Goal: Task Accomplishment & Management: Manage account settings

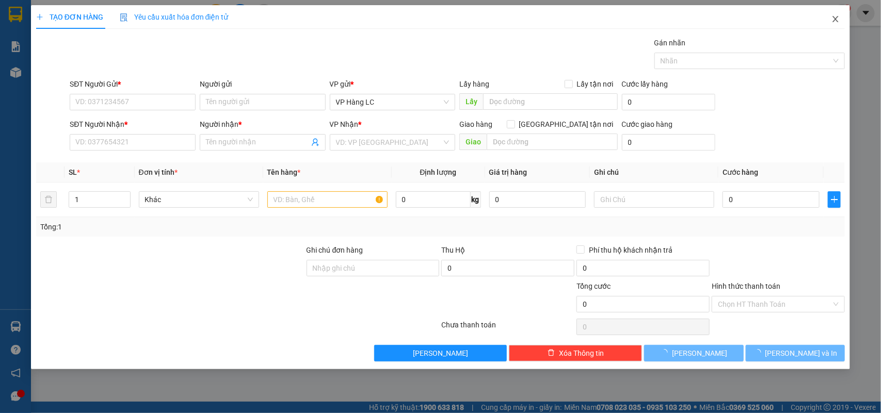
click at [831, 13] on span "Close" at bounding box center [835, 19] width 29 height 29
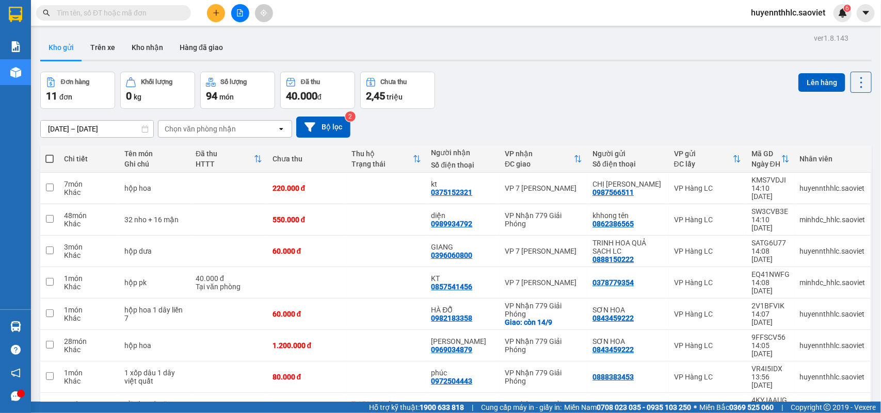
click at [129, 13] on input "text" at bounding box center [118, 12] width 122 height 11
paste input "0392270398"
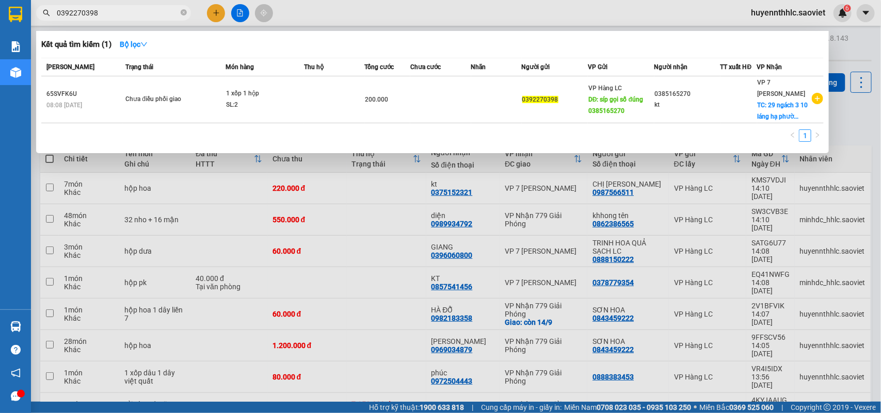
type input "0392270398"
drag, startPoint x: 29, startPoint y: 22, endPoint x: 32, endPoint y: 17, distance: 5.6
click at [30, 21] on section "Kết quả tìm kiếm ( 1 ) Bộ lọc Mã ĐH Trạng thái Món hàng Thu hộ Tổng cước Chưa c…" at bounding box center [440, 206] width 881 height 413
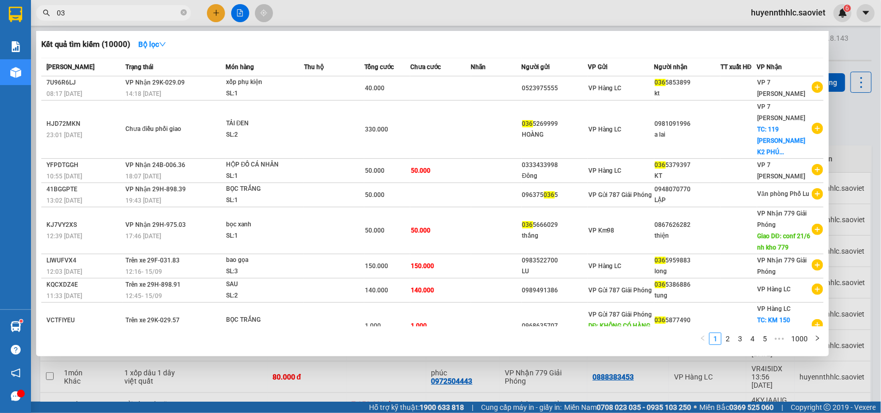
type input "0"
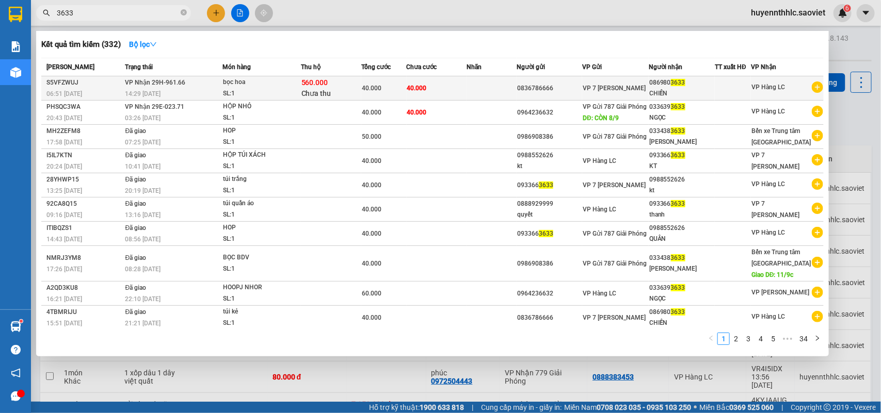
type input "3633"
click at [467, 83] on td "40.000" at bounding box center [437, 88] width 60 height 24
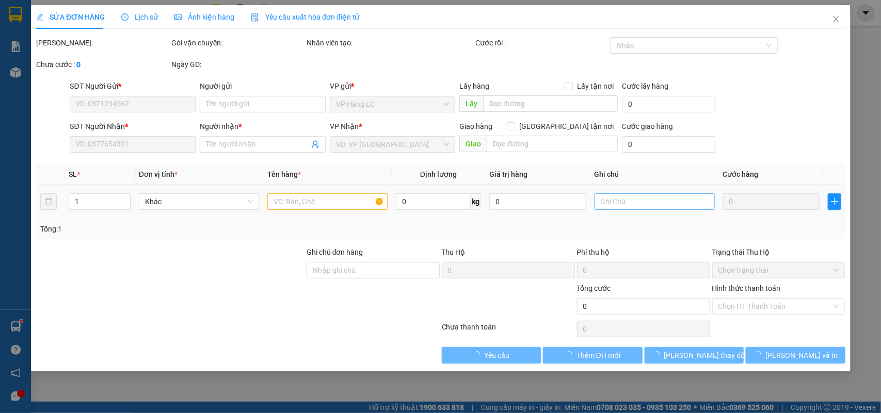
type input "0836786666"
type input "0869803633"
type input "CHIẾN"
type input "560.000"
type input "15.000"
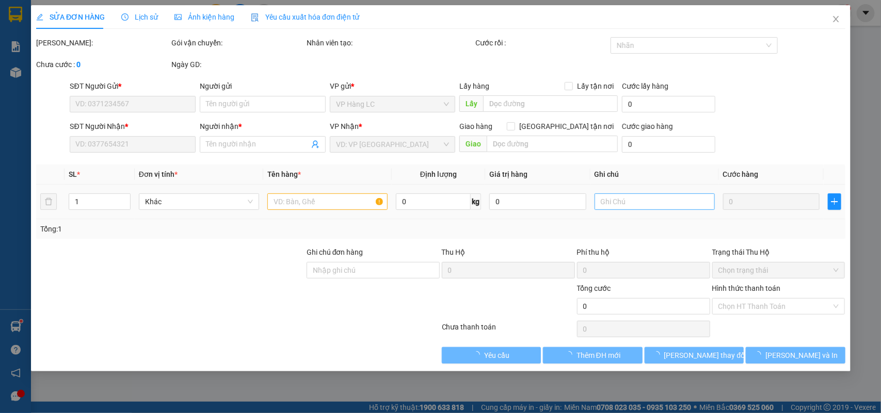
type input "40.000"
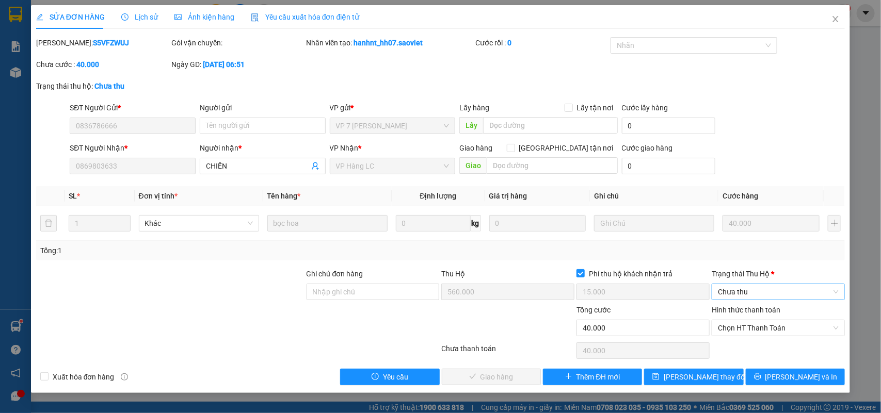
drag, startPoint x: 734, startPoint y: 290, endPoint x: 743, endPoint y: 300, distance: 13.5
click at [734, 289] on span "Chưa thu" at bounding box center [778, 291] width 121 height 15
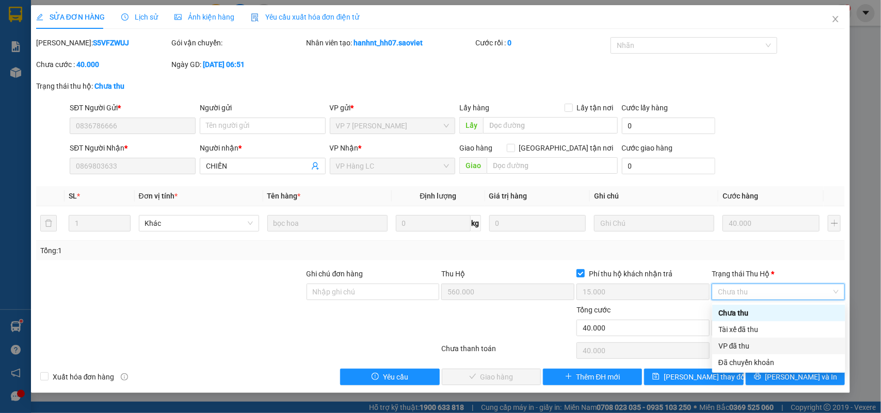
click at [744, 345] on div "VP đã thu" at bounding box center [778, 346] width 121 height 11
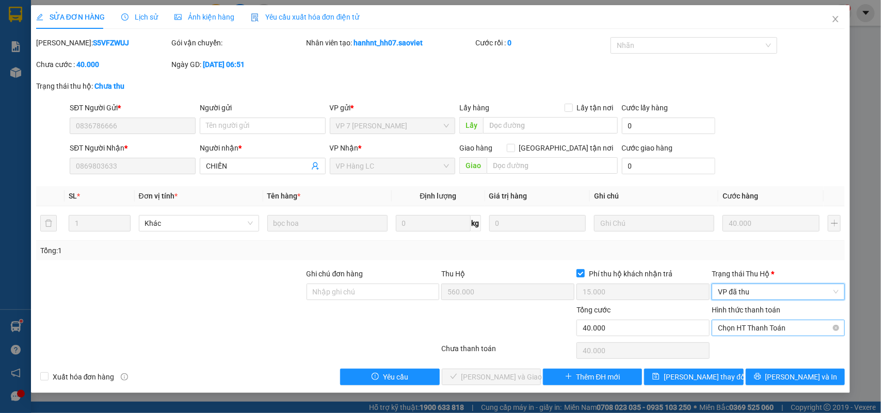
click at [734, 324] on span "Chọn HT Thanh Toán" at bounding box center [778, 327] width 121 height 15
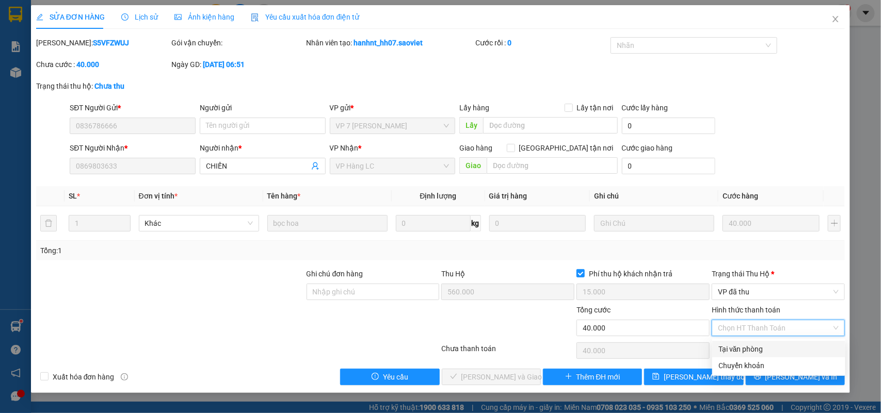
click at [751, 352] on div "Tại văn phòng" at bounding box center [778, 349] width 121 height 11
type input "0"
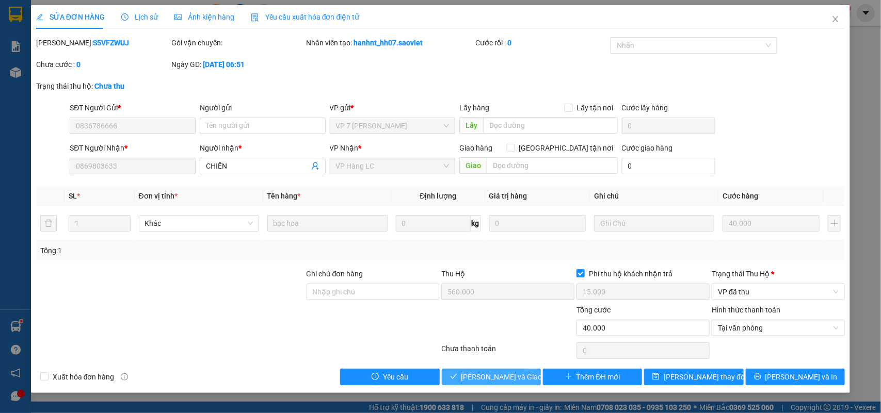
click at [498, 379] on span "Lưu và Giao hàng" at bounding box center [510, 377] width 99 height 11
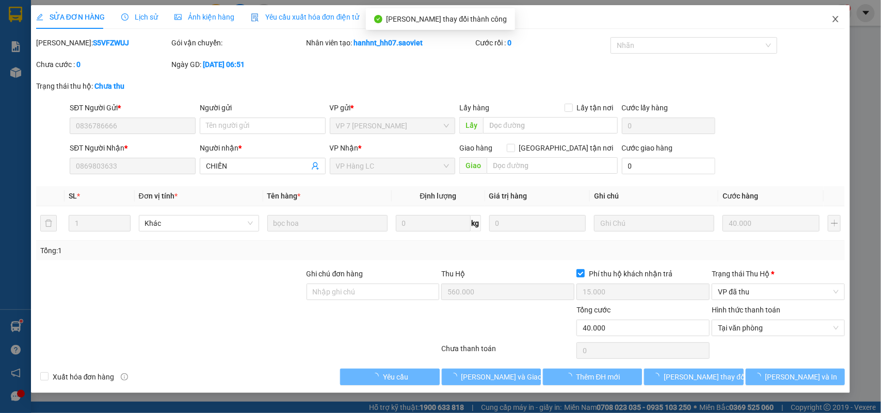
click at [836, 13] on span "Close" at bounding box center [835, 19] width 29 height 29
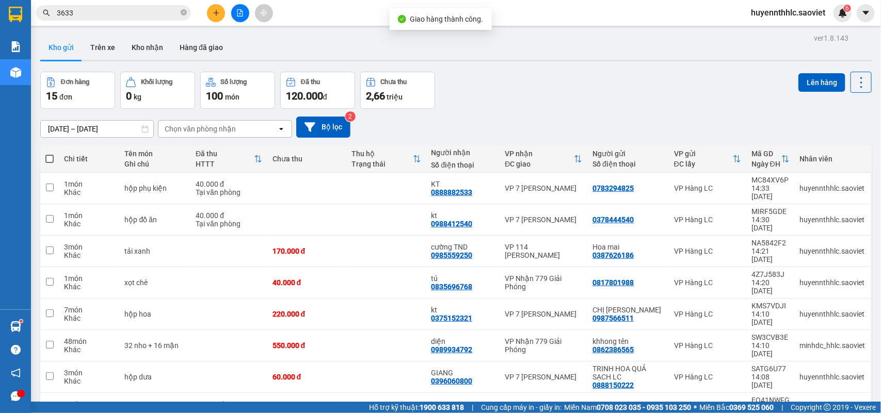
click at [92, 17] on input "3633" at bounding box center [118, 12] width 122 height 11
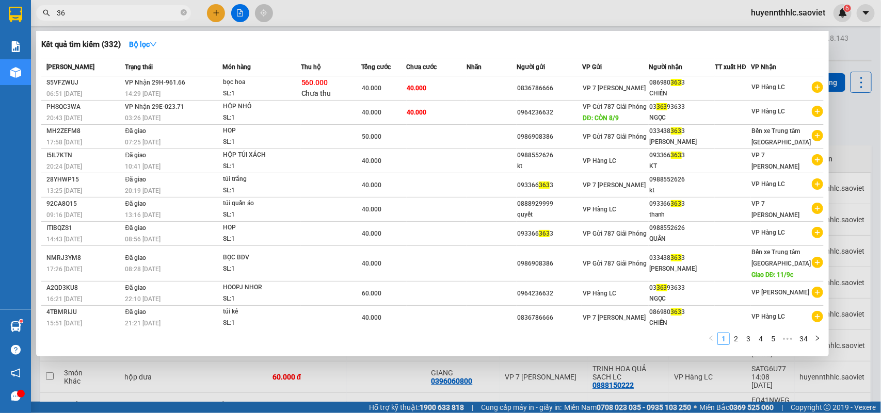
type input "3"
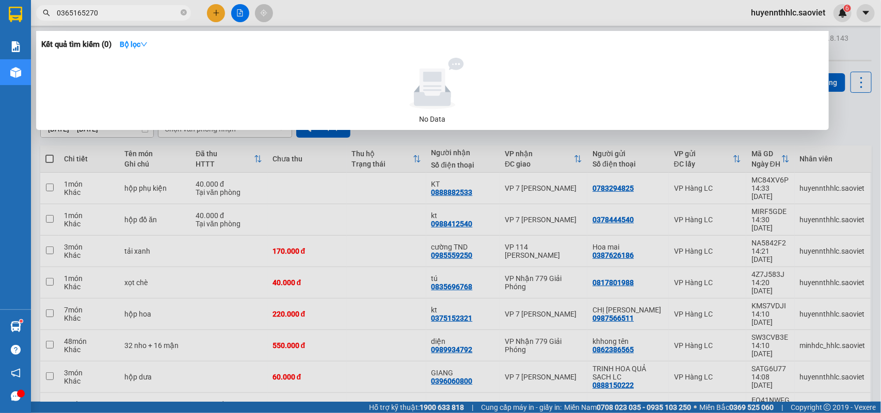
type input "0365165270"
click at [859, 139] on div at bounding box center [440, 206] width 881 height 413
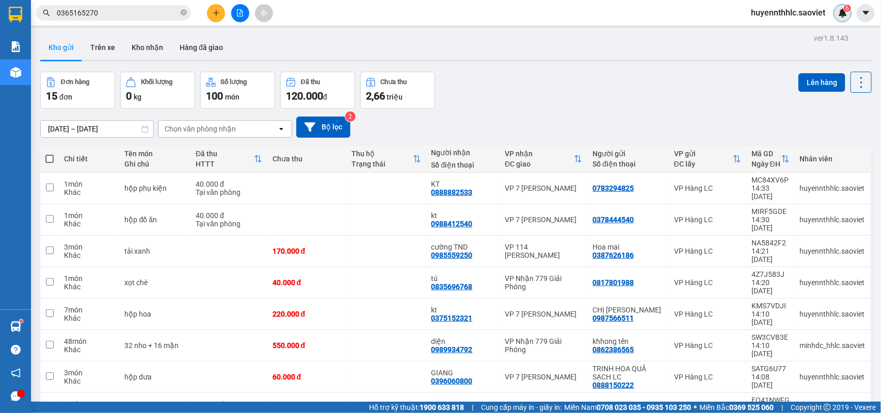
click at [844, 11] on img at bounding box center [842, 12] width 9 height 9
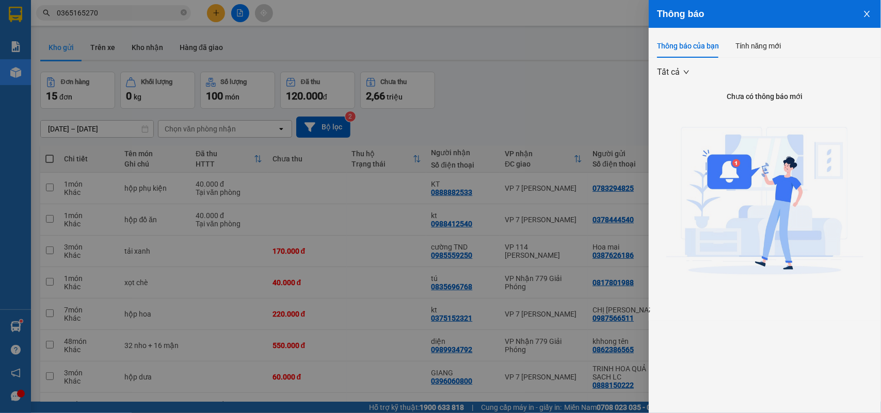
click at [867, 13] on icon "close" at bounding box center [867, 14] width 6 height 6
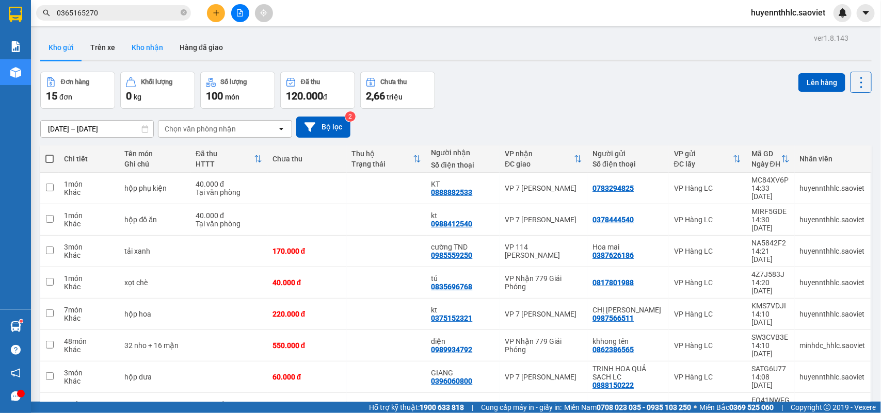
click at [146, 50] on button "Kho nhận" at bounding box center [147, 47] width 48 height 25
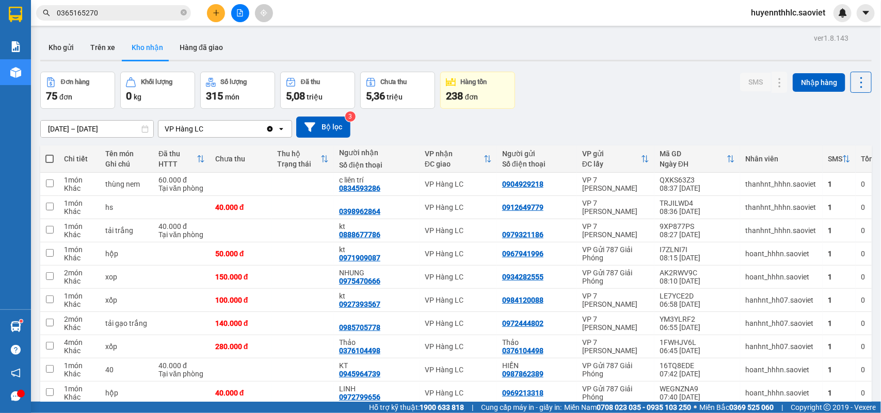
click at [70, 130] on input "13/09/2025 – 15/09/2025" at bounding box center [97, 129] width 113 height 17
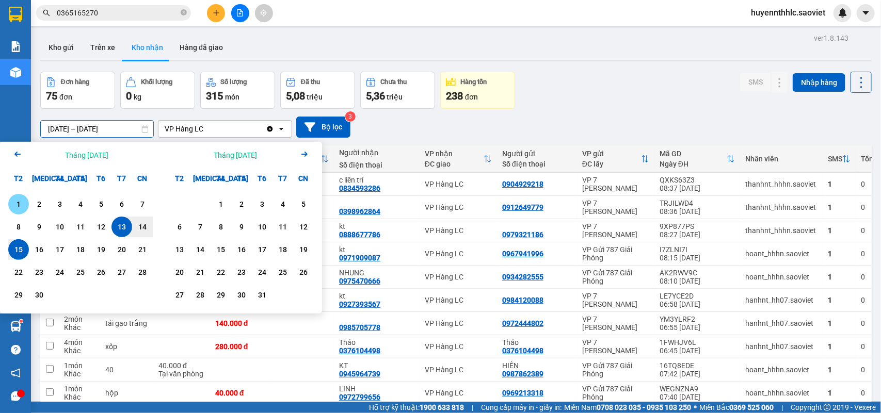
click at [17, 202] on div "1" at bounding box center [18, 204] width 14 height 12
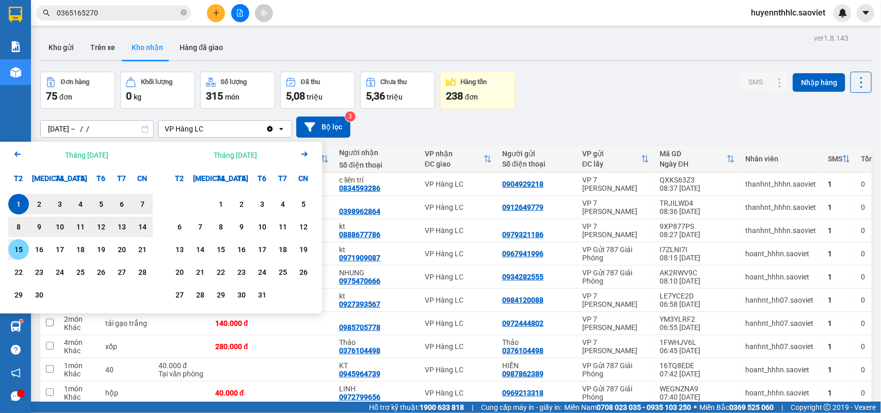
click at [21, 250] on div "15" at bounding box center [18, 250] width 14 height 12
type input "01/09/2025 – 15/09/2025"
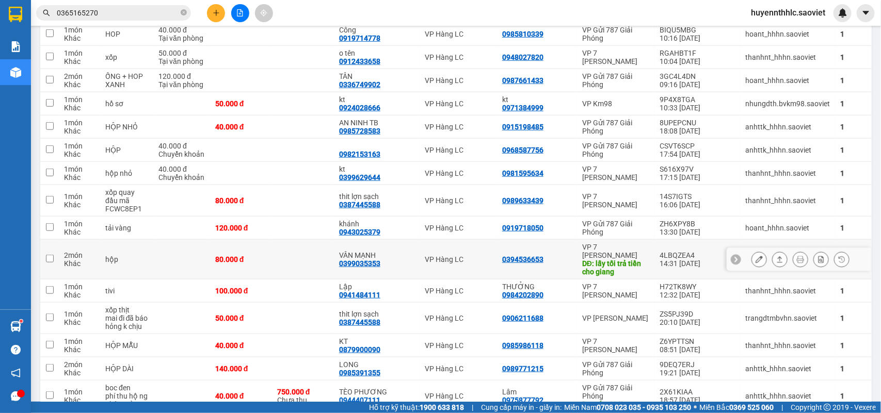
scroll to position [2230, 0]
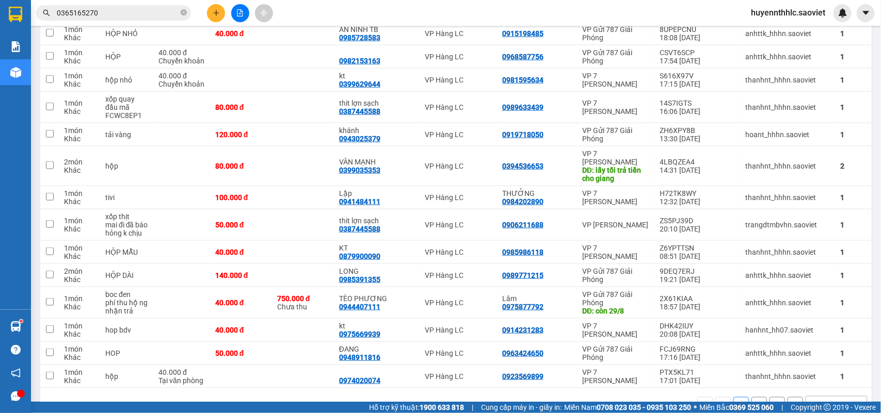
click at [751, 397] on button "2" at bounding box center [758, 404] width 15 height 15
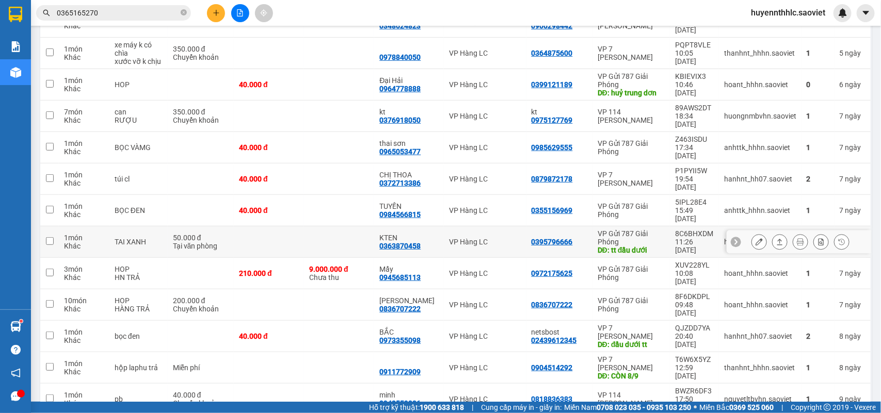
scroll to position [403, 0]
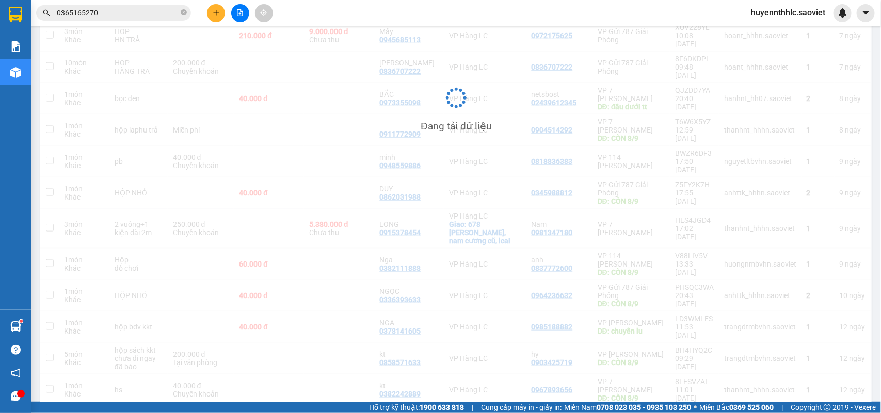
scroll to position [401, 0]
click at [125, 9] on input "0365165270" at bounding box center [118, 12] width 122 height 11
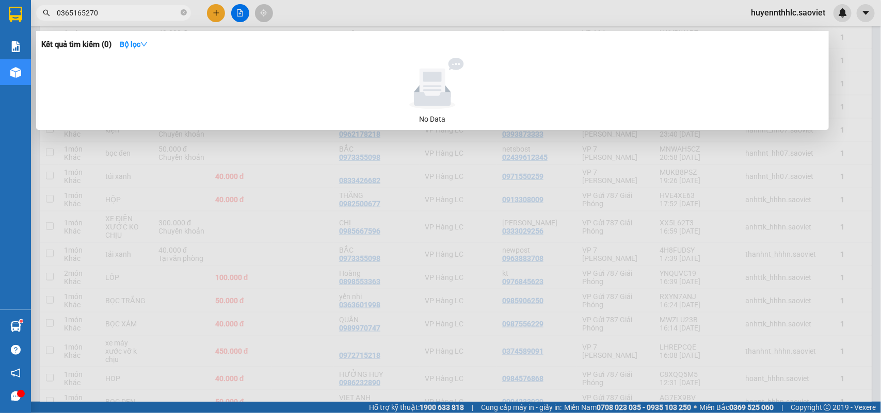
scroll to position [378, 0]
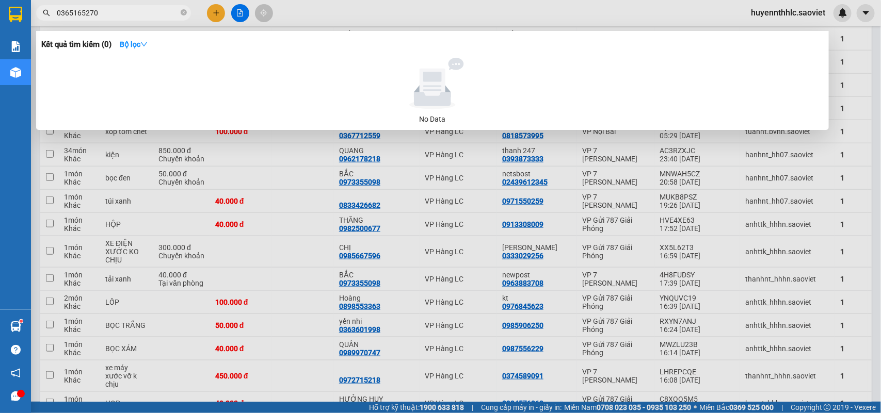
drag, startPoint x: 850, startPoint y: 91, endPoint x: 862, endPoint y: 96, distance: 12.3
click at [852, 91] on div at bounding box center [440, 206] width 881 height 413
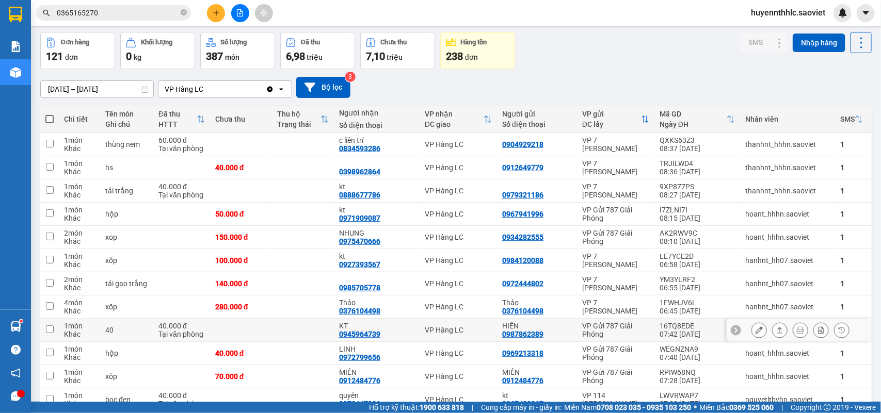
scroll to position [0, 0]
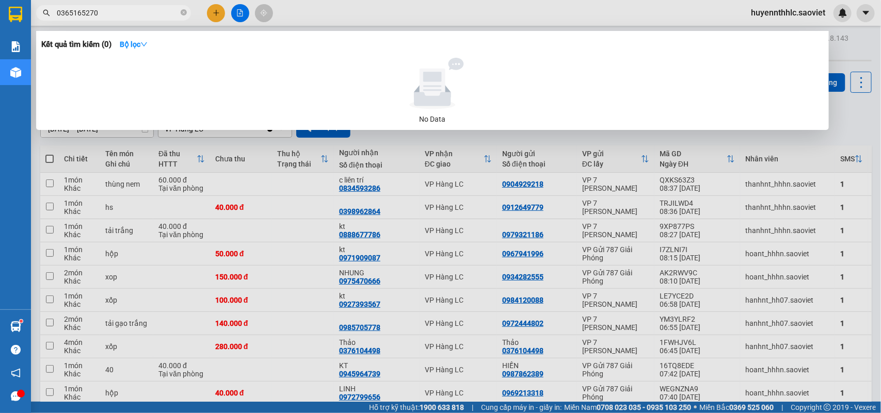
drag, startPoint x: 147, startPoint y: 11, endPoint x: 143, endPoint y: 3, distance: 9.5
click at [147, 8] on input "0365165270" at bounding box center [118, 12] width 122 height 11
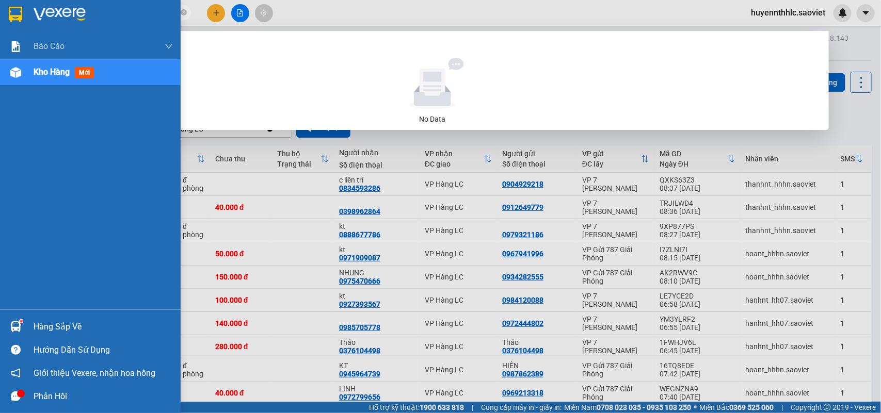
drag, startPoint x: 106, startPoint y: 10, endPoint x: 29, endPoint y: 26, distance: 79.0
click at [29, 26] on section "Kết quả tìm kiếm ( 0 ) Bộ lọc No Data 0365165270 huyennthhlc.saoviet Báo cáo 1B…" at bounding box center [440, 206] width 881 height 413
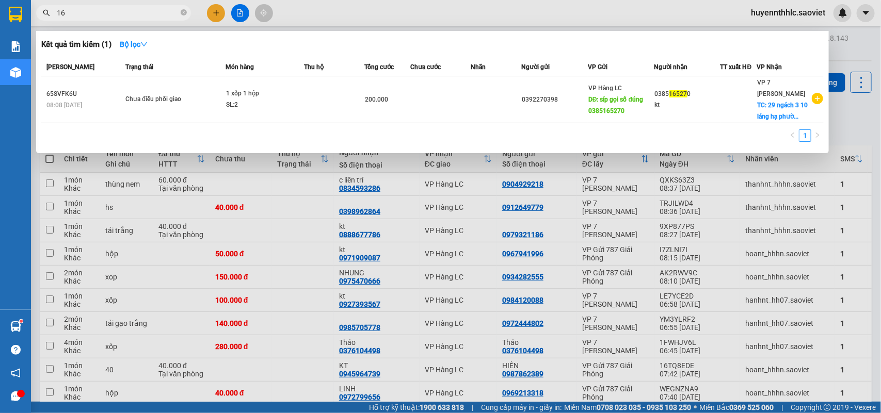
type input "1"
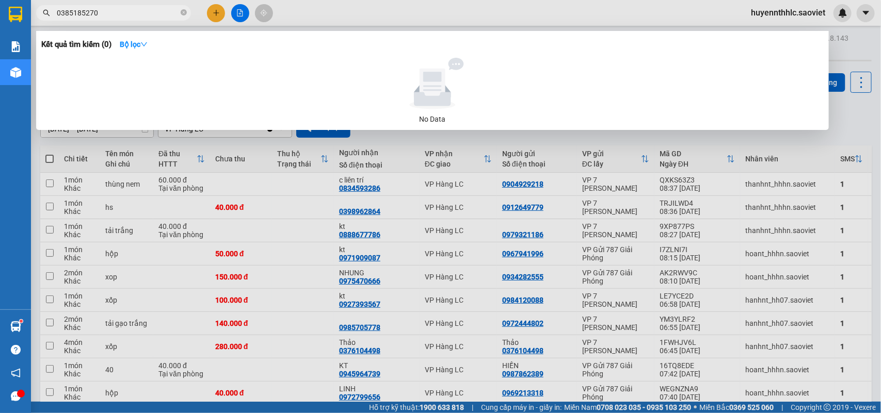
type input "0385185270"
drag, startPoint x: 113, startPoint y: 14, endPoint x: 135, endPoint y: 20, distance: 23.4
click at [11, 27] on section "Kết quả tìm kiếm ( 0 ) Bộ lọc No Data 0385185270 huyennthhlc.saoviet Báo cáo 1B…" at bounding box center [440, 206] width 881 height 413
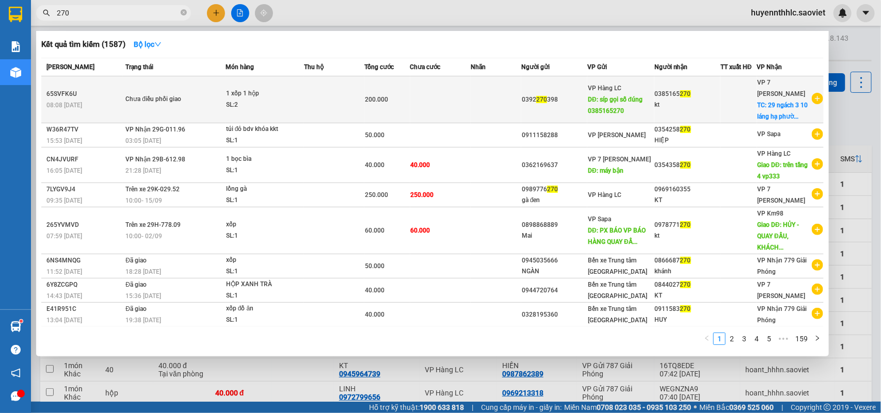
type input "270"
click at [659, 111] on td "0385165 270 kt" at bounding box center [687, 99] width 66 height 47
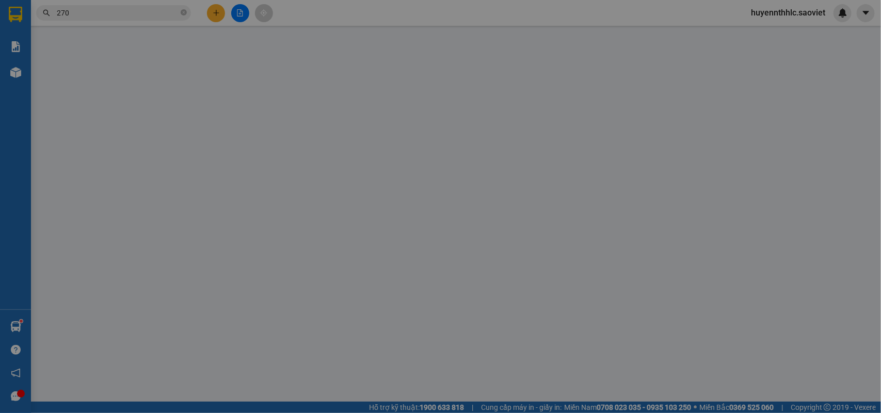
type input "0392270398"
type input "síp gọi số đúng 0385165270"
type input "0385165270"
type input "kt"
checkbox input "true"
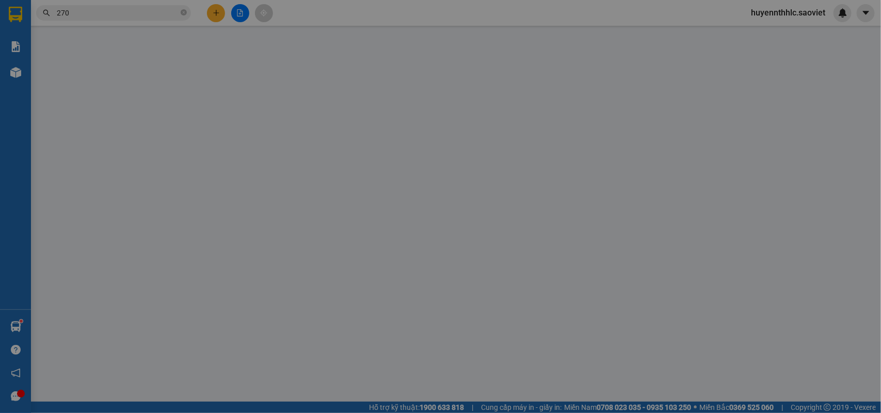
type input "29 ngách 3 10 láng hạ phường thành công ba đình hà nội"
type input "200.000"
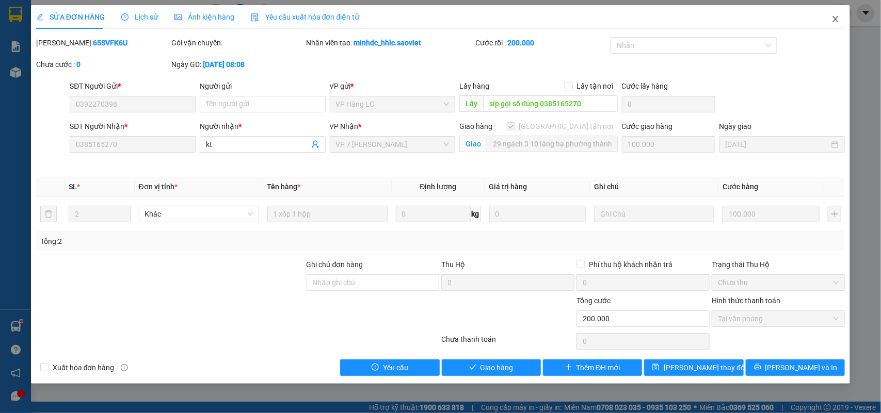
click at [835, 18] on icon "close" at bounding box center [835, 19] width 8 height 8
click at [836, 19] on div at bounding box center [842, 13] width 18 height 18
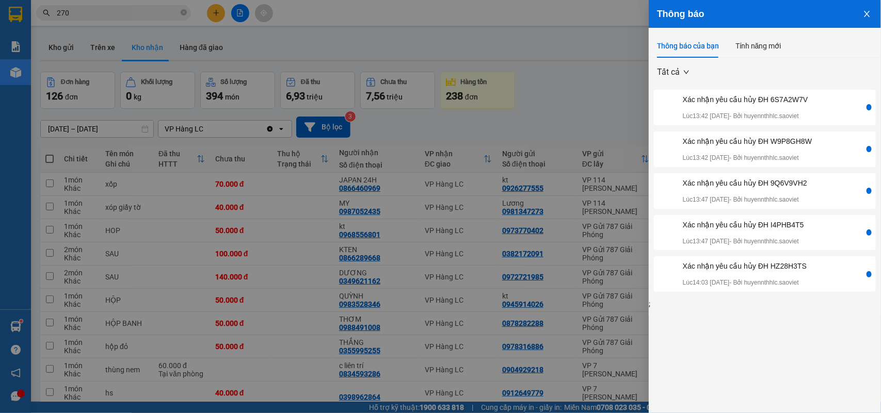
click at [569, 31] on div at bounding box center [440, 206] width 881 height 413
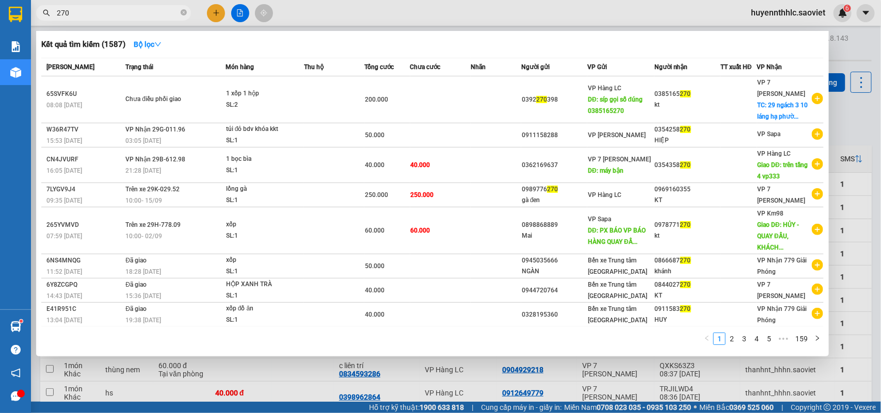
click at [106, 12] on input "270" at bounding box center [118, 12] width 122 height 11
type input "2"
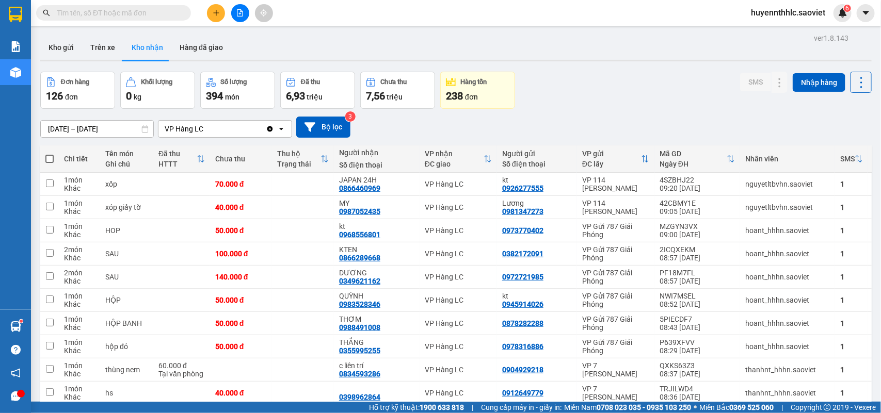
paste input "JHQDYPMM"
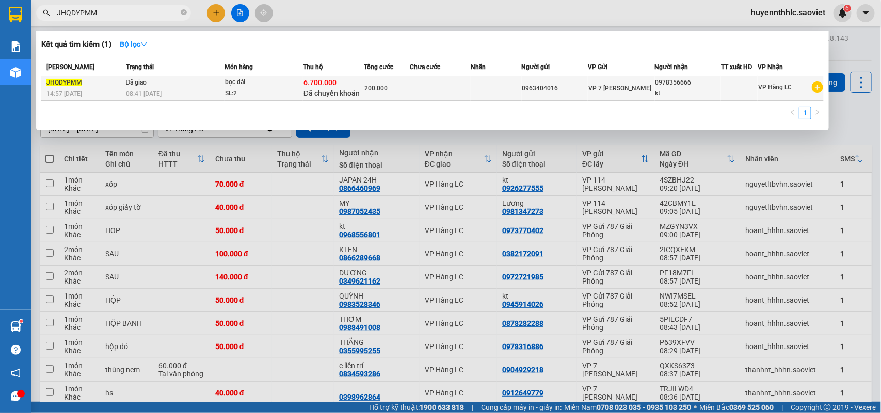
type input "JHQDYPMM"
click at [460, 85] on td at bounding box center [440, 88] width 61 height 24
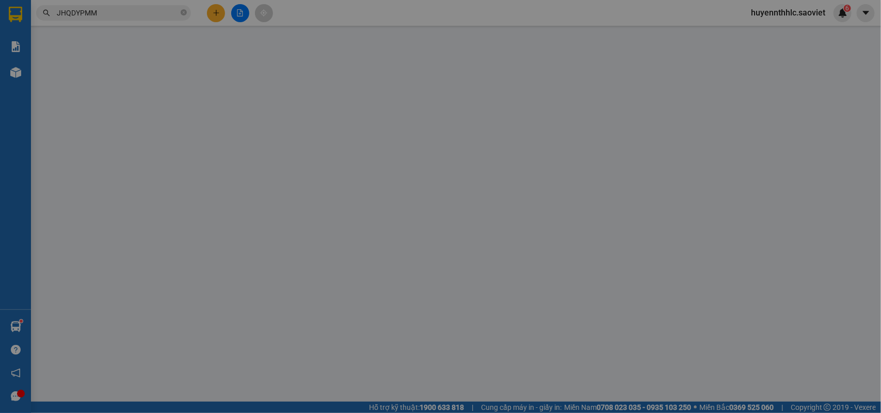
type input "0963404016"
type input "0978356666"
type input "kt"
type input "6.700.000"
type input "60.000"
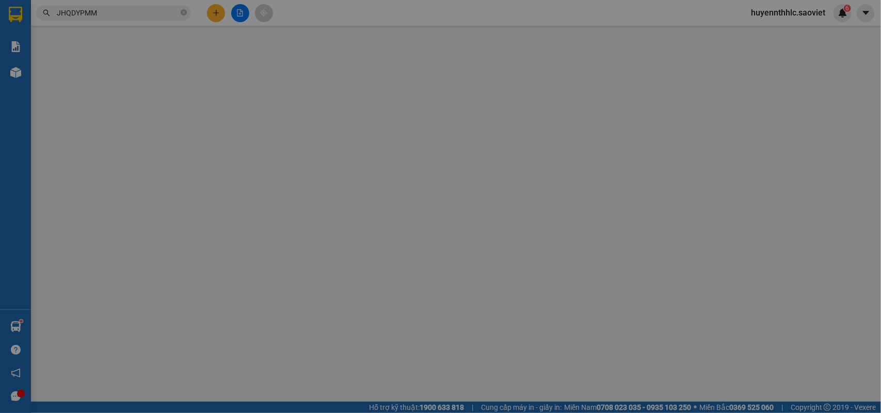
type input "200.000"
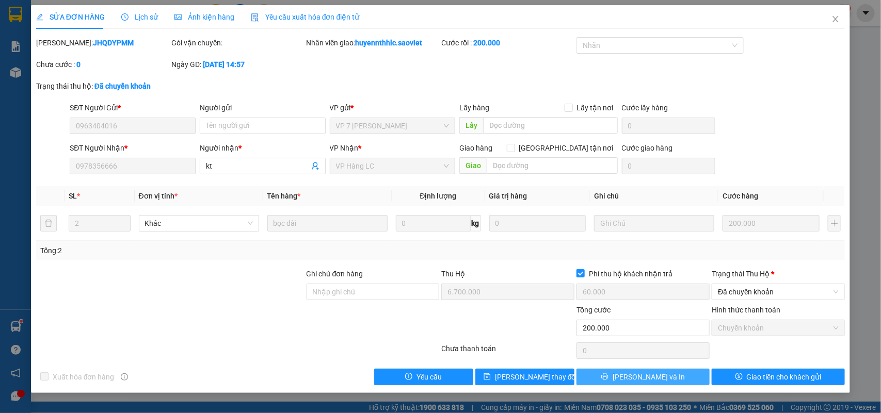
click at [687, 377] on button "[PERSON_NAME] và In" at bounding box center [642, 377] width 133 height 17
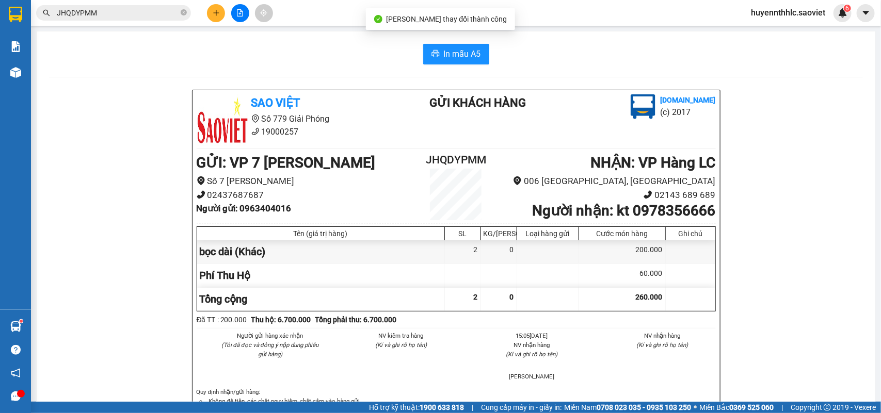
click at [661, 217] on b "Người nhận : kt 0978356666" at bounding box center [623, 210] width 183 height 17
copy b "0978356666"
click at [613, 213] on b "Người nhận : kt 0978356666" at bounding box center [623, 210] width 183 height 17
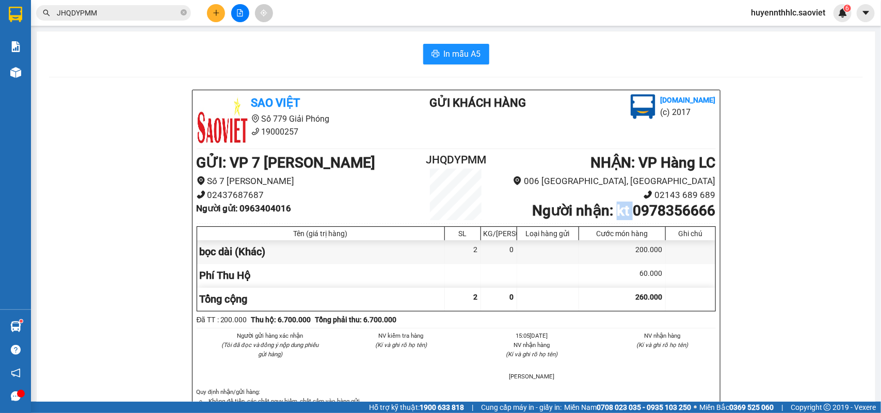
copy b "kt"
click at [452, 157] on h2 "JHQDYPMM" at bounding box center [456, 160] width 87 height 17
copy h2 "JHQDYPMM"
click at [275, 209] on b "Người gửi : 0963404016" at bounding box center [244, 208] width 95 height 10
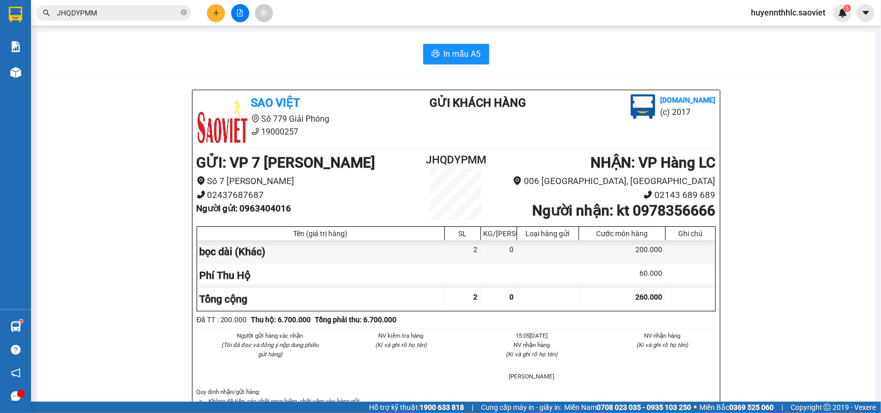
click at [275, 209] on b "Người gửi : 0963404016" at bounding box center [244, 208] width 95 height 10
copy b "0963404016"
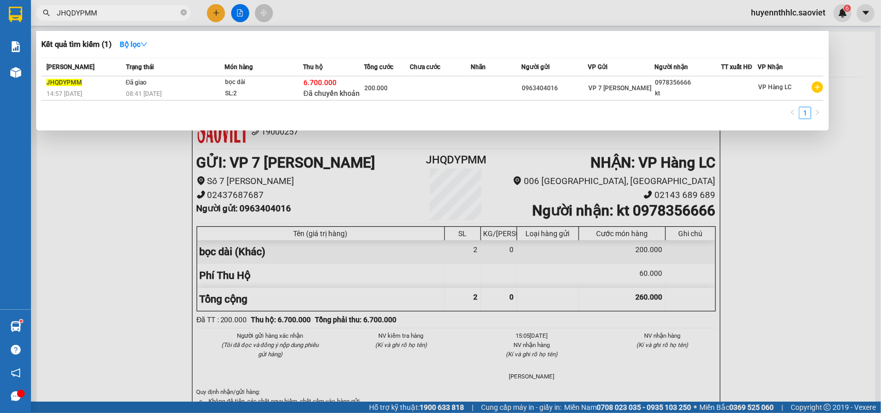
click at [124, 12] on input "JHQDYPMM" at bounding box center [118, 12] width 122 height 11
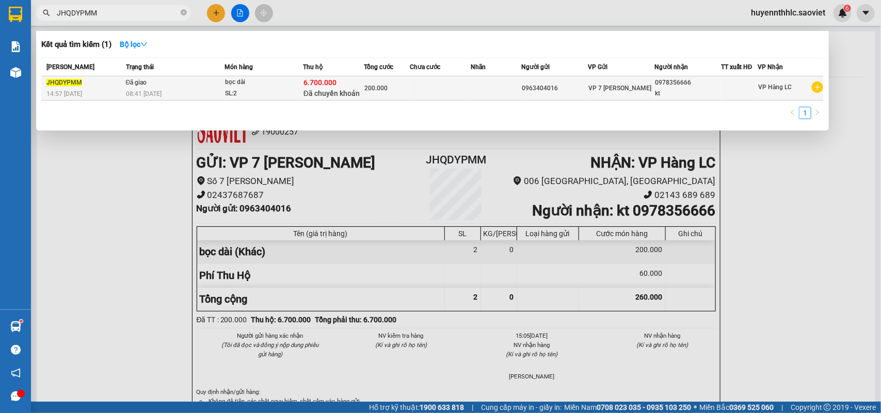
click at [476, 83] on td at bounding box center [496, 88] width 51 height 24
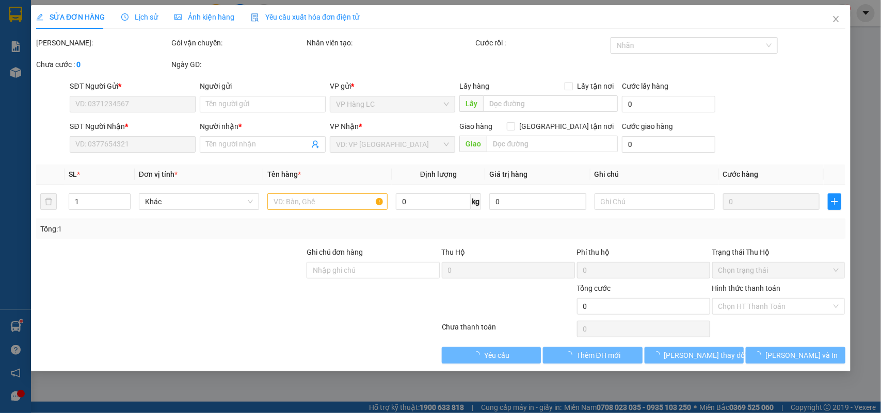
type input "0963404016"
type input "0978356666"
type input "kt"
type input "6.700.000"
type input "60.000"
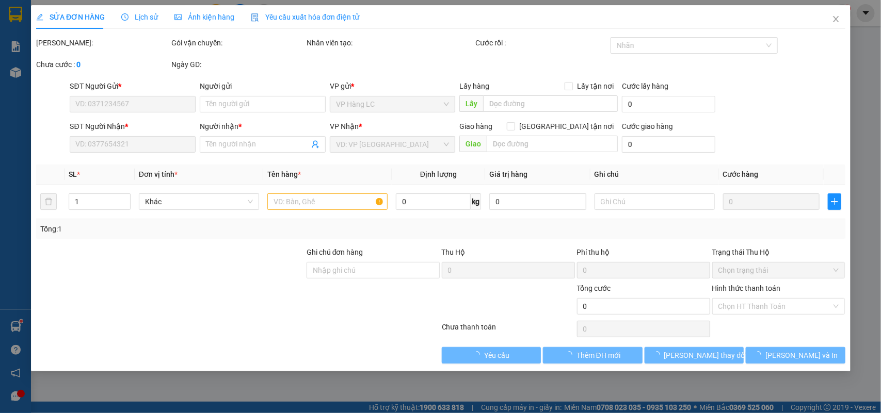
type input "200.000"
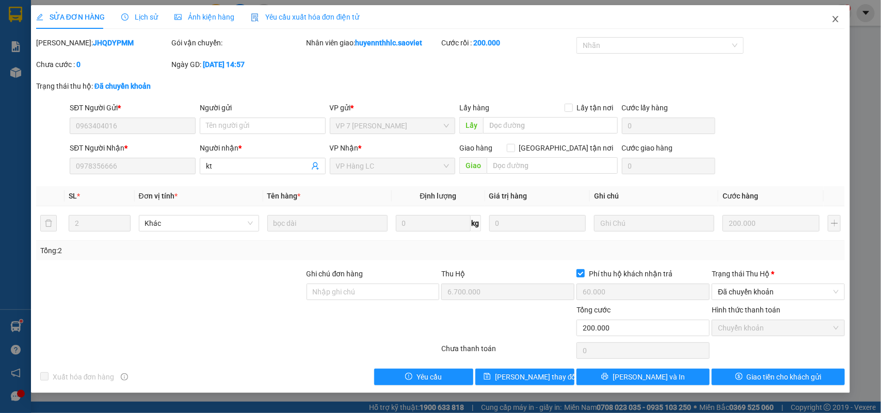
click at [832, 13] on span "Close" at bounding box center [835, 19] width 29 height 29
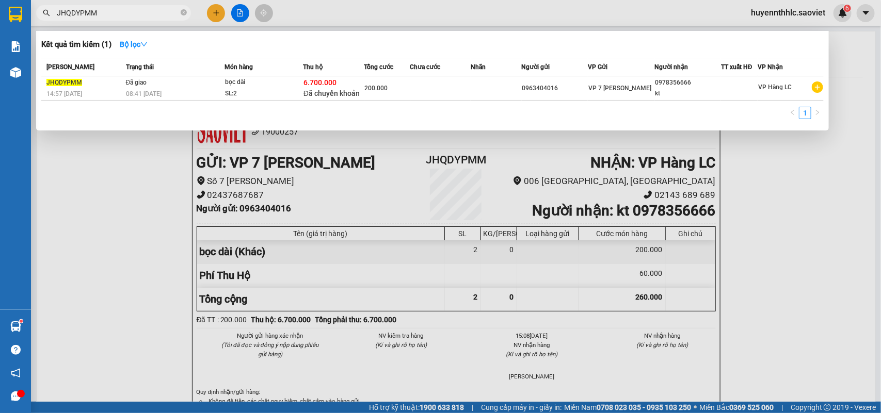
drag, startPoint x: 97, startPoint y: 13, endPoint x: 34, endPoint y: 22, distance: 63.6
click at [34, 22] on div "Kết quả tìm kiếm ( 1 ) Bộ lọc Mã ĐH Trạng thái Món hàng Thu hộ Tổng cước Chưa c…" at bounding box center [100, 13] width 201 height 18
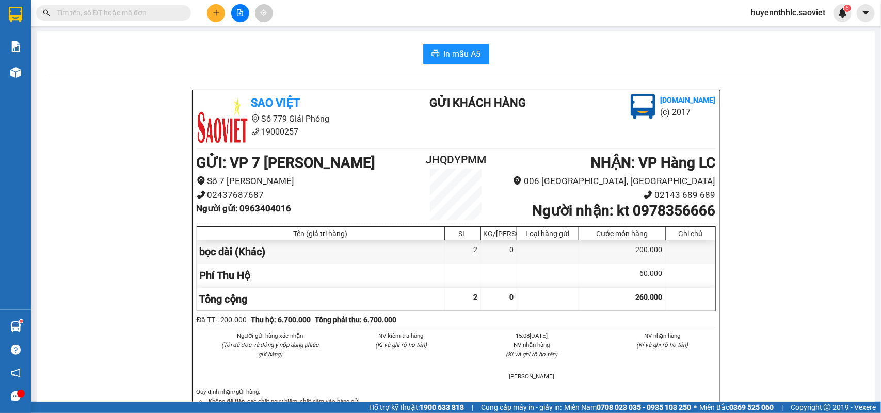
paste input "43195P51"
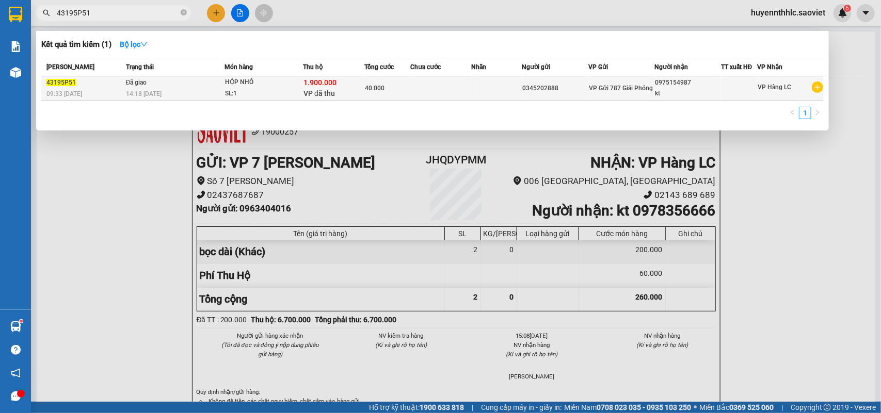
type input "43195P51"
click at [380, 85] on span "40.000" at bounding box center [375, 88] width 20 height 7
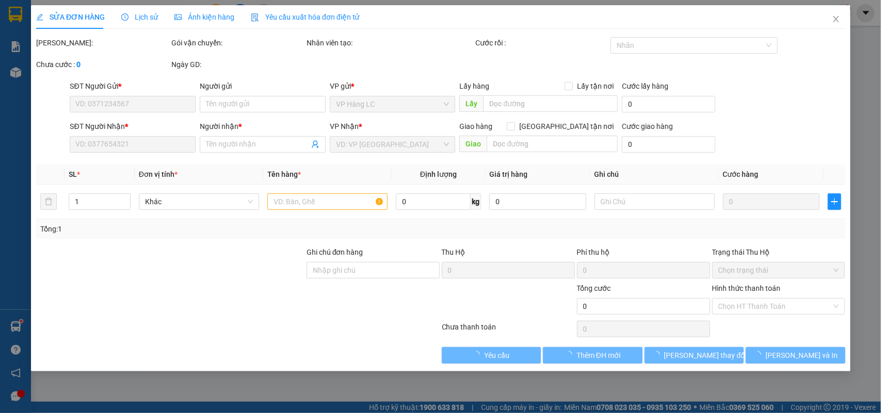
type input "0345202888"
type input "0975154987"
type input "kt"
type input "1.900.000"
type input "30.000"
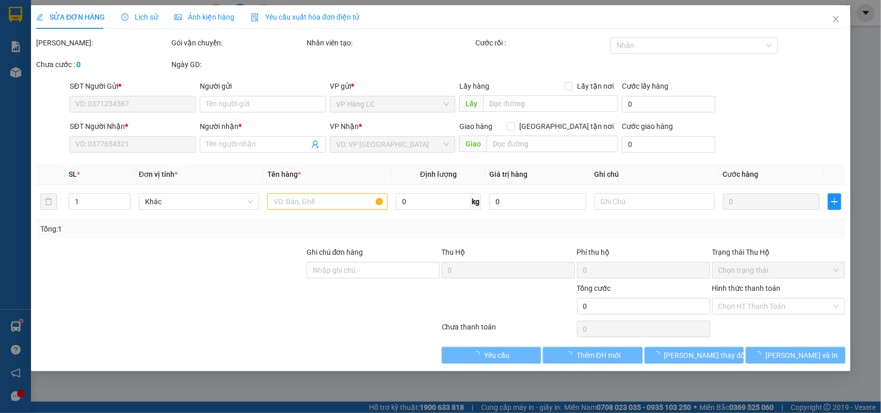
type input "40.000"
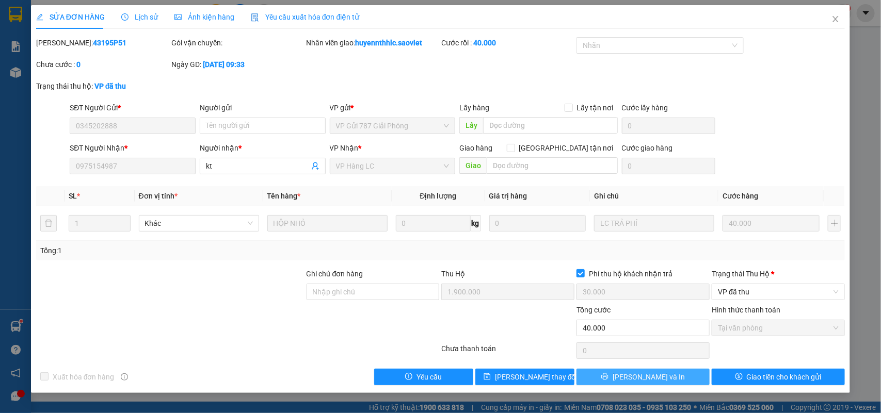
click at [678, 378] on button "[PERSON_NAME] và In" at bounding box center [642, 377] width 133 height 17
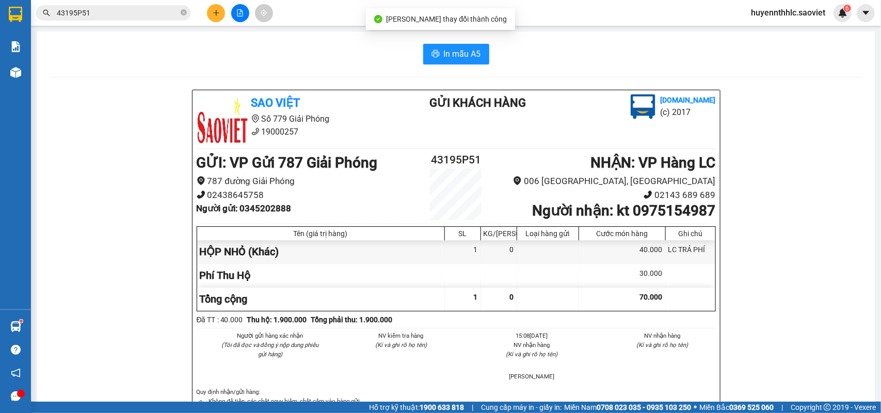
click at [669, 213] on b "Người nhận : kt 0975154987" at bounding box center [623, 210] width 183 height 17
copy b "0975154987"
click at [450, 158] on h2 "43195P51" at bounding box center [456, 160] width 87 height 17
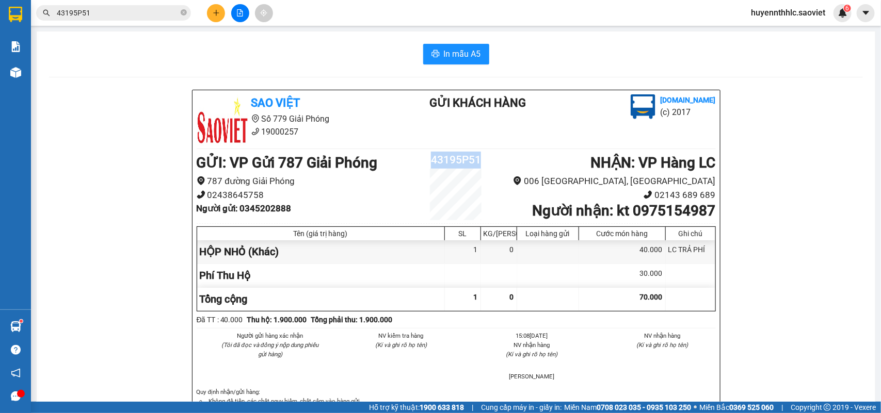
copy h2 "43195P51"
click at [274, 212] on b "Người gửi : 0345202888" at bounding box center [244, 208] width 95 height 10
copy b "0345202888"
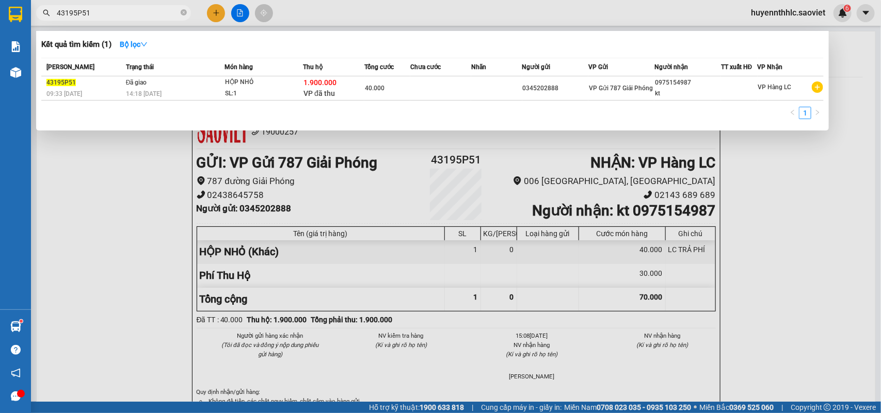
drag, startPoint x: 88, startPoint y: 11, endPoint x: 39, endPoint y: 13, distance: 49.1
click at [39, 13] on span "43195P51" at bounding box center [113, 12] width 155 height 15
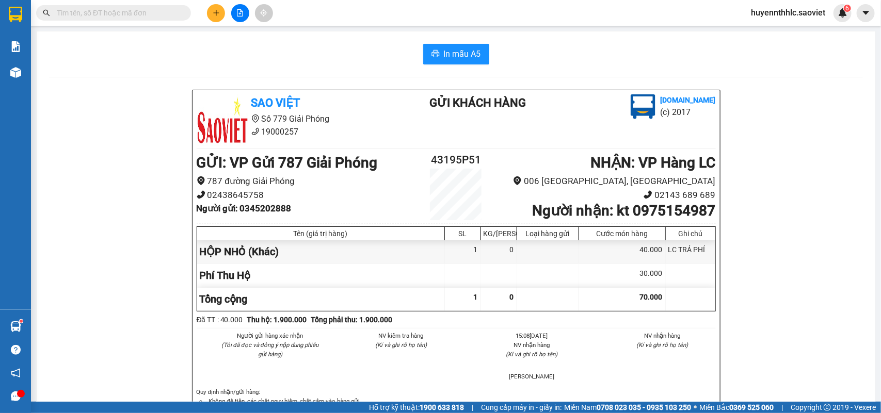
paste input "MQJXL5JI"
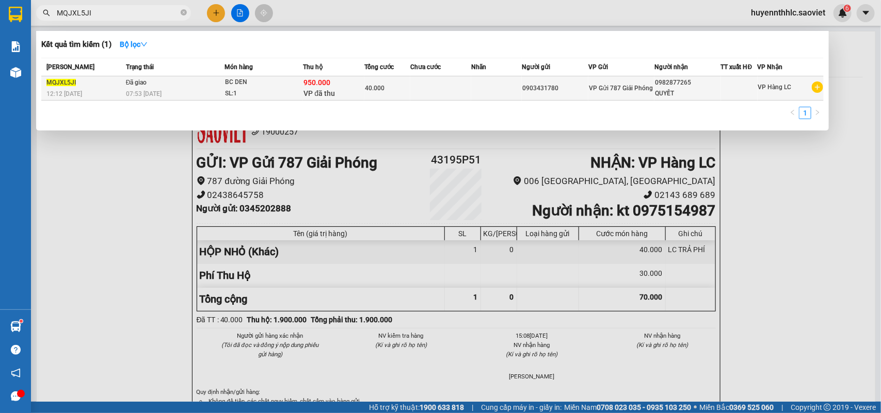
type input "MQJXL5JI"
click at [576, 84] on div "0903431780" at bounding box center [555, 88] width 66 height 11
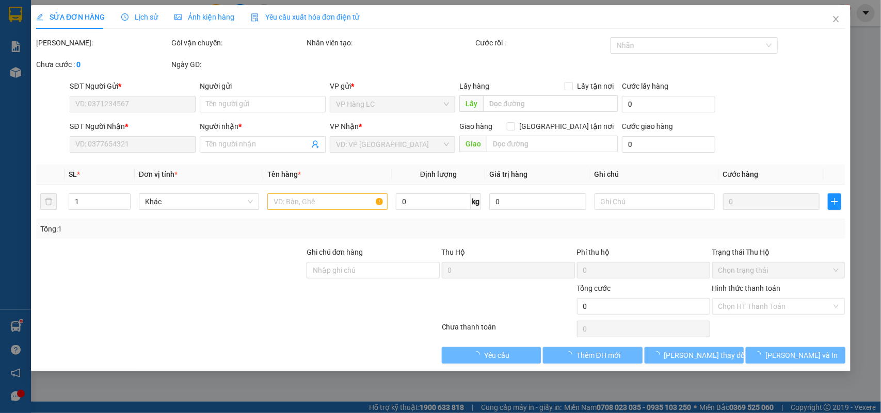
type input "0903431780"
type input "0982877265"
type input "QUYẾT"
type input "950.000"
type input "15.000"
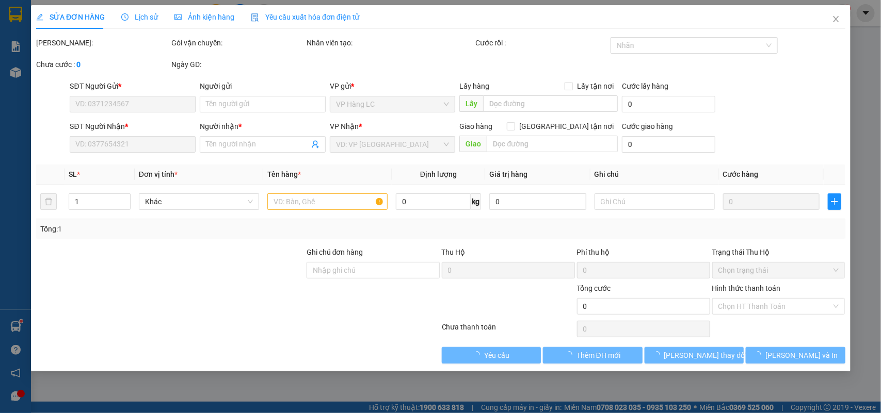
type input "40.000"
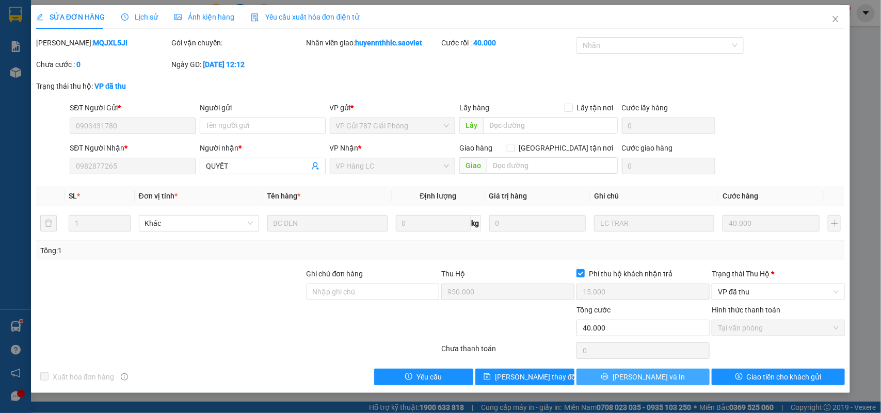
click at [681, 382] on button "[PERSON_NAME] và In" at bounding box center [642, 377] width 133 height 17
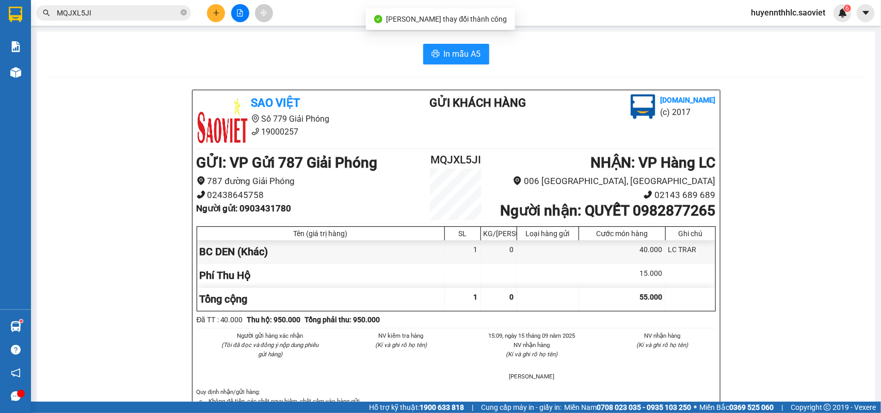
click at [661, 219] on b "Người nhận : QUYẾT 0982877265" at bounding box center [607, 210] width 215 height 17
click at [662, 219] on b "Người nhận : QUYẾT 0982877265" at bounding box center [607, 210] width 215 height 17
copy b "0982877265"
drag, startPoint x: 666, startPoint y: 212, endPoint x: 711, endPoint y: 213, distance: 44.9
click at [711, 213] on div "Sao Việt Số 779 Giải Phóng 19000257 Gửi khách hàng Vexere.com (c) 2017 GỬI : VP…" at bounding box center [455, 276] width 527 height 373
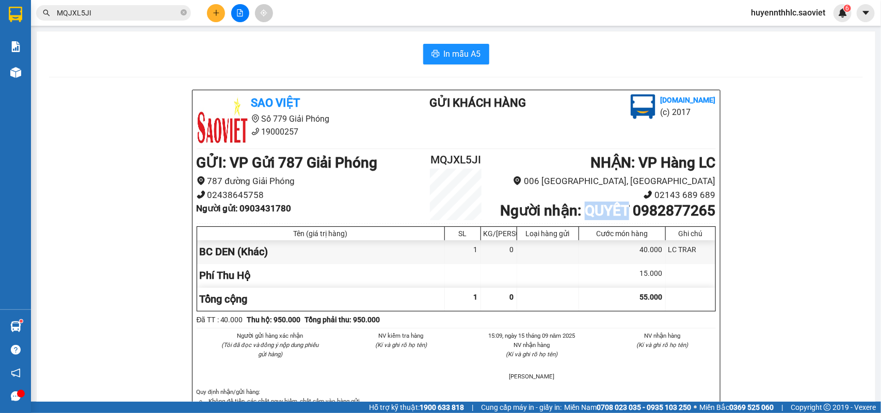
copy b "QUYẾT"
click at [447, 156] on h2 "MQJXL5JI" at bounding box center [456, 160] width 87 height 17
copy h2 "MQJXL5JI"
click at [254, 206] on b "Người gửi : 0903431780" at bounding box center [244, 208] width 95 height 10
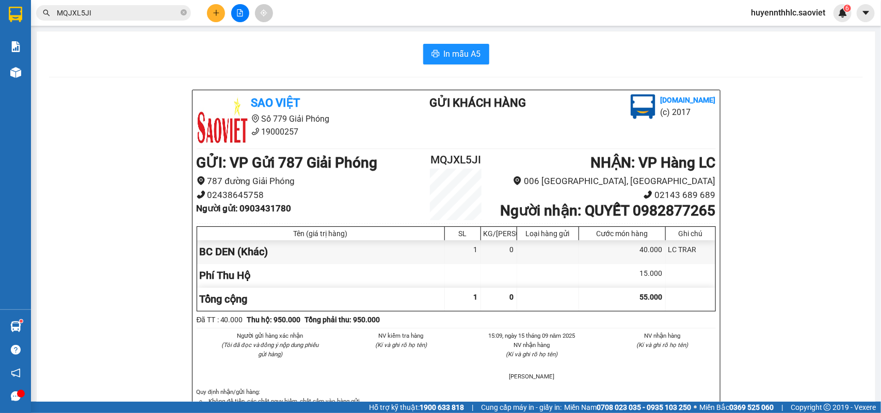
click at [254, 206] on b "Người gửi : 0903431780" at bounding box center [244, 208] width 95 height 10
drag, startPoint x: 109, startPoint y: 13, endPoint x: 47, endPoint y: 12, distance: 61.9
click at [47, 12] on div "MQJXL5JI" at bounding box center [100, 12] width 201 height 15
paste input "S5VFZWUJ"
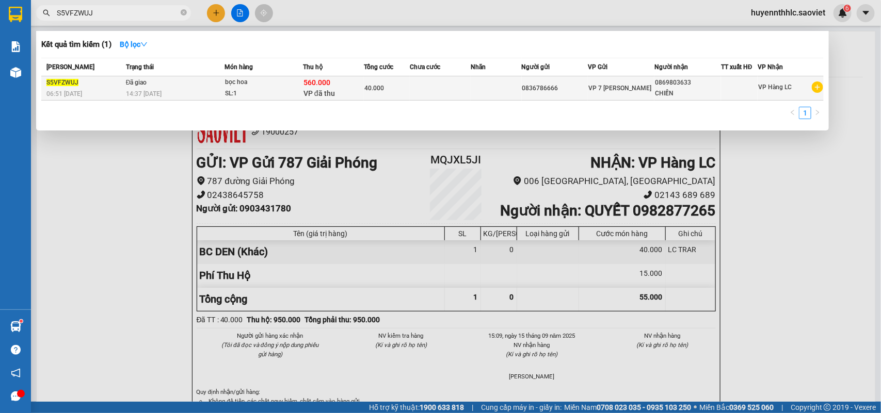
type input "S5VFZWUJ"
click at [613, 83] on div "VP 7 [PERSON_NAME]" at bounding box center [621, 88] width 66 height 11
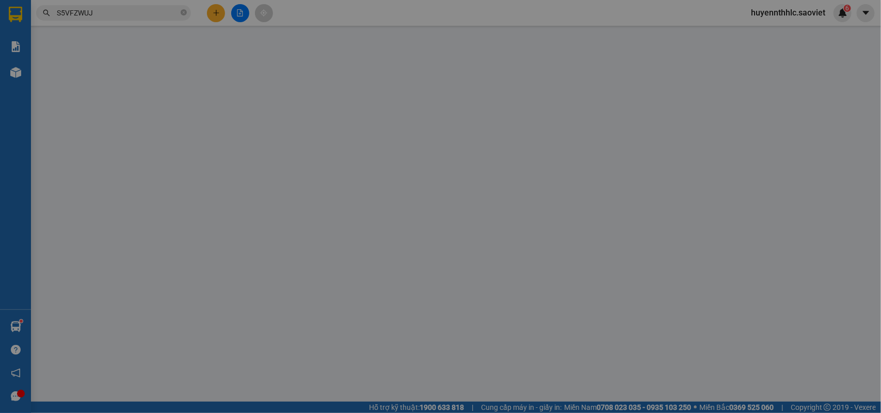
type input "0836786666"
type input "0869803633"
type input "CHIẾN"
type input "560.000"
type input "15.000"
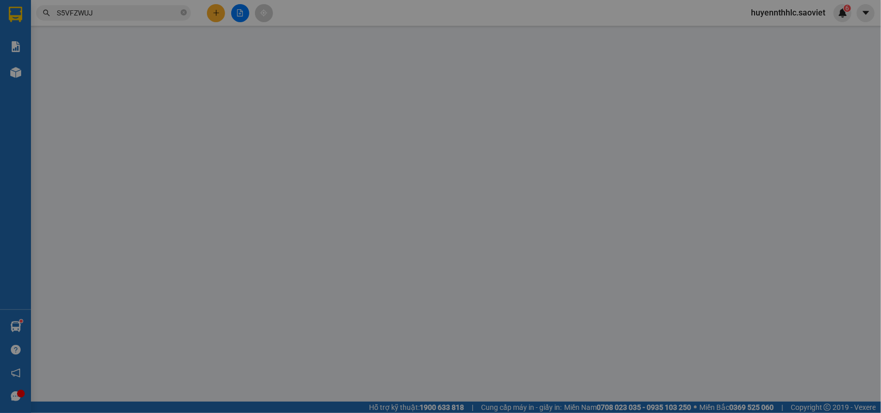
type input "40.000"
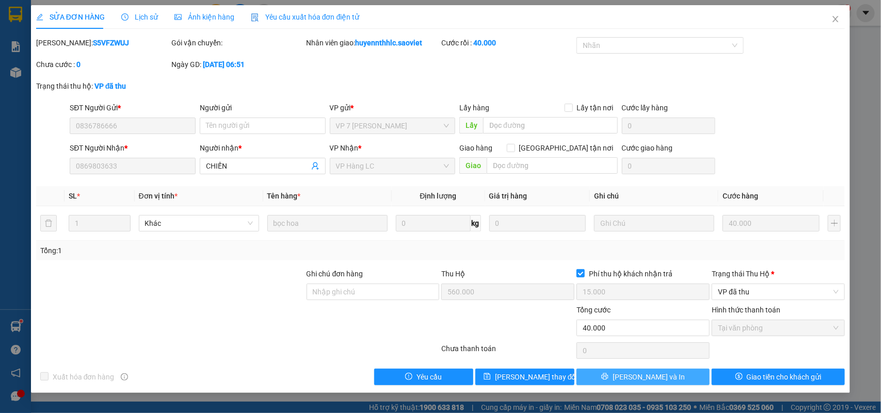
click at [683, 380] on button "[PERSON_NAME] và In" at bounding box center [642, 377] width 133 height 17
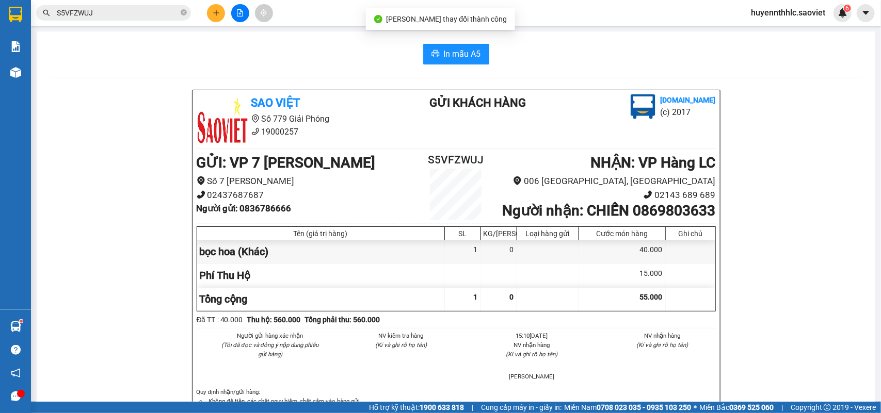
click at [660, 219] on b "Người nhận : CHIẾN 0869803633" at bounding box center [608, 210] width 213 height 17
click at [667, 212] on b "Người nhận : CHIẾN 0869803633" at bounding box center [608, 210] width 213 height 17
drag, startPoint x: 667, startPoint y: 212, endPoint x: 688, endPoint y: 214, distance: 20.7
click at [688, 214] on b "Người nhận : CHIẾN 0869803633" at bounding box center [608, 210] width 213 height 17
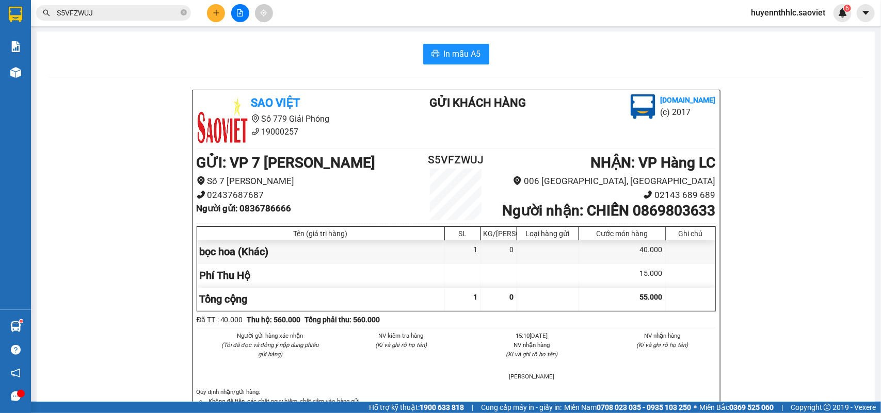
click at [452, 160] on h2 "S5VFZWUJ" at bounding box center [456, 160] width 87 height 17
click at [267, 207] on b "Người gửi : 0836786666" at bounding box center [244, 208] width 95 height 10
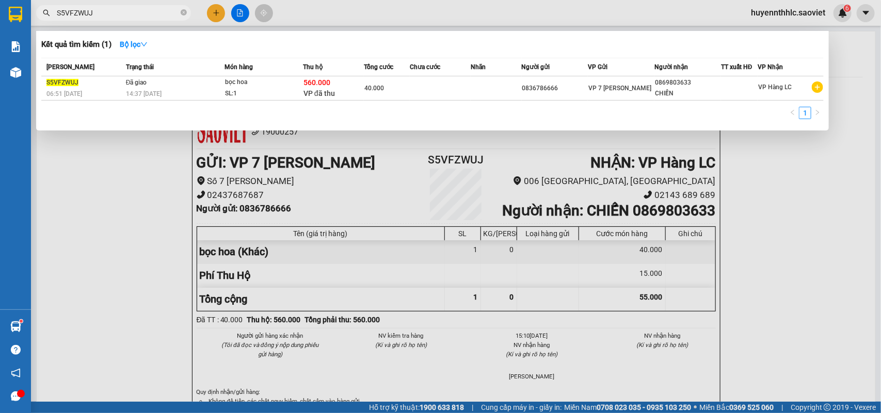
click at [114, 14] on input "S5VFZWUJ" at bounding box center [118, 12] width 122 height 11
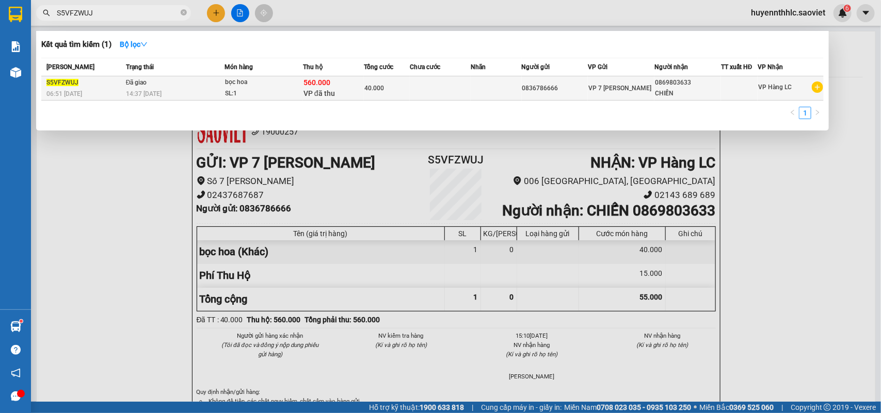
click at [415, 86] on td at bounding box center [440, 88] width 61 height 24
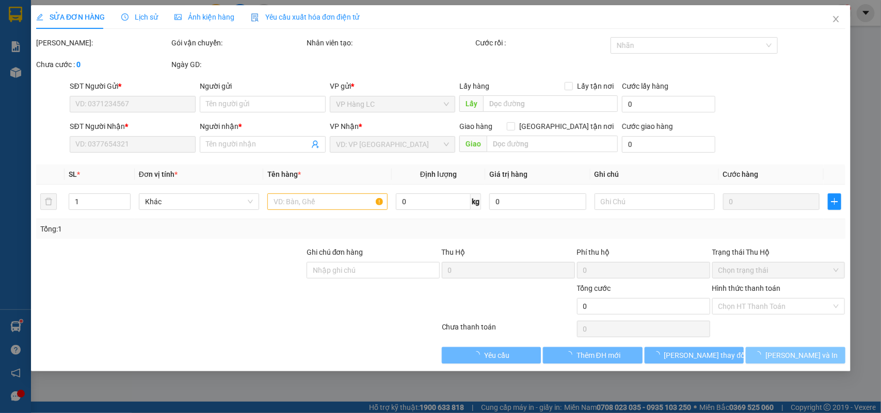
type input "0836786666"
type input "0869803633"
type input "CHIẾN"
type input "560.000"
type input "15.000"
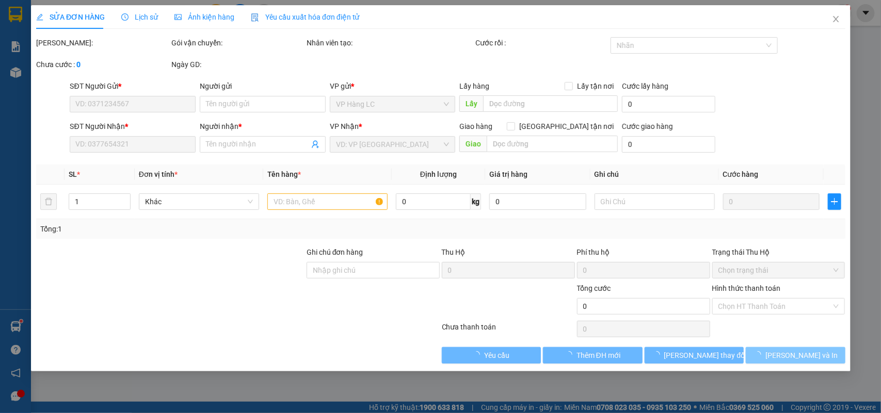
type input "40.000"
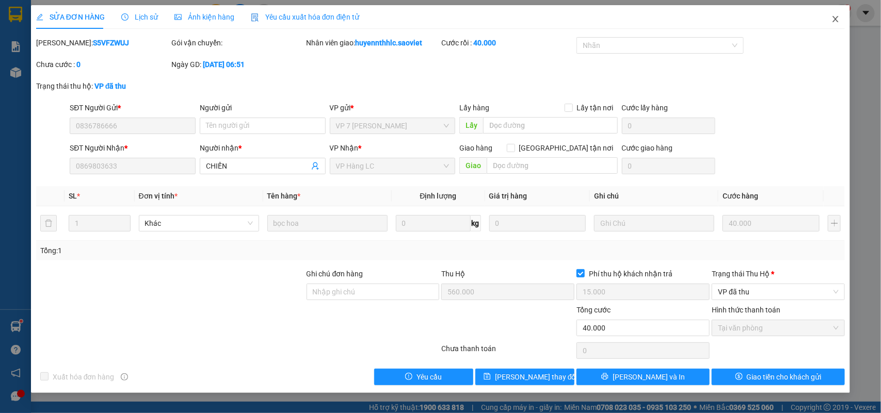
click at [838, 19] on icon "close" at bounding box center [835, 19] width 8 height 8
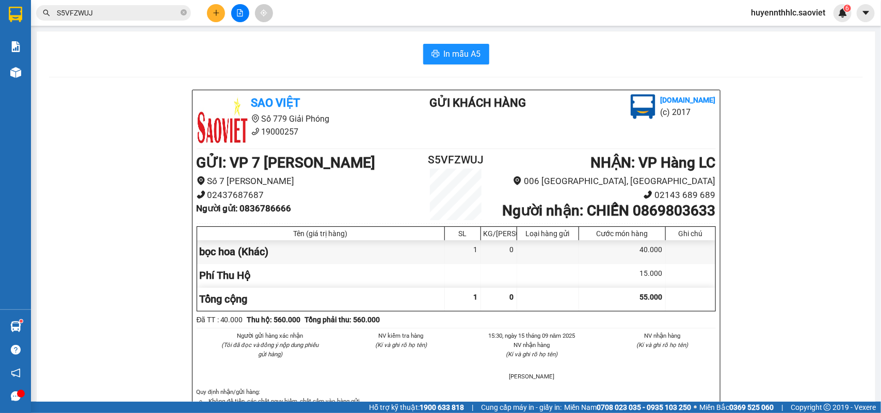
click at [769, 11] on span "huyennthhlc.saoviet" at bounding box center [788, 12] width 91 height 13
click at [774, 31] on span "Đăng xuất" at bounding box center [793, 31] width 69 height 11
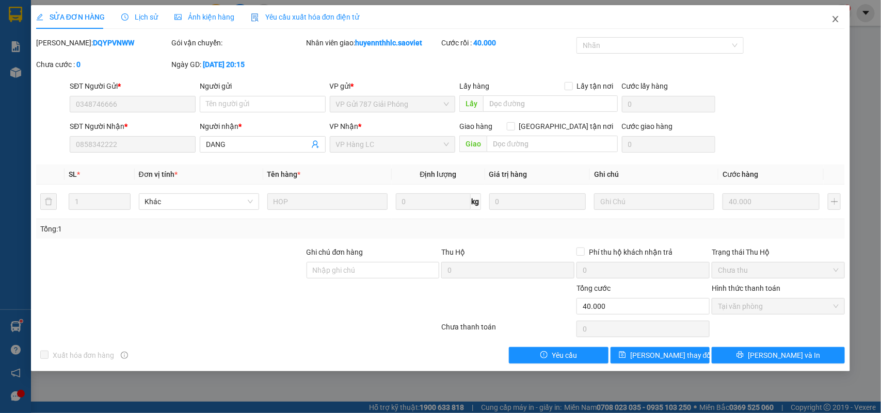
click at [831, 21] on span "Close" at bounding box center [835, 19] width 29 height 29
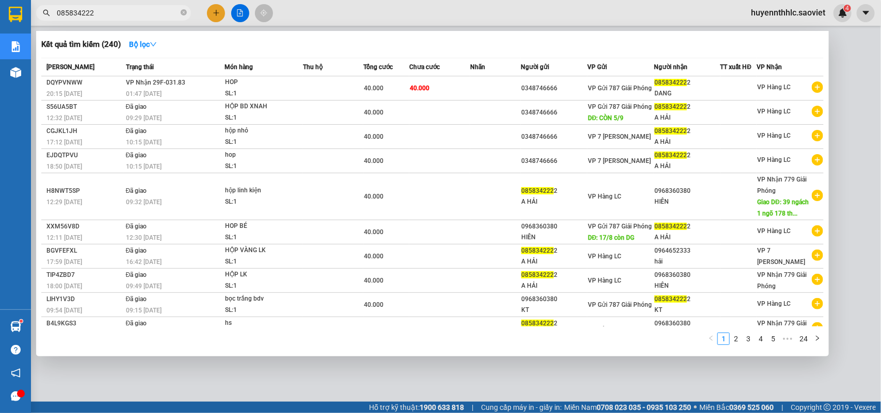
drag, startPoint x: 120, startPoint y: 17, endPoint x: 38, endPoint y: 22, distance: 82.2
click at [38, 22] on div "Kết quả tìm kiếm ( 240 ) Bộ lọc Mã ĐH Trạng thái Món hàng Thu hộ Tổng cước Chưa…" at bounding box center [100, 13] width 201 height 18
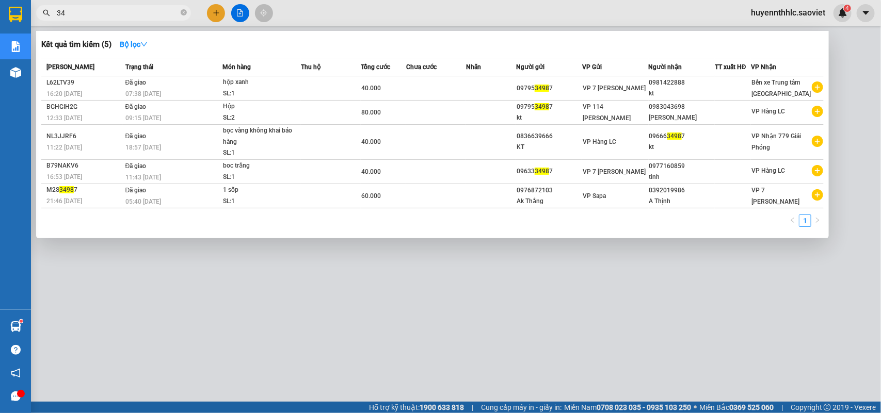
type input "3"
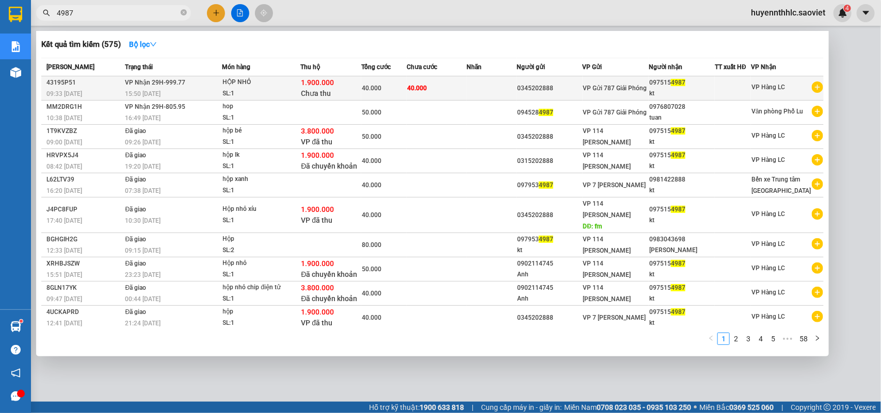
type input "4987"
click at [308, 86] on span "1.900.000" at bounding box center [317, 82] width 33 height 8
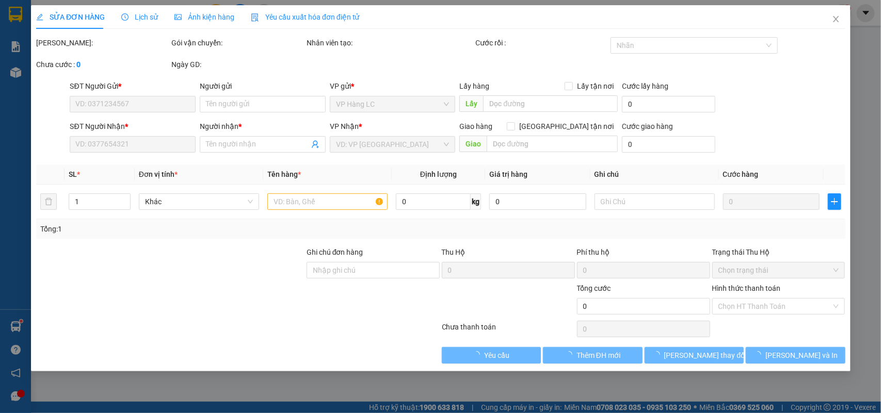
type input "0345202888"
type input "0975154987"
type input "kt"
type input "1.900.000"
type input "30.000"
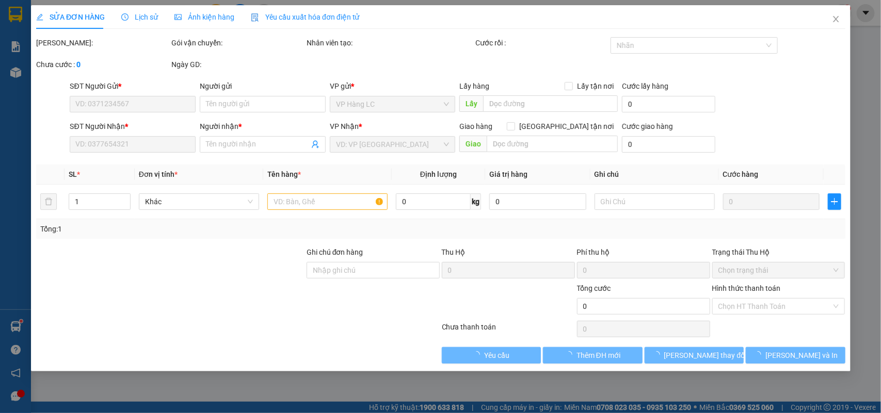
type input "40.000"
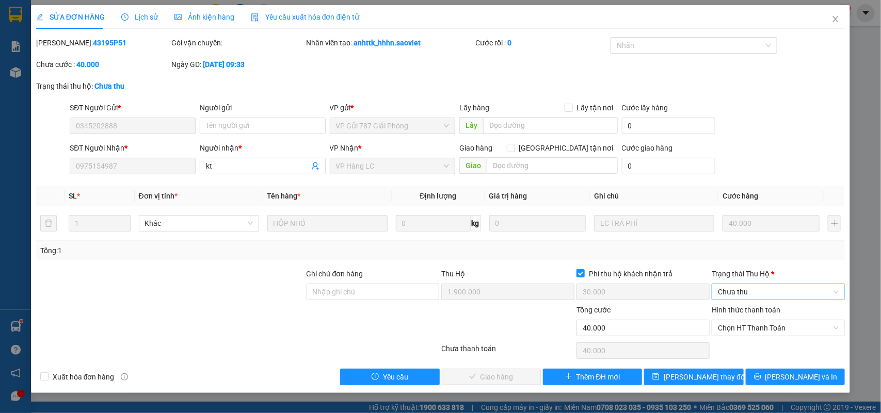
click at [729, 292] on span "Chưa thu" at bounding box center [778, 291] width 121 height 15
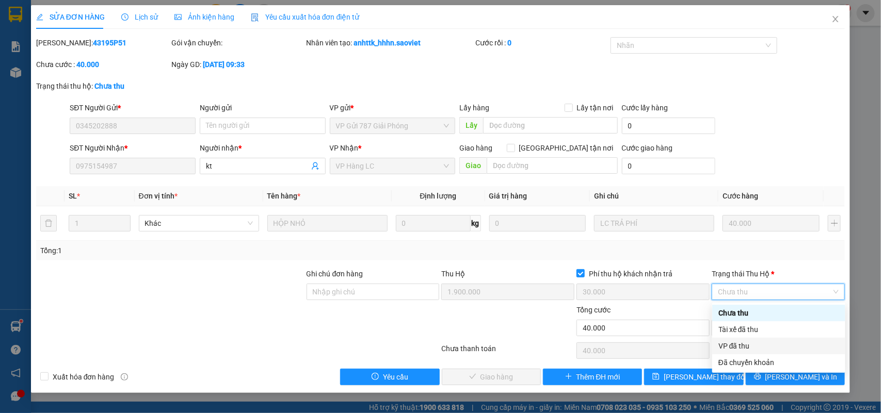
click at [739, 345] on div "VP đã thu" at bounding box center [778, 346] width 121 height 11
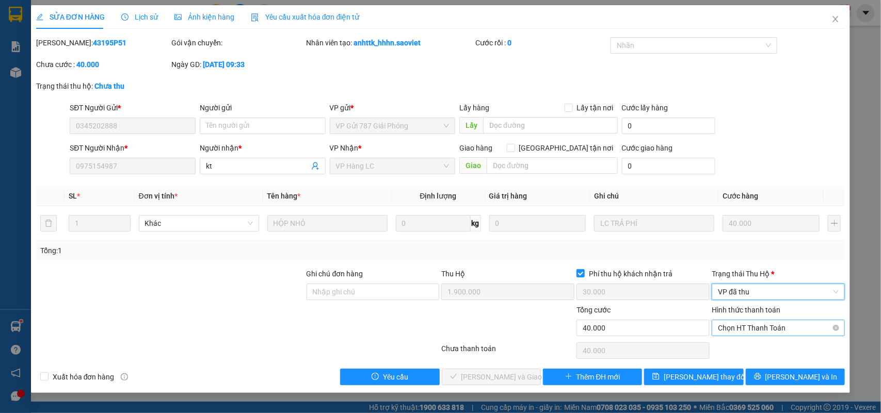
click at [752, 328] on span "Chọn HT Thanh Toán" at bounding box center [778, 327] width 121 height 15
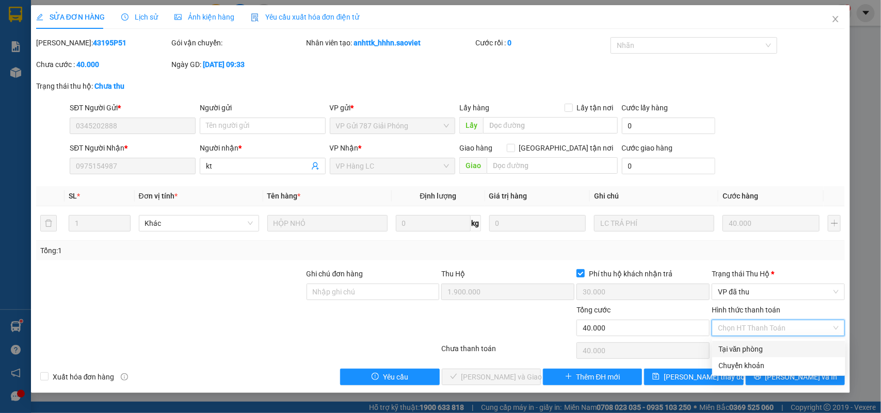
drag, startPoint x: 753, startPoint y: 352, endPoint x: 575, endPoint y: 362, distance: 178.3
click at [752, 352] on div "Tại văn phòng" at bounding box center [778, 349] width 121 height 11
type input "0"
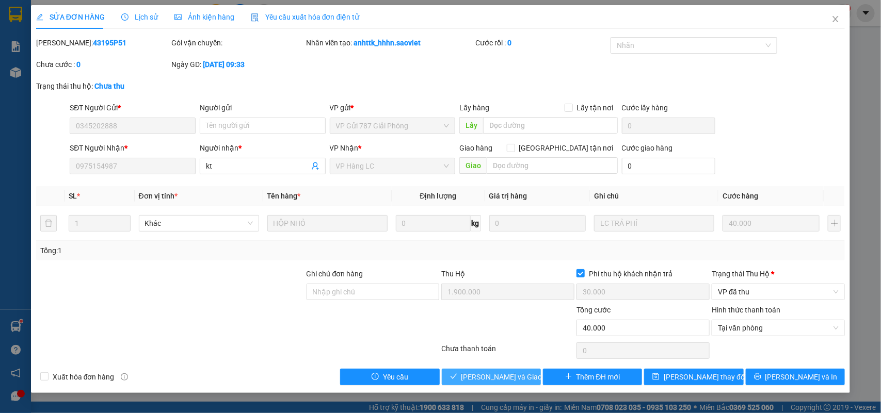
drag, startPoint x: 523, startPoint y: 376, endPoint x: 519, endPoint y: 372, distance: 5.8
click at [522, 376] on span "Lưu và Giao hàng" at bounding box center [510, 377] width 99 height 11
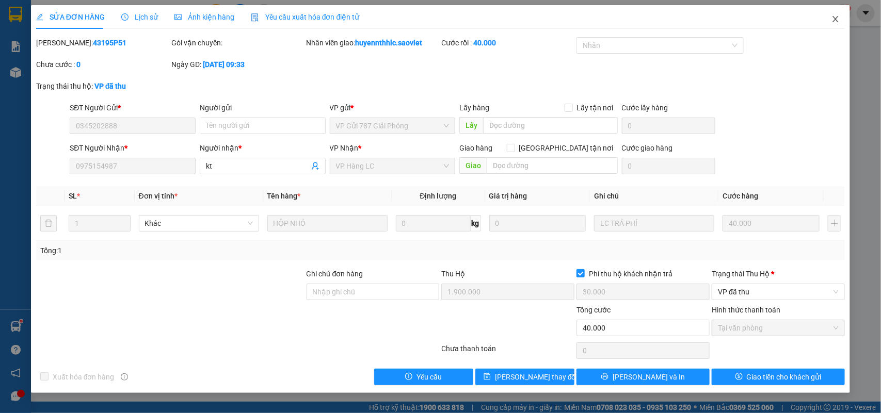
click at [829, 16] on span "Close" at bounding box center [835, 19] width 29 height 29
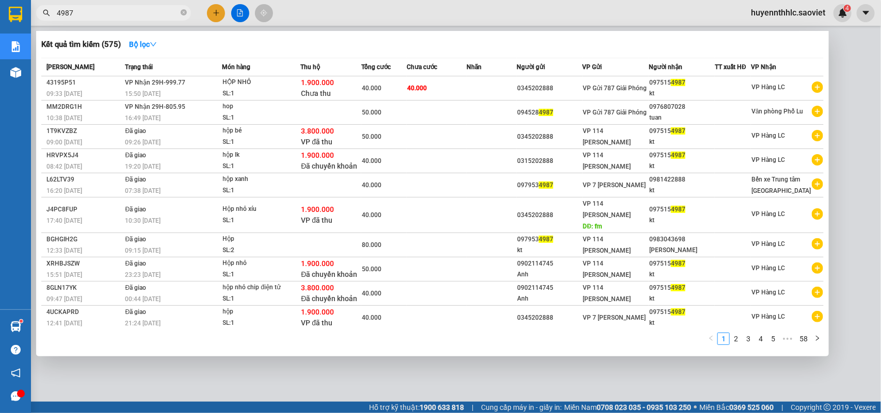
drag, startPoint x: 124, startPoint y: 13, endPoint x: 0, endPoint y: 3, distance: 124.8
click at [0, 3] on section "Kết quả tìm kiếm ( 575 ) Bộ lọc Mã ĐH Trạng thái Món hàng Thu hộ Tổng cước Chưa…" at bounding box center [440, 206] width 881 height 413
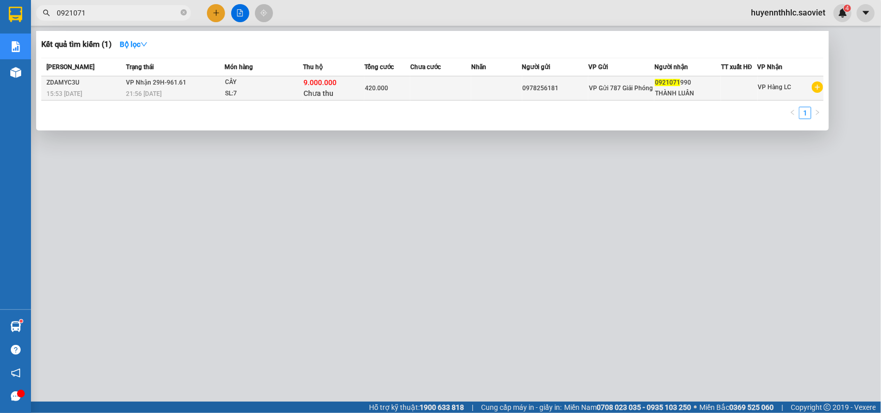
type input "0921071"
click at [676, 90] on div "THÀNH LUÂN" at bounding box center [688, 93] width 66 height 11
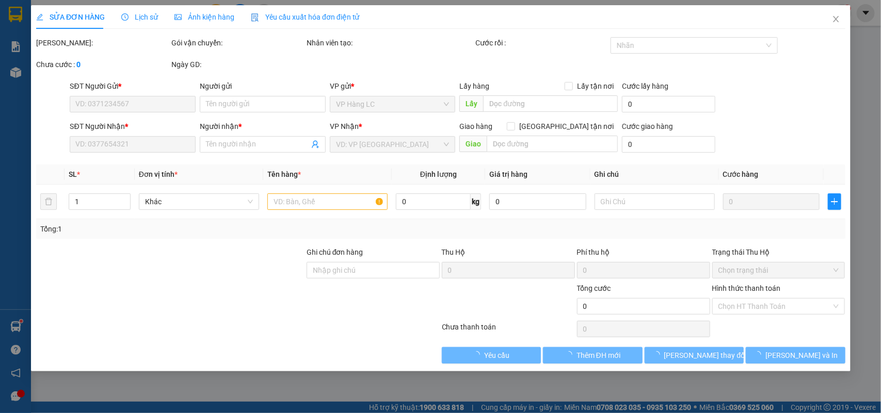
type input "0978256181"
type input "0921071990"
type input "THÀNH LUÂN"
type input "9.000.000"
type input "60.000"
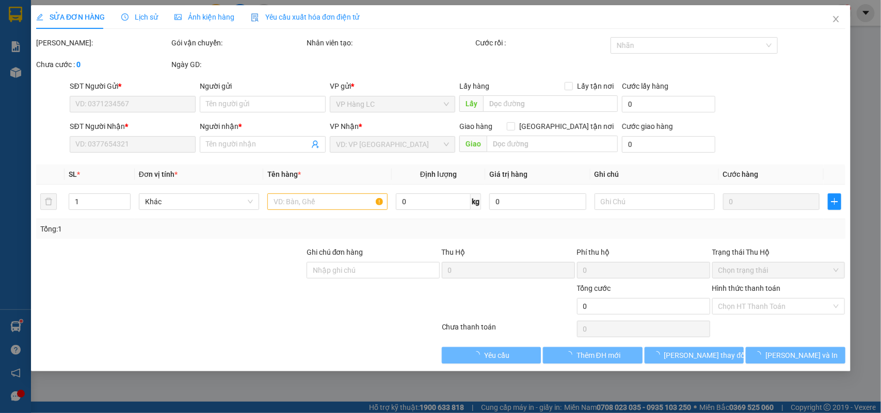
type input "420.000"
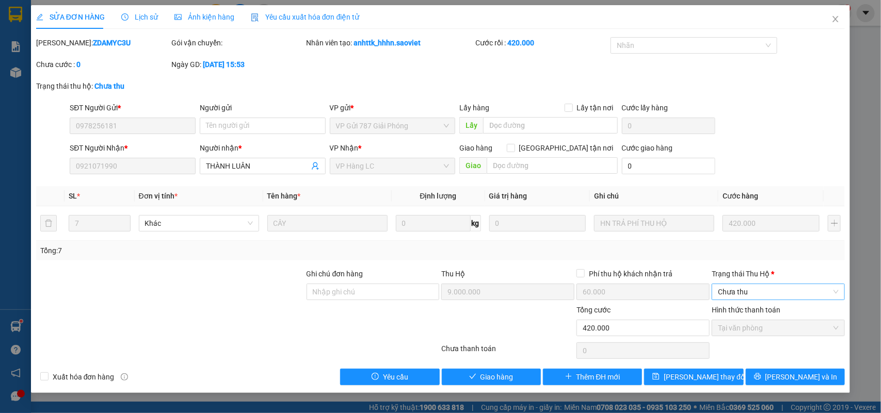
click at [724, 293] on span "Chưa thu" at bounding box center [778, 291] width 121 height 15
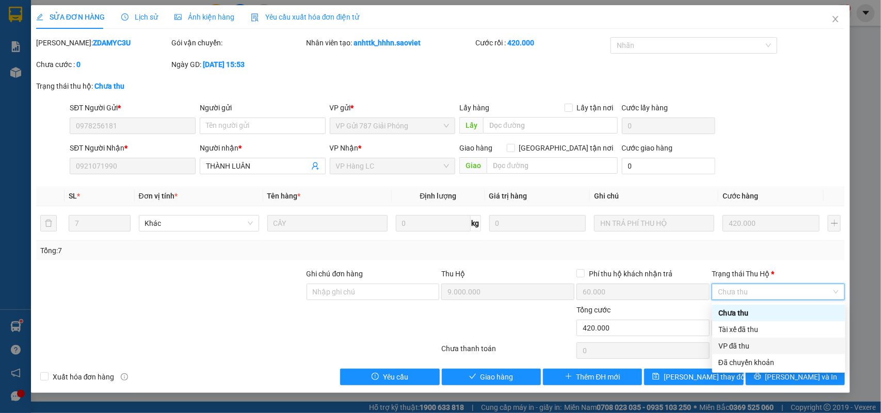
click at [741, 344] on div "VP đã thu" at bounding box center [778, 346] width 121 height 11
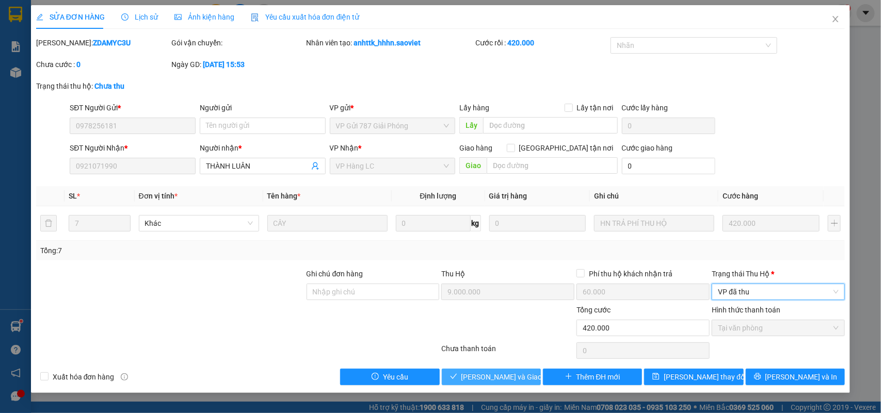
click at [484, 377] on span "Lưu và Giao hàng" at bounding box center [510, 377] width 99 height 11
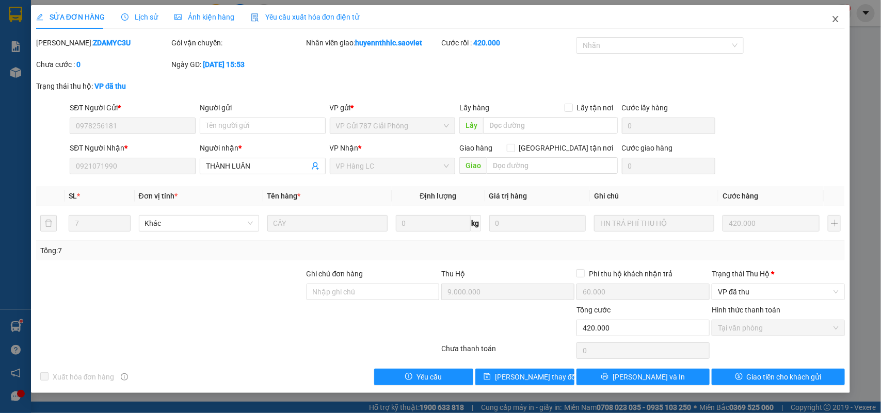
click at [839, 17] on icon "close" at bounding box center [835, 19] width 8 height 8
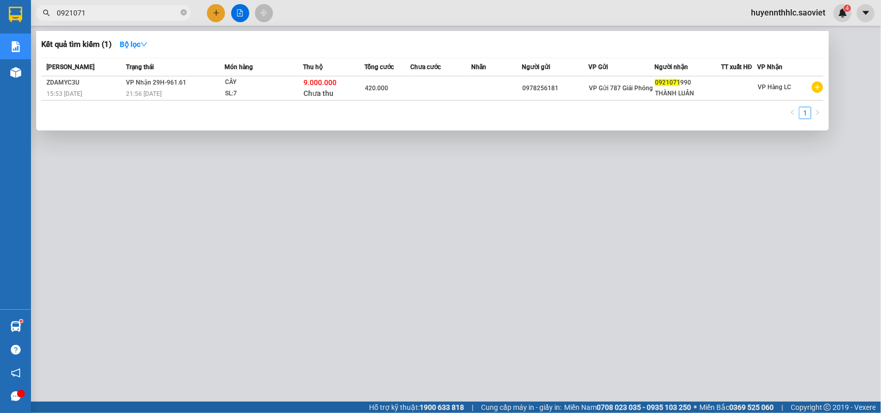
drag, startPoint x: 107, startPoint y: 13, endPoint x: 0, endPoint y: 46, distance: 111.8
click at [14, 46] on section "Kết quả tìm kiếm ( 1 ) Bộ lọc Mã ĐH Trạng thái Món hàng Thu hộ Tổng cước Chưa c…" at bounding box center [440, 206] width 881 height 413
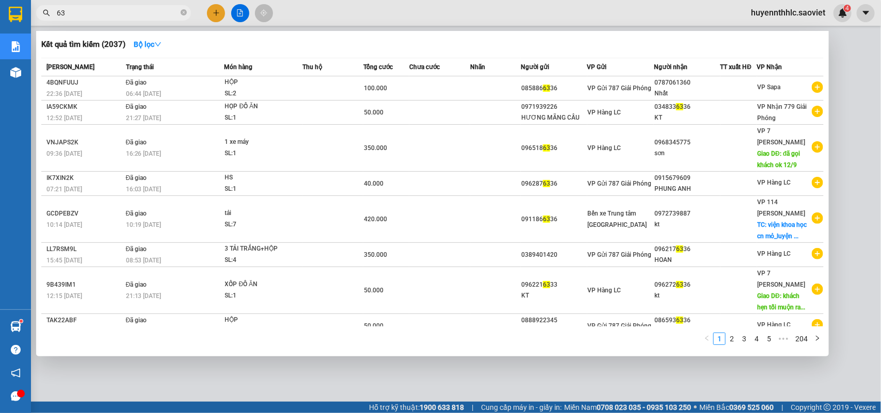
type input "6"
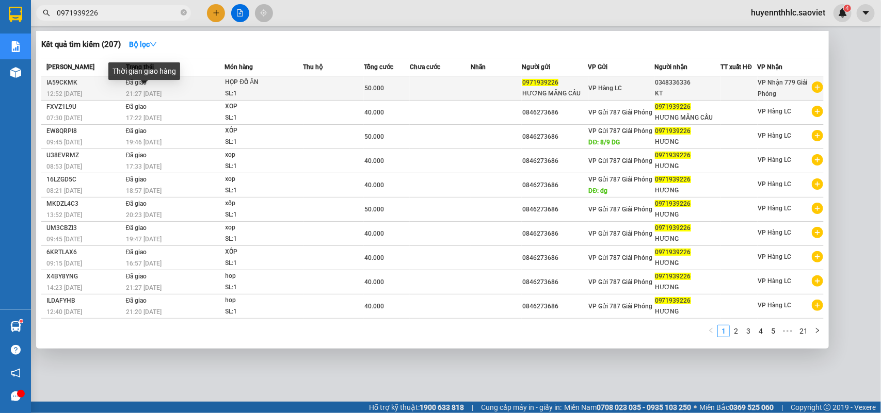
type input "0971939226"
click at [158, 90] on span "21:27 - 14/09" at bounding box center [144, 93] width 36 height 7
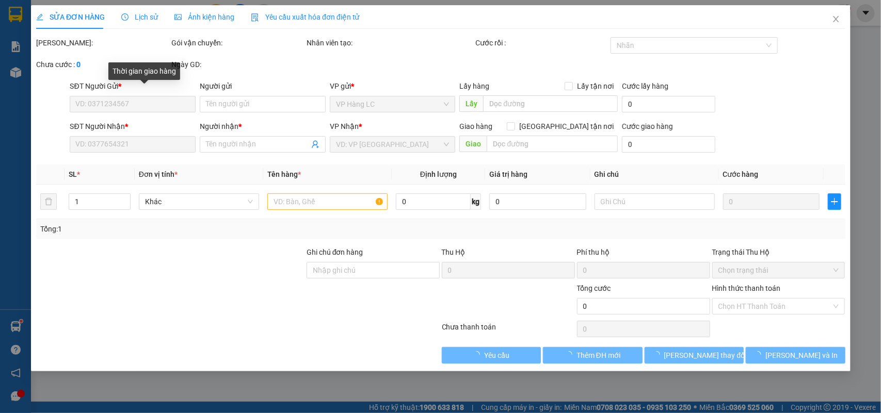
type input "0971939226"
type input "HƯƠNG MÃNG CẦU"
type input "0348336336"
type input "KT"
type input "50.000"
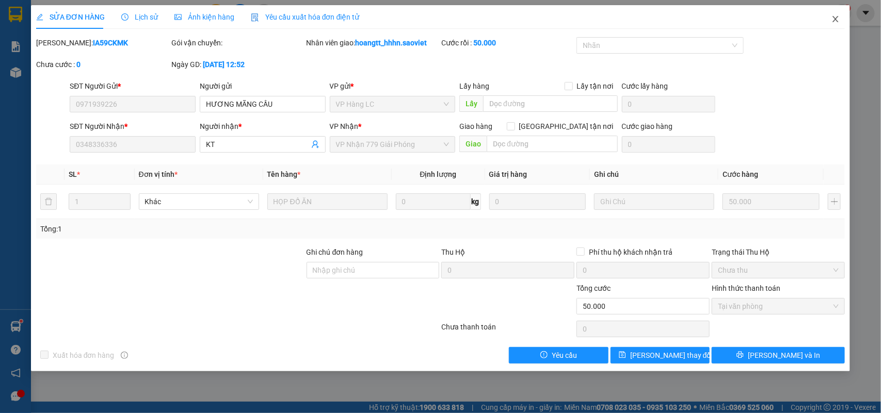
click at [835, 18] on icon "close" at bounding box center [835, 19] width 8 height 8
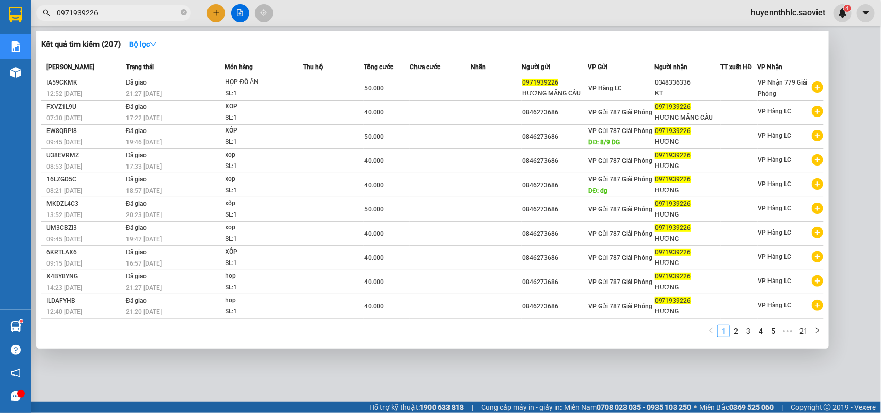
click at [143, 9] on input "0971939226" at bounding box center [118, 12] width 122 height 11
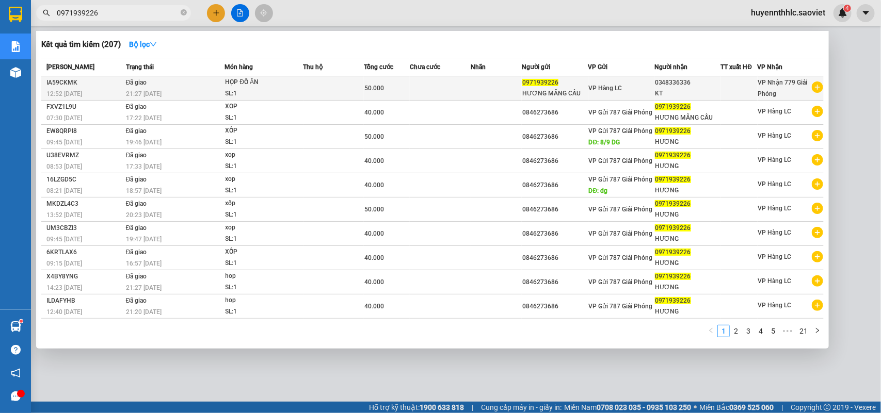
click at [672, 91] on div "KT" at bounding box center [688, 93] width 66 height 11
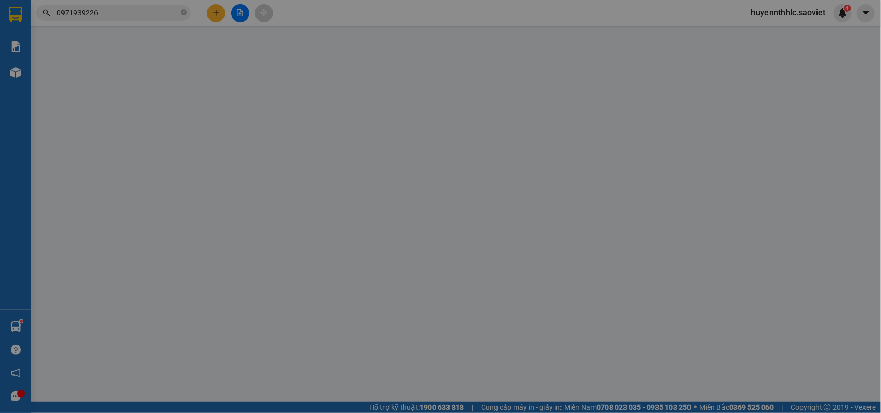
type input "0971939226"
type input "HƯƠNG MÃNG CẦU"
type input "0348336336"
type input "KT"
type input "50.000"
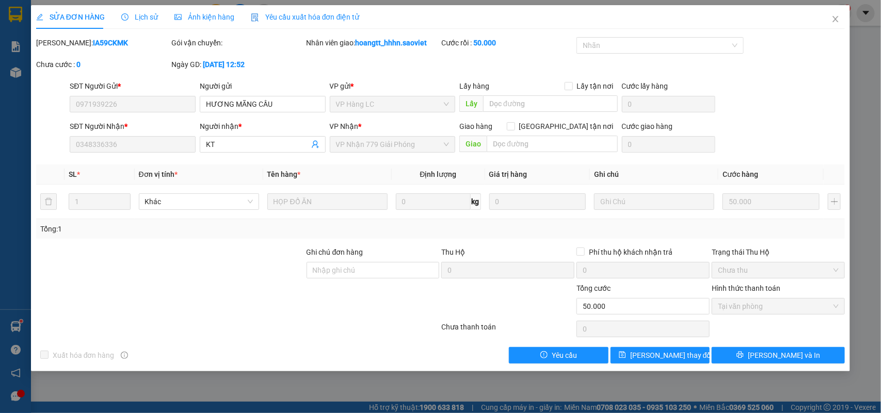
click at [139, 14] on span "Lịch sử" at bounding box center [139, 17] width 37 height 8
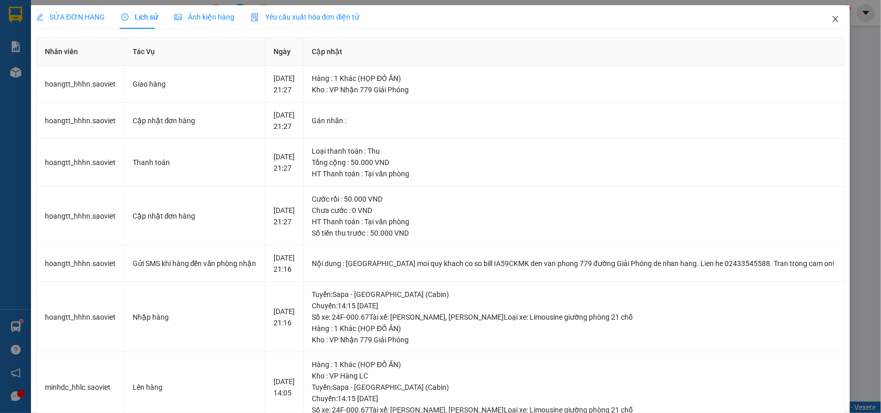
click at [831, 21] on span "Close" at bounding box center [835, 19] width 29 height 29
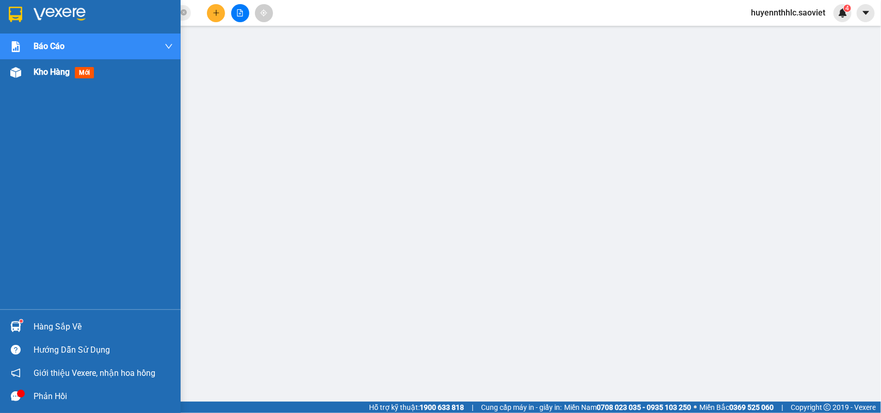
click at [44, 76] on span "Kho hàng" at bounding box center [52, 72] width 36 height 10
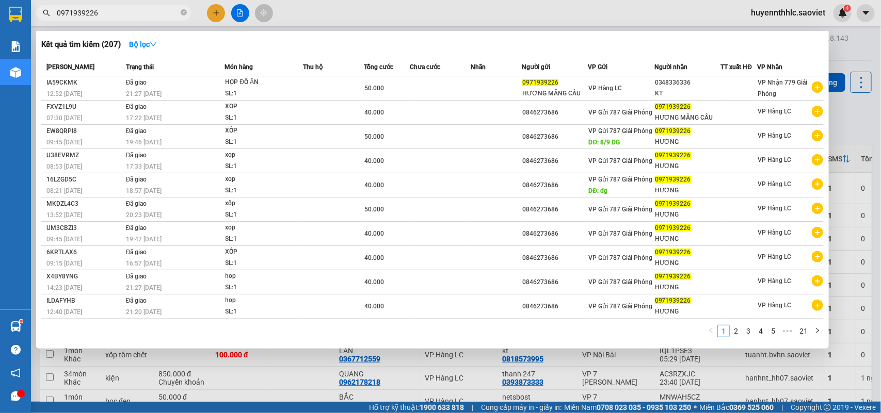
drag, startPoint x: 135, startPoint y: 14, endPoint x: 63, endPoint y: 28, distance: 73.1
click at [63, 22] on div "Kết quả tìm kiếm ( 207 ) Bộ lọc Mã ĐH Trạng thái Món hàng Thu hộ Tổng cước Chưa…" at bounding box center [100, 13] width 201 height 18
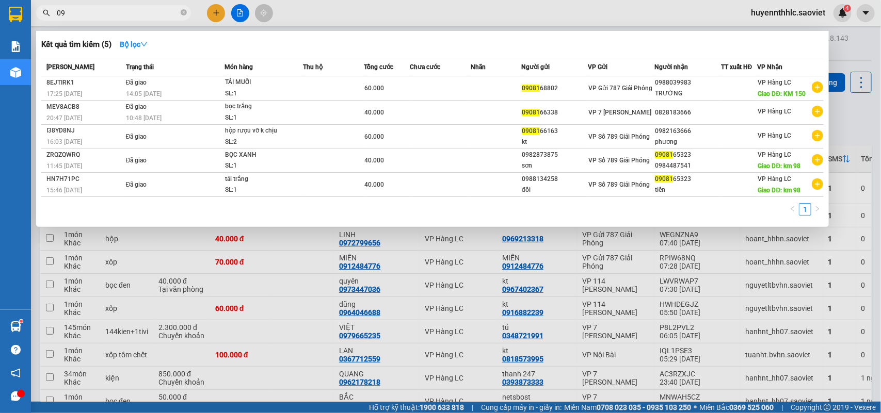
type input "0"
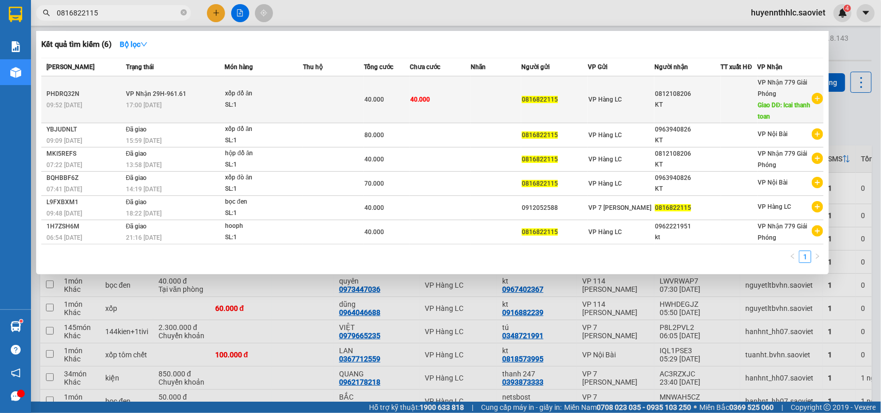
type input "0816822115"
click at [575, 94] on div "0816822115" at bounding box center [555, 99] width 66 height 11
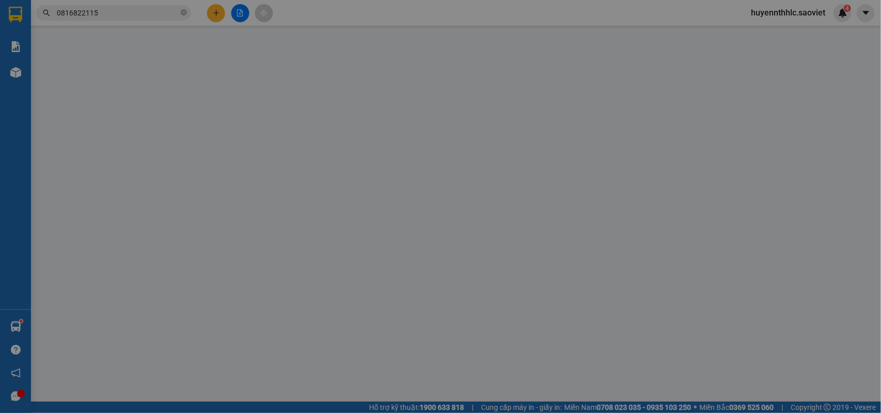
type input "0816822115"
type input "0812108206"
type input "KT"
type input "lcai thanh toan"
type input "40.000"
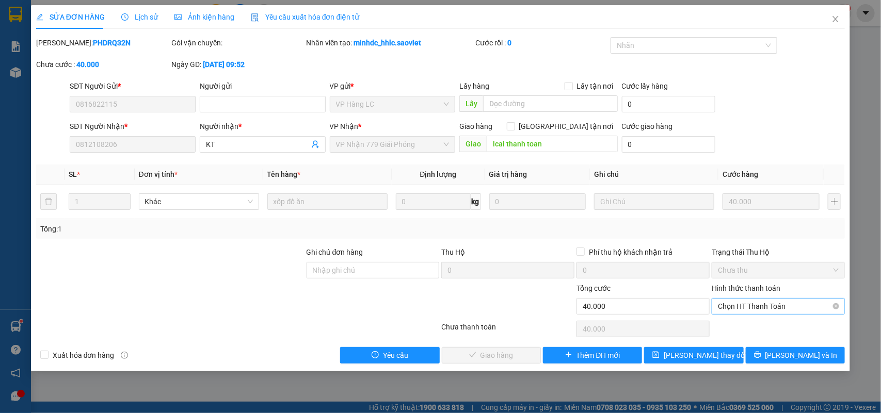
click at [752, 310] on span "Chọn HT Thanh Toán" at bounding box center [778, 306] width 121 height 15
click at [743, 339] on div "Chuyển khoản" at bounding box center [778, 344] width 121 height 11
type input "0"
click at [742, 304] on span "Chuyển khoản" at bounding box center [778, 306] width 121 height 15
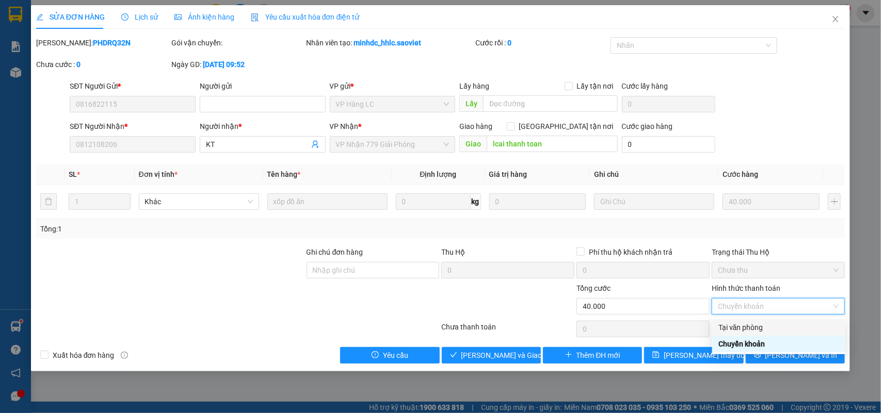
click at [741, 328] on div "Tại văn phòng" at bounding box center [778, 327] width 121 height 11
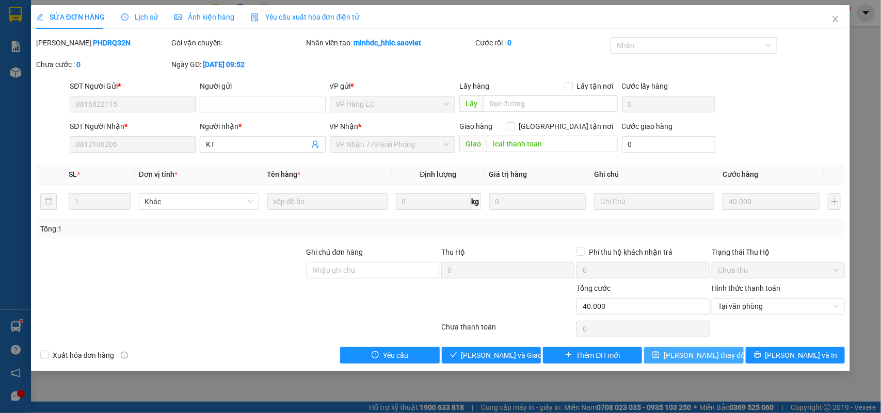
click at [683, 351] on span "[PERSON_NAME] thay đổi" at bounding box center [705, 355] width 83 height 11
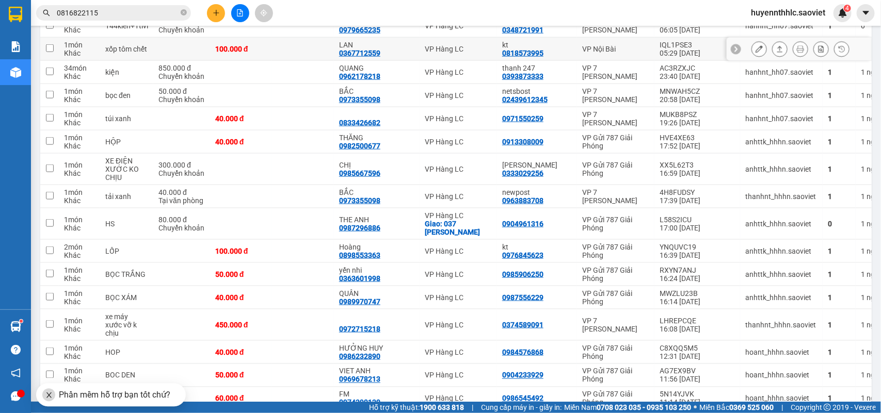
scroll to position [581, 0]
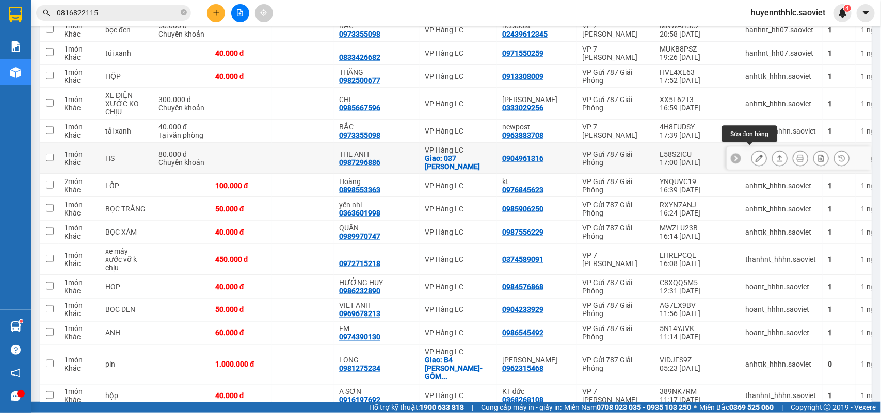
click at [756, 155] on icon at bounding box center [759, 158] width 7 height 7
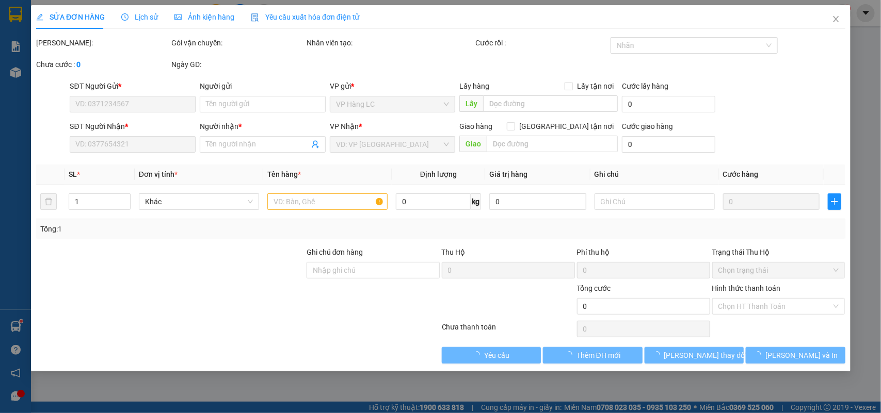
type input "0904961316"
type input "0987296886"
type input "THE ANH"
checkbox input "true"
type input "037 NGUYỄN HUỆ"
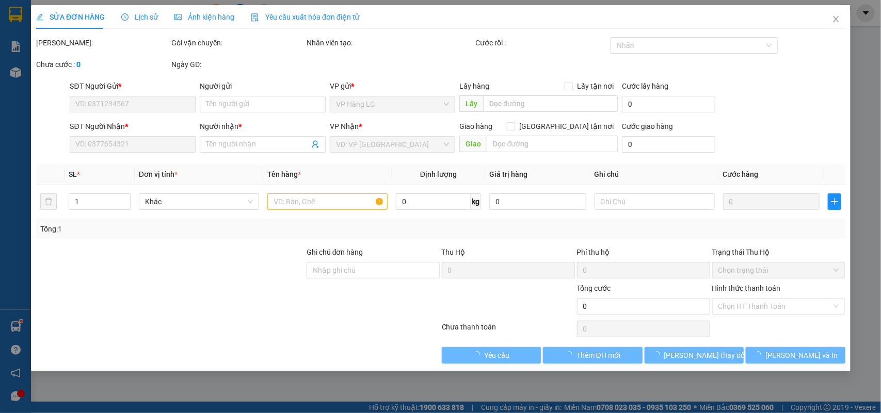
type input "80.000"
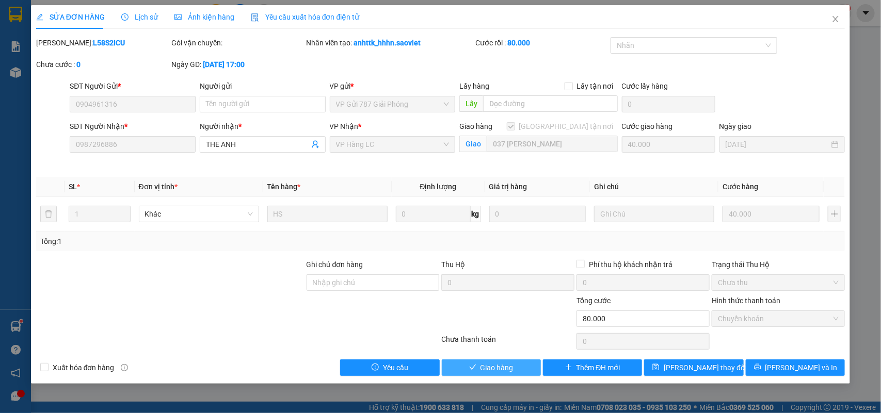
click at [520, 367] on button "Giao hàng" at bounding box center [491, 368] width 99 height 17
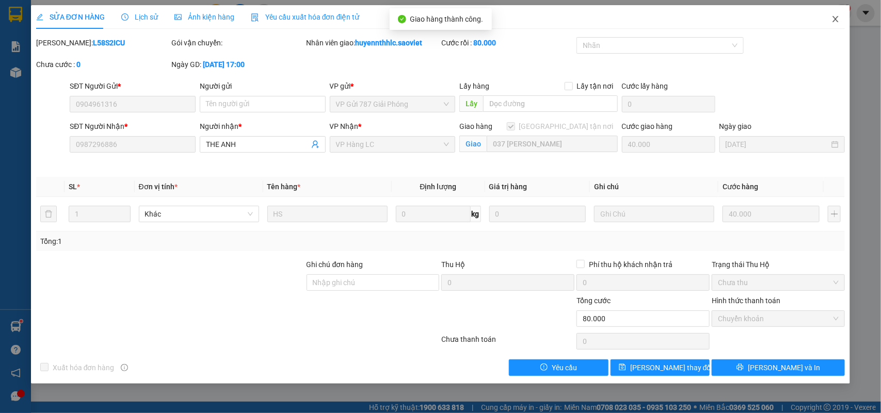
click at [835, 21] on icon "close" at bounding box center [836, 19] width 6 height 6
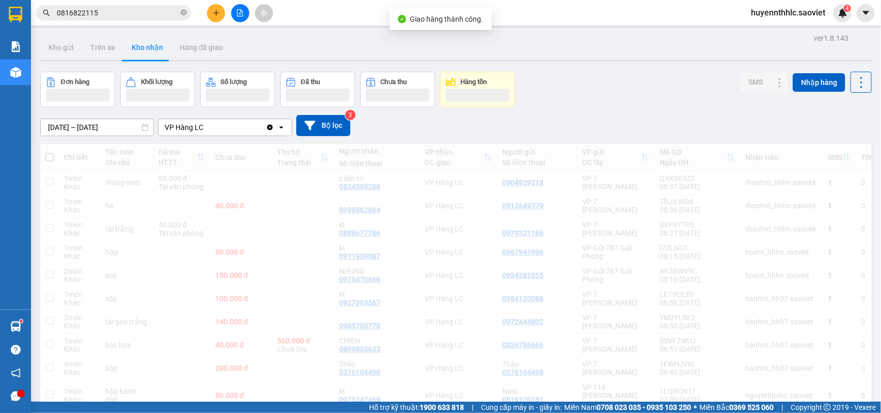
click at [834, 22] on div "Kết quả tìm kiếm ( 6 ) Bộ lọc Mã ĐH Trạng thái Món hàng Thu hộ Tổng cước Chưa c…" at bounding box center [440, 13] width 881 height 26
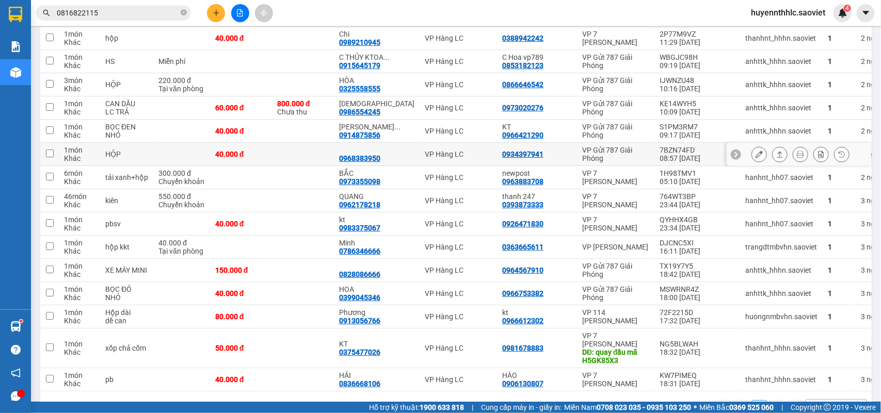
scroll to position [1661, 0]
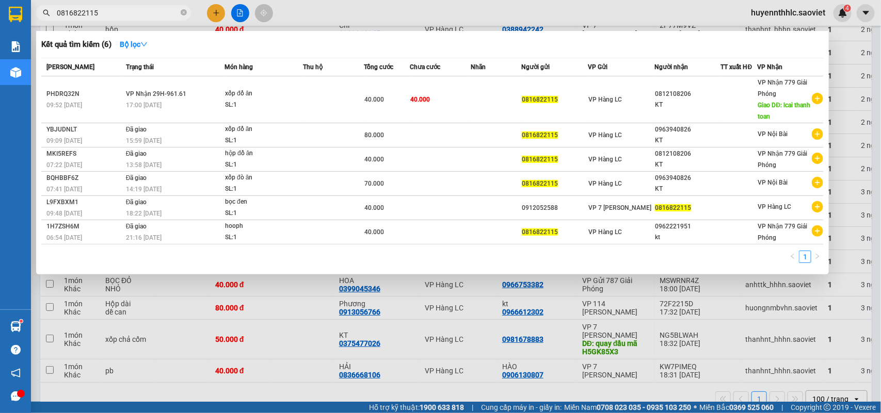
drag, startPoint x: 122, startPoint y: 14, endPoint x: 53, endPoint y: 14, distance: 68.6
click at [53, 14] on span "0816822115" at bounding box center [113, 12] width 155 height 15
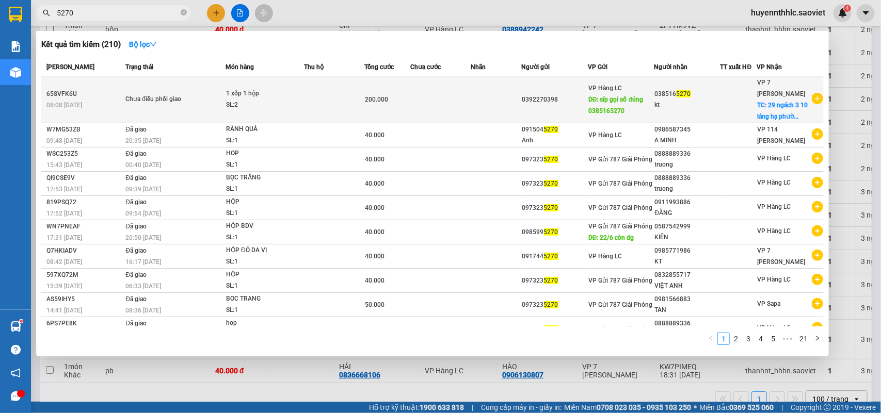
type input "5270"
click at [665, 100] on div "kt" at bounding box center [687, 105] width 65 height 11
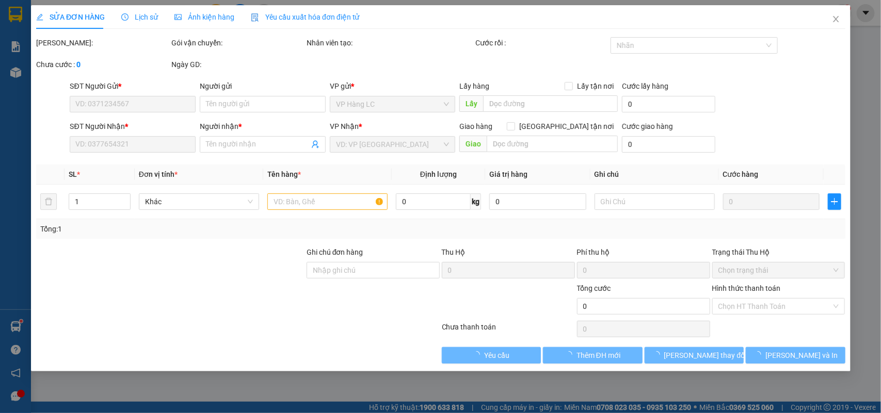
type input "0392270398"
type input "síp gọi số đúng 0385165270"
type input "0385165270"
type input "kt"
checkbox input "true"
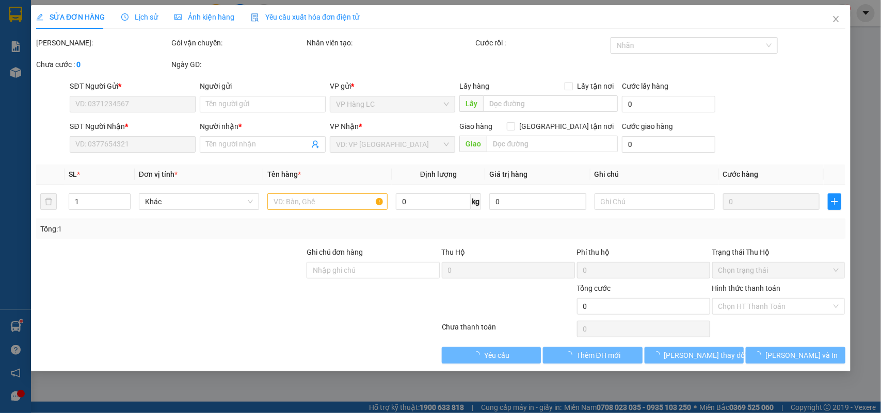
type input "29 ngách 3 10 láng hạ phường thành công ba đình hà nội"
type input "200.000"
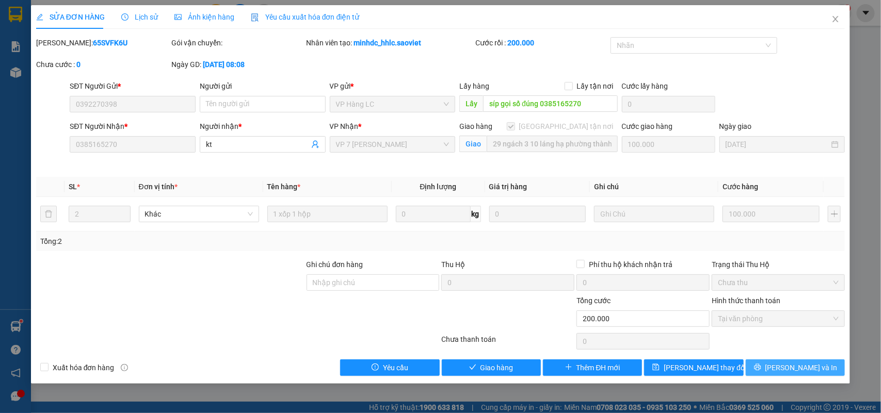
click at [816, 361] on button "[PERSON_NAME] và In" at bounding box center [795, 368] width 99 height 17
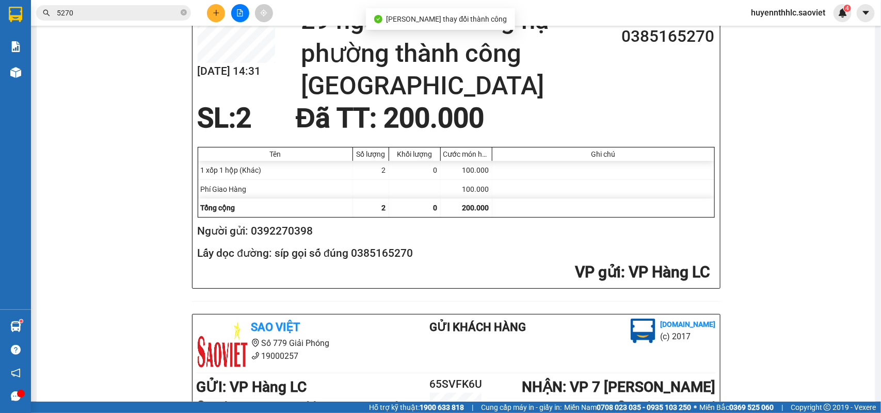
scroll to position [194, 0]
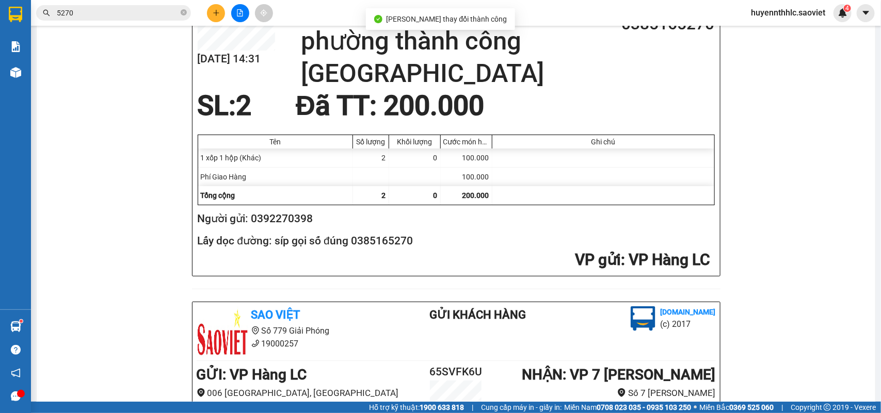
click at [290, 220] on h2 "Người gửi: 0392270398" at bounding box center [454, 219] width 513 height 17
copy h2 "0392270398"
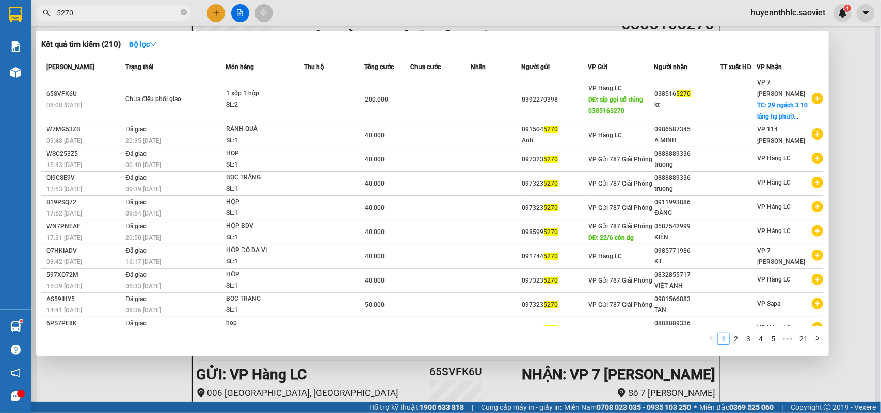
drag, startPoint x: 95, startPoint y: 13, endPoint x: 39, endPoint y: 13, distance: 56.3
click at [39, 13] on span "5270" at bounding box center [113, 12] width 155 height 15
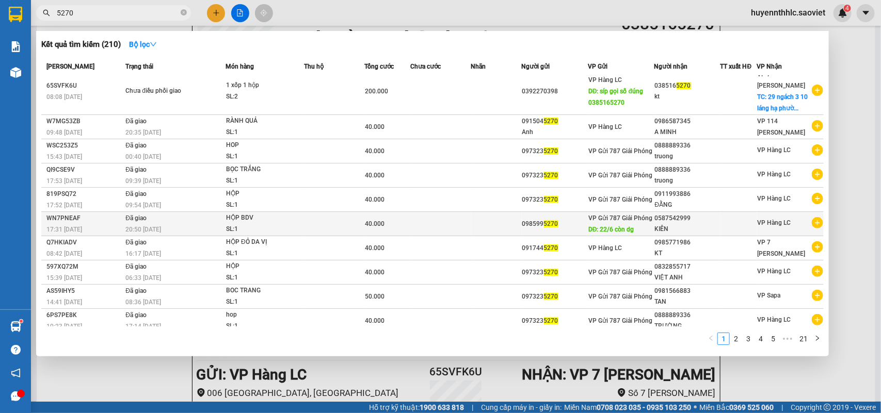
scroll to position [10, 0]
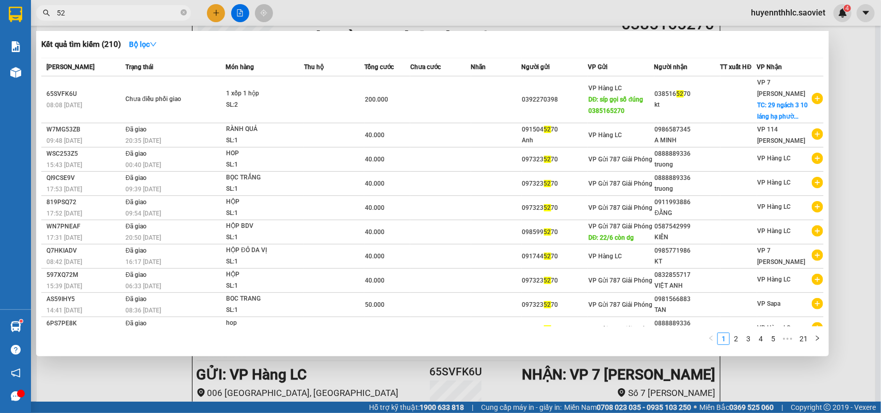
type input "5"
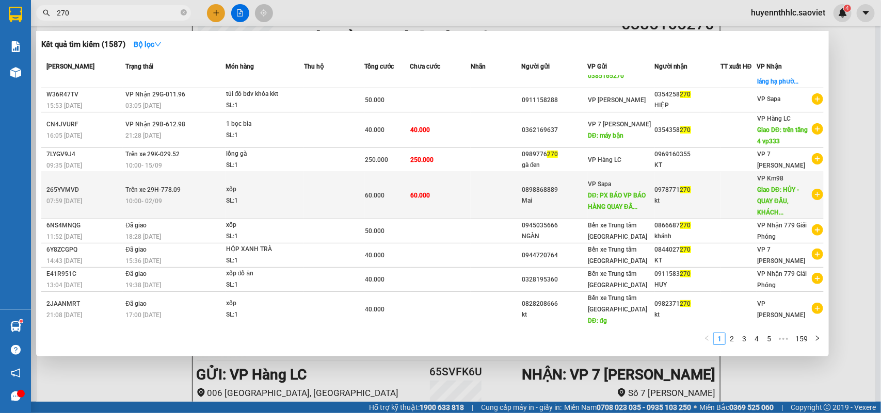
scroll to position [0, 0]
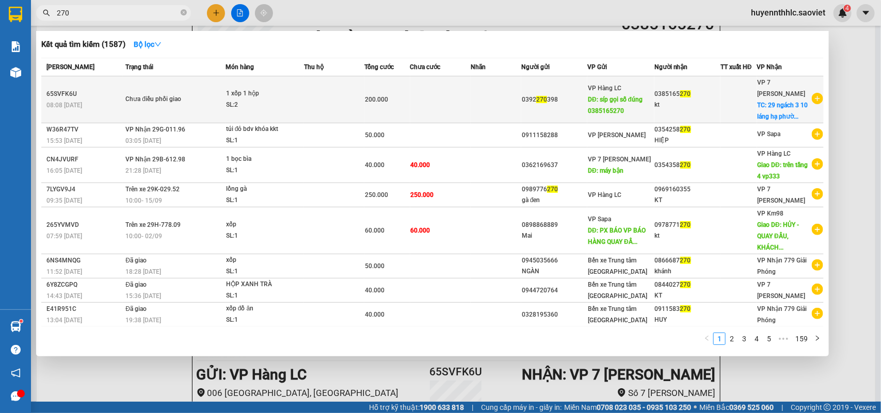
type input "270"
click at [620, 98] on span "DĐ: síp gọi số đúng 0385165270" at bounding box center [615, 105] width 55 height 19
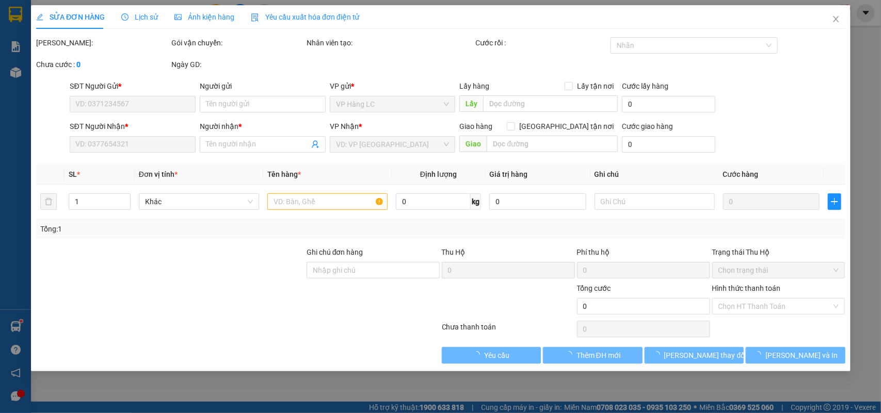
type input "0392270398"
type input "síp gọi số đúng 0385165270"
type input "0385165270"
type input "kt"
checkbox input "true"
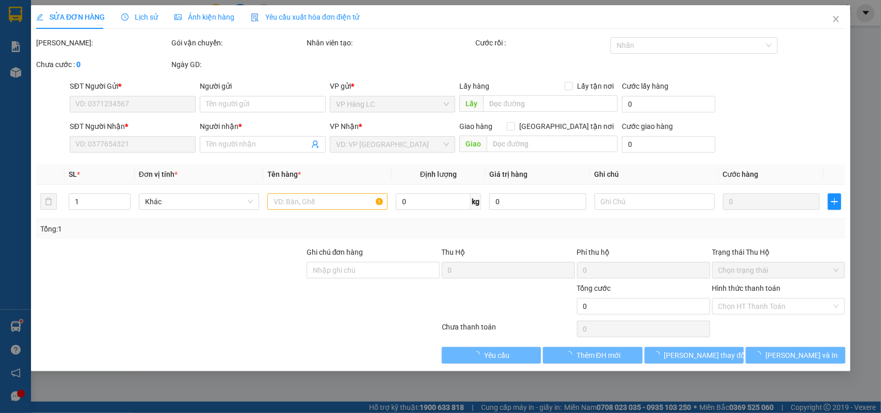
type input "29 ngách 3 10 láng hạ phường thành công ba đình hà nội"
type input "200.000"
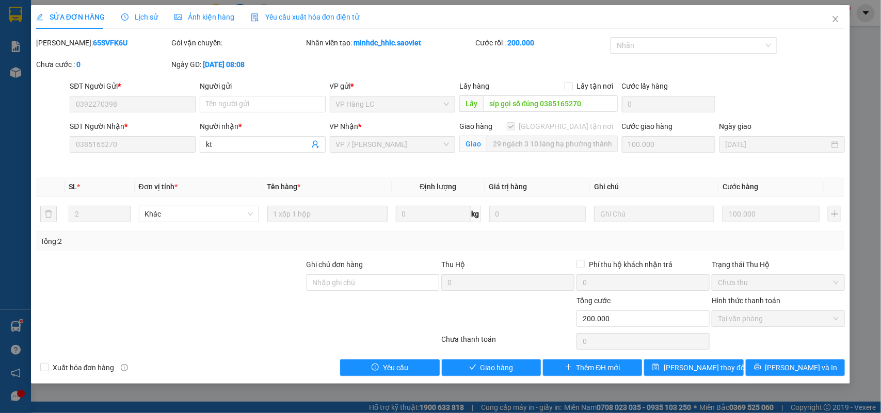
click at [141, 16] on span "Lịch sử" at bounding box center [139, 17] width 37 height 8
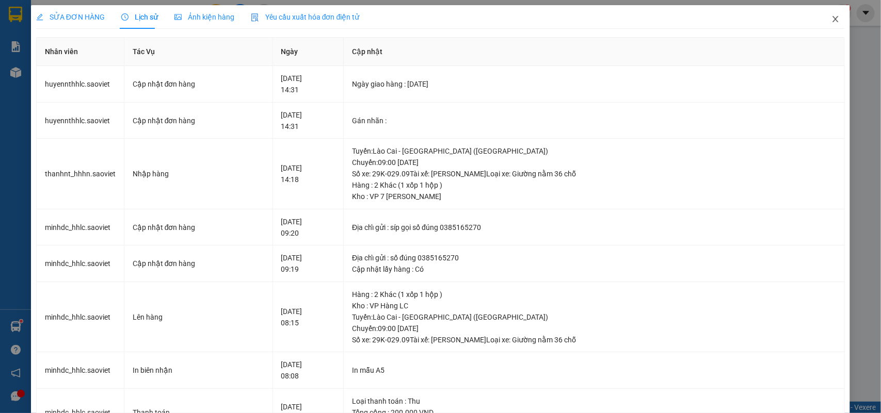
click at [831, 23] on icon "close" at bounding box center [835, 19] width 8 height 8
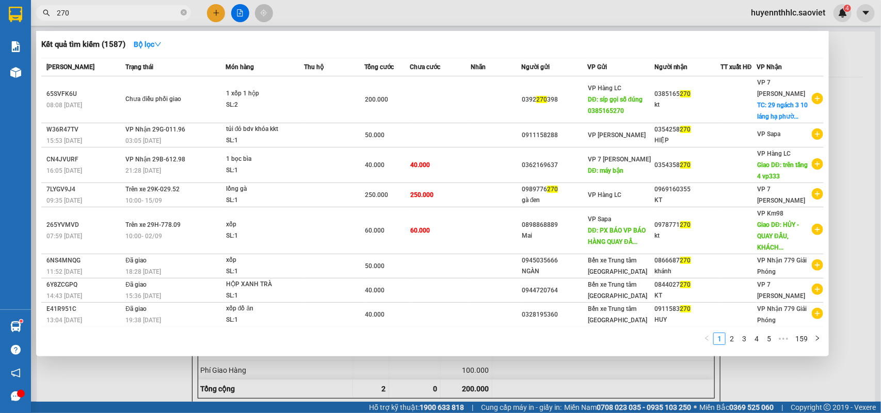
click at [111, 11] on input "270" at bounding box center [118, 12] width 122 height 11
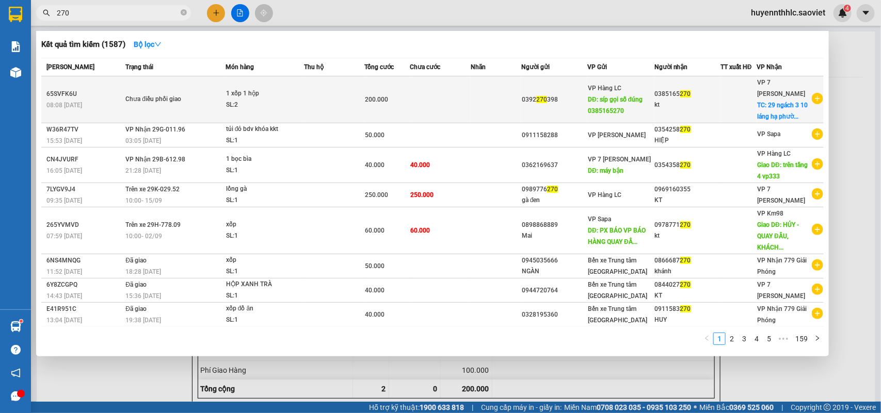
click at [571, 89] on td "0392 270 398" at bounding box center [554, 99] width 66 height 47
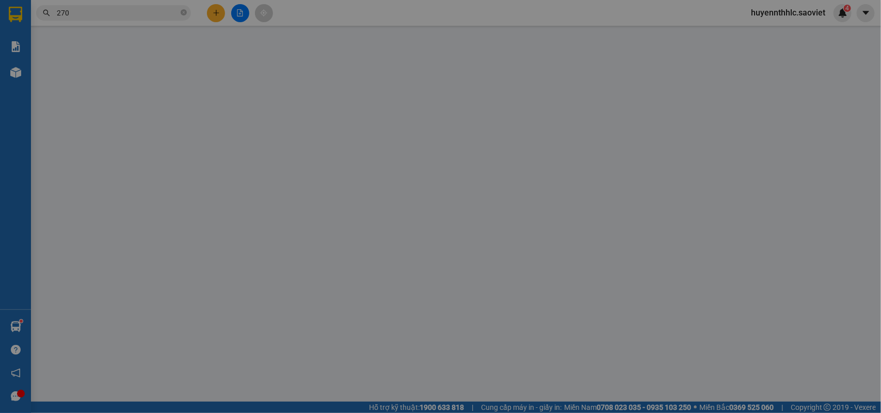
type input "0392270398"
type input "síp gọi số đúng 0385165270"
type input "0385165270"
type input "kt"
checkbox input "true"
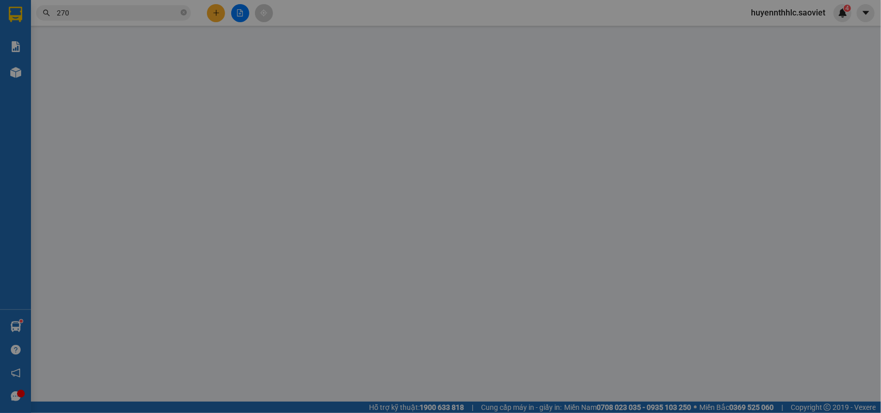
type input "29 ngách 3 10 láng hạ phường thành công ba đình hà nội"
type input "200.000"
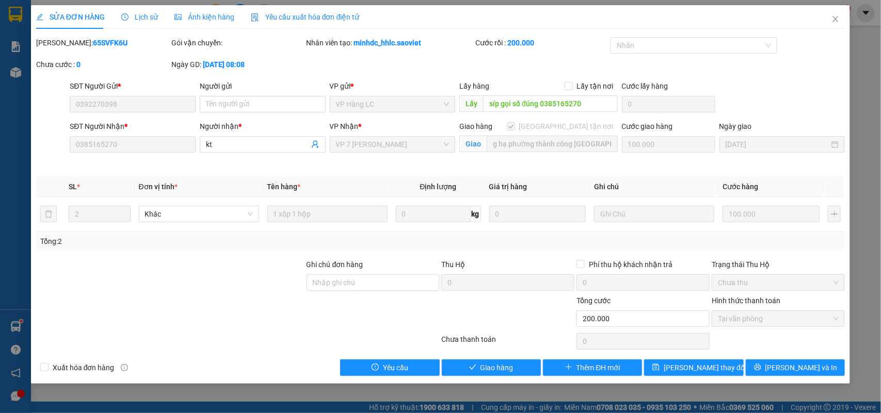
scroll to position [0, 71]
click at [628, 157] on div "SĐT Người Nhận * 0385165270 Người nhận * kt VP Nhận * VP 7 Phạm Văn Đồng Giao h…" at bounding box center [457, 145] width 779 height 49
click at [149, 19] on span "Lịch sử" at bounding box center [139, 17] width 37 height 8
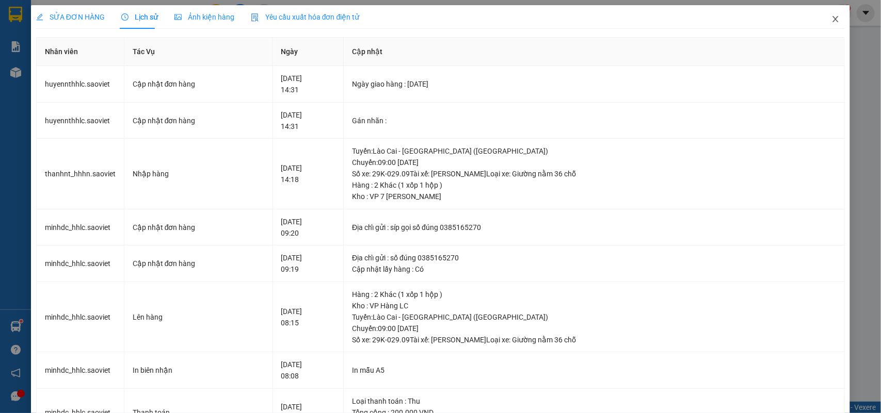
click at [831, 18] on icon "close" at bounding box center [835, 19] width 8 height 8
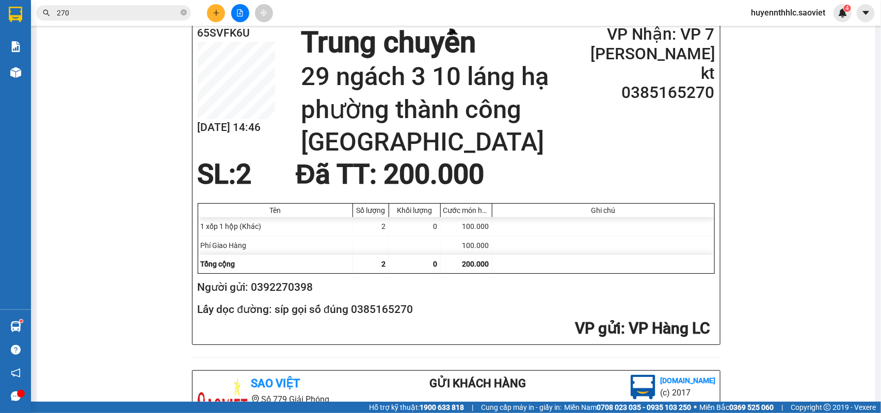
scroll to position [129, 0]
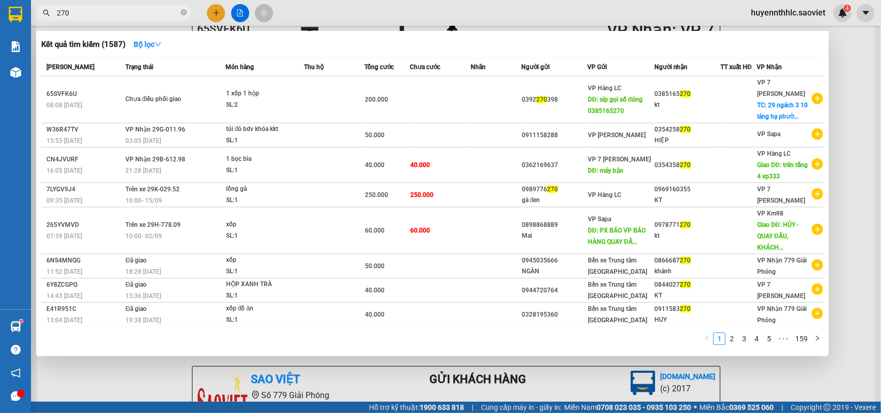
drag, startPoint x: 72, startPoint y: 14, endPoint x: 63, endPoint y: 14, distance: 8.8
click at [63, 14] on input "270" at bounding box center [118, 12] width 122 height 11
type input "2"
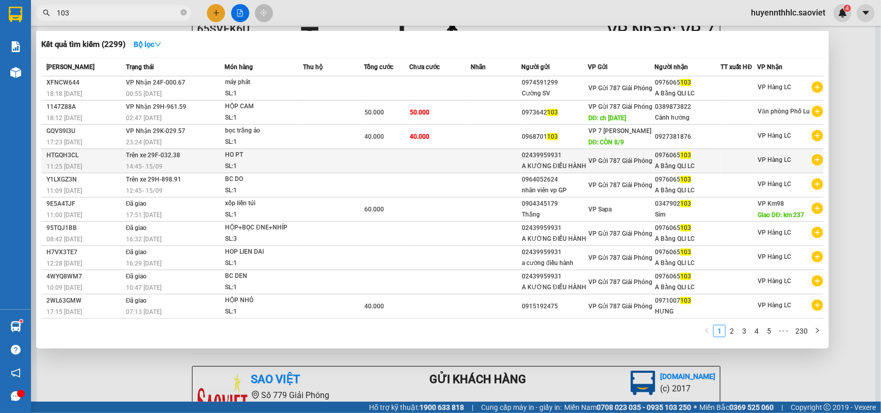
type input "103"
click at [593, 165] on span "VP Gửi 787 Giải Phóng" at bounding box center [620, 160] width 64 height 7
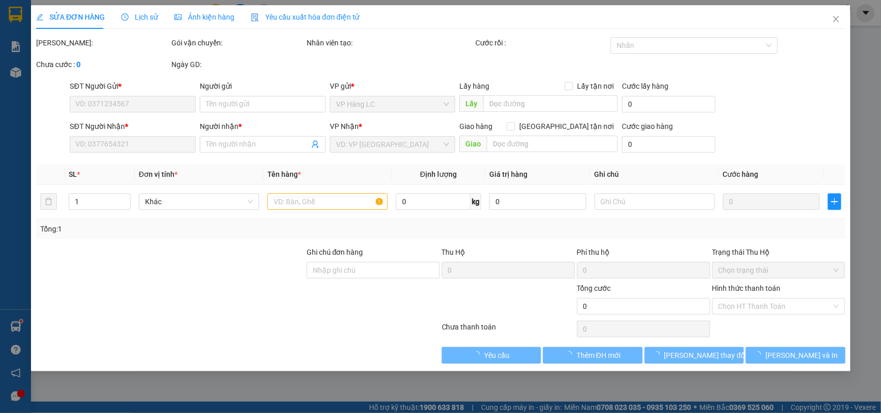
type input "02439959931"
type input "A KƯỜNG ĐIỀU HÀNH"
type input "0976065103"
type input "A Bằng QLI LC"
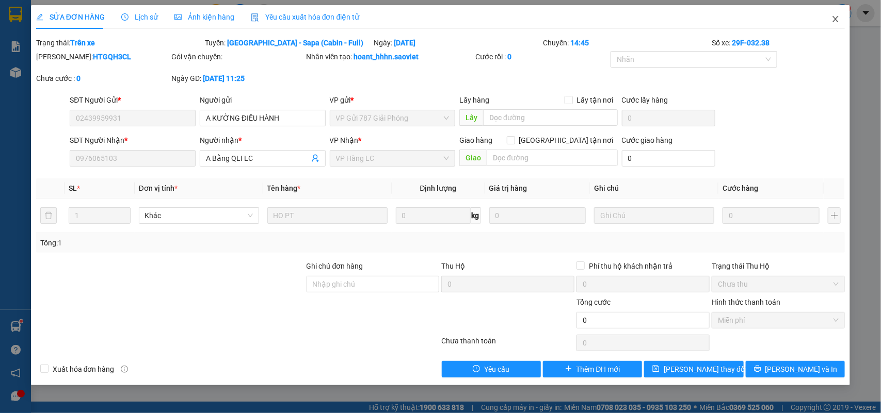
click at [837, 18] on icon "close" at bounding box center [835, 19] width 8 height 8
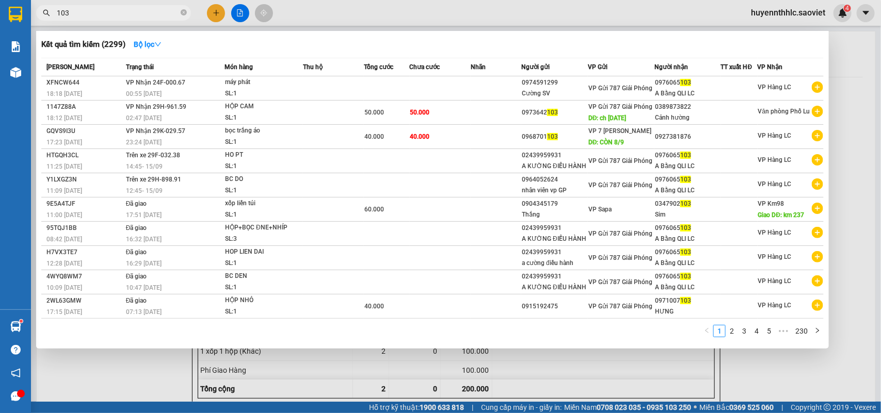
click at [97, 9] on input "103" at bounding box center [118, 12] width 122 height 11
click at [840, 91] on div at bounding box center [440, 206] width 881 height 413
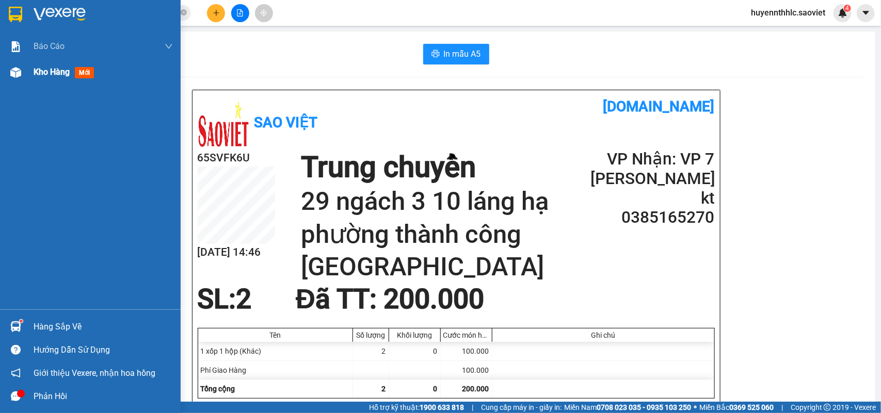
click at [65, 75] on span "Kho hàng" at bounding box center [52, 72] width 36 height 10
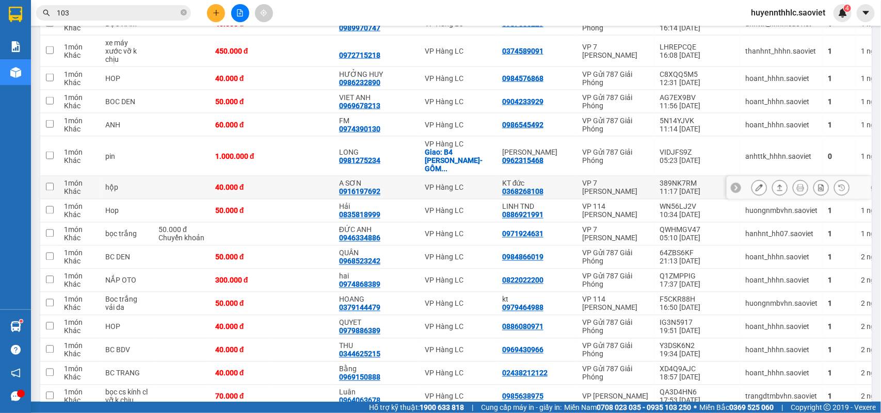
scroll to position [445, 0]
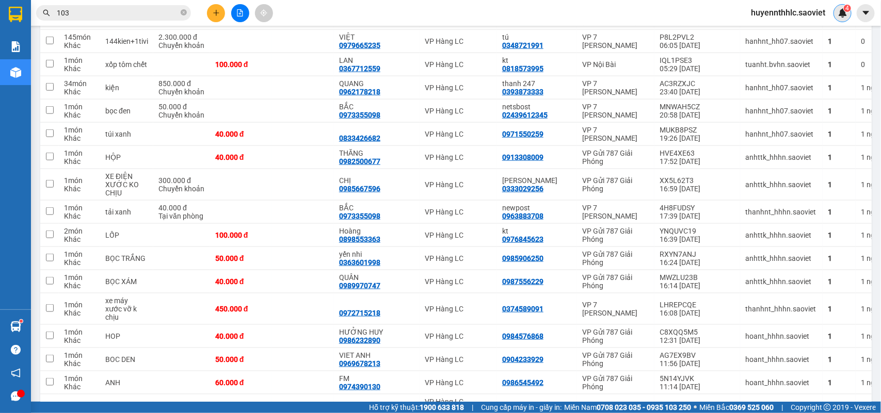
click at [841, 9] on img at bounding box center [842, 12] width 9 height 9
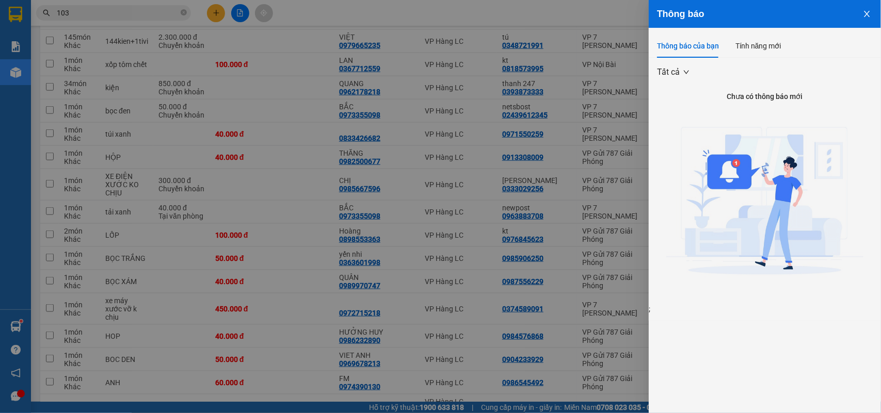
click at [868, 15] on icon "close" at bounding box center [867, 14] width 6 height 6
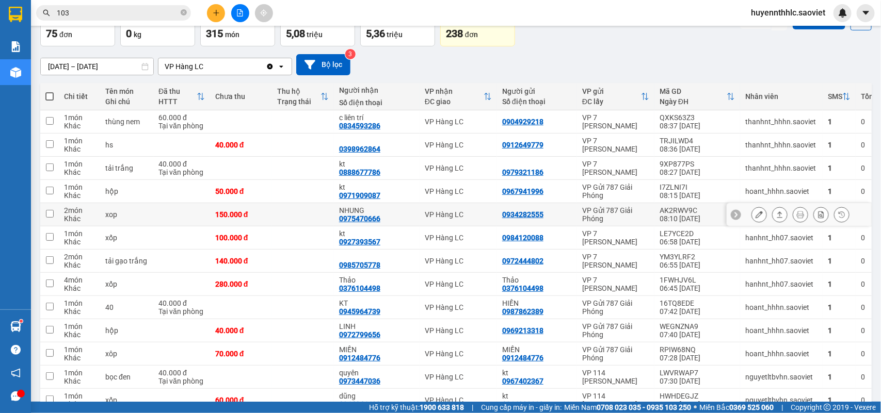
scroll to position [0, 0]
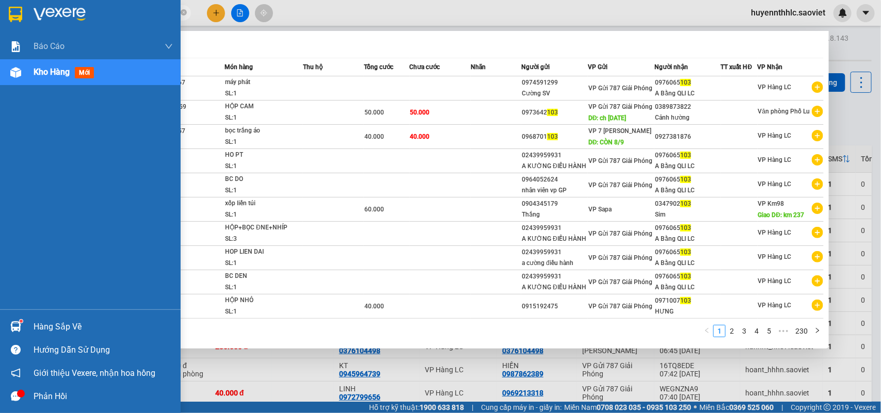
drag, startPoint x: 89, startPoint y: 14, endPoint x: 185, endPoint y: 57, distance: 104.6
click at [72, 22] on div "Kết quả tìm kiếm ( 2299 ) Bộ lọc Mã ĐH Trạng thái Món hàng Thu hộ Tổng cước Chư…" at bounding box center [100, 13] width 201 height 18
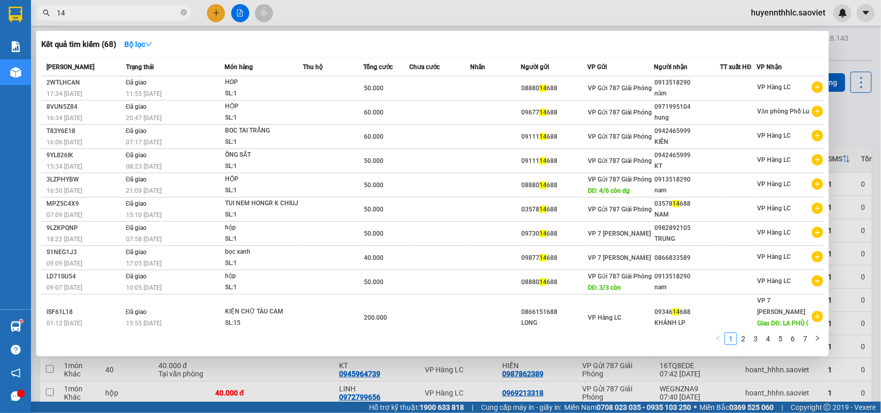
type input "1"
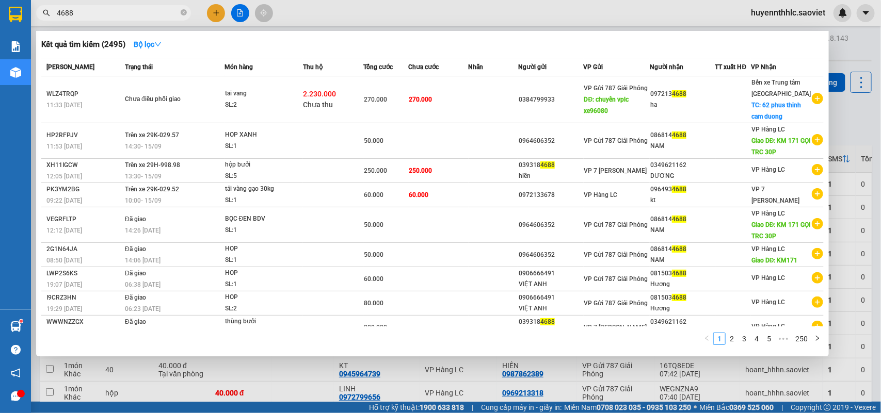
type input "4688"
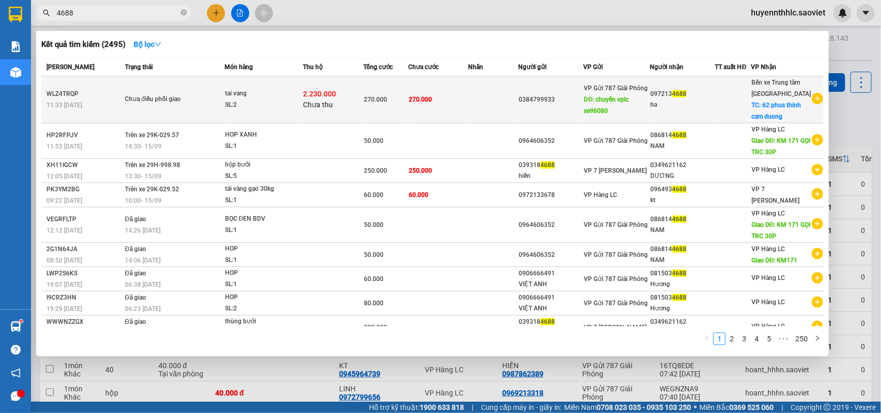
click at [731, 90] on td at bounding box center [733, 99] width 36 height 47
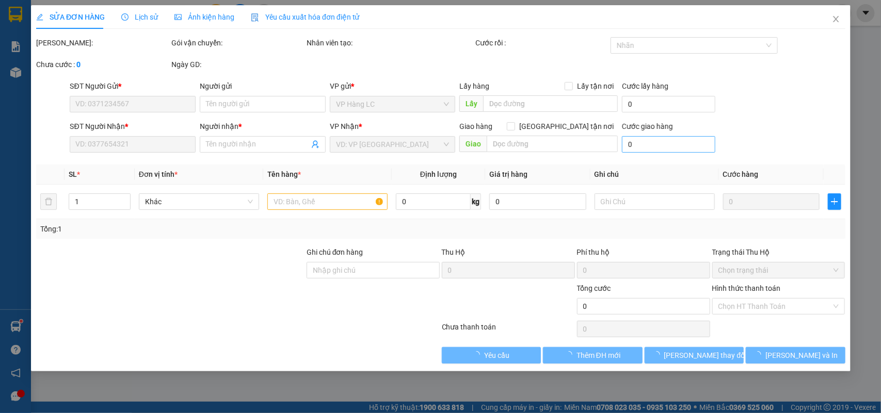
type input "0384799933"
type input "chuyển vplc xe96080"
type input "0972134688"
type input "ha"
checkbox input "true"
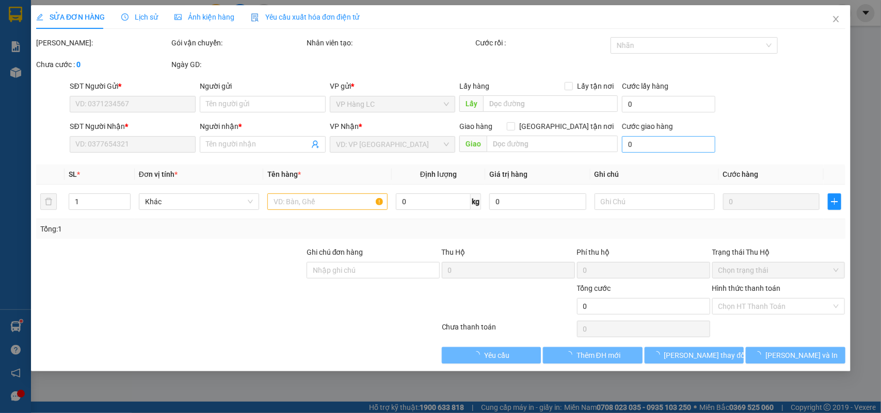
type input "62 phus thinh cam duong"
type input "2.230.000"
type input "30.000"
type input "270.000"
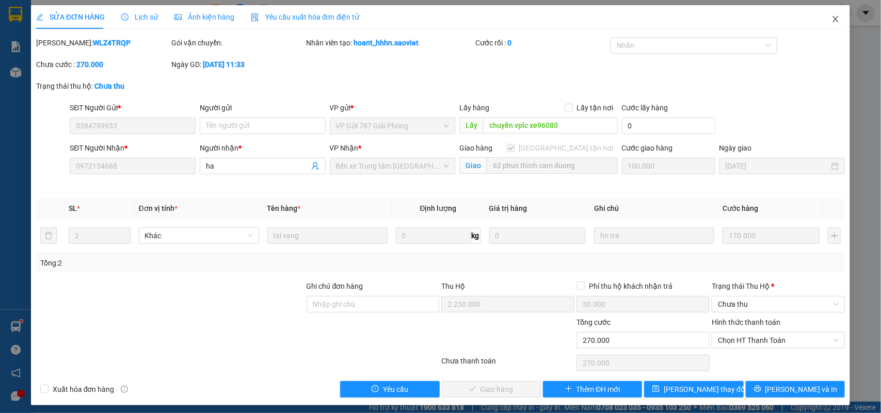
click at [831, 17] on icon "close" at bounding box center [835, 19] width 8 height 8
click at [827, 17] on span "huyennthhlc.saoviet" at bounding box center [788, 12] width 91 height 13
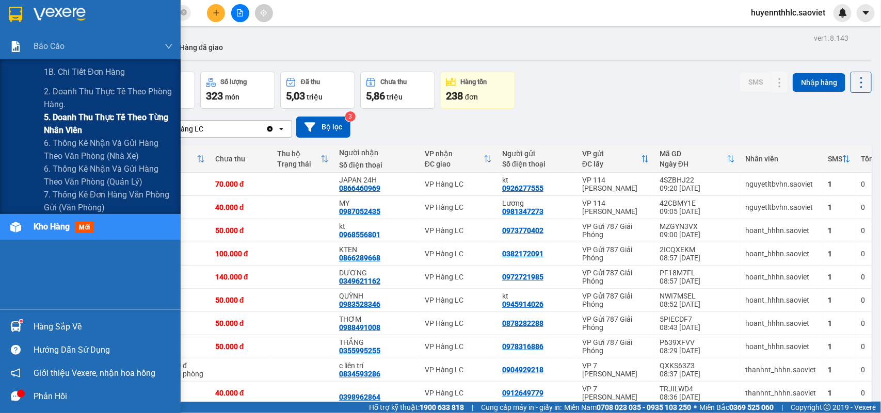
click at [60, 121] on span "5. Doanh thu thực tế theo từng nhân viên" at bounding box center [108, 124] width 129 height 26
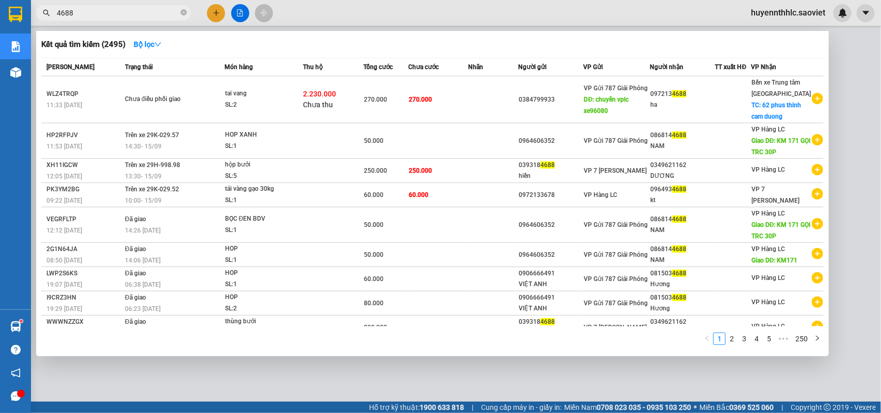
drag, startPoint x: 52, startPoint y: 17, endPoint x: 44, endPoint y: 20, distance: 8.2
click at [44, 20] on span "4688" at bounding box center [113, 12] width 155 height 15
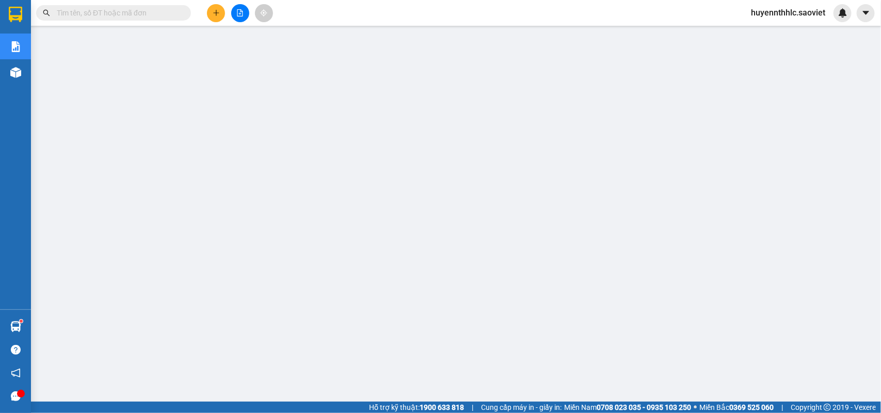
paste input "NSY3UY5J"
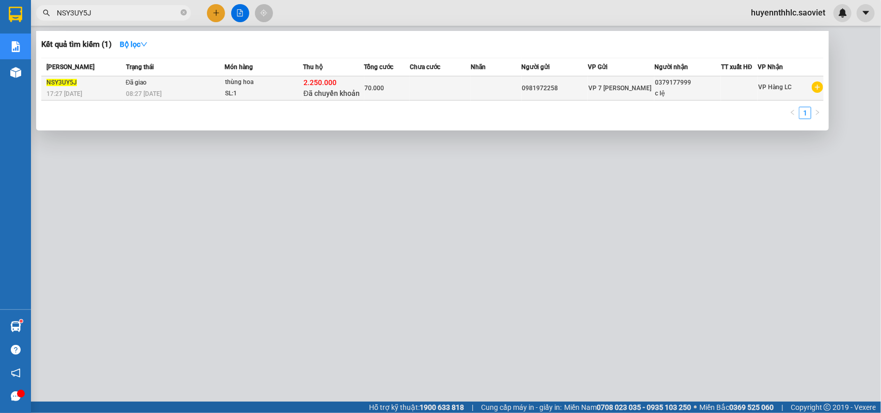
type input "NSY3UY5J"
click at [447, 79] on td at bounding box center [440, 88] width 61 height 24
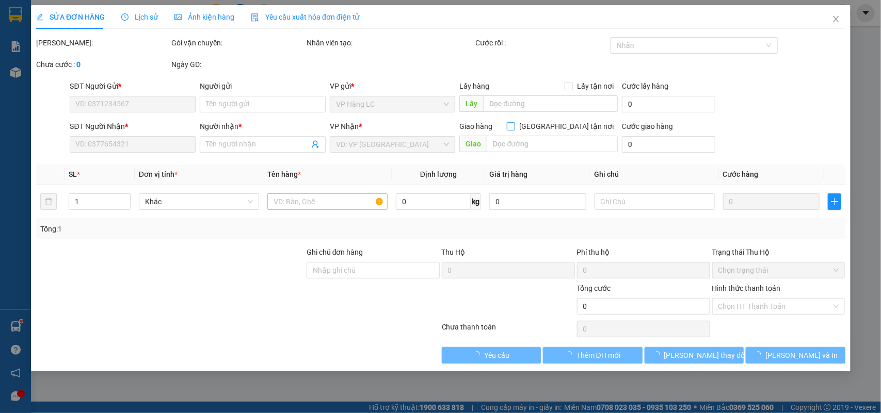
type input "0981972258"
type input "0379177999"
type input "c lệ"
type input "2.250.000"
type input "30.000"
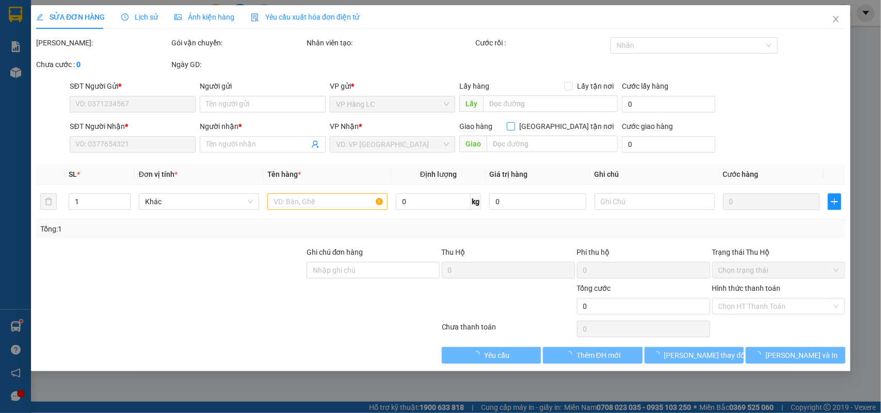
type input "70.000"
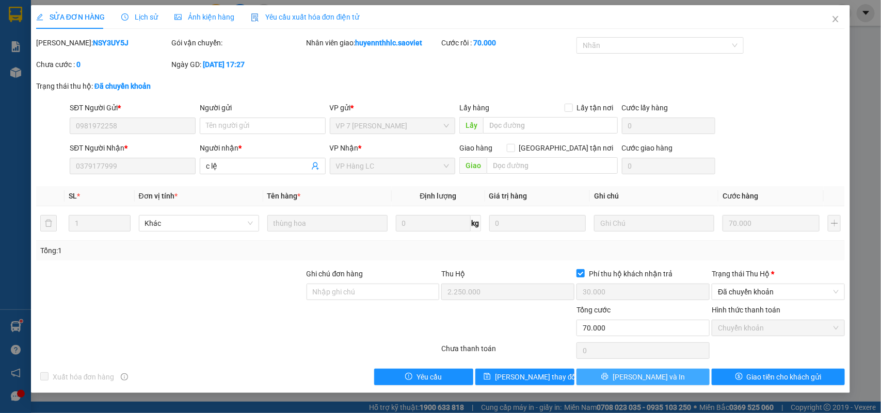
click at [666, 380] on button "[PERSON_NAME] và In" at bounding box center [642, 377] width 133 height 17
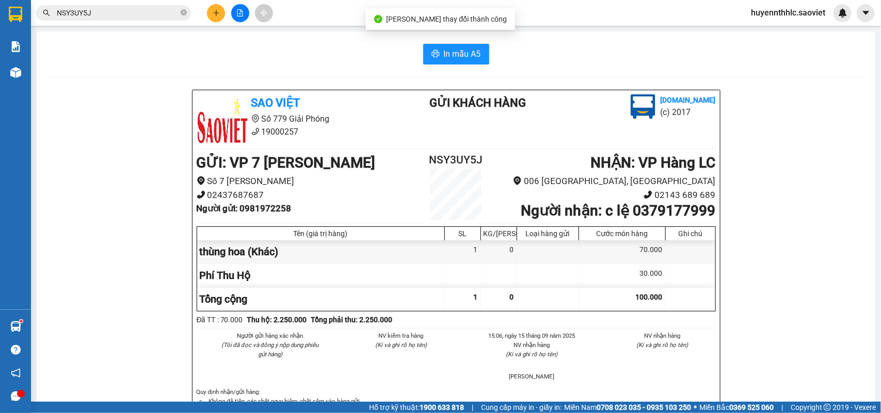
click at [664, 216] on b "Người nhận : c lệ 0379177999" at bounding box center [618, 210] width 195 height 17
copy b "0379177999"
drag, startPoint x: 600, startPoint y: 212, endPoint x: 622, endPoint y: 213, distance: 22.2
click at [622, 213] on b "Người nhận : c lệ 0379177999" at bounding box center [618, 210] width 195 height 17
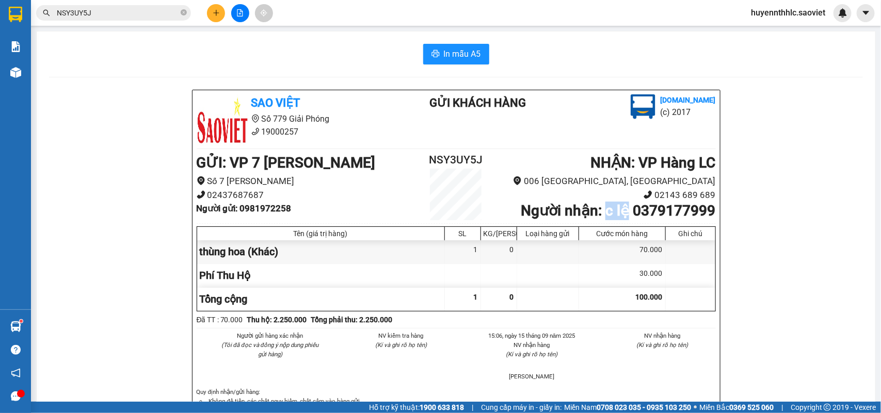
copy b "c lệ"
click at [450, 156] on h2 "NSY3UY5J" at bounding box center [456, 160] width 87 height 17
copy h2 "NSY3UY5J"
click at [257, 208] on b "Người gửi : 0981972258" at bounding box center [244, 208] width 95 height 10
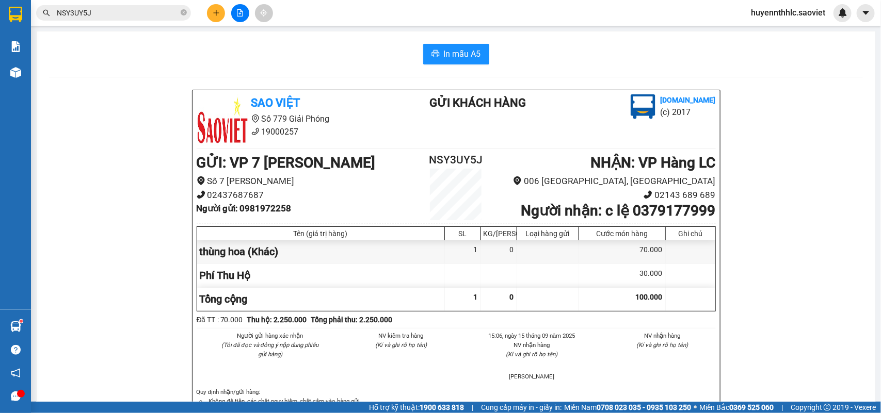
click at [257, 208] on b "Người gửi : 0981972258" at bounding box center [244, 208] width 95 height 10
copy b "0981972258"
click at [121, 14] on input "NSY3UY5J" at bounding box center [118, 12] width 122 height 11
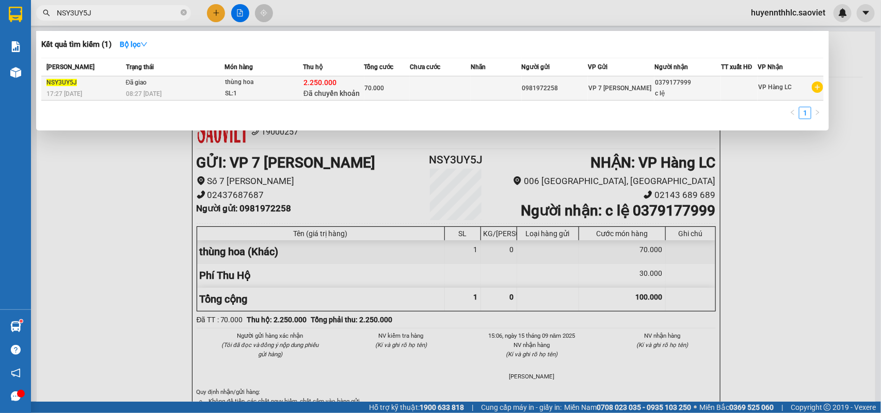
click at [359, 85] on div "2.250.000 Đã chuyển khoản" at bounding box center [333, 88] width 60 height 22
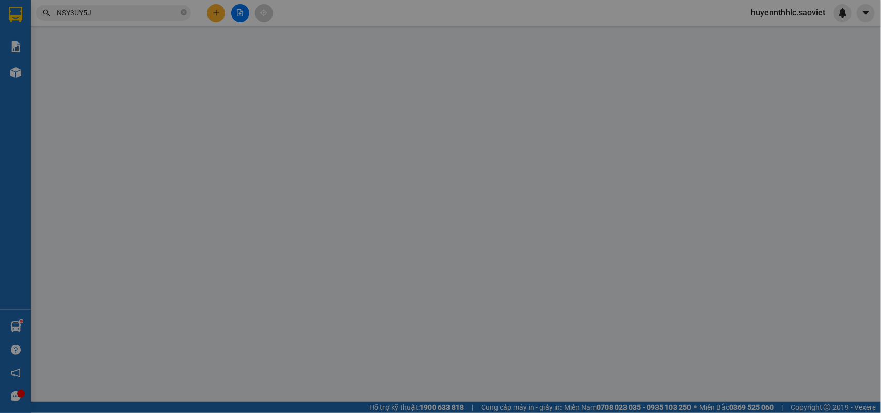
type input "0981972258"
type input "0379177999"
type input "c lệ"
type input "2.250.000"
type input "30.000"
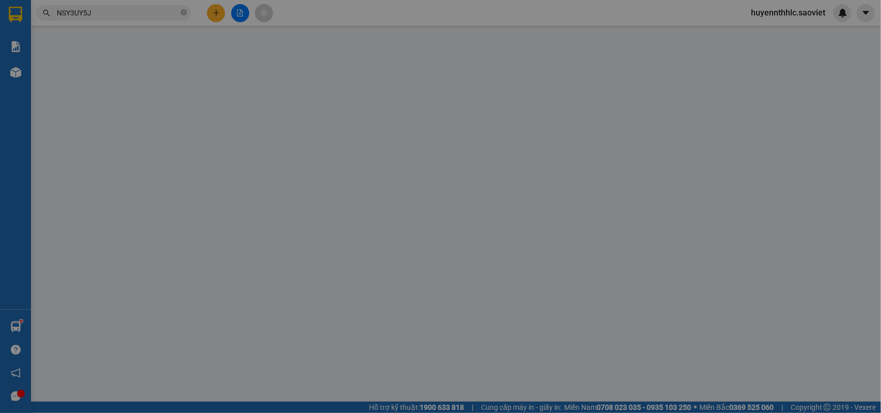
type input "70.000"
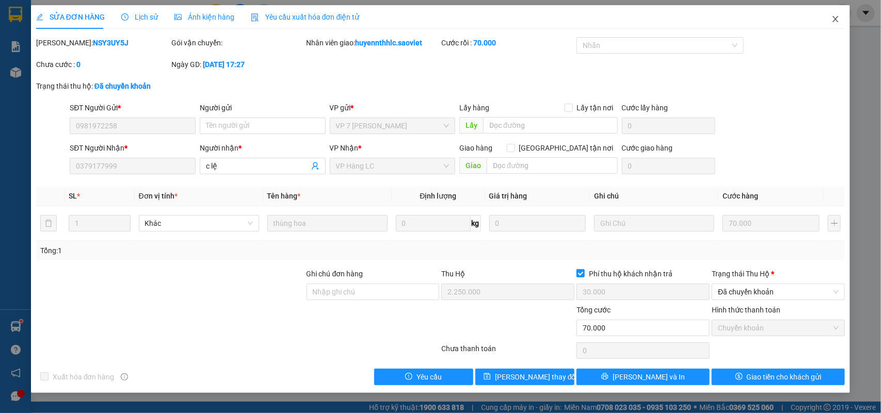
click at [829, 17] on span "Close" at bounding box center [835, 19] width 29 height 29
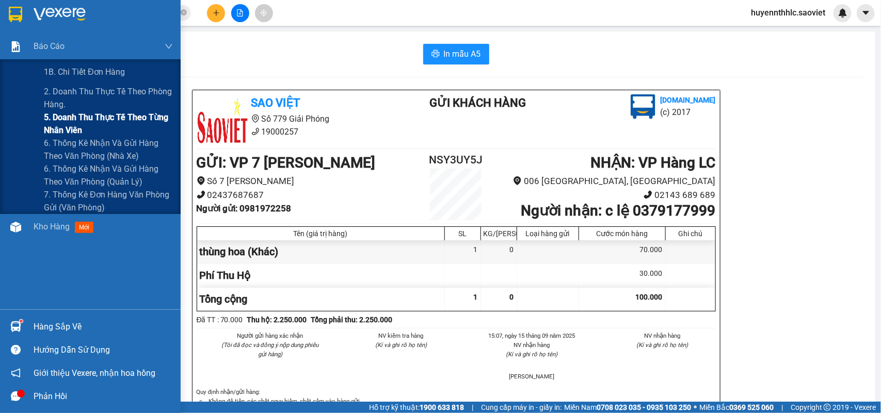
click at [50, 120] on span "5. Doanh thu thực tế theo từng nhân viên" at bounding box center [108, 124] width 129 height 26
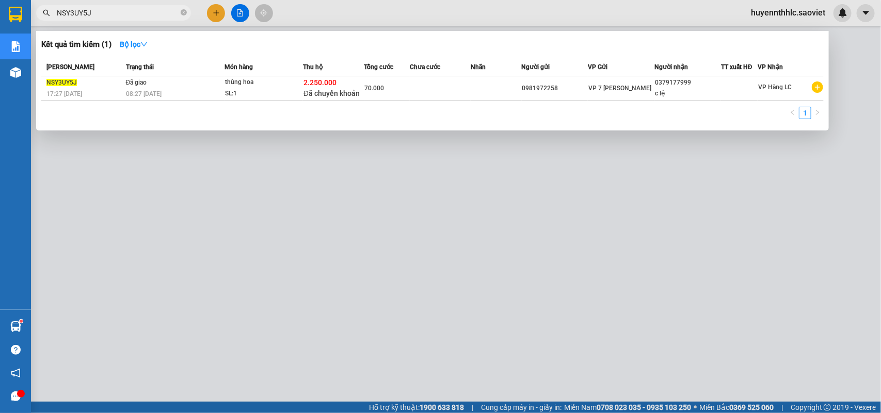
click at [45, 16] on div "NSY3UY5J" at bounding box center [100, 12] width 201 height 15
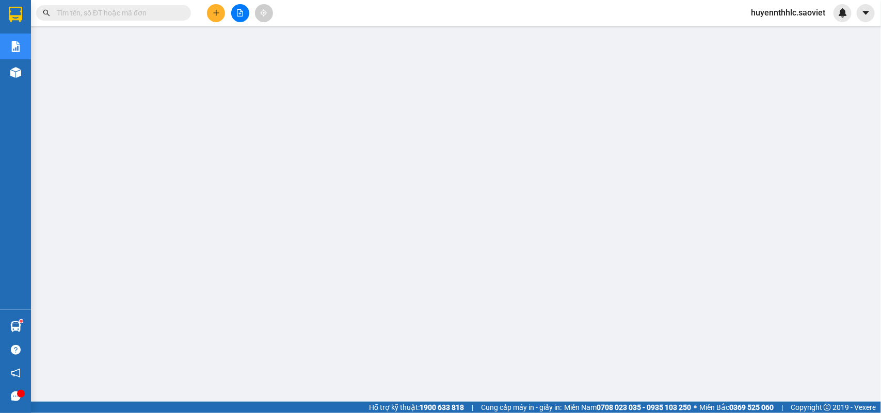
paste input "ZDAMYC3U"
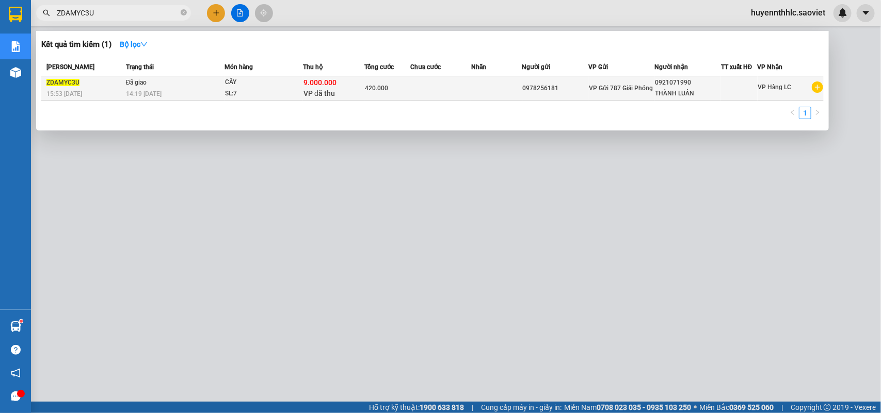
type input "ZDAMYC3U"
click at [367, 88] on span "420.000" at bounding box center [376, 88] width 23 height 7
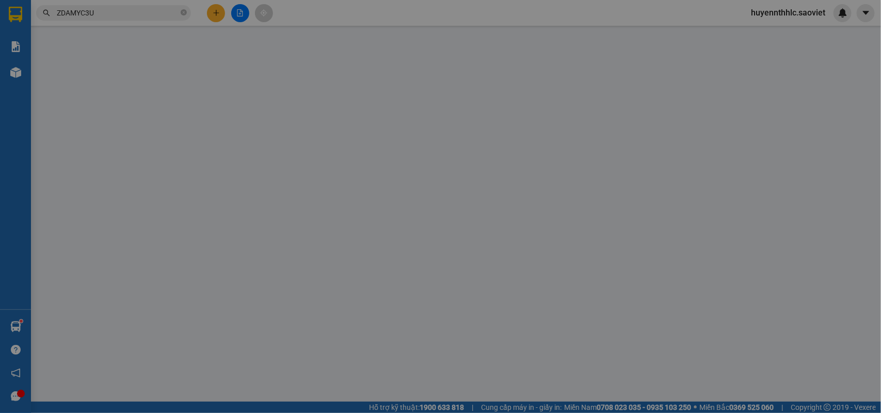
type input "0978256181"
type input "0921071990"
type input "THÀNH LUÂN"
type input "9.000.000"
type input "60.000"
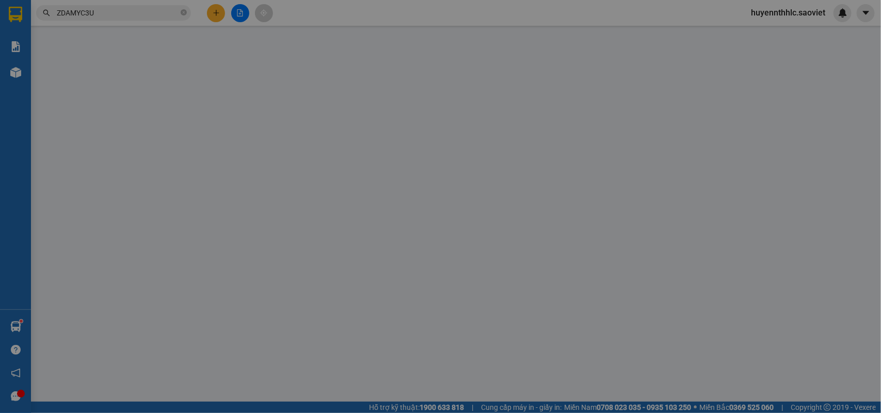
type input "420.000"
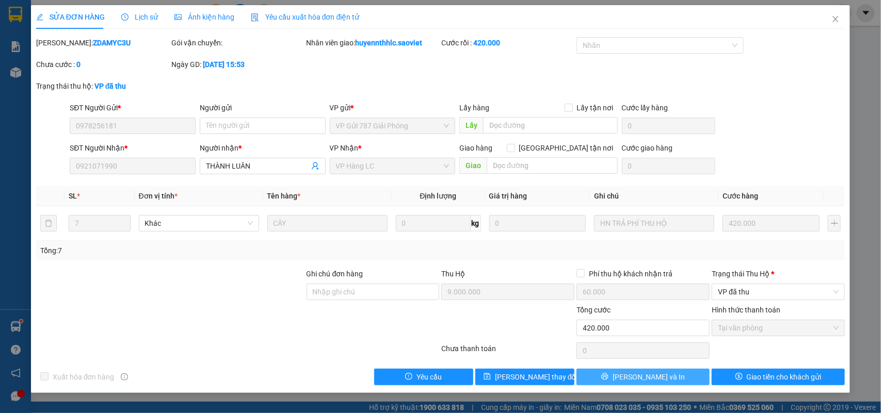
drag, startPoint x: 677, startPoint y: 376, endPoint x: 677, endPoint y: 369, distance: 6.7
click at [676, 376] on button "Lưu và In" at bounding box center [642, 377] width 133 height 17
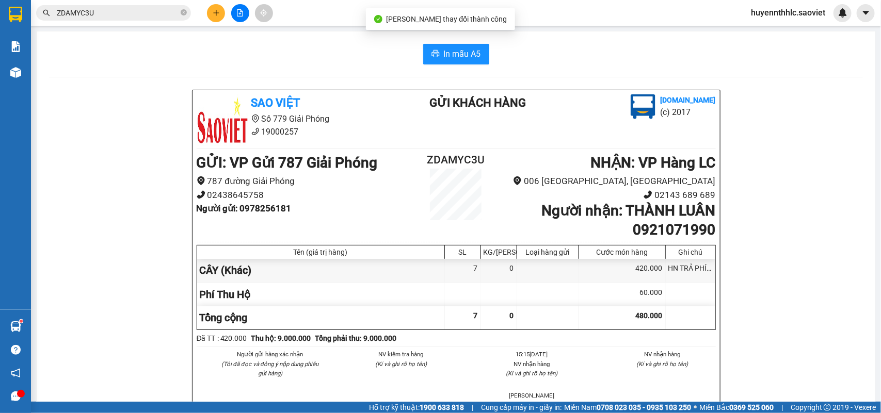
click at [653, 231] on b "Người nhận : THÀNH LUÂN 0921071990" at bounding box center [628, 220] width 174 height 36
copy b "0921071990"
drag, startPoint x: 617, startPoint y: 209, endPoint x: 709, endPoint y: 212, distance: 91.4
click at [709, 212] on b "Người nhận : THÀNH LUÂN 0921071990" at bounding box center [628, 220] width 174 height 36
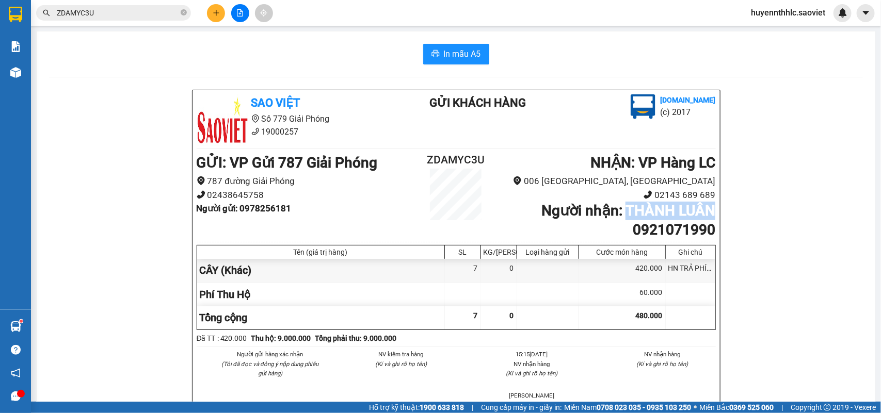
copy b "THÀNH LUÂN"
click at [460, 156] on h2 "ZDAMYC3U" at bounding box center [456, 160] width 87 height 17
copy h2 "ZDAMYC3U"
click at [274, 213] on b "Người gửi : 0978256181" at bounding box center [244, 208] width 95 height 10
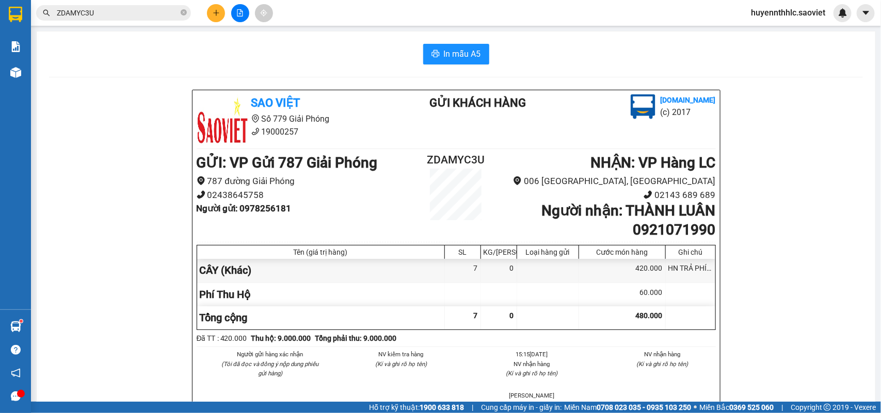
click at [274, 213] on b "Người gửi : 0978256181" at bounding box center [244, 208] width 95 height 10
copy b "0978256181"
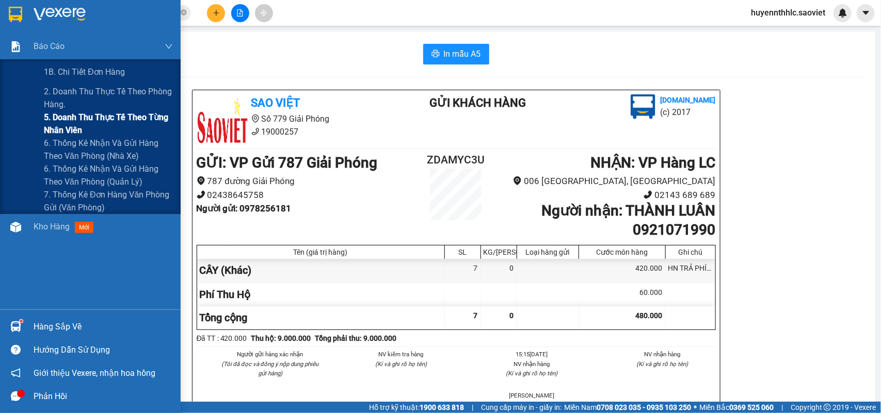
click at [59, 120] on span "5. Doanh thu thực tế theo từng nhân viên" at bounding box center [108, 124] width 129 height 26
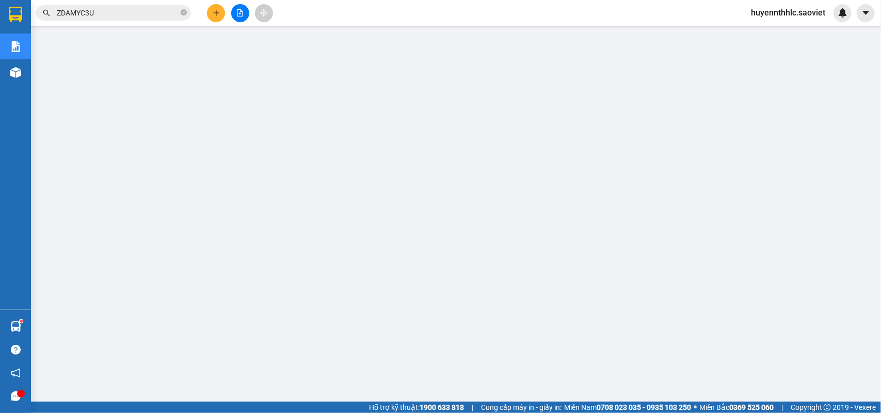
click at [775, 8] on span "huyennthhlc.saoviet" at bounding box center [788, 12] width 91 height 13
click at [764, 31] on span "Đăng xuất" at bounding box center [793, 31] width 69 height 11
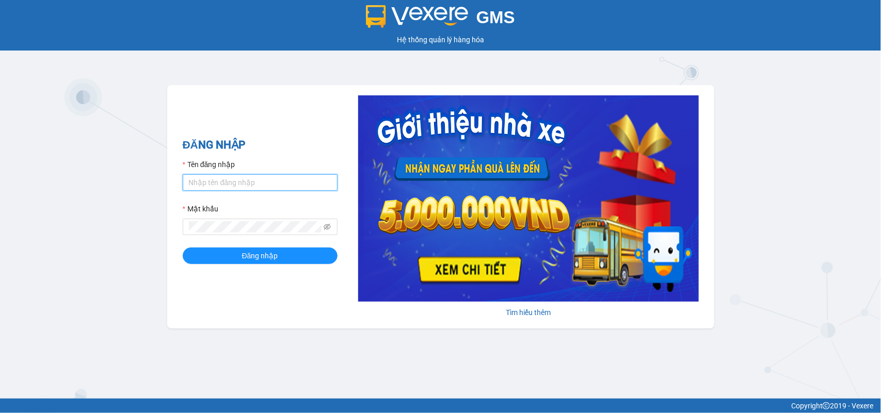
click at [260, 179] on input "Tên đăng nhập" at bounding box center [260, 182] width 155 height 17
type input "minhdc_hhlc.saoviet"
click at [183, 248] on button "Đăng nhập" at bounding box center [260, 256] width 155 height 17
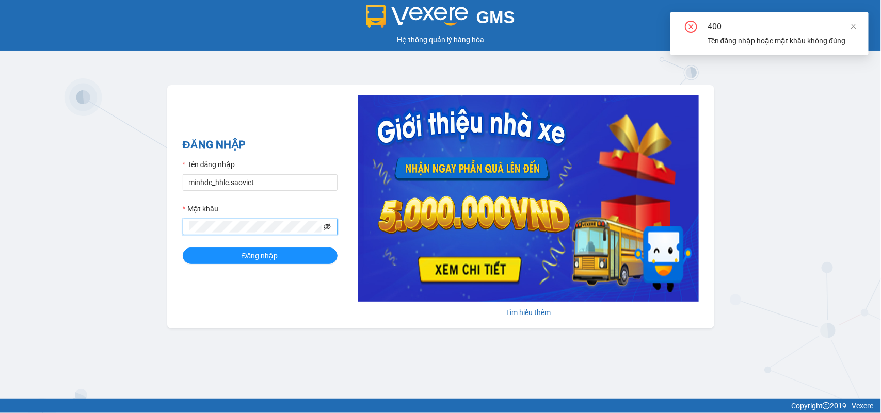
click at [326, 230] on icon "eye-invisible" at bounding box center [327, 227] width 7 height 6
click at [160, 243] on div "GMS Hệ thống quản lý hàng hóa ĐĂNG NHẬP Tên đăng nhập minhdc_hhlc.saoviet Mật k…" at bounding box center [440, 199] width 881 height 399
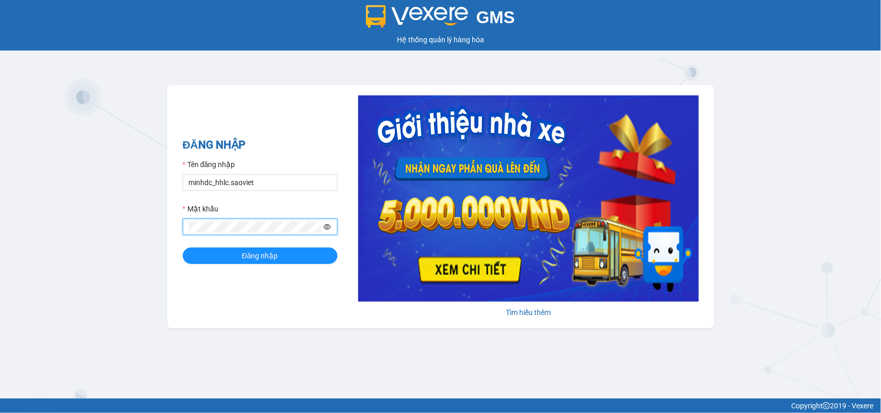
click at [328, 230] on icon "eye" at bounding box center [327, 226] width 7 height 7
click at [307, 256] on button "Đăng nhập" at bounding box center [260, 256] width 155 height 17
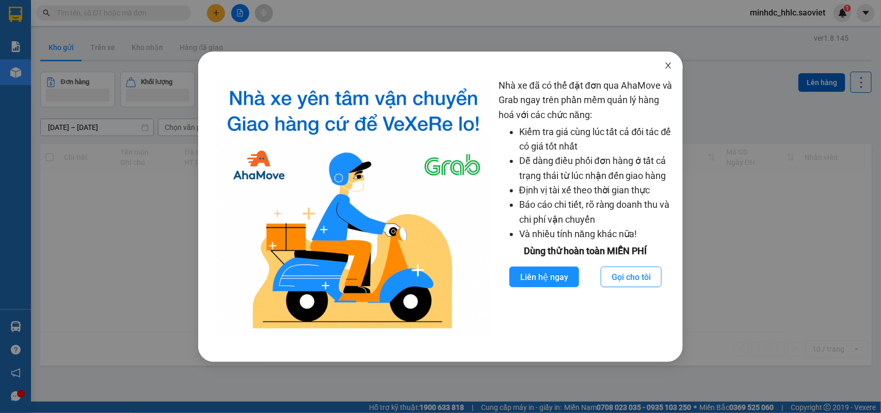
drag, startPoint x: 668, startPoint y: 66, endPoint x: 688, endPoint y: 70, distance: 19.9
click at [670, 66] on icon "close" at bounding box center [668, 65] width 8 height 8
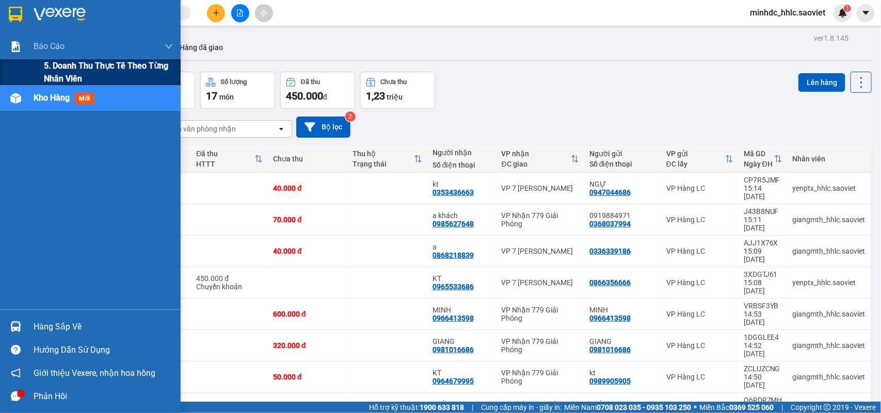
click at [60, 73] on span "5. Doanh thu thực tế theo từng nhân viên" at bounding box center [108, 72] width 129 height 26
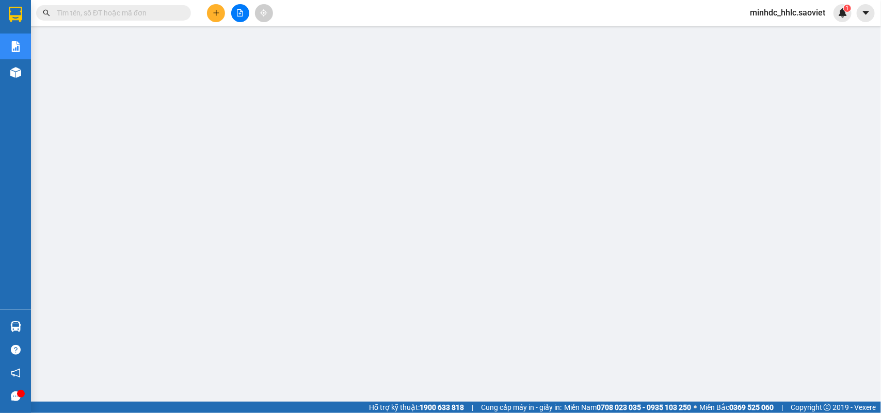
click at [114, 17] on input "text" at bounding box center [118, 12] width 122 height 11
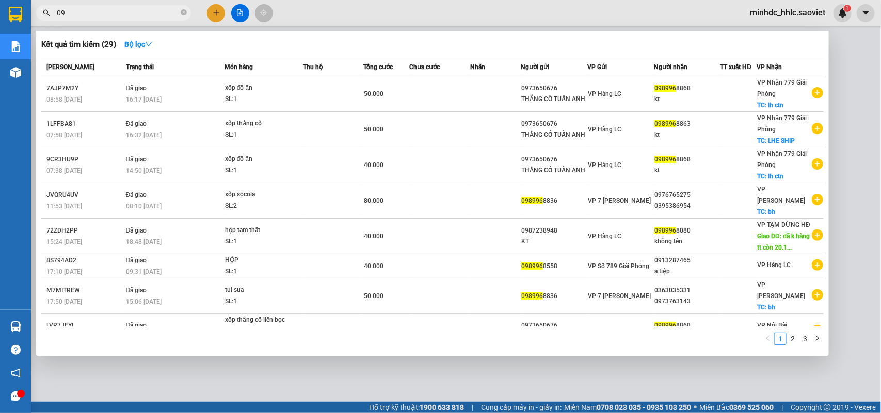
type input "0"
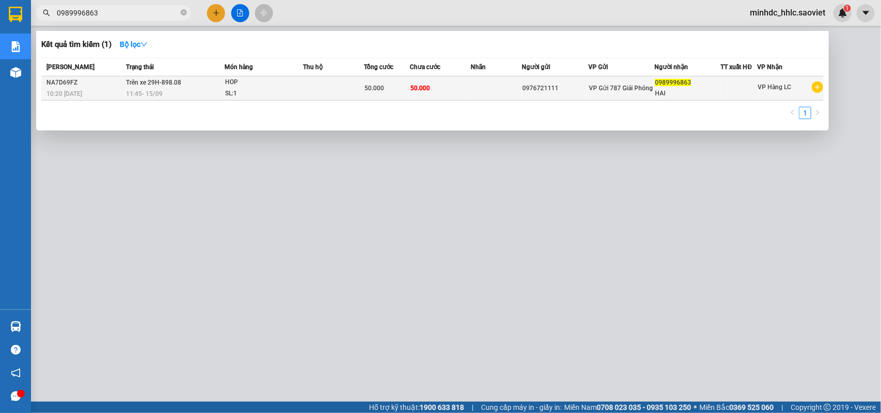
type input "0989996863"
click at [386, 89] on div "50.000" at bounding box center [386, 88] width 45 height 11
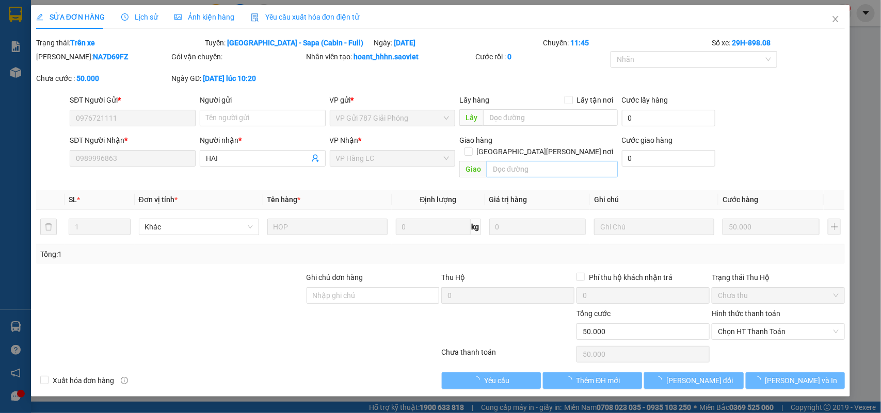
type input "0976721111"
type input "0989996863"
type input "HAI"
type input "50.000"
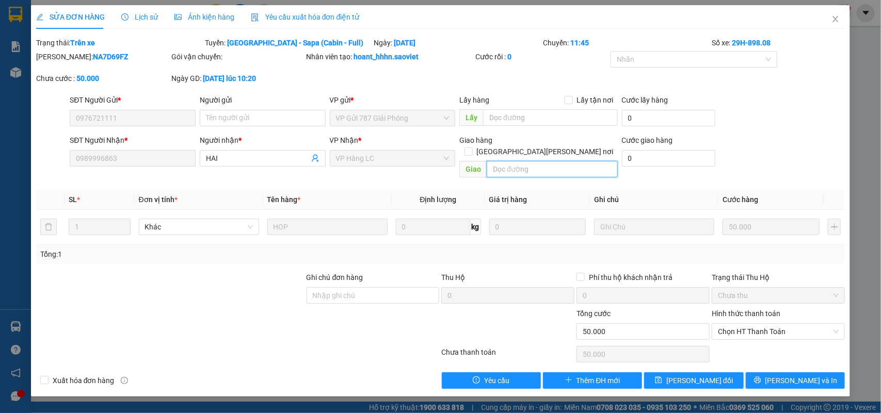
click at [513, 161] on input "text" at bounding box center [552, 169] width 131 height 17
type input "gọi theo sdt này 0989990863"
click at [472, 148] on input "[GEOGRAPHIC_DATA] tận nơi" at bounding box center [467, 151] width 7 height 7
checkbox input "true"
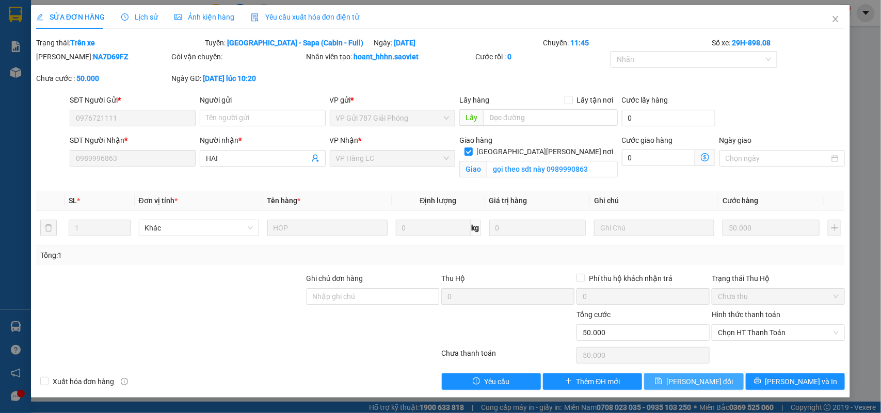
click at [706, 379] on span "[PERSON_NAME] thay đổi" at bounding box center [699, 381] width 67 height 11
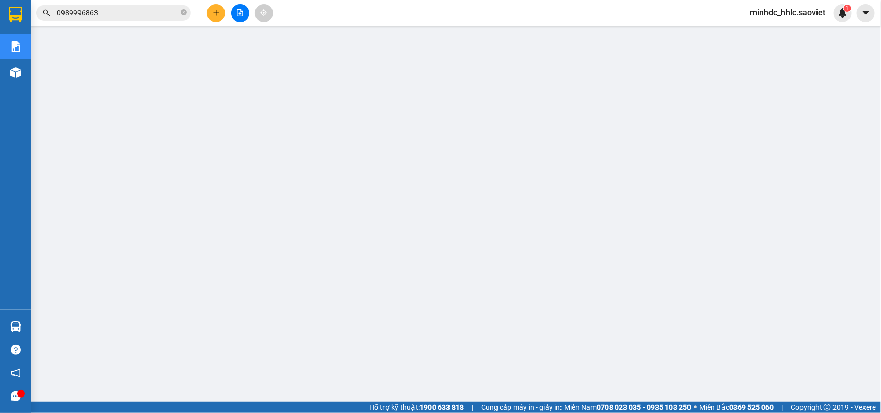
click at [127, 11] on input "0989996863" at bounding box center [118, 12] width 122 height 11
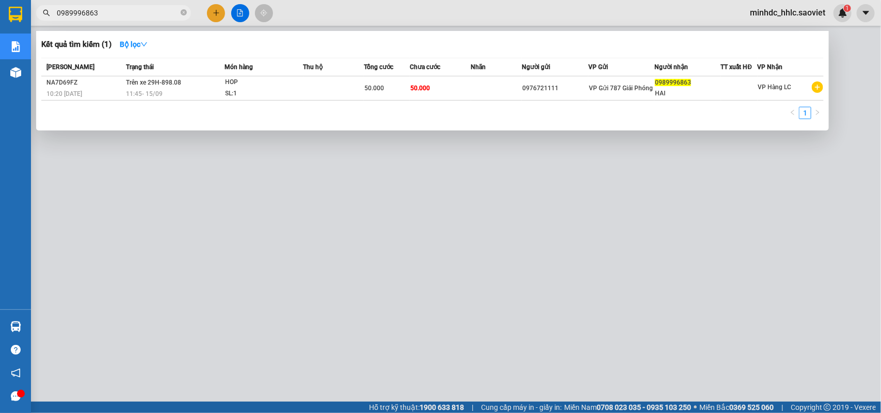
click at [807, 164] on div at bounding box center [440, 206] width 881 height 413
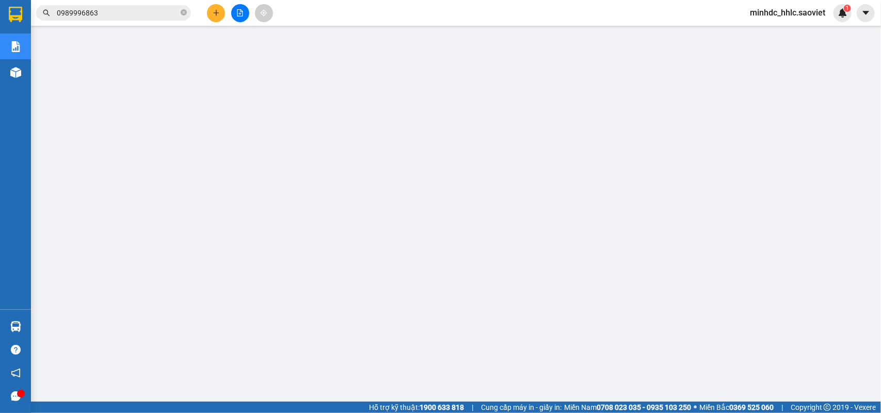
click at [767, 17] on span "minhdc_hhlc.saoviet" at bounding box center [788, 12] width 92 height 13
click at [767, 34] on span "Đăng xuất" at bounding box center [792, 31] width 69 height 11
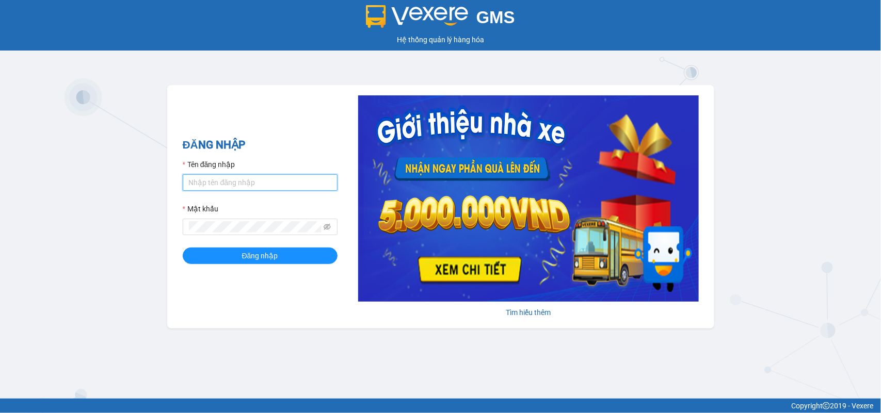
click at [244, 187] on input "Tên đăng nhập" at bounding box center [260, 182] width 155 height 17
type input "huyennthhlc.saoviet"
click at [248, 221] on span at bounding box center [260, 227] width 155 height 17
click at [328, 230] on icon "eye-invisible" at bounding box center [327, 226] width 7 height 7
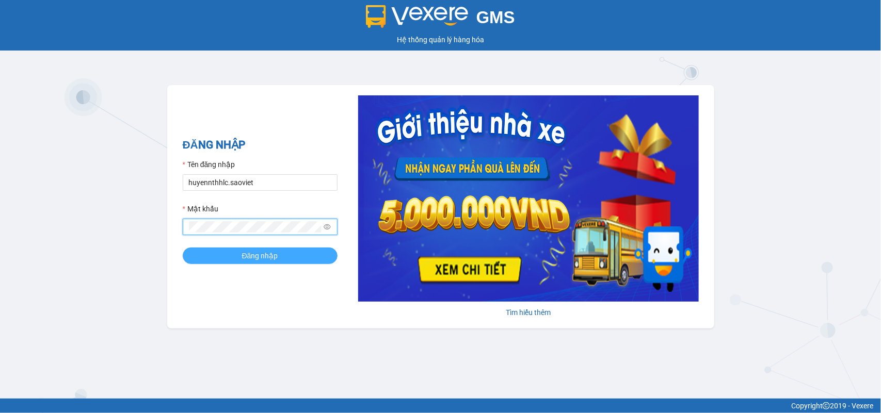
click at [277, 256] on span "Đăng nhập" at bounding box center [260, 255] width 36 height 11
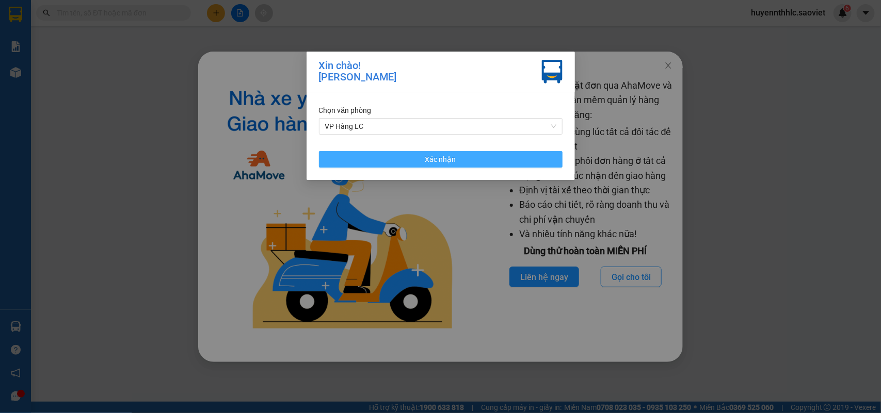
click at [469, 157] on button "Xác nhận" at bounding box center [441, 159] width 244 height 17
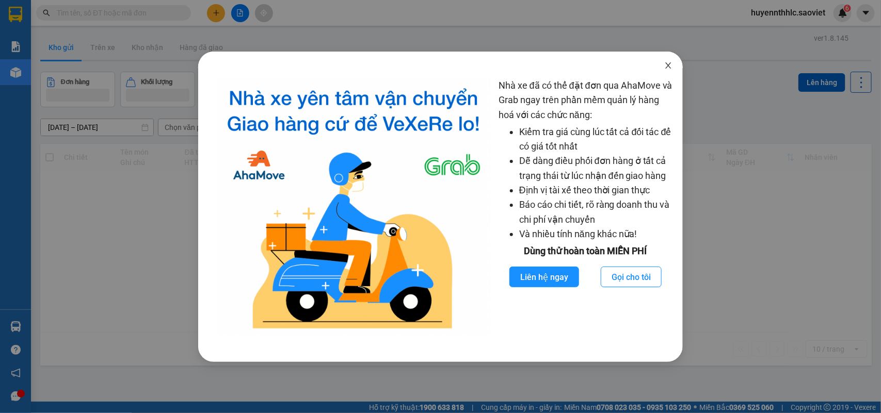
click at [666, 65] on icon "close" at bounding box center [668, 65] width 8 height 8
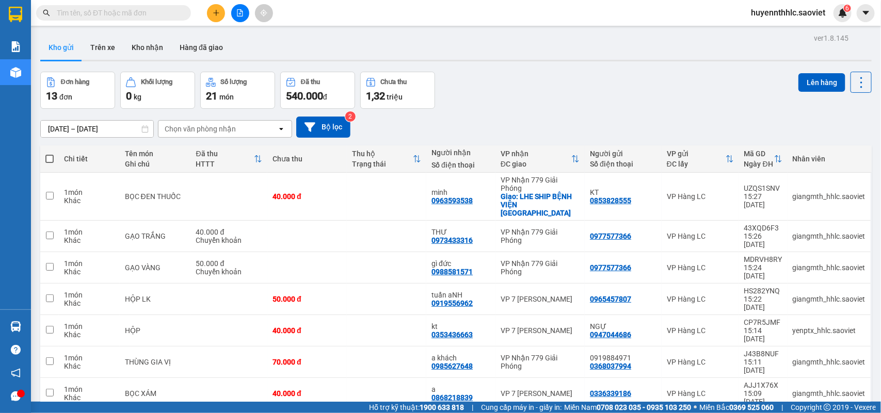
click at [143, 10] on input "text" at bounding box center [118, 12] width 122 height 11
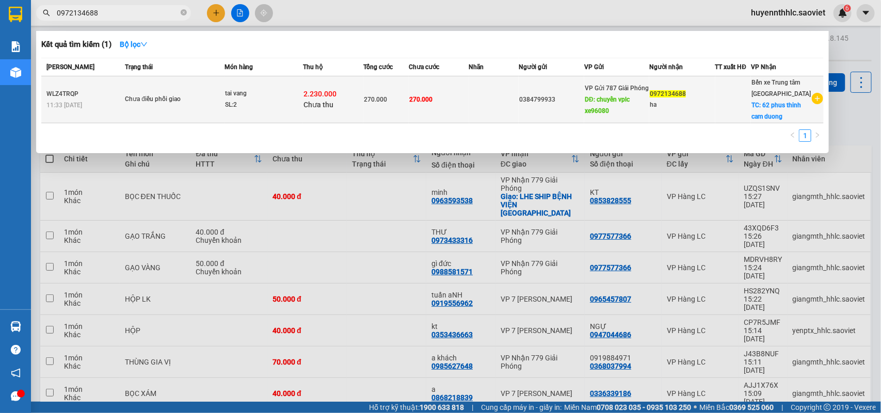
type input "0972134688"
click at [666, 95] on span "0972134688" at bounding box center [668, 93] width 36 height 7
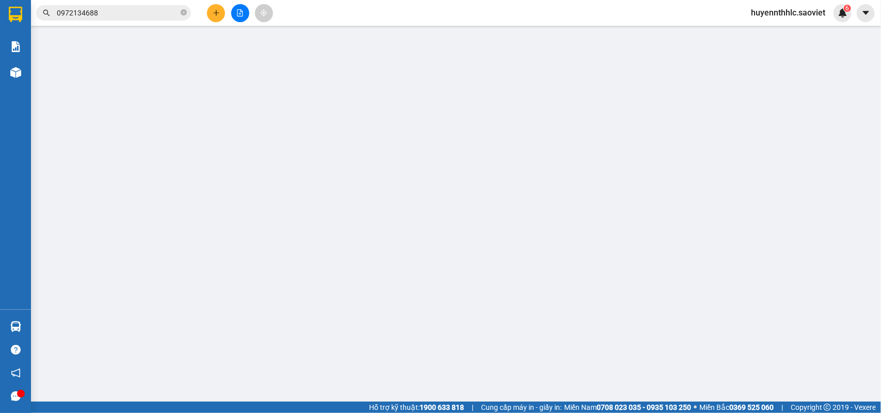
type input "0384799933"
type input "chuyển vplc xe96080"
type input "0972134688"
type input "ha"
checkbox input "true"
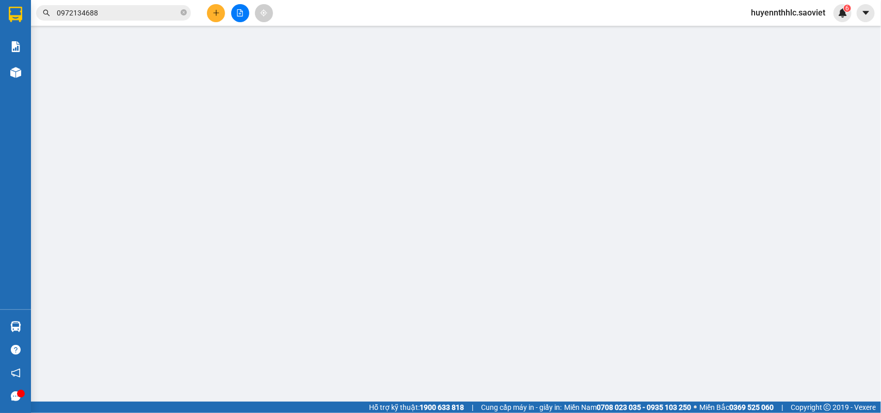
type input "62 phus thinh cam duong"
type input "2.230.000"
type input "30.000"
type input "270.000"
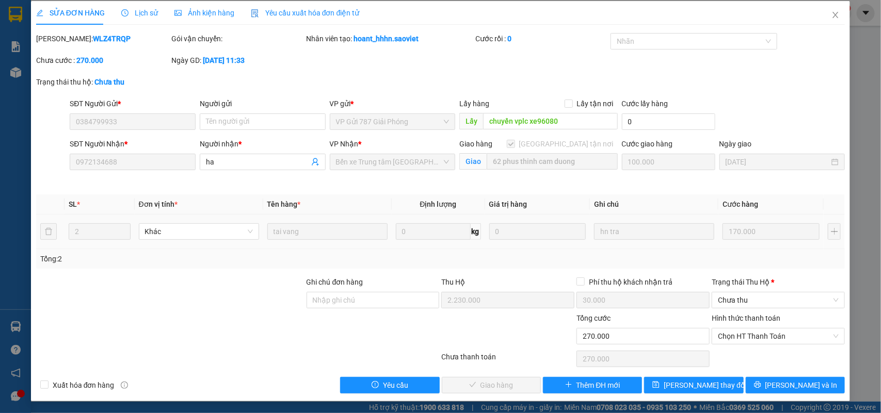
scroll to position [5, 0]
click at [732, 297] on span "Chưa thu" at bounding box center [778, 299] width 121 height 15
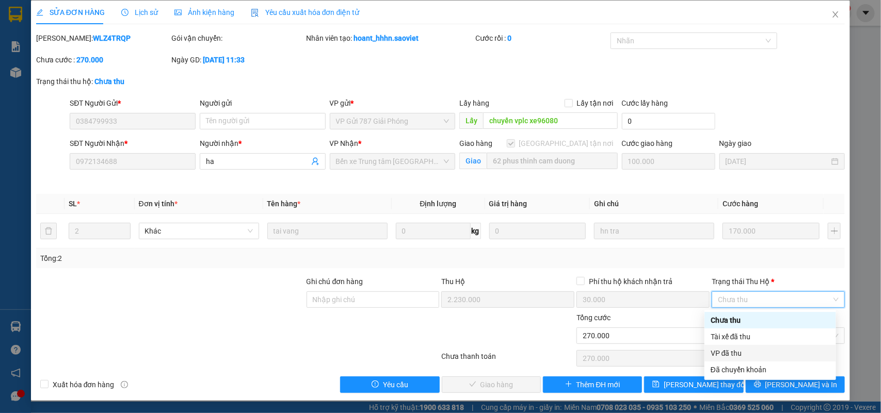
click at [731, 352] on div "VP đã thu" at bounding box center [770, 353] width 119 height 11
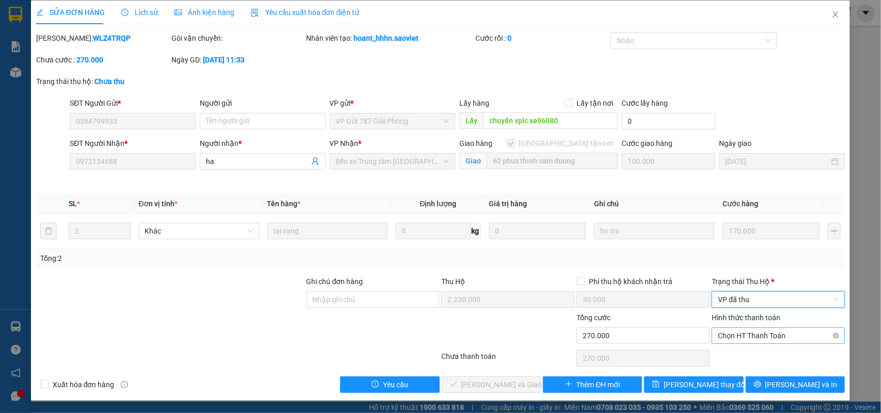
click at [749, 334] on span "Chọn HT Thanh Toán" at bounding box center [778, 335] width 121 height 15
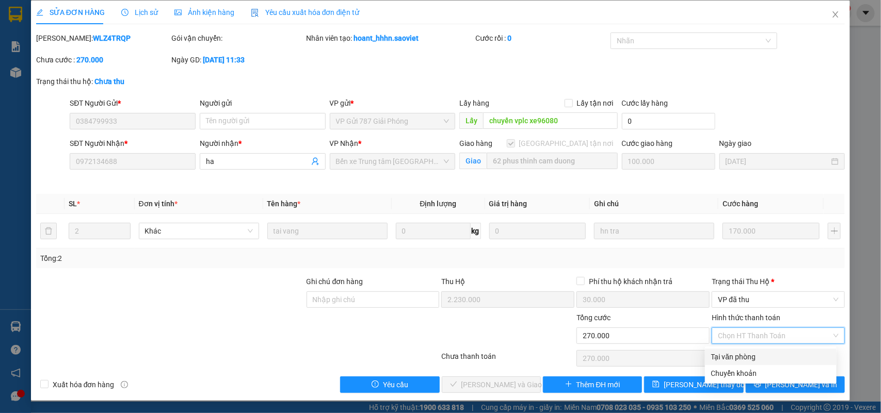
click at [739, 359] on div "Tại văn phòng" at bounding box center [770, 356] width 119 height 11
type input "0"
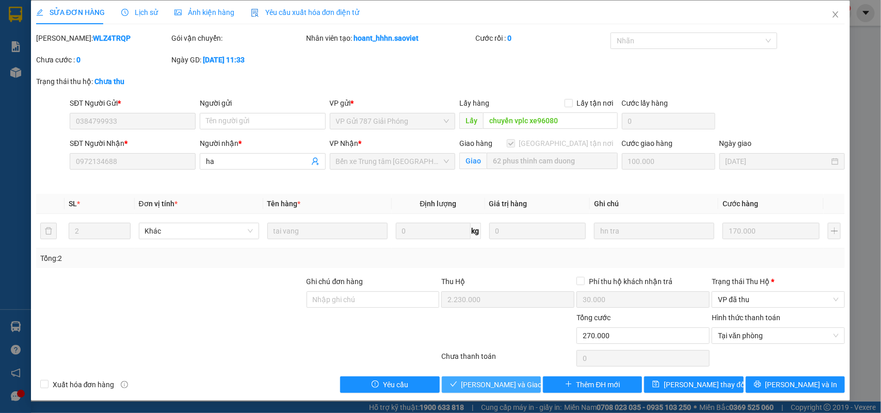
drag, startPoint x: 507, startPoint y: 386, endPoint x: 496, endPoint y: 374, distance: 15.7
click at [501, 386] on span "[PERSON_NAME] và Giao hàng" at bounding box center [510, 384] width 99 height 11
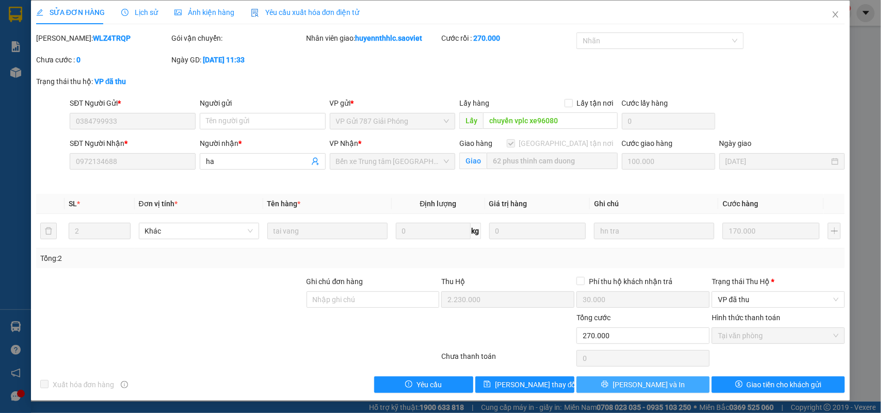
click at [662, 380] on button "[PERSON_NAME] và In" at bounding box center [642, 385] width 133 height 17
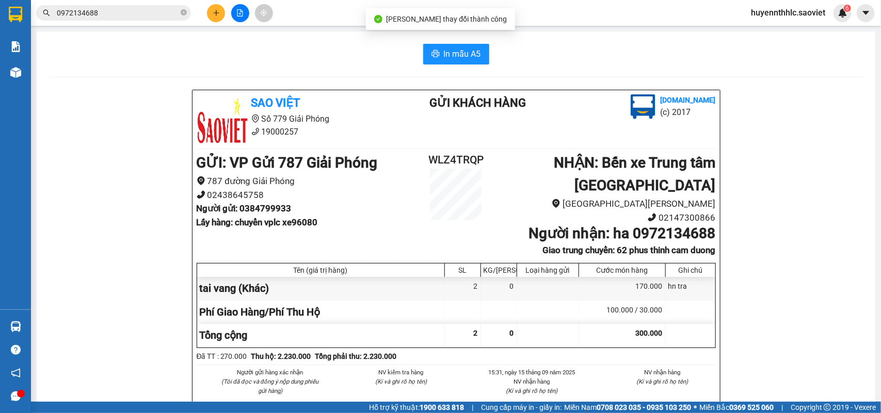
click at [653, 233] on b "Người nhận : ha 0972134688" at bounding box center [621, 233] width 187 height 17
copy b "0972134688"
click at [452, 162] on h2 "WLZ4TRQP" at bounding box center [456, 160] width 87 height 17
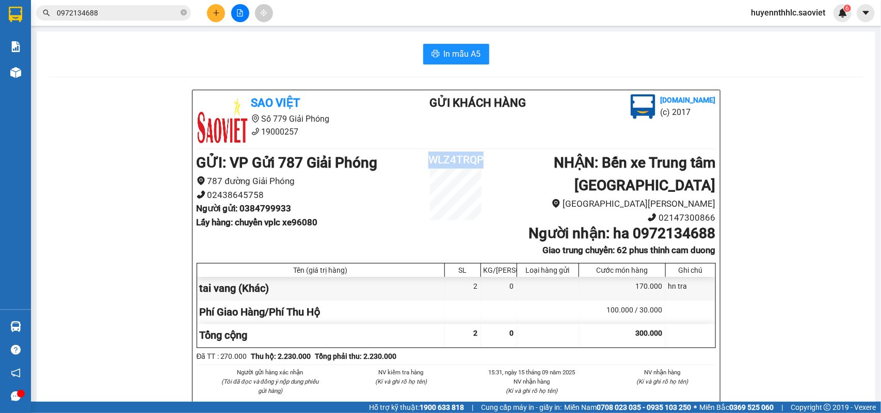
copy h2 "WLZ4TRQP"
click at [266, 211] on b "Người gửi : 0384799933" at bounding box center [244, 208] width 95 height 10
copy b "0384799933"
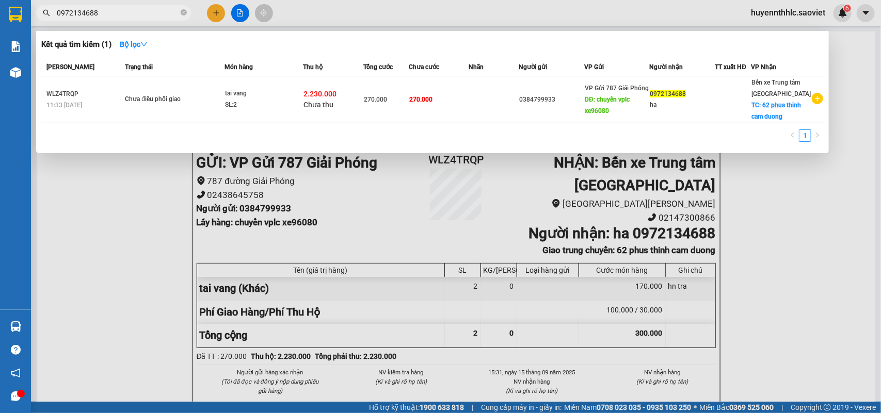
click at [127, 11] on input "0972134688" at bounding box center [118, 12] width 122 height 11
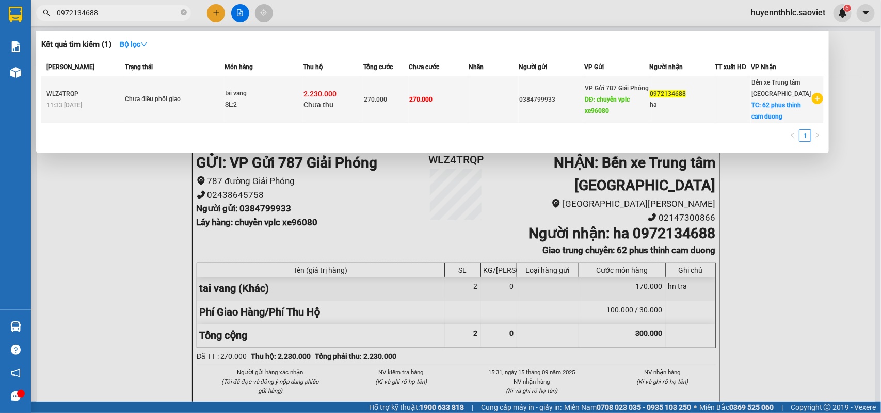
click at [476, 99] on td at bounding box center [494, 99] width 50 height 47
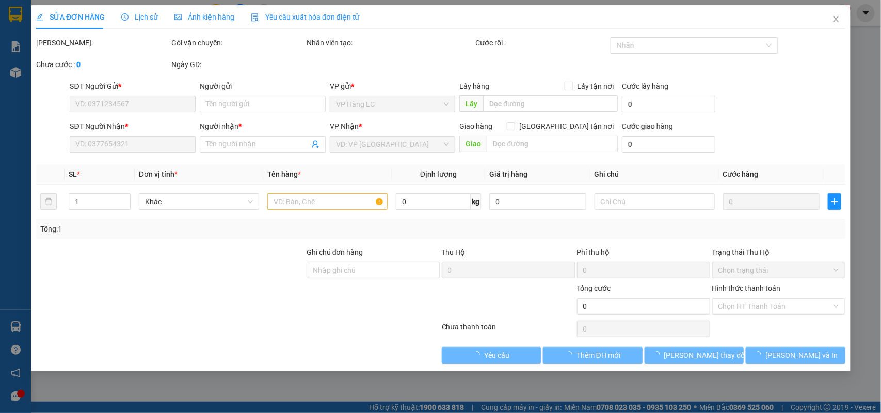
type input "0384799933"
type input "chuyển vplc xe96080"
type input "0972134688"
type input "ha"
checkbox input "true"
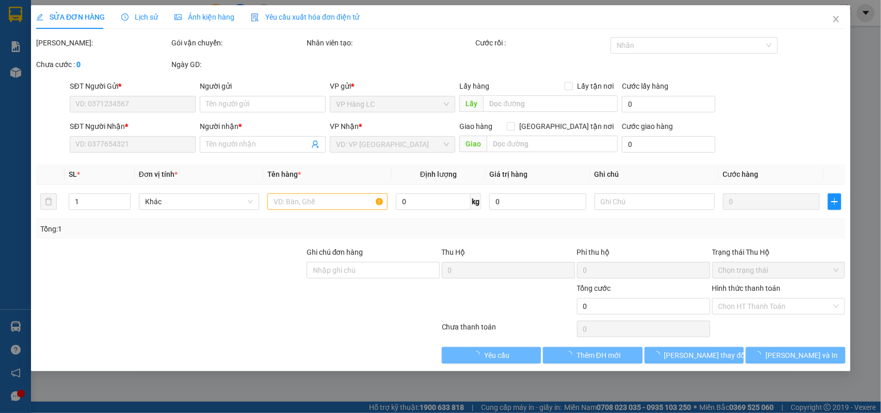
type input "62 phus thinh cam duong"
type input "100.000"
type input "2.230.000"
type input "30.000"
type input "270.000"
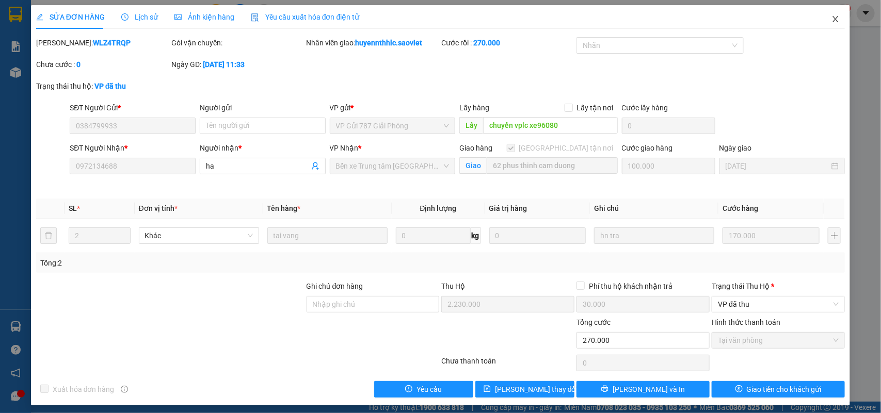
click at [838, 5] on span "Close" at bounding box center [835, 19] width 29 height 29
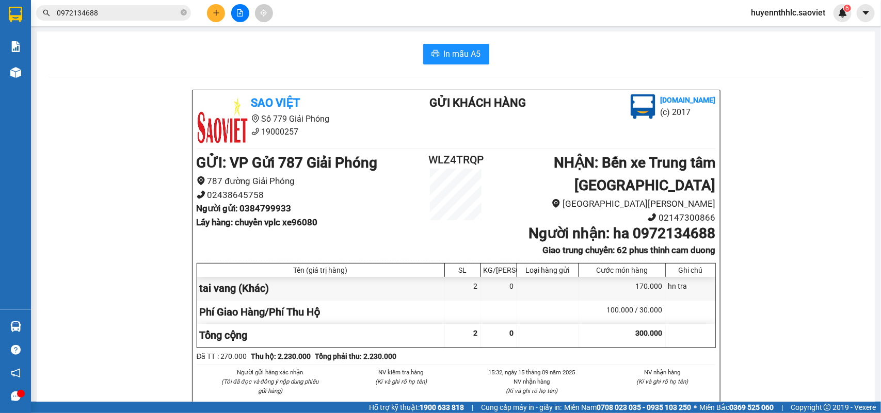
drag, startPoint x: 58, startPoint y: 125, endPoint x: 66, endPoint y: 125, distance: 7.7
click at [60, 125] on div "Sao Việt Số 779 Giải Phóng 19000257 Gửi khách hàng [DOMAIN_NAME] (c) 2017 GỬI :…" at bounding box center [456, 307] width 814 height 435
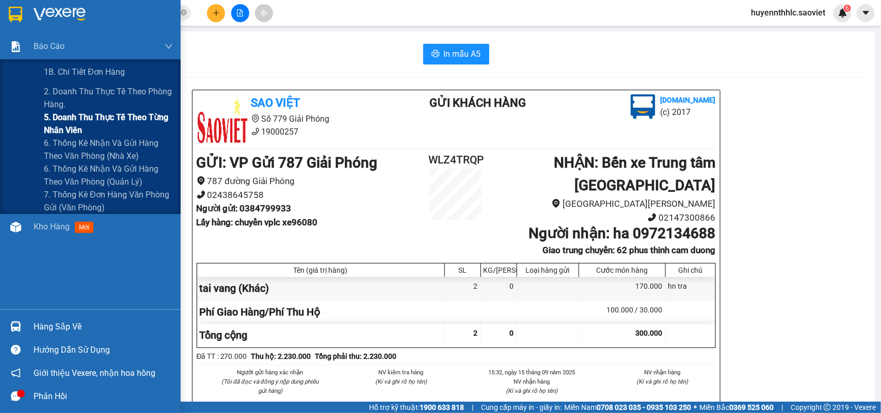
click at [53, 117] on span "5. Doanh thu thực tế theo từng nhân viên" at bounding box center [108, 124] width 129 height 26
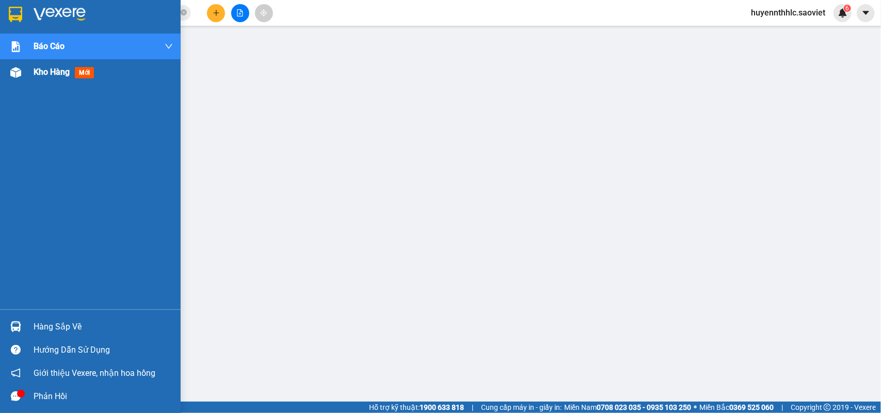
click at [58, 75] on span "Kho hàng" at bounding box center [52, 72] width 36 height 10
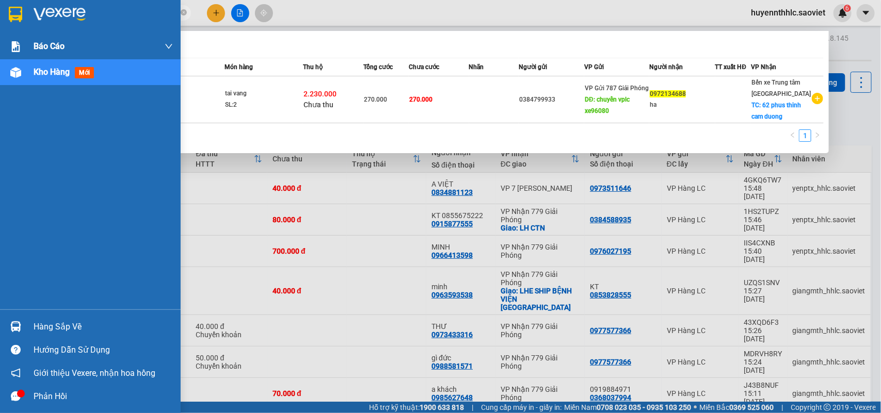
drag, startPoint x: 120, startPoint y: 10, endPoint x: 90, endPoint y: 45, distance: 46.1
click at [18, 27] on section "Kết quả tìm kiếm ( 1 ) Bộ lọc Mã ĐH Trạng thái Món hàng Thu hộ Tổng cước Chưa c…" at bounding box center [440, 206] width 881 height 413
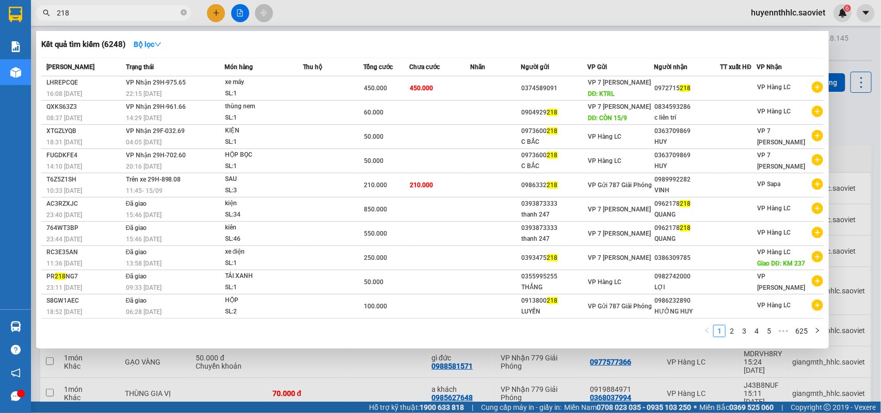
type input "218"
click at [770, 12] on div at bounding box center [440, 206] width 881 height 413
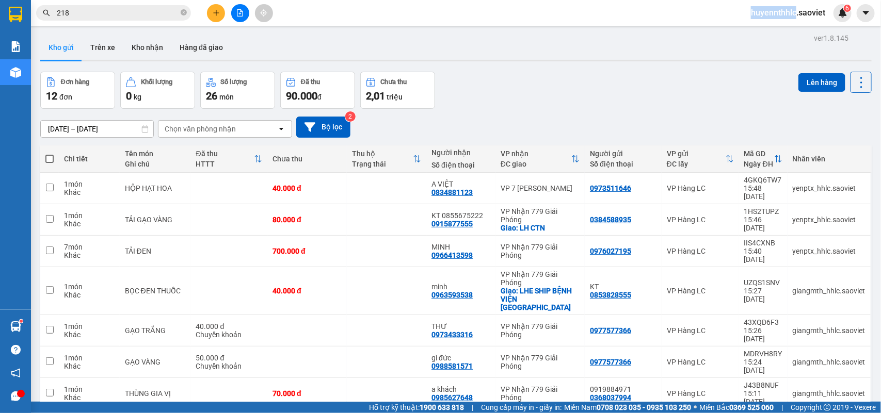
click at [770, 12] on span "huyennthhlc.saoviet" at bounding box center [788, 12] width 91 height 13
click at [767, 32] on span "Đăng xuất" at bounding box center [793, 31] width 69 height 11
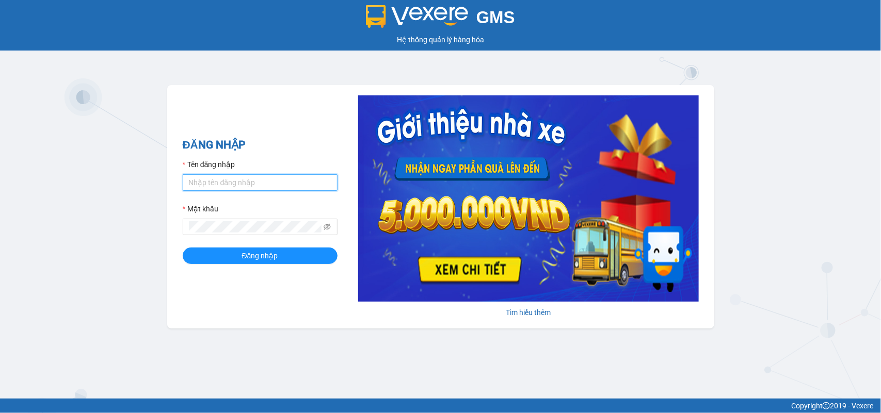
click at [251, 184] on input "Tên đăng nhập" at bounding box center [260, 182] width 155 height 17
type input "huyennt_congnohanglc.saoviet"
click at [183, 248] on button "Đăng nhập" at bounding box center [260, 256] width 155 height 17
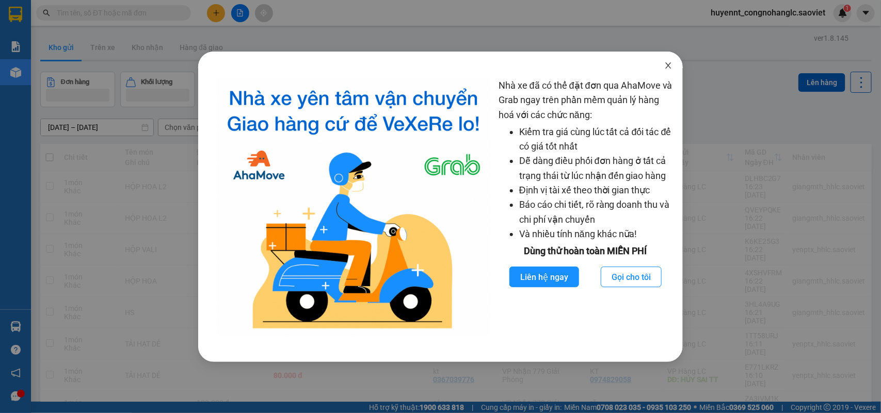
click at [667, 60] on span "Close" at bounding box center [668, 66] width 29 height 29
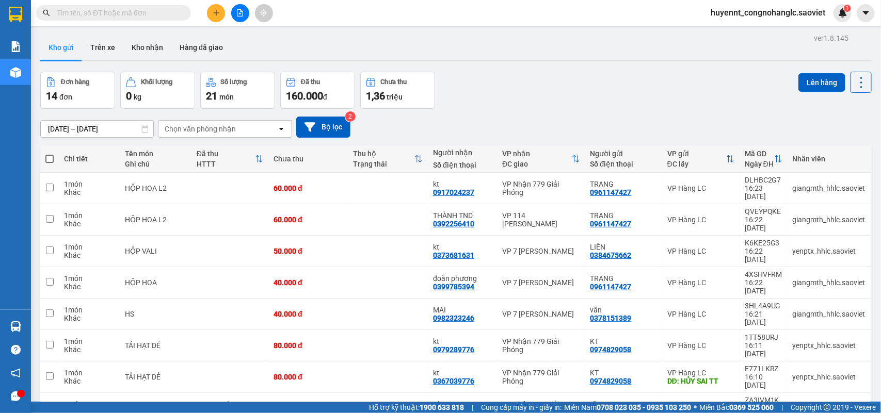
click at [147, 13] on input "text" at bounding box center [118, 12] width 122 height 11
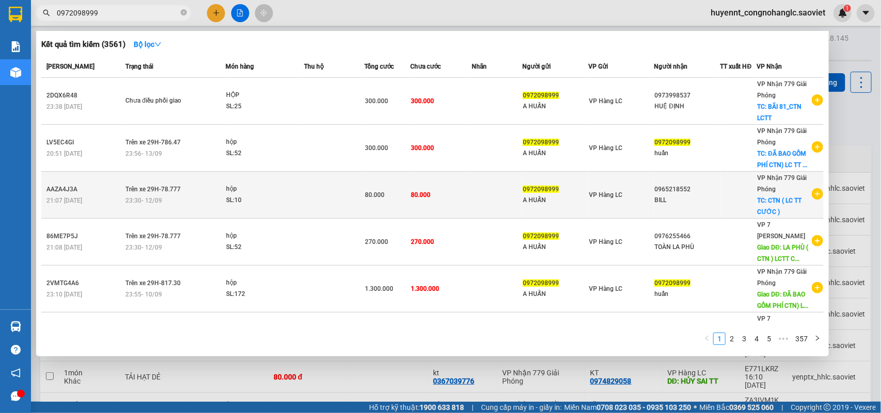
scroll to position [200, 0]
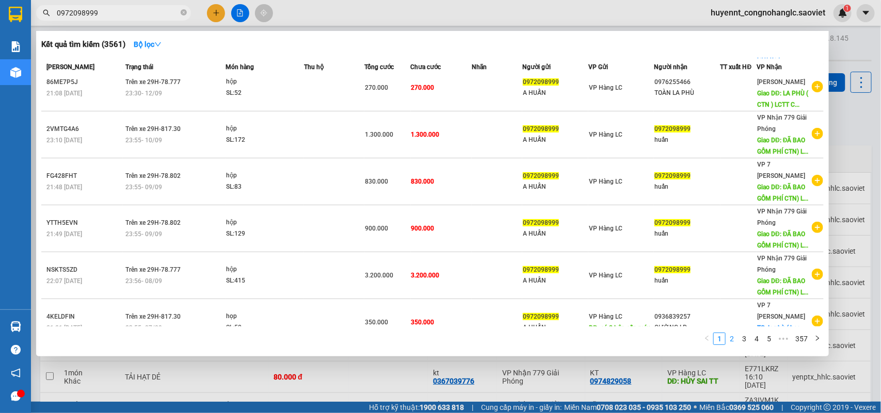
click at [731, 338] on link "2" at bounding box center [731, 338] width 11 height 11
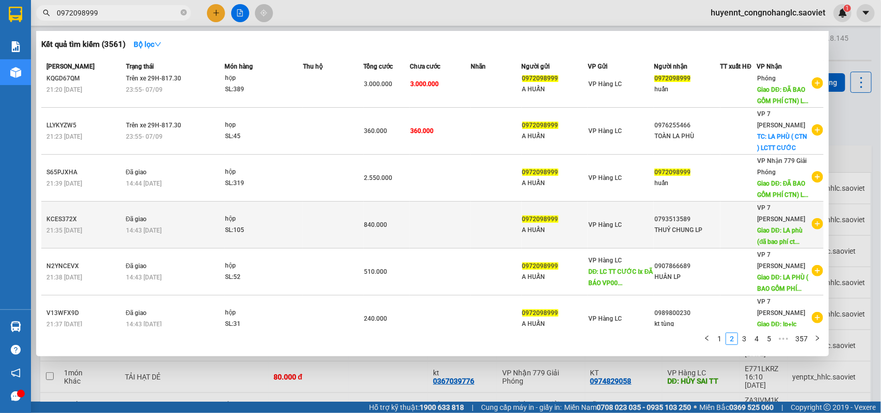
scroll to position [0, 0]
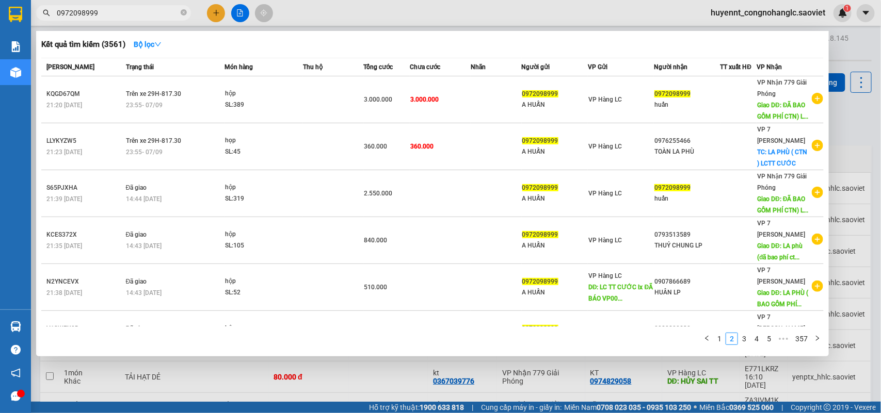
click at [863, 143] on div at bounding box center [440, 206] width 881 height 413
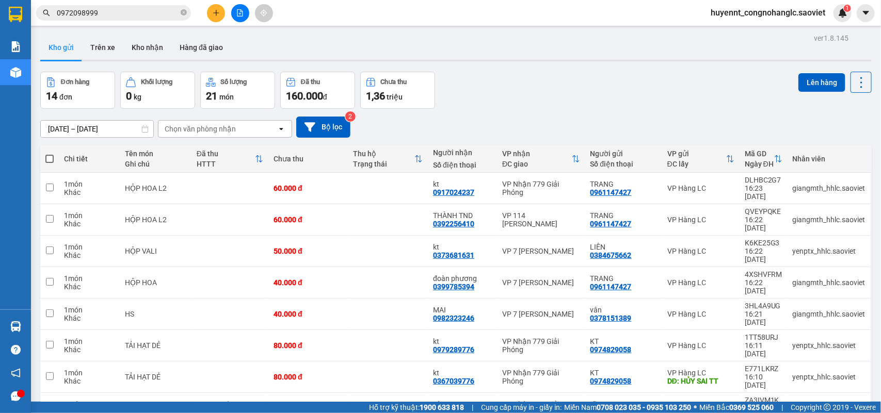
click at [116, 14] on input "0972098999" at bounding box center [118, 12] width 122 height 11
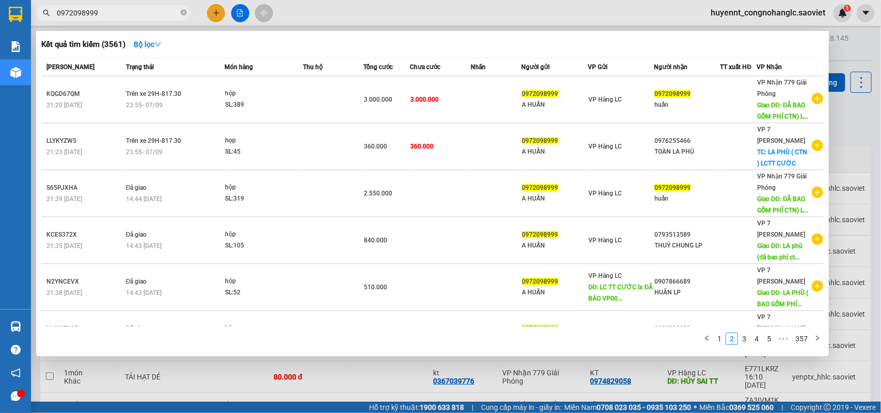
click at [116, 14] on input "0972098999" at bounding box center [118, 12] width 122 height 11
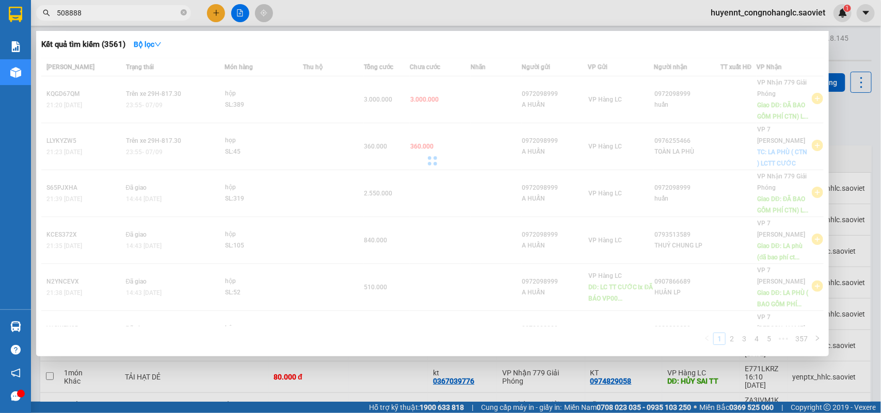
type input "50888"
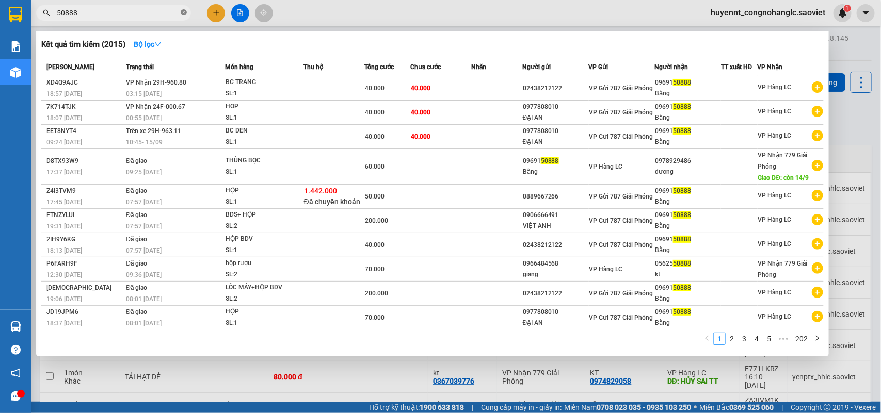
click at [184, 14] on icon "close-circle" at bounding box center [184, 12] width 6 height 6
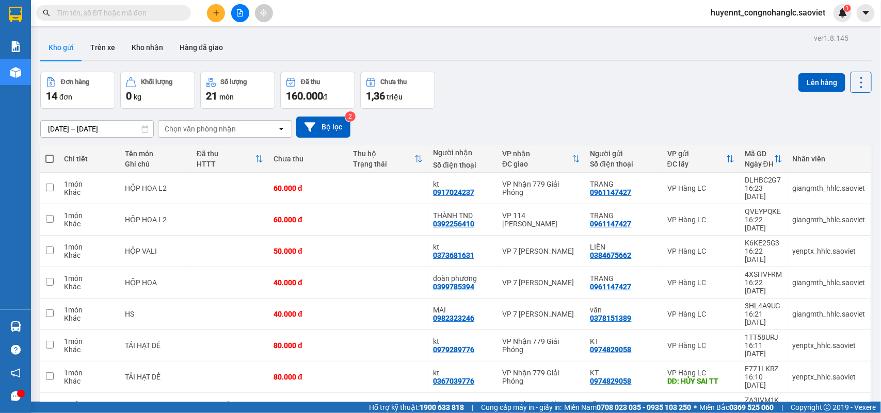
click at [447, 55] on div "Kho gửi Trên xe Kho nhận Hàng đã giao" at bounding box center [455, 48] width 831 height 27
click at [449, 63] on div "ver 1.8.145 Kho gửi Trên xe Kho nhận Hàng đã giao Đơn hàng 14 đơn Khối lượng 0 …" at bounding box center [456, 278] width 840 height 494
click at [446, 63] on div "ver 1.8.145 Kho gửi Trên xe Kho nhận Hàng đã giao Đơn hàng 14 đơn Khối lượng 0 …" at bounding box center [456, 278] width 840 height 494
click at [504, 51] on div "Kho gửi Trên xe Kho nhận Hàng đã giao" at bounding box center [455, 48] width 831 height 27
click at [486, 70] on div "ver 1.8.145 Kho gửi Trên xe Kho nhận Hàng đã giao Đơn hàng 14 đơn Khối lượng 0 …" at bounding box center [456, 278] width 840 height 494
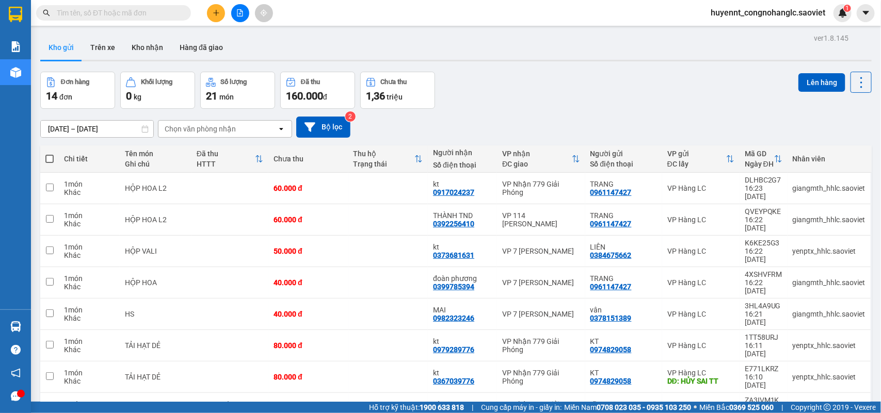
click at [511, 60] on div at bounding box center [455, 61] width 831 height 2
click at [481, 42] on div "Kho gửi Trên xe Kho nhận Hàng đã giao" at bounding box center [455, 48] width 831 height 27
click at [483, 60] on div at bounding box center [455, 61] width 831 height 2
click at [488, 114] on div "13/09/2025 – 15/09/2025 Press the down arrow key to interact with the calendar …" at bounding box center [455, 127] width 831 height 37
click at [150, 10] on input "text" at bounding box center [118, 12] width 122 height 11
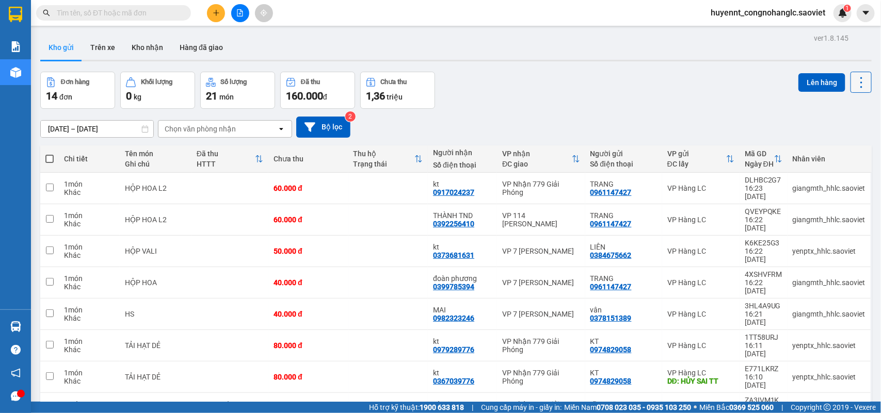
click at [860, 83] on icon at bounding box center [861, 82] width 2 height 11
click at [832, 145] on span "Làm mới" at bounding box center [837, 147] width 28 height 10
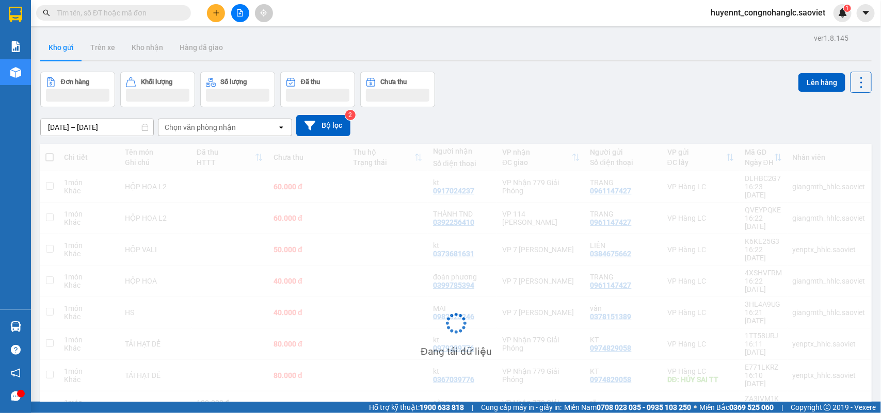
click at [832, 145] on div "Đang tải dữ liệu" at bounding box center [455, 331] width 831 height 375
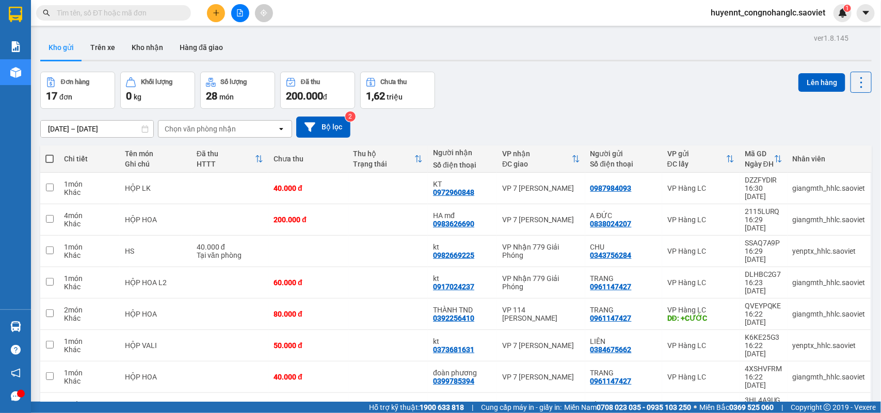
click at [107, 13] on input "text" at bounding box center [118, 12] width 122 height 11
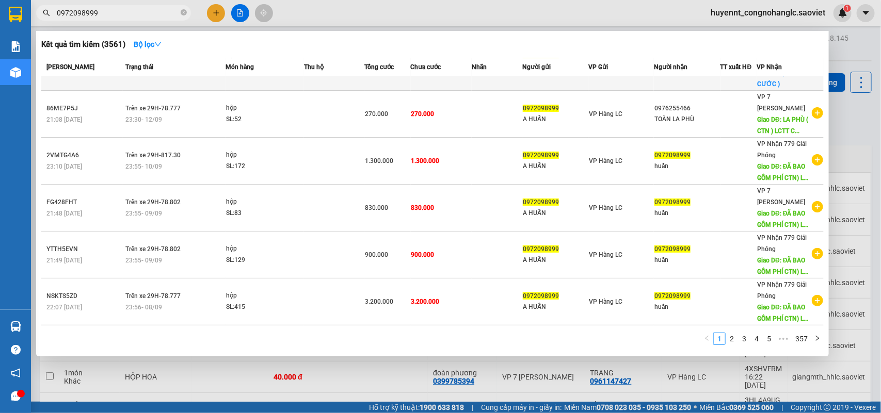
scroll to position [200, 0]
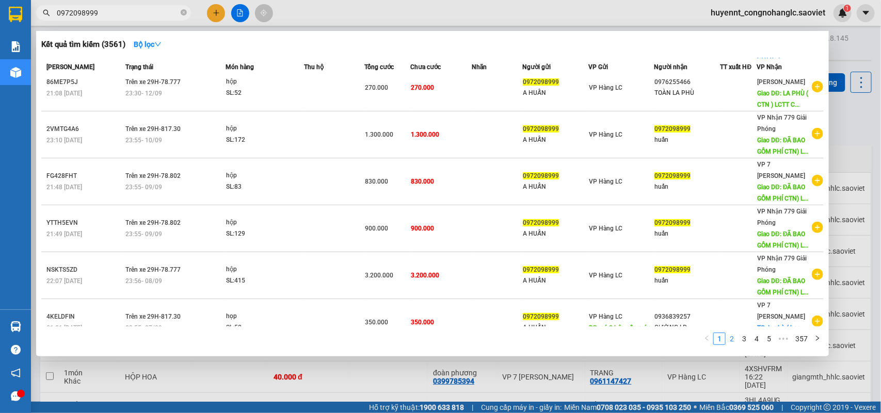
type input "0972098999"
click at [729, 335] on link "2" at bounding box center [731, 338] width 11 height 11
click at [745, 337] on link "3" at bounding box center [744, 338] width 11 height 11
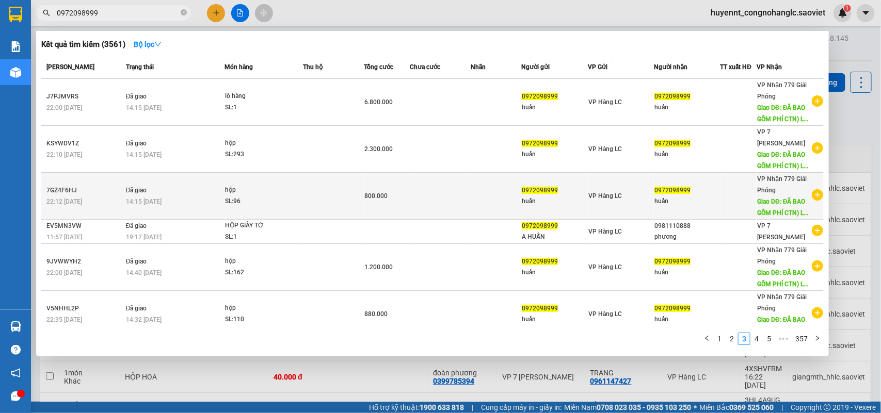
scroll to position [0, 0]
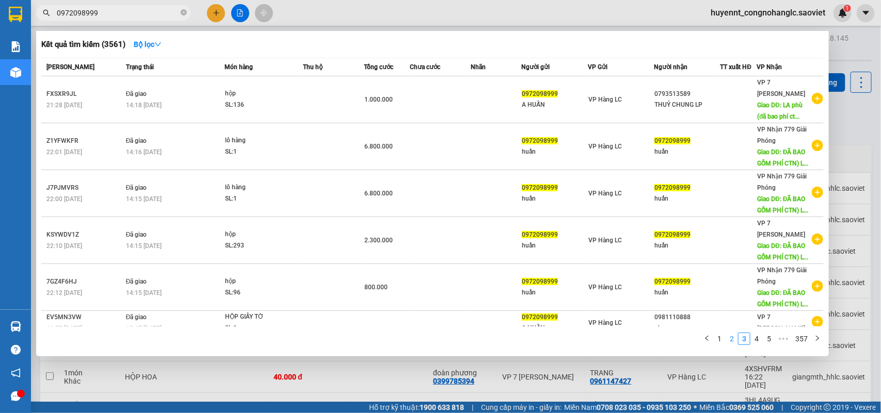
click at [731, 336] on link "2" at bounding box center [731, 338] width 11 height 11
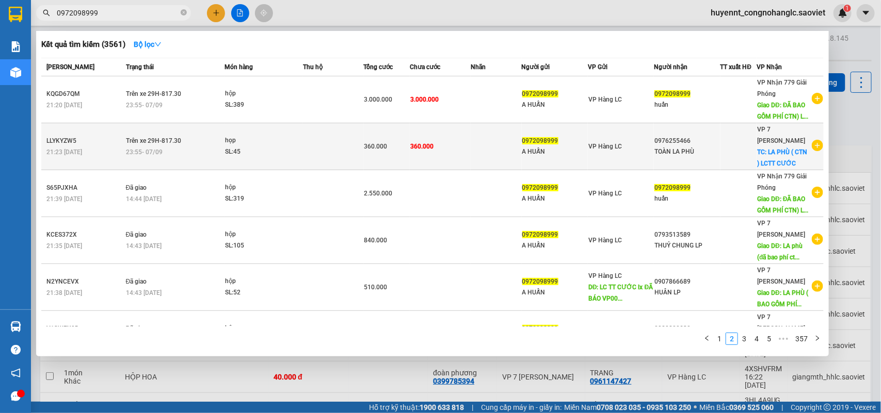
click at [441, 147] on td "360.000" at bounding box center [440, 146] width 61 height 47
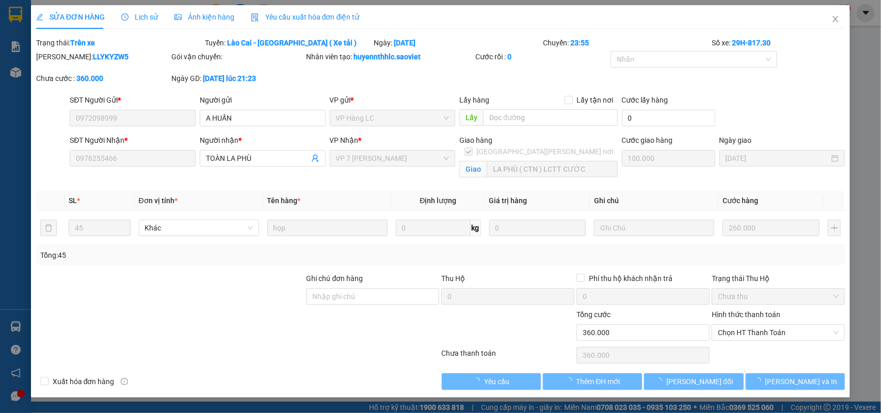
type input "0972098999"
type input "A HUẤN"
type input "0976255466"
type input "TOÀN LA PHÙ"
checkbox input "true"
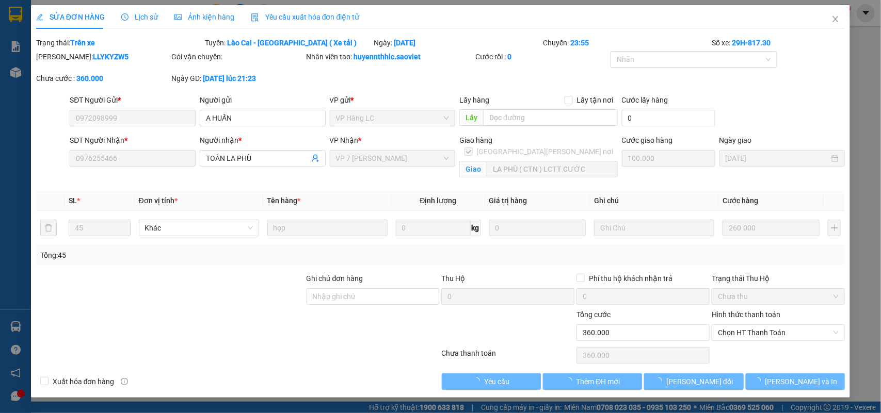
type input "LA PHÙ ( CTN ) LCTT CƯỚC"
type input "360.000"
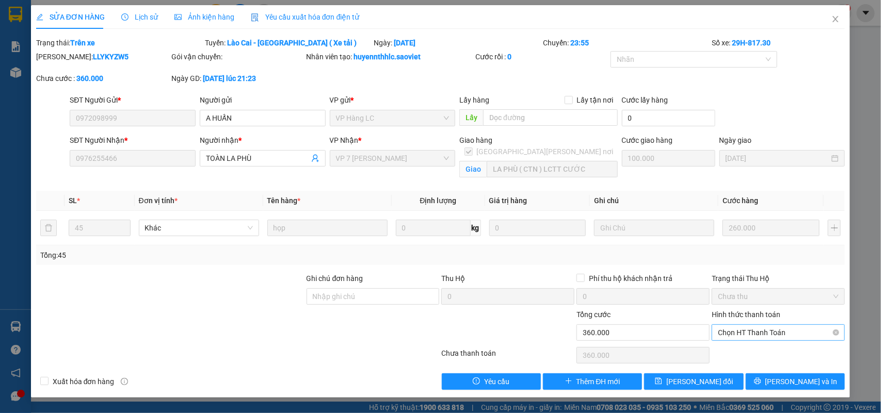
click at [743, 336] on span "Chọn HT Thanh Toán" at bounding box center [778, 332] width 121 height 15
click at [741, 367] on div "Chuyển khoản" at bounding box center [778, 370] width 121 height 11
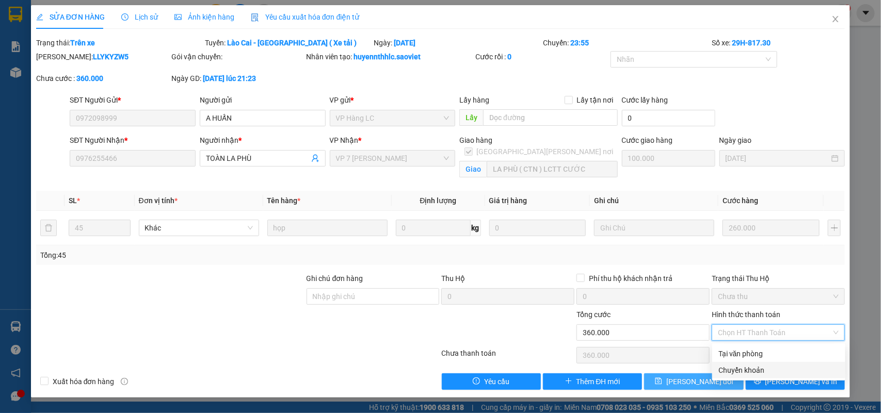
type input "0"
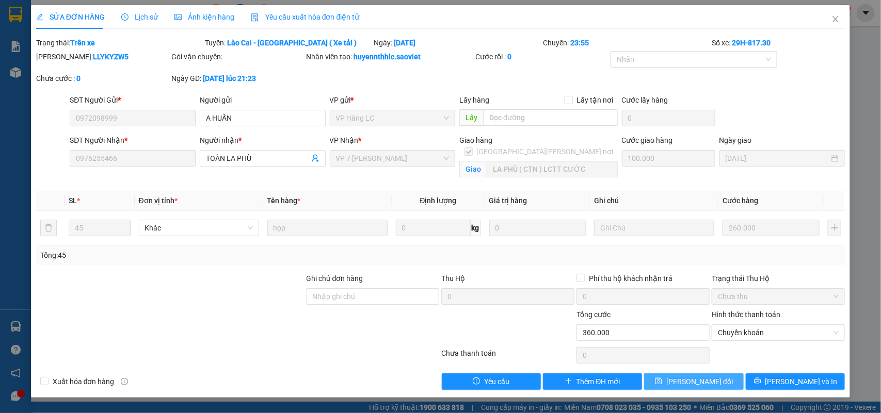
click at [702, 382] on span "Lưu thay đổi" at bounding box center [699, 381] width 67 height 11
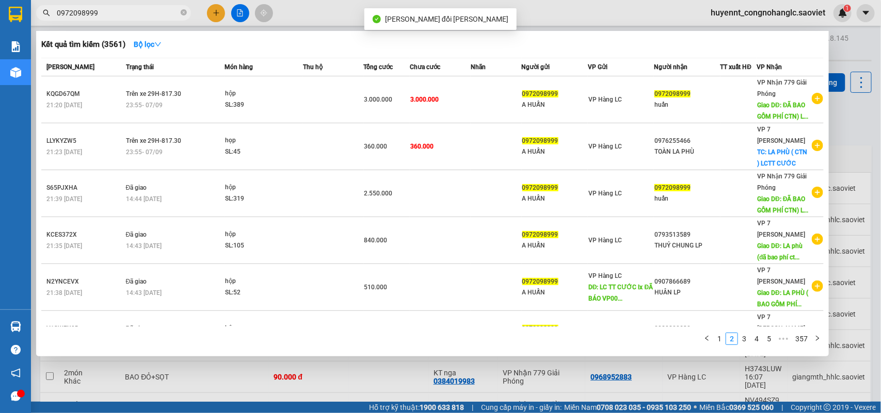
click at [101, 8] on input "0972098999" at bounding box center [118, 12] width 122 height 11
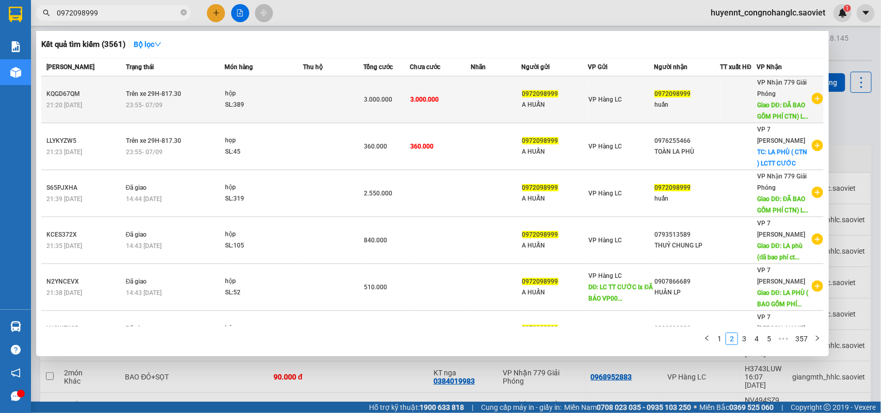
click at [522, 99] on td "0972098999 A HUẤN" at bounding box center [555, 99] width 67 height 47
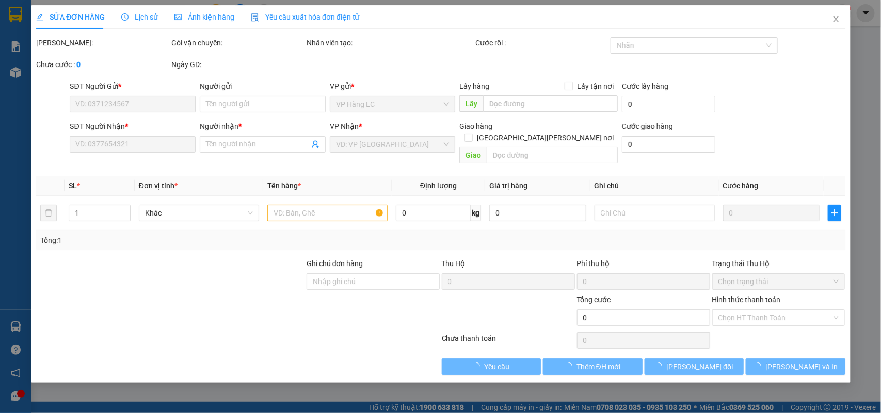
type input "0972098999"
type input "A HUẤN"
type input "0972098999"
type input "huấn"
type input "ĐÃ BAO GỒM PHÍ CTN) LC TT CƯỚC"
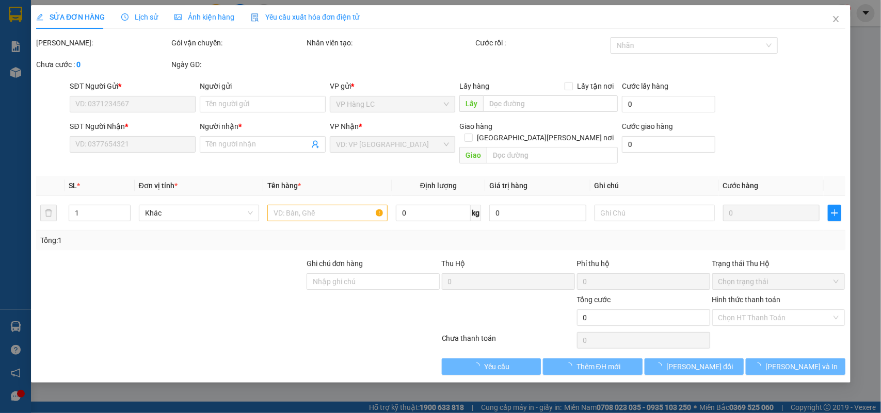
type input "200.000"
type input "3.000.000"
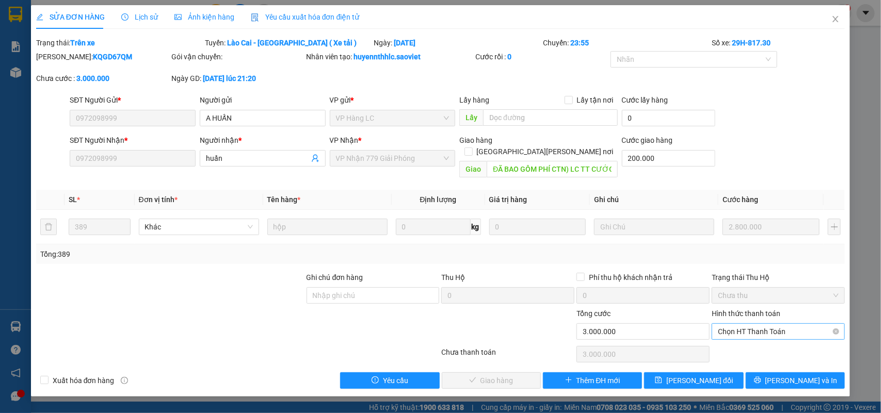
click at [758, 324] on span "Chọn HT Thanh Toán" at bounding box center [778, 331] width 121 height 15
click at [752, 356] on div "Chuyển khoản" at bounding box center [778, 357] width 121 height 11
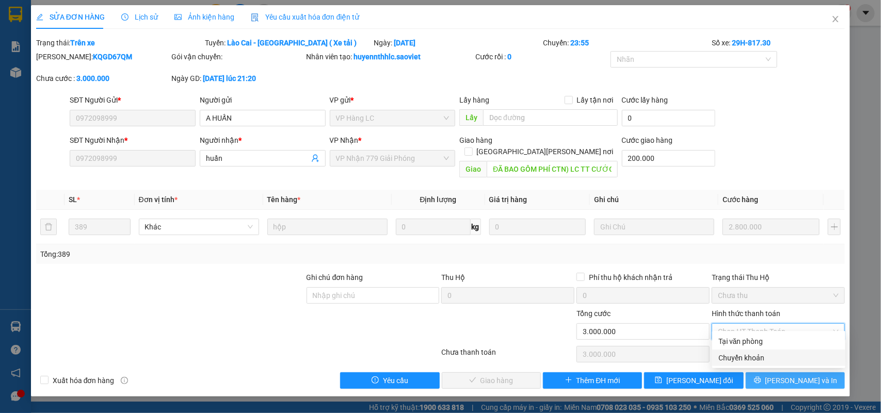
type input "0"
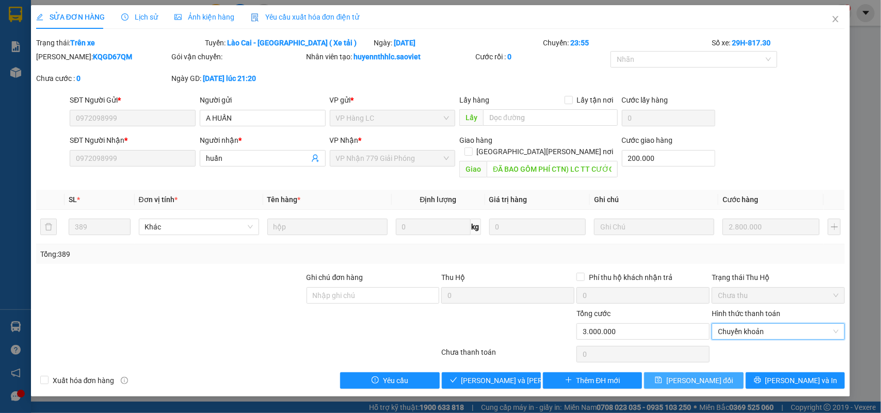
drag, startPoint x: 696, startPoint y: 365, endPoint x: 697, endPoint y: 359, distance: 6.4
click at [695, 375] on span "Lưu thay đổi" at bounding box center [699, 380] width 67 height 11
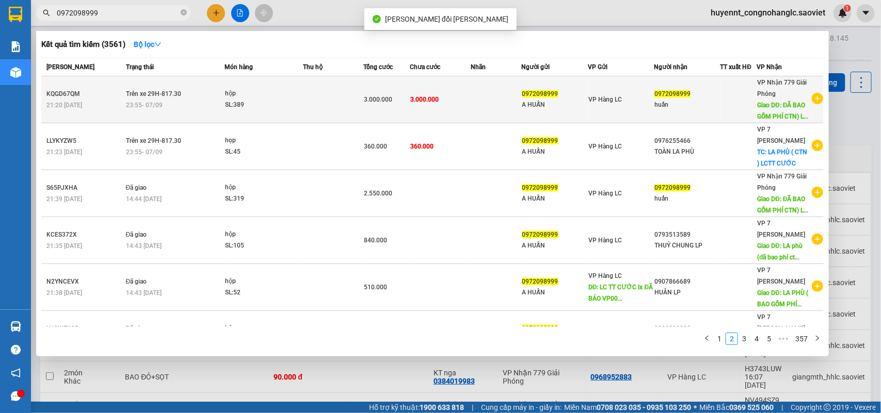
drag, startPoint x: 113, startPoint y: 13, endPoint x: 292, endPoint y: 94, distance: 196.8
click at [113, 13] on input "0972098999" at bounding box center [118, 12] width 122 height 11
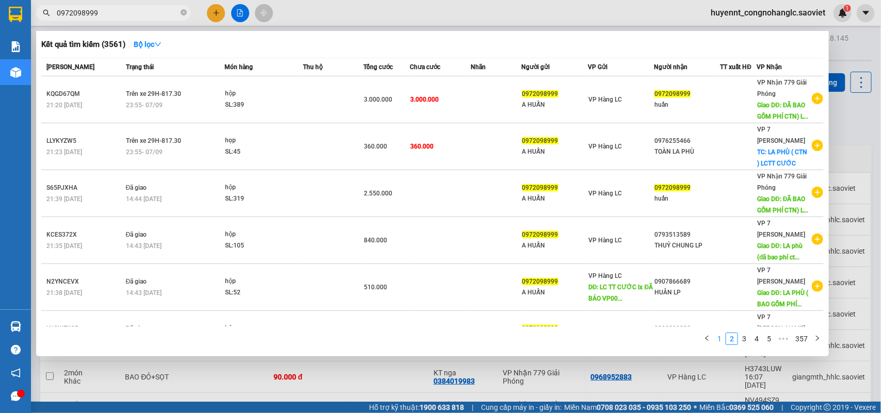
click at [716, 336] on link "1" at bounding box center [719, 338] width 11 height 11
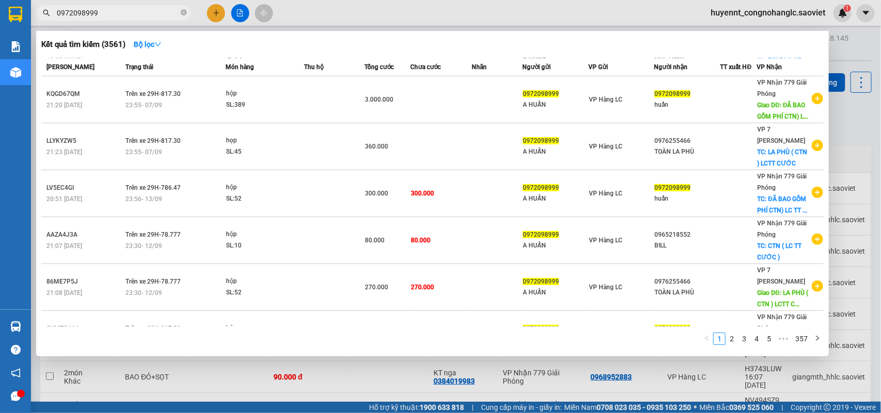
scroll to position [200, 0]
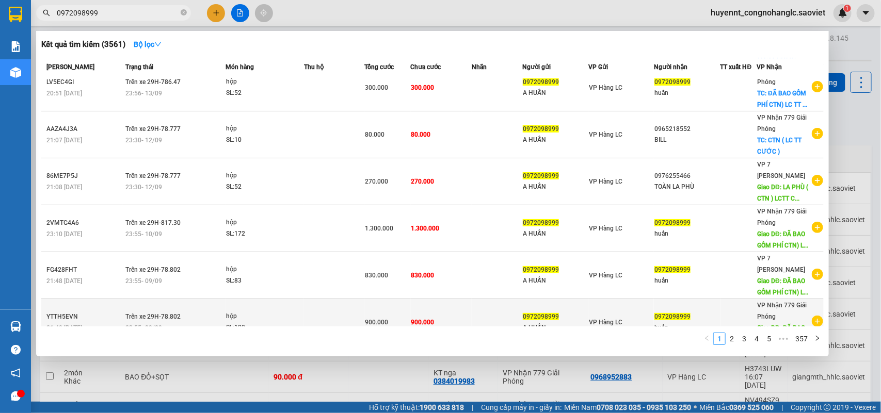
click at [661, 313] on span "0972098999" at bounding box center [672, 316] width 36 height 7
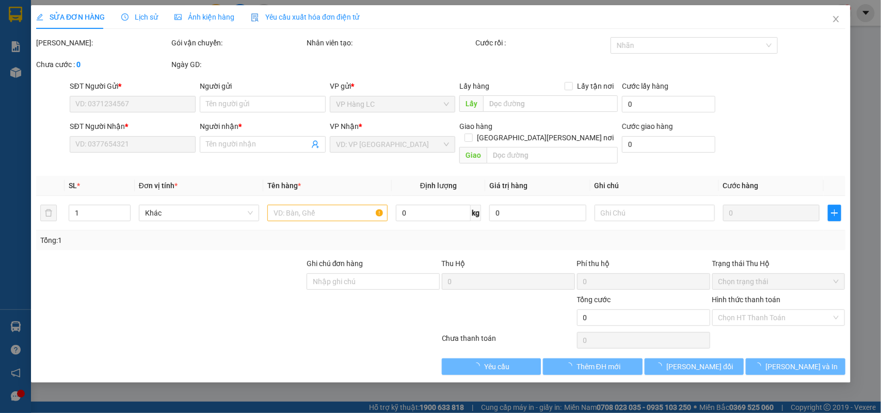
type input "0972098999"
type input "A HUẤN"
type input "0972098999"
type input "huấn"
type input "ĐÃ BAO GỒM PHÍ CTN) LC TT CƯỚC"
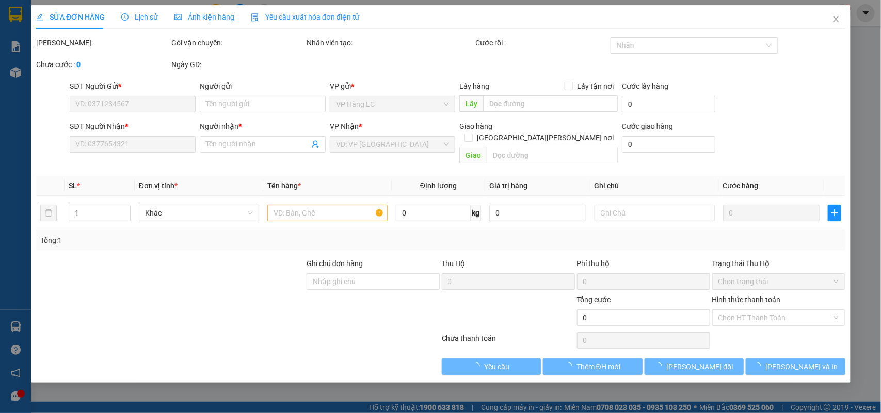
type input "200.000"
type input "900.000"
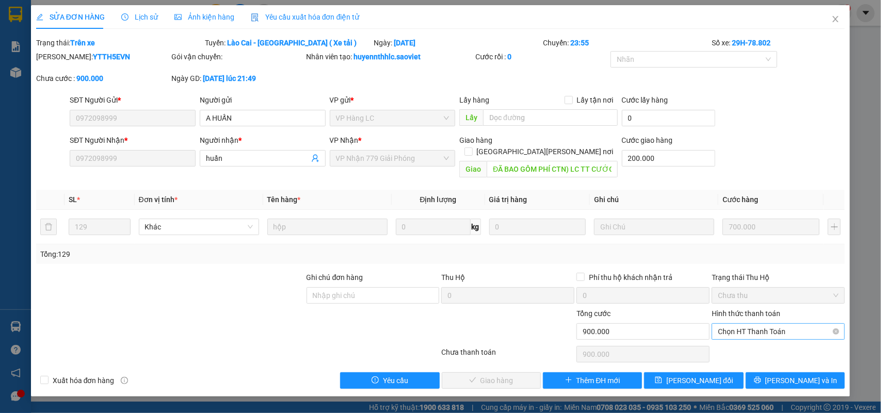
click at [750, 324] on span "Chọn HT Thanh Toán" at bounding box center [778, 331] width 121 height 15
click at [741, 358] on div "Chuyển khoản" at bounding box center [778, 357] width 121 height 11
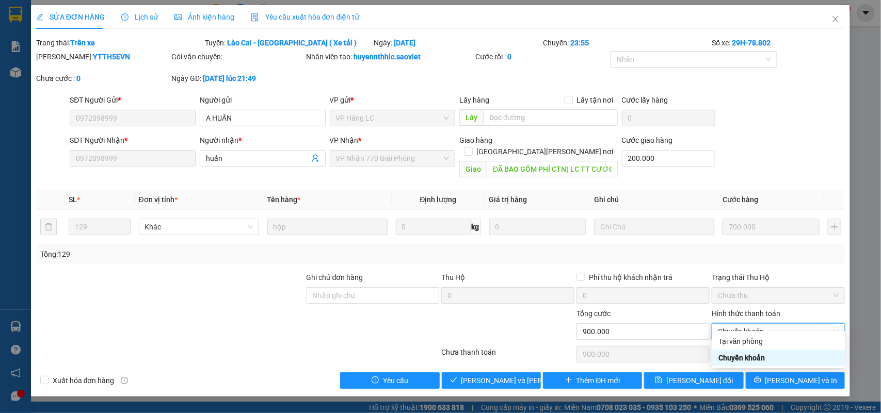
type input "0"
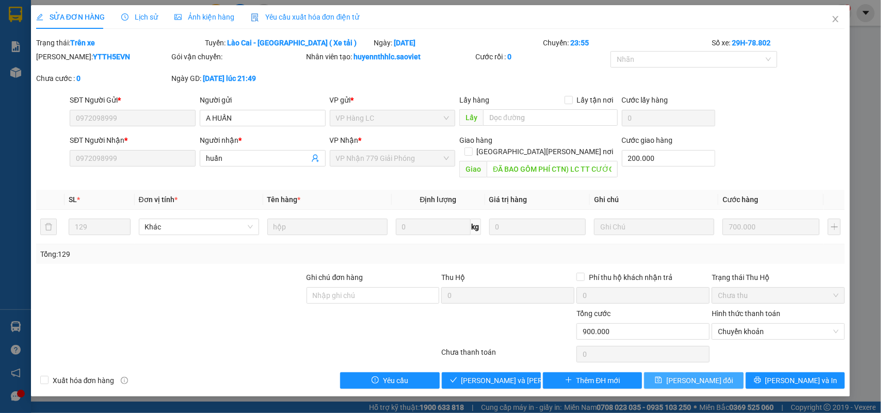
click at [704, 375] on span "Lưu thay đổi" at bounding box center [699, 380] width 67 height 11
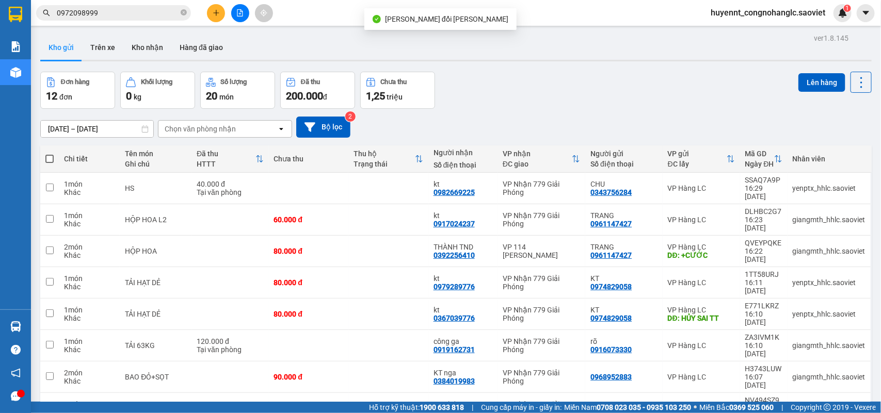
click at [120, 12] on input "0972098999" at bounding box center [118, 12] width 122 height 11
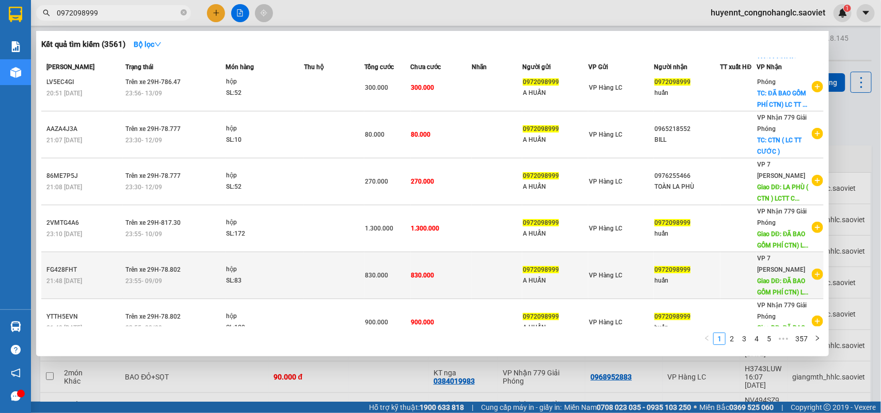
click at [442, 262] on td "830.000" at bounding box center [441, 275] width 61 height 47
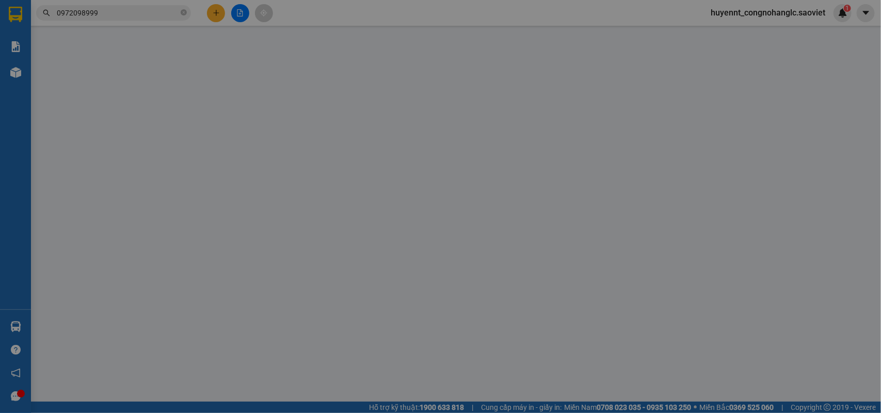
type input "0972098999"
type input "A HUẤN"
type input "0972098999"
type input "huấn"
type input "ĐÃ BAO GỒM PHÍ CTN) LC TT CƯỚC"
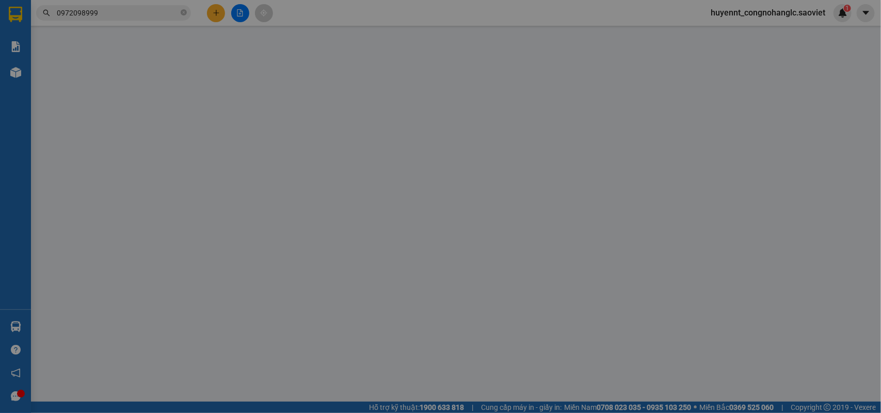
type input "200.000"
type input "830.000"
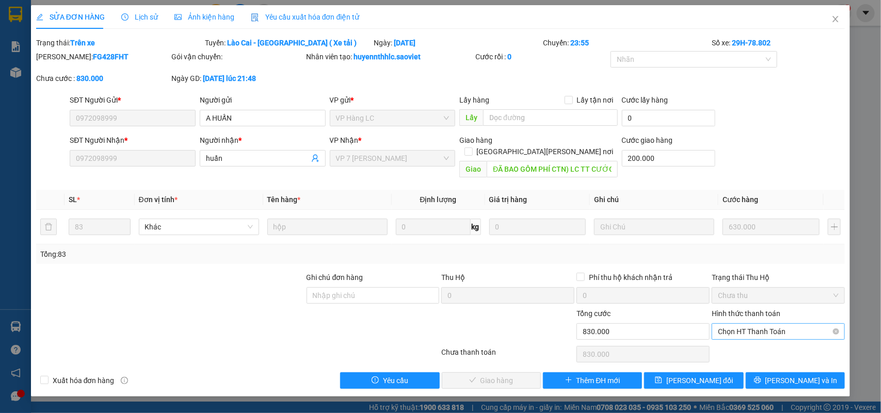
click at [749, 324] on span "Chọn HT Thanh Toán" at bounding box center [778, 331] width 121 height 15
click at [742, 354] on div "Chuyển khoản" at bounding box center [778, 357] width 121 height 11
type input "0"
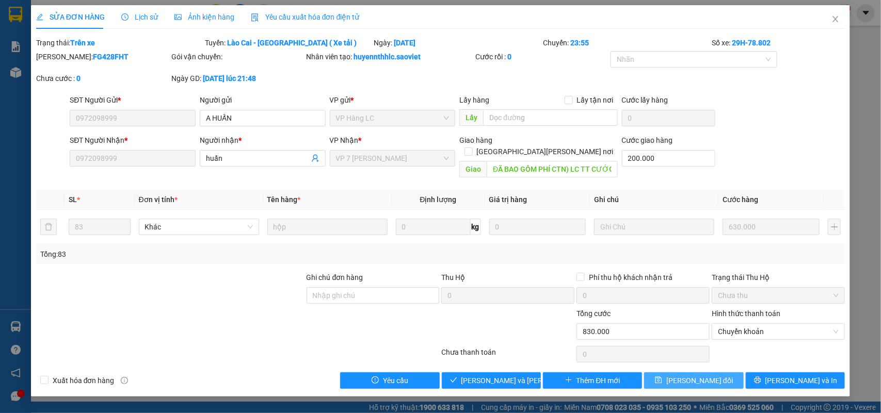
click at [695, 375] on span "Lưu thay đổi" at bounding box center [699, 380] width 67 height 11
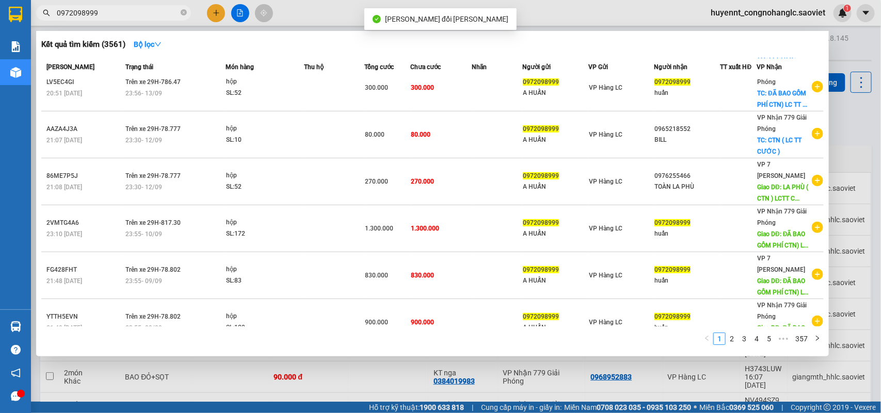
click at [94, 6] on span "0972098999" at bounding box center [113, 12] width 155 height 15
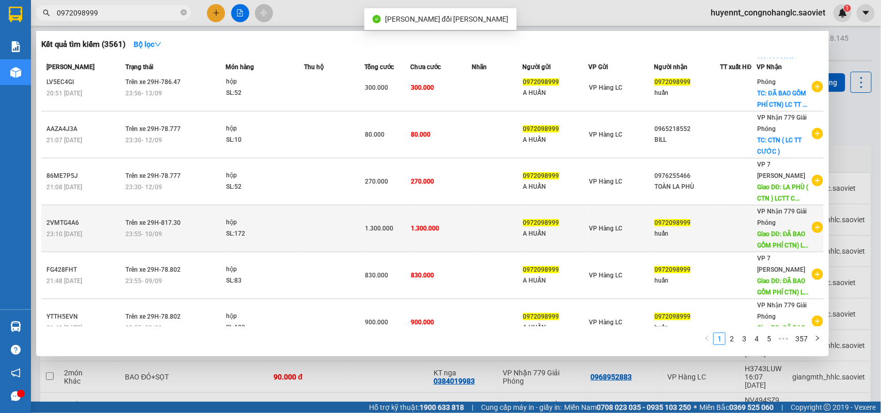
click at [424, 225] on span "1.300.000" at bounding box center [425, 228] width 28 height 7
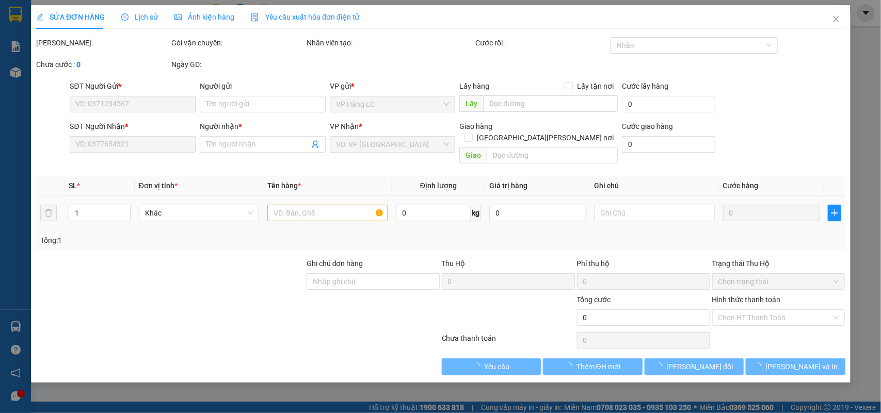
type input "0972098999"
type input "A HUẤN"
type input "0972098999"
type input "huấn"
type input "ĐÃ BAO GỒM PHÍ CTN) LC TT CƯỚC"
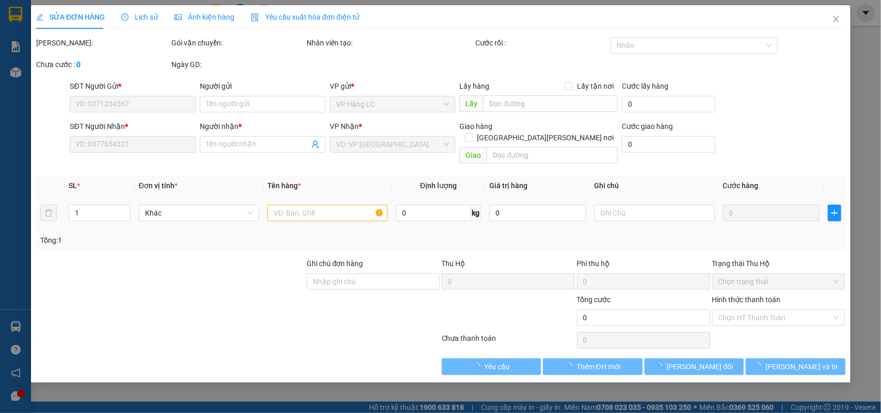
type input "200.000"
type input "1.300.000"
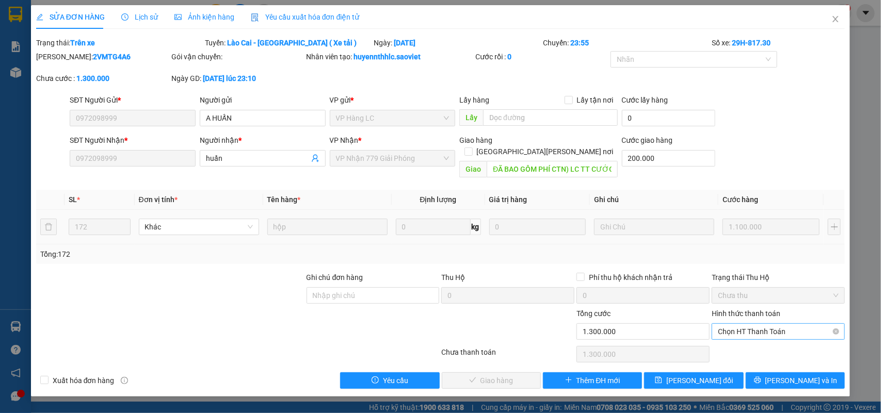
click at [734, 324] on span "Chọn HT Thanh Toán" at bounding box center [778, 331] width 121 height 15
click at [735, 359] on div "Chuyển khoản" at bounding box center [778, 357] width 121 height 11
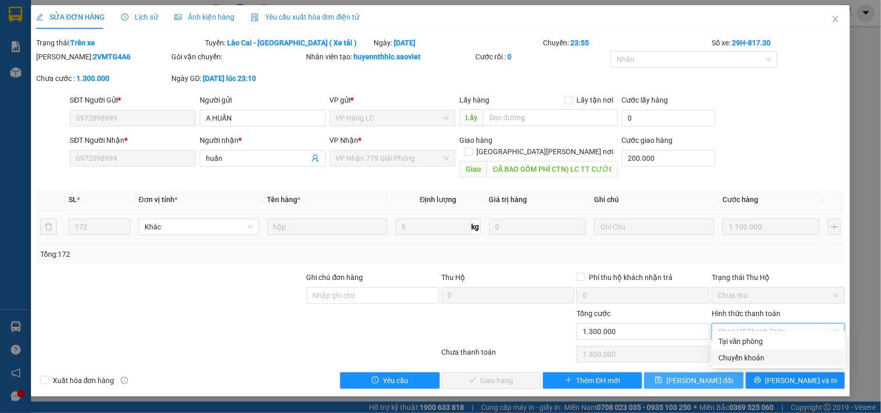
type input "0"
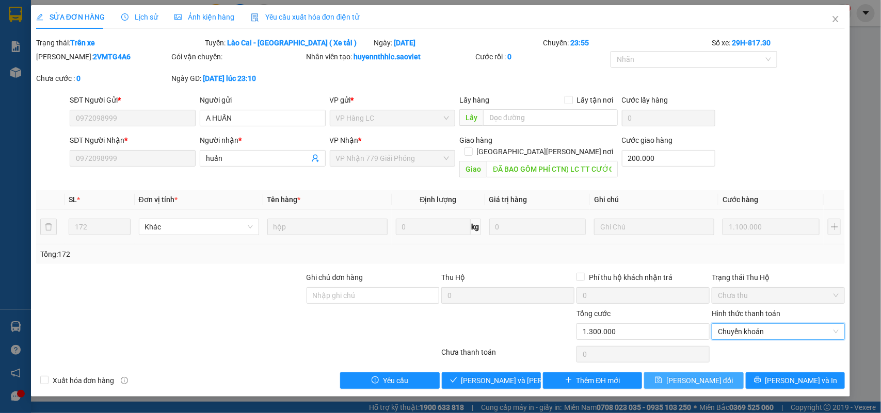
click at [699, 375] on span "Lưu thay đổi" at bounding box center [699, 380] width 67 height 11
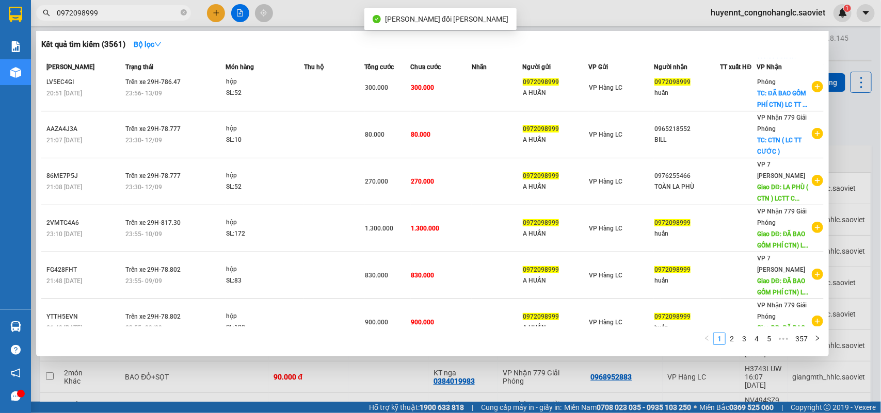
click at [122, 11] on input "0972098999" at bounding box center [118, 12] width 122 height 11
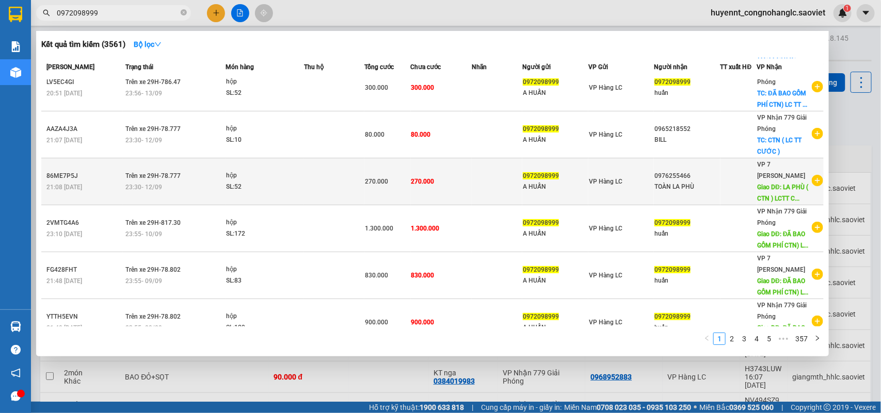
click at [457, 177] on td "270.000" at bounding box center [441, 181] width 61 height 47
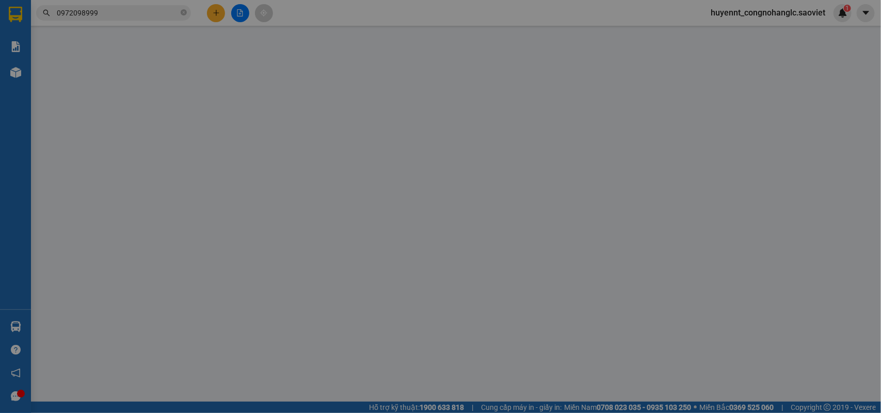
type input "0972098999"
type input "A HUẤN"
type input "0976255466"
type input "TOÀN LA PHÙ"
type input "LA PHÙ ( CTN ) LCTT CƯỚC"
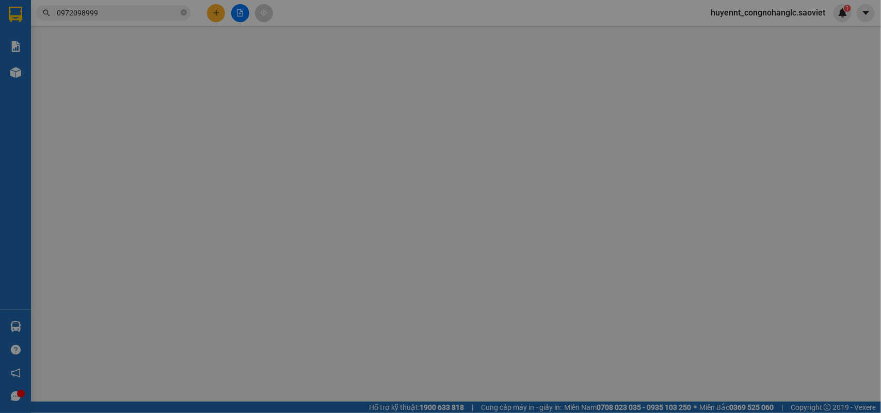
type input "100.000"
type input "270.000"
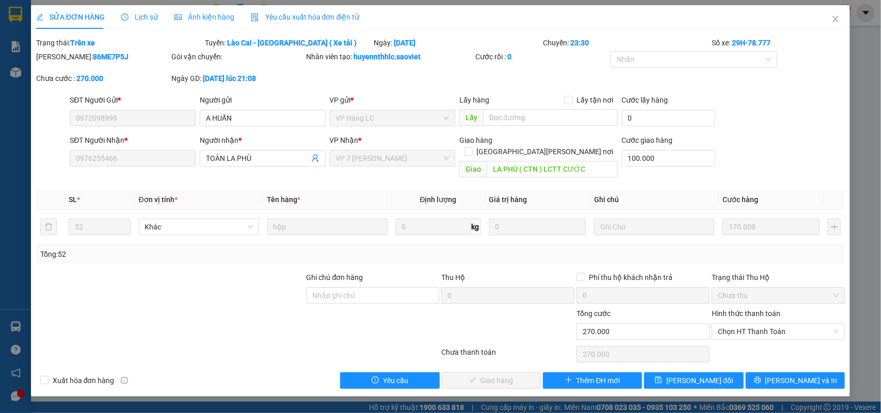
drag, startPoint x: 751, startPoint y: 319, endPoint x: 760, endPoint y: 307, distance: 14.8
click at [751, 324] on span "Chọn HT Thanh Toán" at bounding box center [778, 331] width 121 height 15
click at [745, 358] on div "Chuyển khoản" at bounding box center [778, 357] width 121 height 11
type input "0"
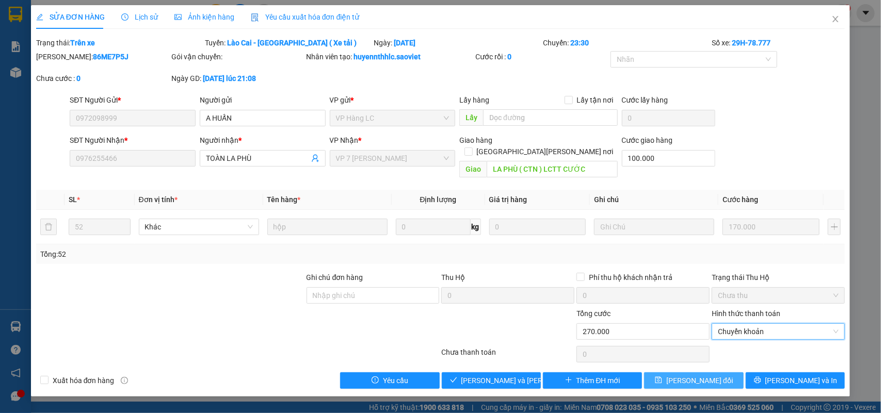
drag, startPoint x: 702, startPoint y: 367, endPoint x: 793, endPoint y: 351, distance: 92.7
click at [701, 375] on span "Lưu thay đổi" at bounding box center [699, 380] width 67 height 11
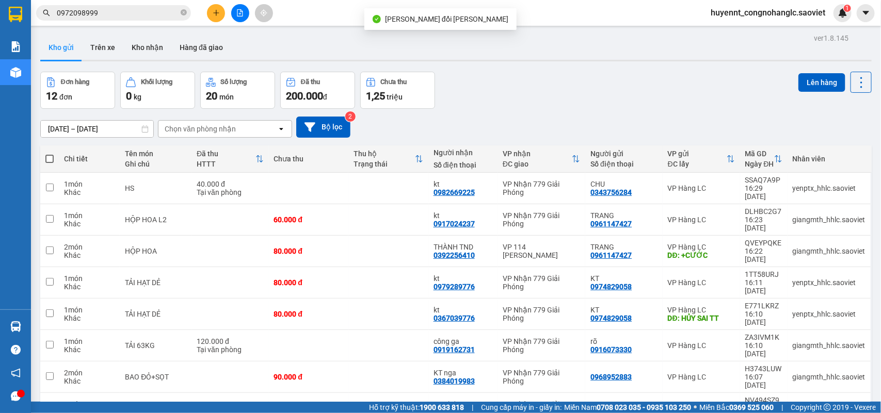
click at [138, 11] on input "0972098999" at bounding box center [118, 12] width 122 height 11
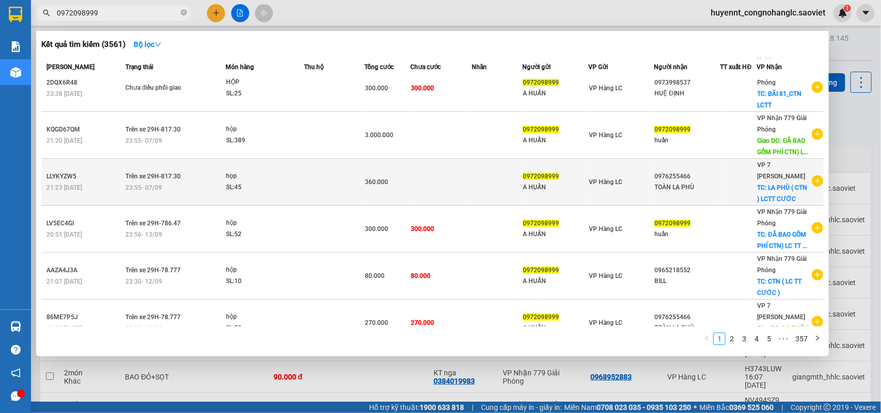
scroll to position [200, 0]
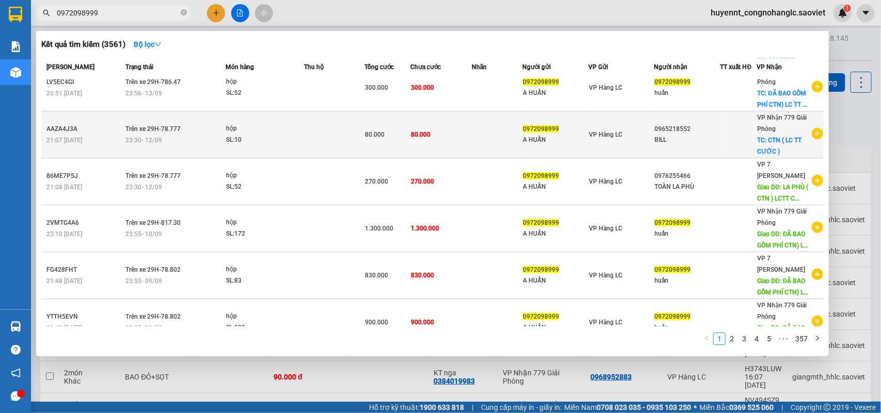
click at [432, 132] on td "80.000" at bounding box center [441, 134] width 61 height 47
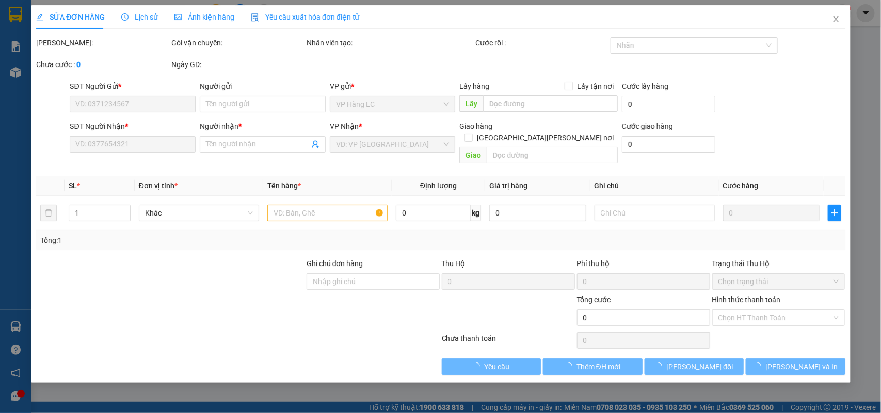
type input "0972098999"
type input "A HUẤN"
type input "0965218552"
type input "BILL"
checkbox input "true"
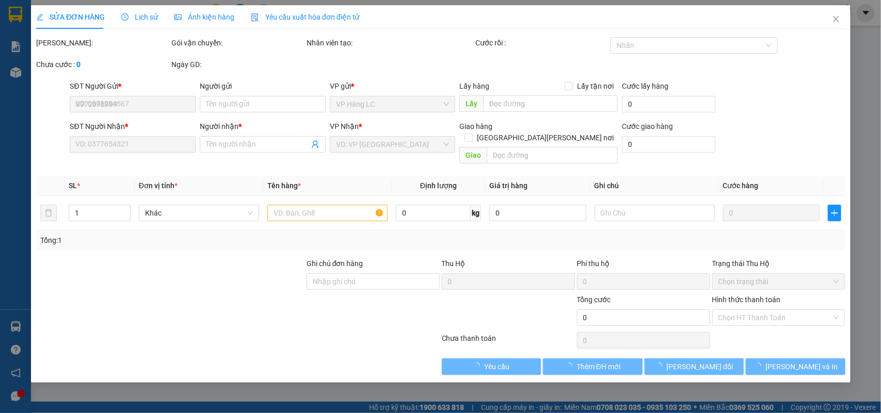
type input "CTN ( LC TT CƯỚC )"
type input "80.000"
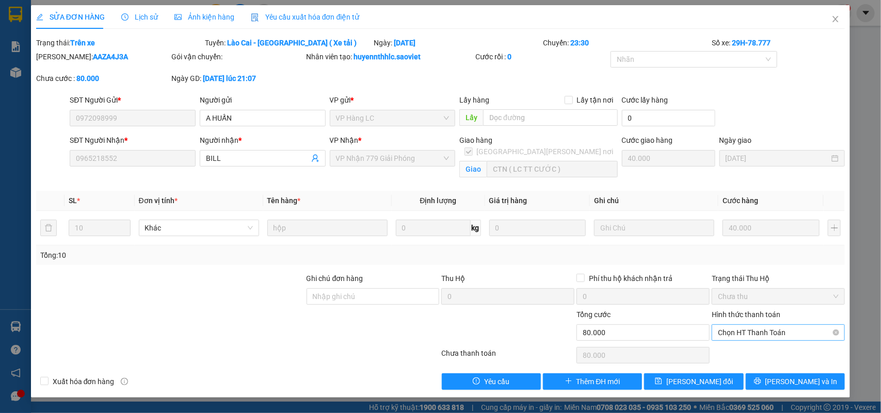
click at [751, 329] on span "Chọn HT Thanh Toán" at bounding box center [778, 332] width 121 height 15
click at [744, 371] on div "Chuyển khoản" at bounding box center [778, 370] width 121 height 11
type input "0"
click at [702, 382] on span "Lưu thay đổi" at bounding box center [699, 381] width 67 height 11
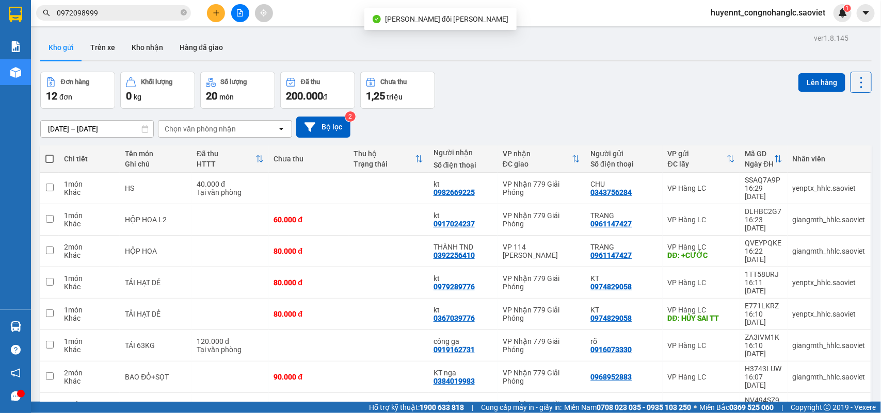
drag, startPoint x: 128, startPoint y: 11, endPoint x: 156, endPoint y: 27, distance: 32.4
click at [134, 12] on input "0972098999" at bounding box center [118, 12] width 122 height 11
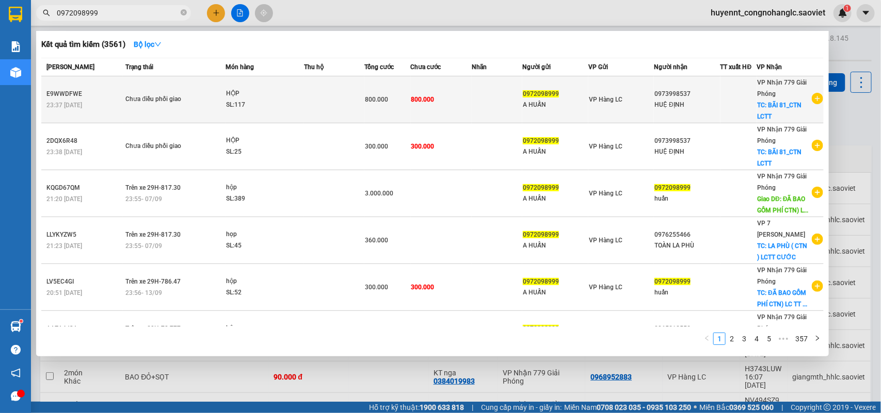
click at [522, 102] on td "0972098999 A HUẤN" at bounding box center [555, 99] width 66 height 47
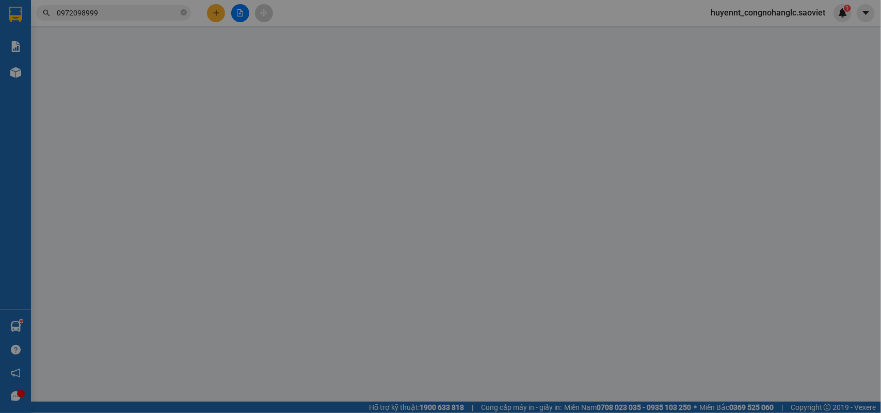
type input "0972098999"
type input "A HUẤN"
type input "0973998537"
type input "HUỆ ĐỊNH"
checkbox input "true"
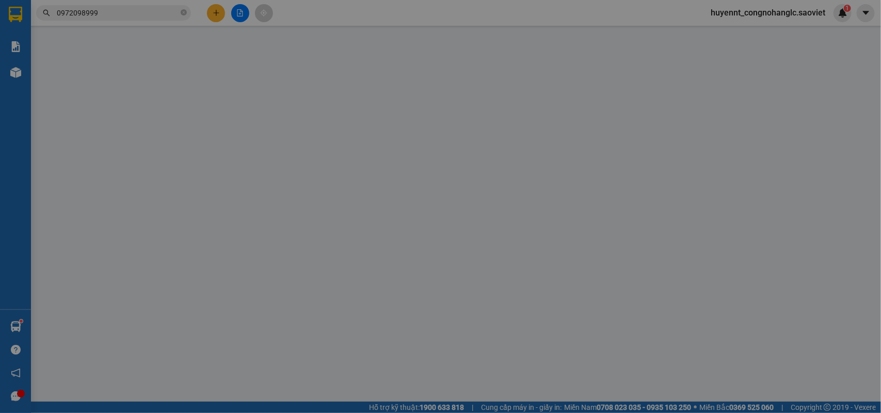
type input "BÃI 81_CTN LCTT"
type input "800.000"
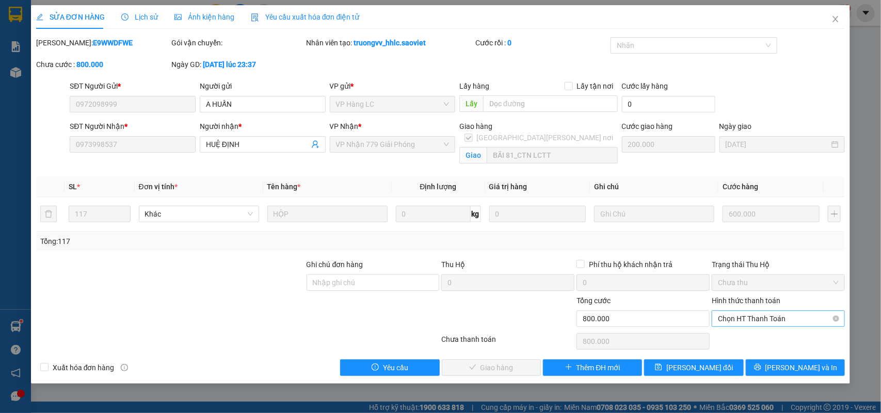
click at [757, 319] on span "Chọn HT Thanh Toán" at bounding box center [778, 318] width 121 height 15
drag, startPoint x: 754, startPoint y: 354, endPoint x: 726, endPoint y: 354, distance: 28.4
click at [753, 354] on div "Chuyển khoản" at bounding box center [778, 356] width 121 height 11
type input "0"
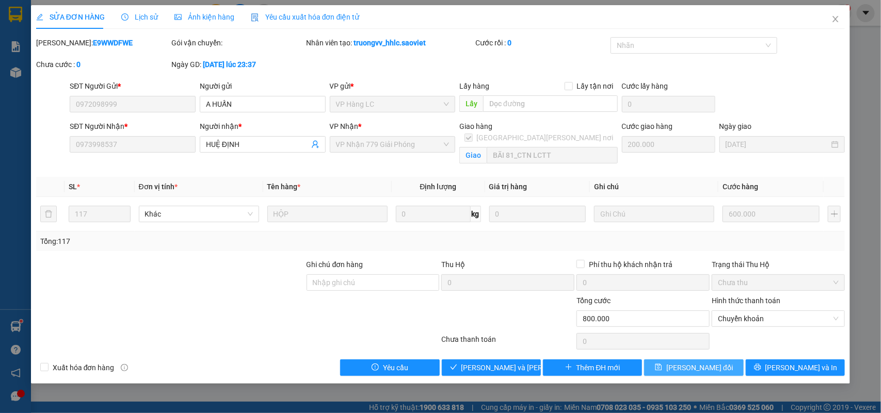
click at [680, 368] on span "Lưu thay đổi" at bounding box center [699, 367] width 67 height 11
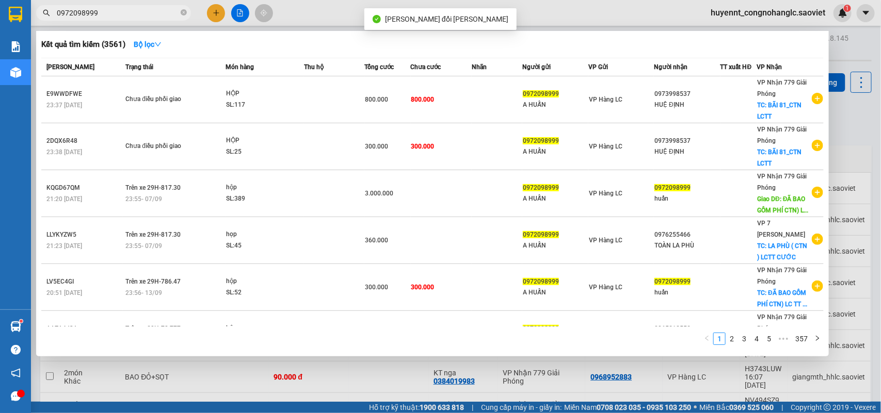
click at [141, 10] on input "0972098999" at bounding box center [118, 12] width 122 height 11
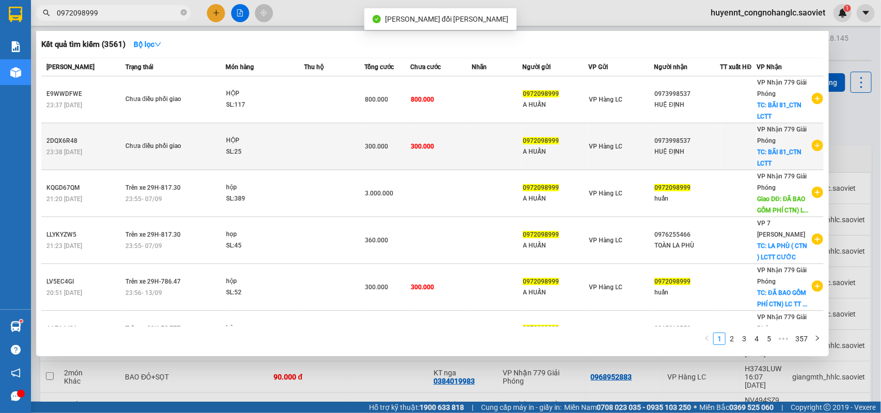
click at [461, 140] on td "300.000" at bounding box center [441, 146] width 61 height 47
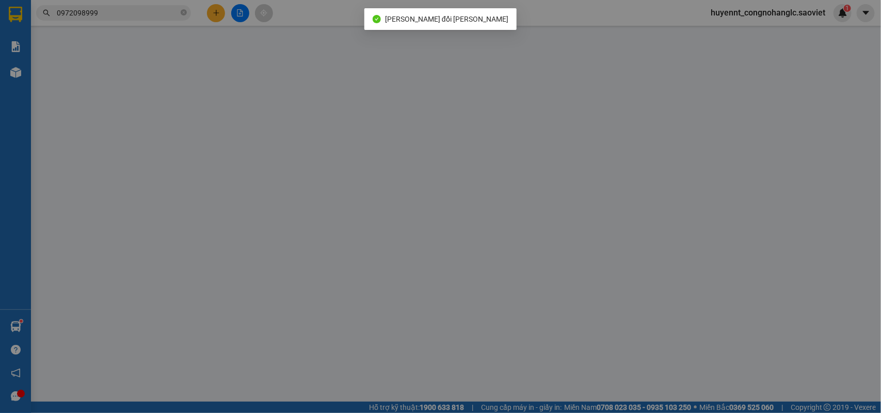
type input "0972098999"
type input "A HUẤN"
type input "0973998537"
type input "HUỆ ĐỊNH"
checkbox input "true"
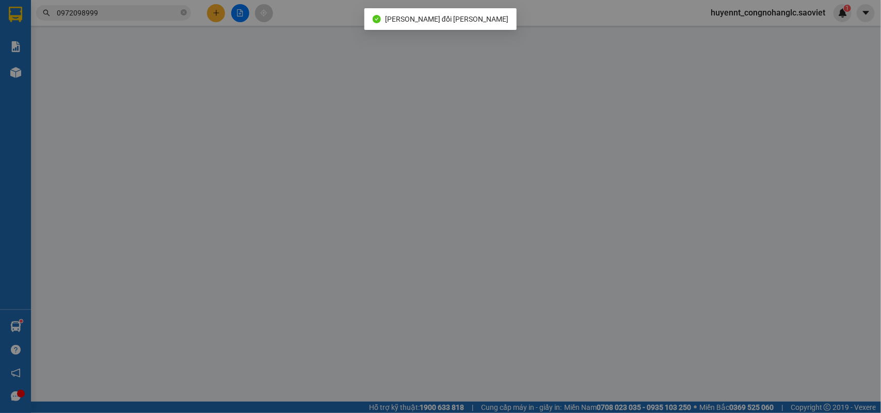
type input "BÃI 81_CTN LCTT"
type input "300.000"
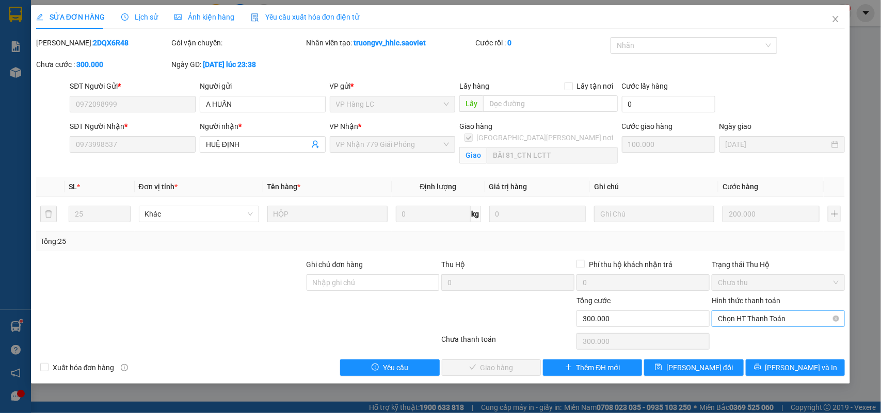
click at [764, 318] on span "Chọn HT Thanh Toán" at bounding box center [778, 318] width 121 height 15
drag, startPoint x: 752, startPoint y: 352, endPoint x: 729, endPoint y: 359, distance: 23.7
click at [751, 354] on div "Chuyển khoản" at bounding box center [778, 356] width 121 height 11
type input "0"
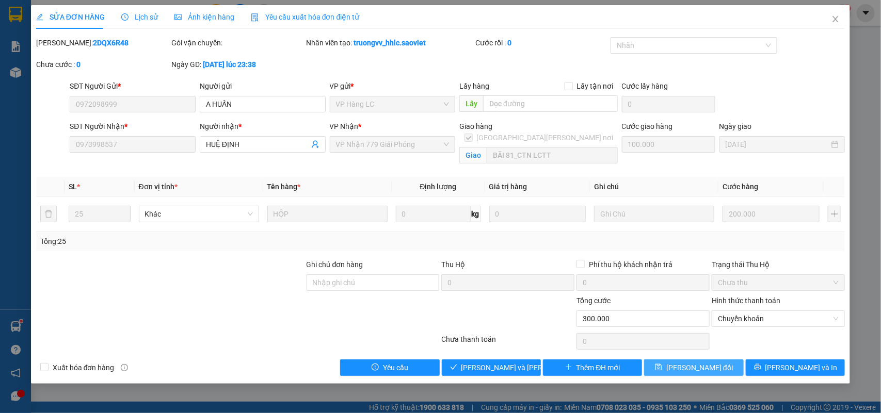
click at [689, 367] on span "Lưu thay đổi" at bounding box center [699, 367] width 67 height 11
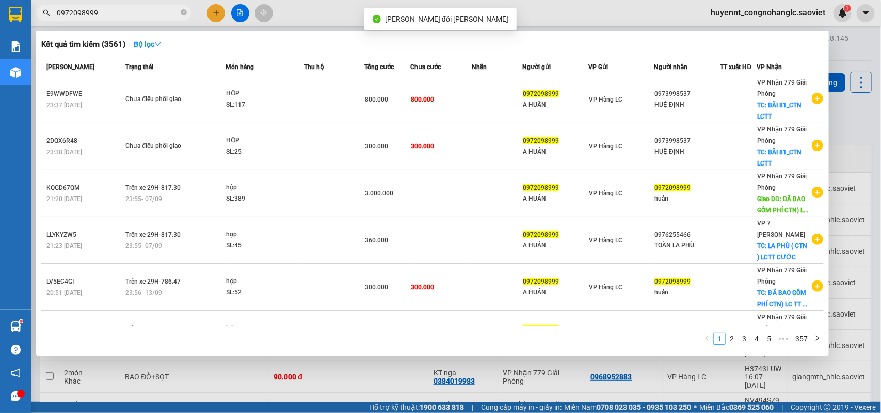
click at [119, 13] on input "0972098999" at bounding box center [118, 12] width 122 height 11
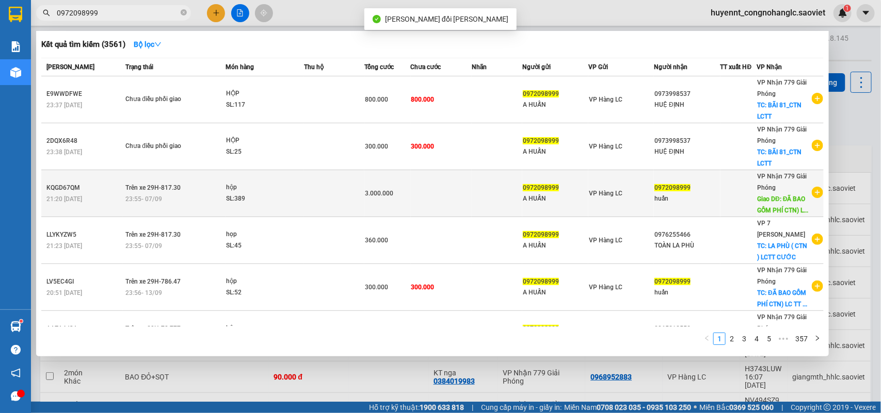
scroll to position [65, 0]
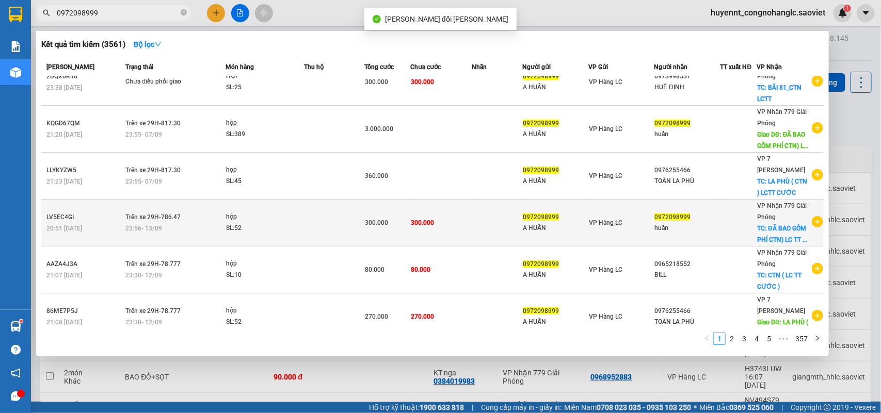
click at [627, 219] on div "VP Hàng LC" at bounding box center [621, 222] width 65 height 11
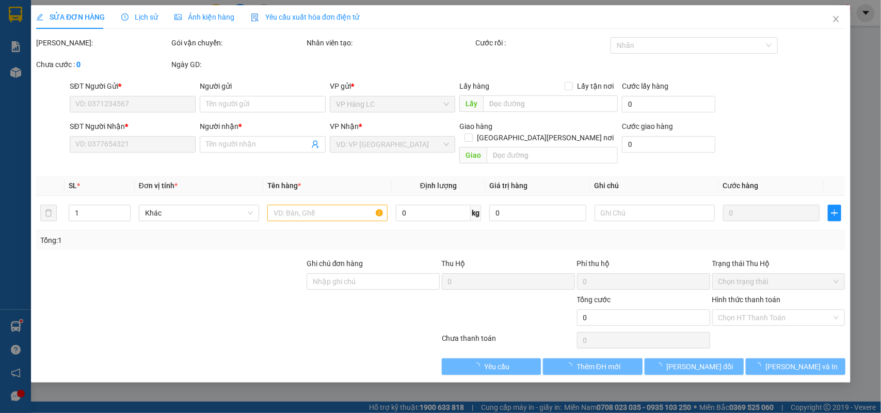
type input "0972098999"
type input "A HUẤN"
type input "0972098999"
type input "huấn"
checkbox input "true"
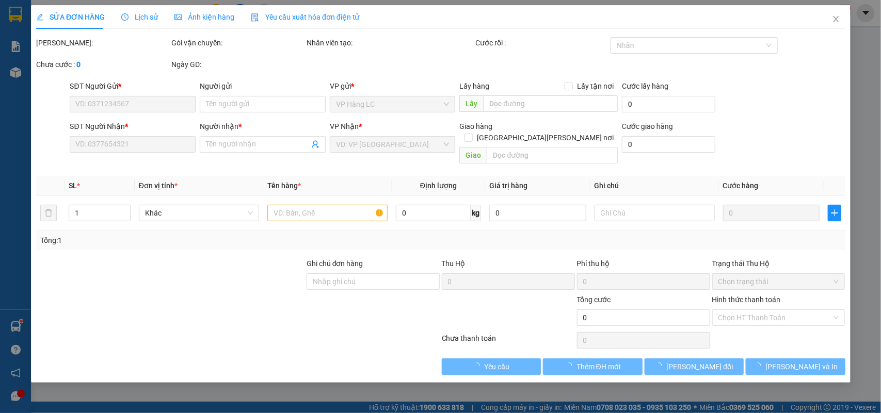
type input "ĐÃ BAO GỒM PHÍ CTN) LC TT CƯỚC"
type input "300.000"
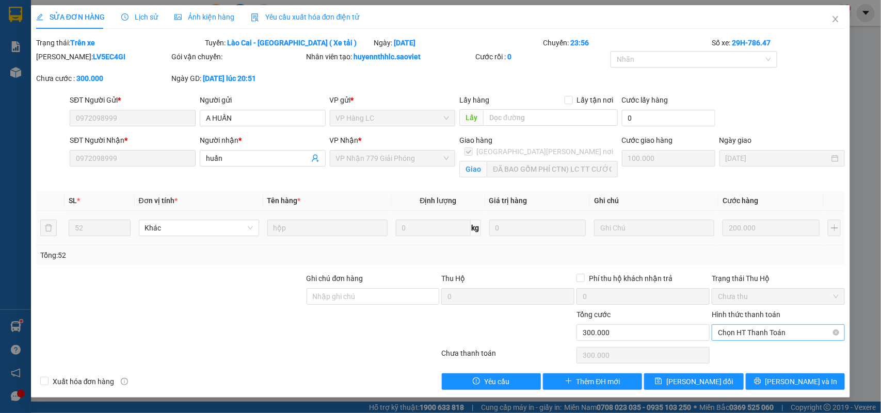
click at [754, 333] on span "Chọn HT Thanh Toán" at bounding box center [778, 332] width 121 height 15
click at [742, 367] on div "Chuyển khoản" at bounding box center [778, 370] width 121 height 11
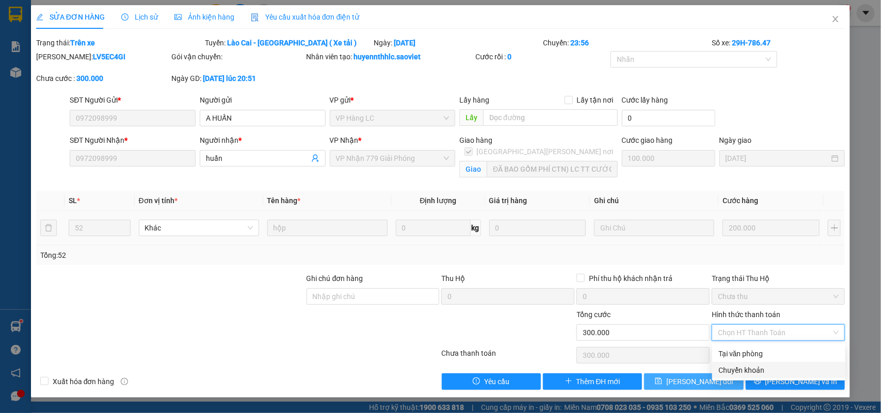
type input "0"
drag, startPoint x: 697, startPoint y: 385, endPoint x: 749, endPoint y: 365, distance: 55.9
click at [697, 383] on span "Lưu thay đổi" at bounding box center [699, 381] width 67 height 11
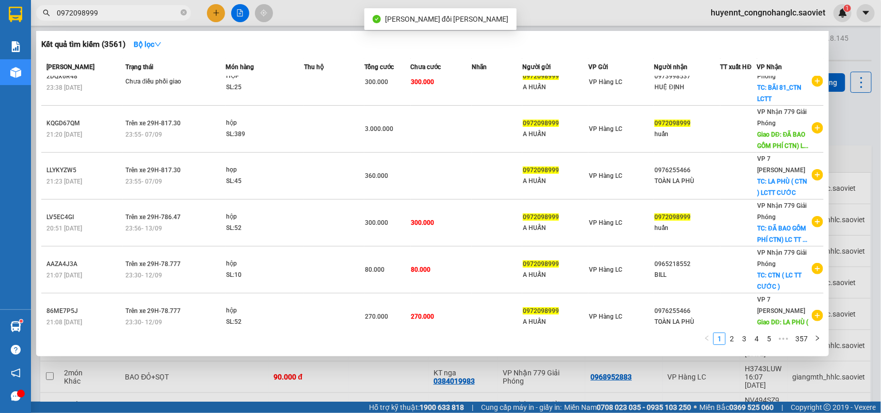
click at [114, 9] on input "0972098999" at bounding box center [118, 12] width 122 height 11
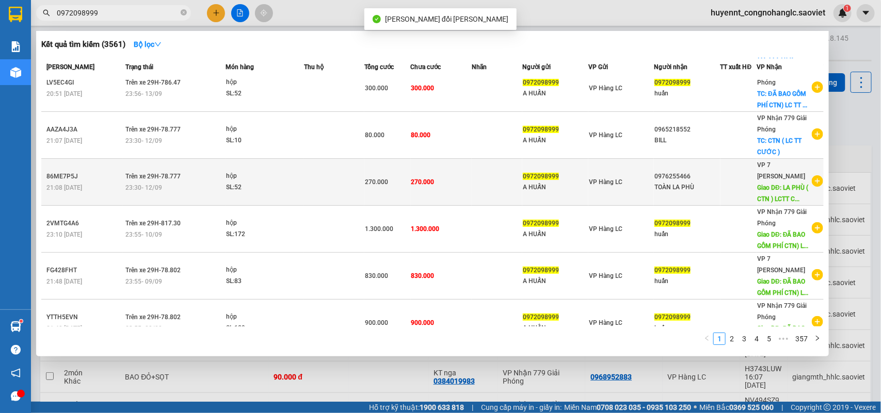
scroll to position [200, 0]
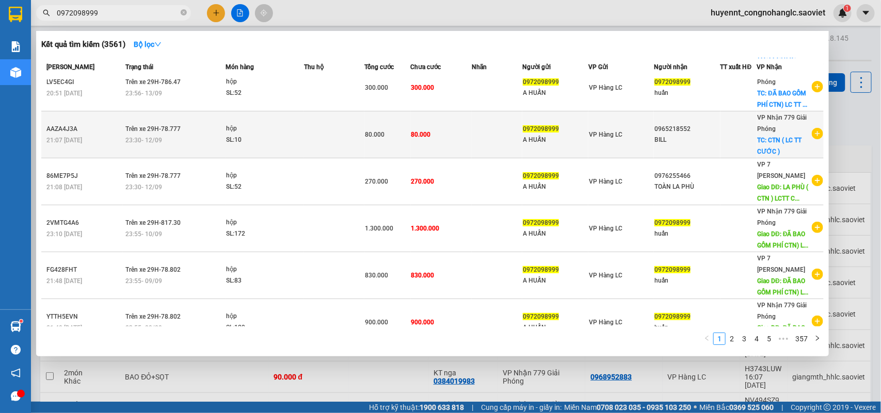
click at [589, 131] on span "VP Hàng LC" at bounding box center [606, 134] width 34 height 7
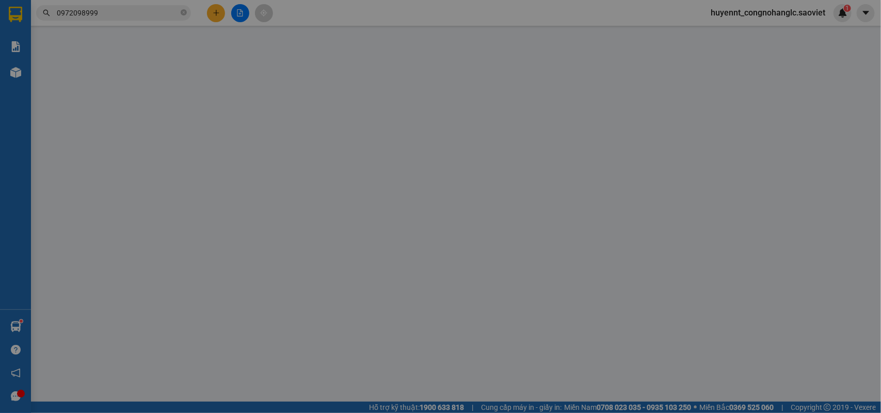
type input "0972098999"
type input "A HUẤN"
type input "0965218552"
type input "BILL"
checkbox input "true"
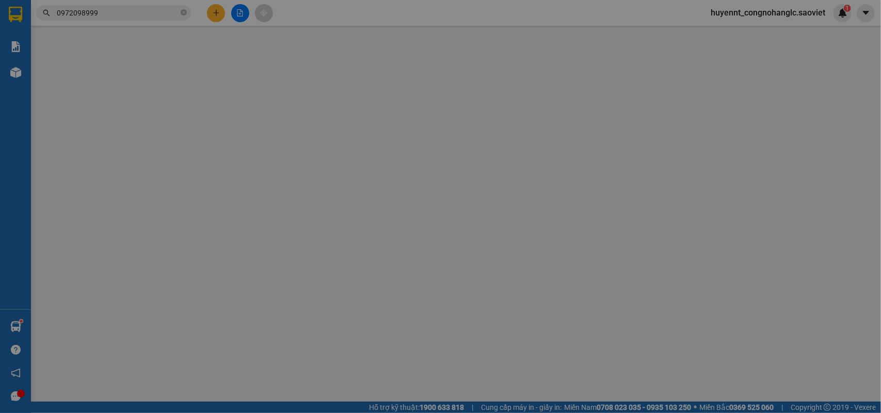
type input "CTN ( LC TT CƯỚC )"
type input "80.000"
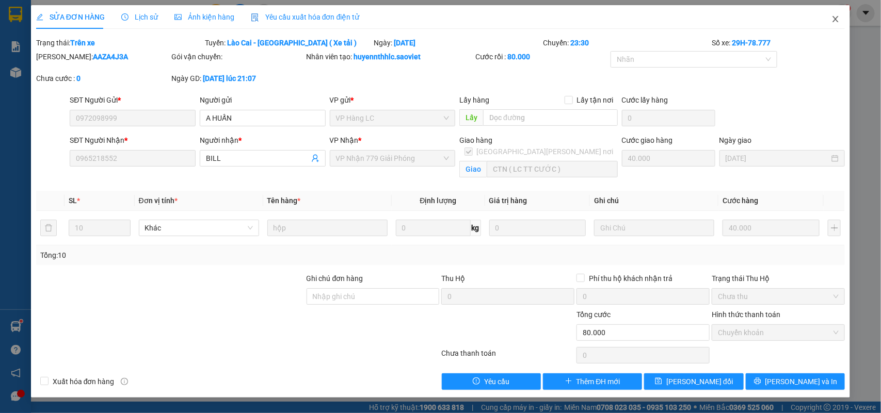
drag, startPoint x: 835, startPoint y: 22, endPoint x: 832, endPoint y: 27, distance: 6.0
click at [832, 27] on span "Close" at bounding box center [835, 19] width 29 height 29
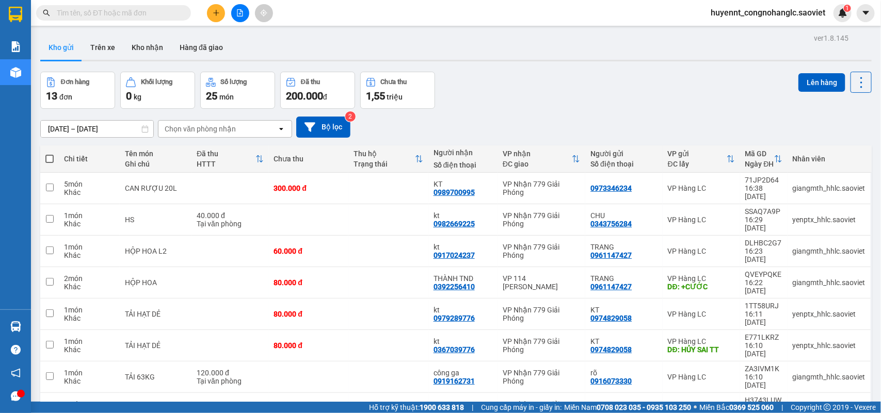
click at [181, 16] on span at bounding box center [184, 12] width 6 height 11
click at [159, 14] on input "text" at bounding box center [118, 12] width 122 height 11
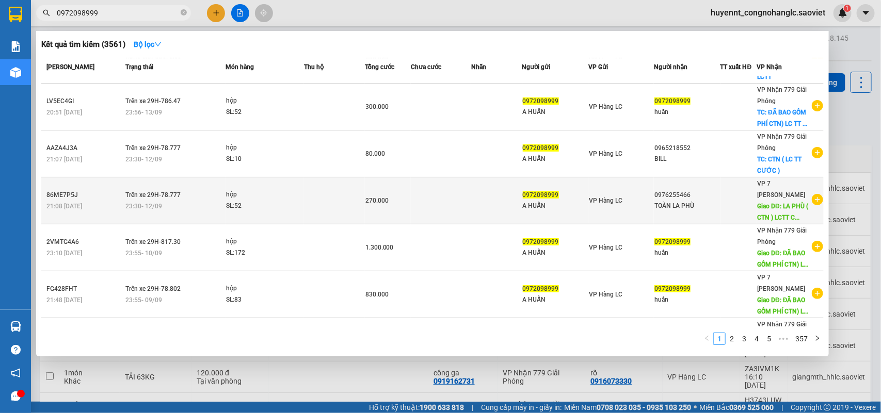
scroll to position [200, 0]
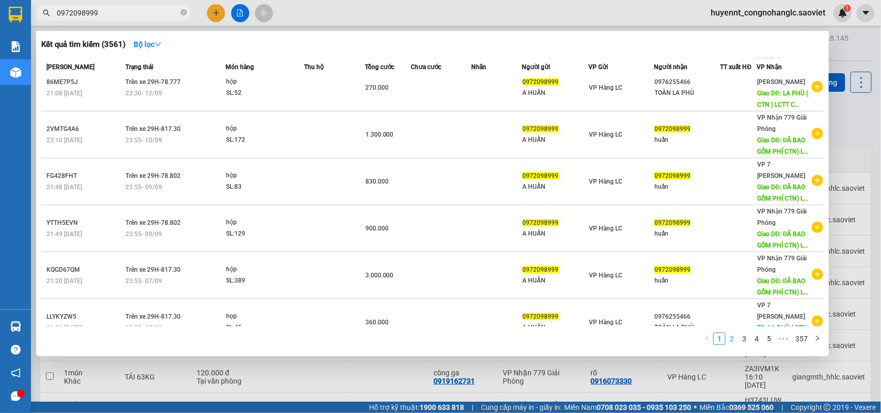
type input "0972098999"
click at [731, 341] on link "2" at bounding box center [731, 338] width 11 height 11
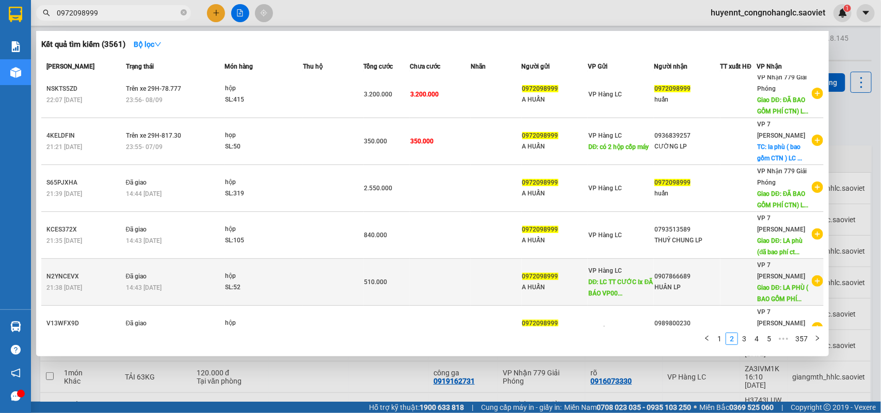
scroll to position [0, 0]
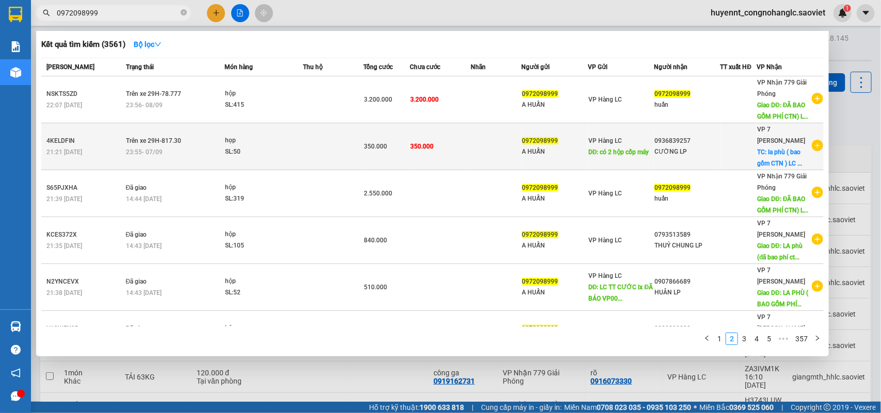
click at [588, 149] on span "DĐ: có 2 hộp cốp máy" at bounding box center [618, 152] width 61 height 7
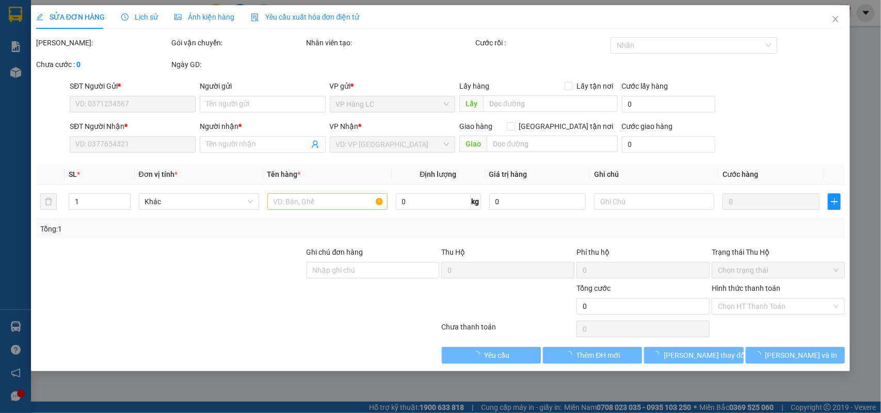
type input "0972098999"
type input "A HUẤN"
type input "có 2 hộp cốp máy"
type input "0936839257"
type input "CƯỜNG LP"
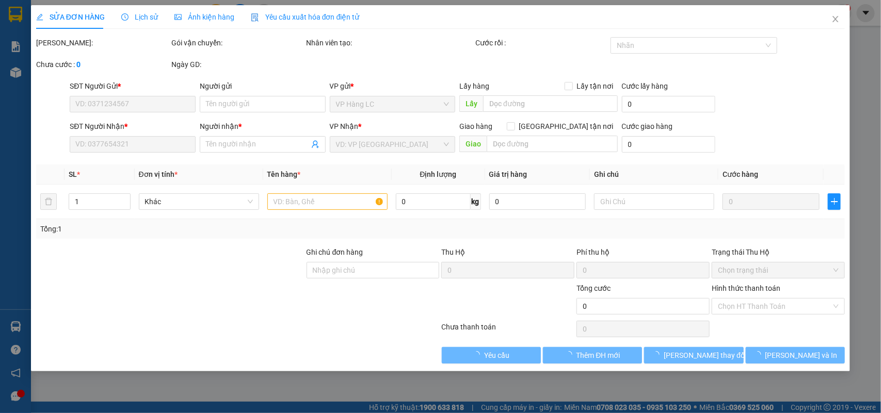
checkbox input "true"
type input "la phù ( bao gồm CTN ) LC TT CƯỚC"
type input "350.000"
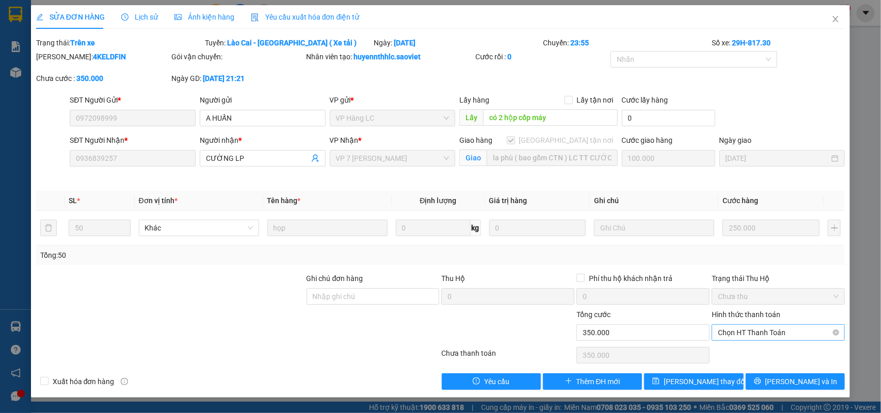
click at [754, 332] on span "Chọn HT Thanh Toán" at bounding box center [778, 332] width 121 height 15
click at [743, 367] on div "Chuyển khoản" at bounding box center [778, 370] width 121 height 11
type input "0"
click at [679, 383] on button "Lưu thay đổi" at bounding box center [693, 382] width 99 height 17
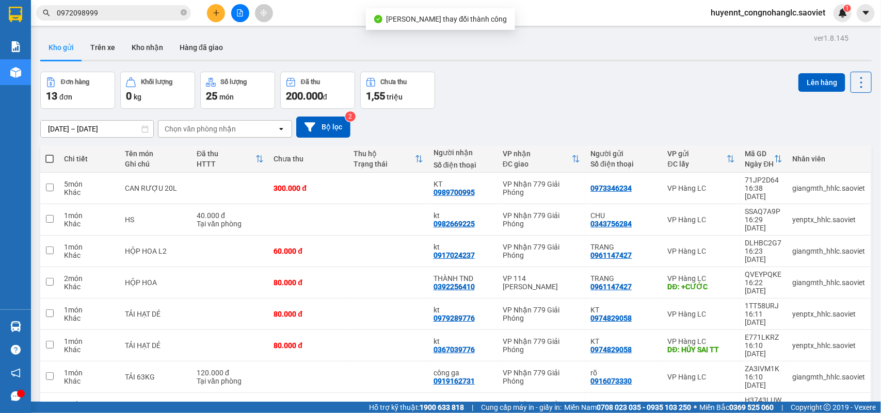
click at [120, 6] on span "0972098999" at bounding box center [113, 12] width 155 height 15
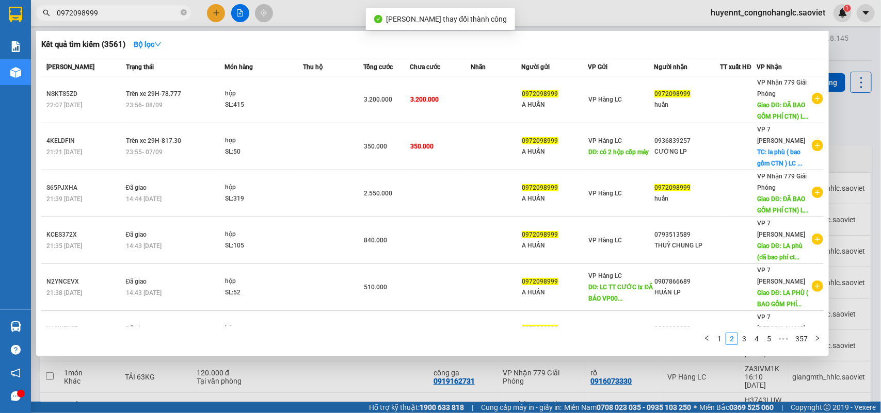
click at [120, 14] on input "0972098999" at bounding box center [118, 12] width 122 height 11
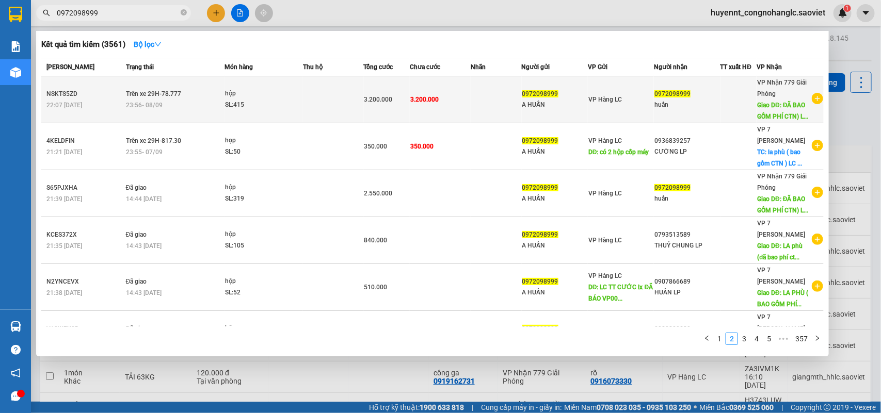
click at [424, 99] on span "3.200.000" at bounding box center [424, 99] width 28 height 7
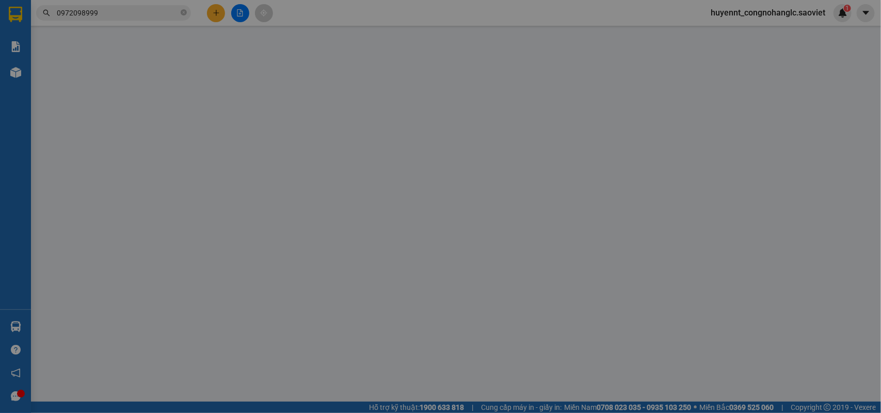
type input "0972098999"
type input "A HUẤN"
type input "0972098999"
type input "huấn"
type input "ĐÃ BAO GỒM PHÍ CTN) LC TT CƯỚC"
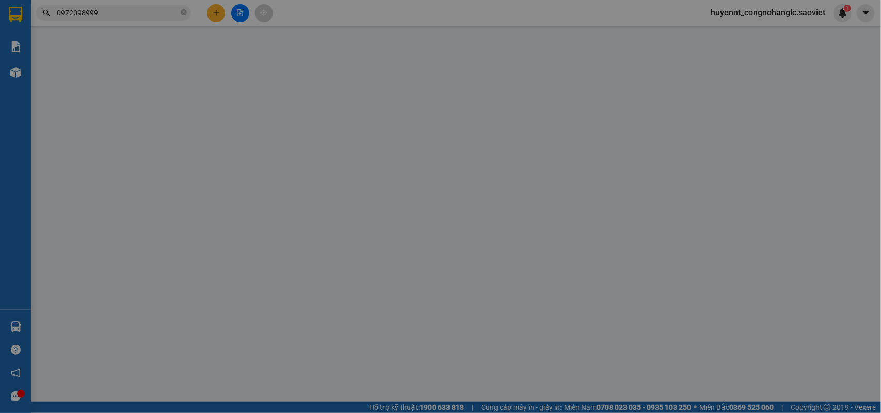
type input "1.000.000"
type input "3.200.000"
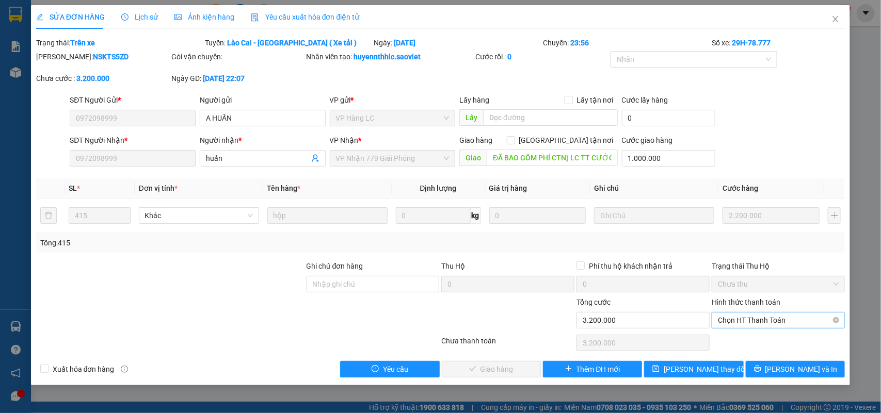
click at [737, 322] on span "Chọn HT Thanh Toán" at bounding box center [778, 320] width 121 height 15
click at [744, 356] on div "Chuyển khoản" at bounding box center [778, 357] width 121 height 11
type input "0"
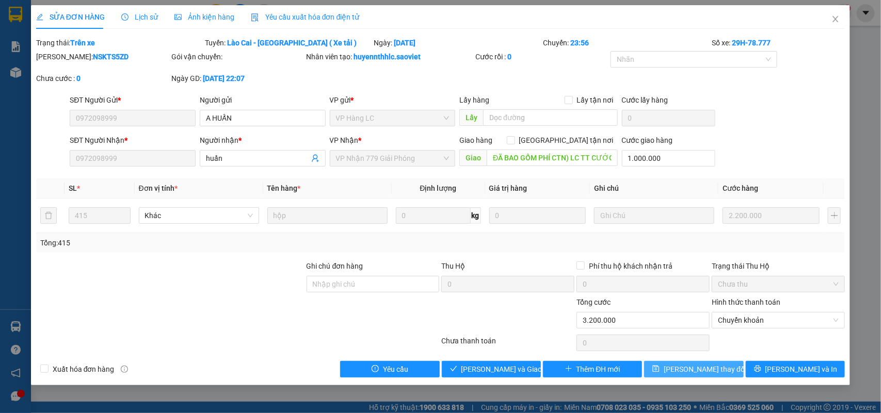
click at [702, 370] on span "Lưu thay đổi" at bounding box center [705, 369] width 83 height 11
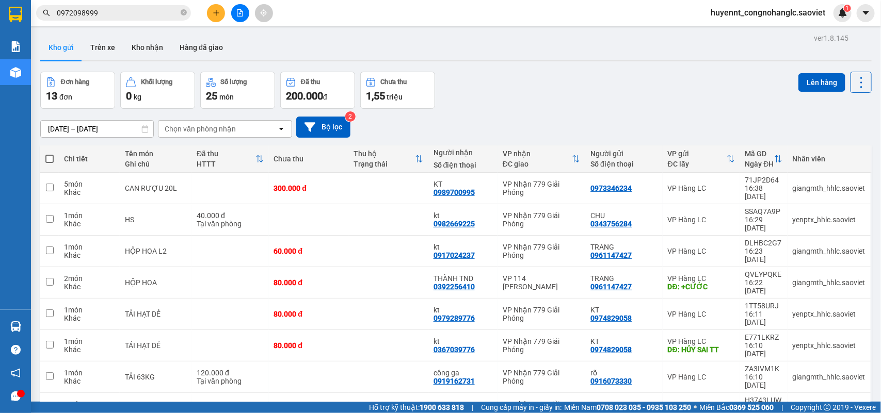
drag, startPoint x: 138, startPoint y: 13, endPoint x: 166, endPoint y: 19, distance: 28.0
click at [138, 12] on input "0972098999" at bounding box center [118, 12] width 122 height 11
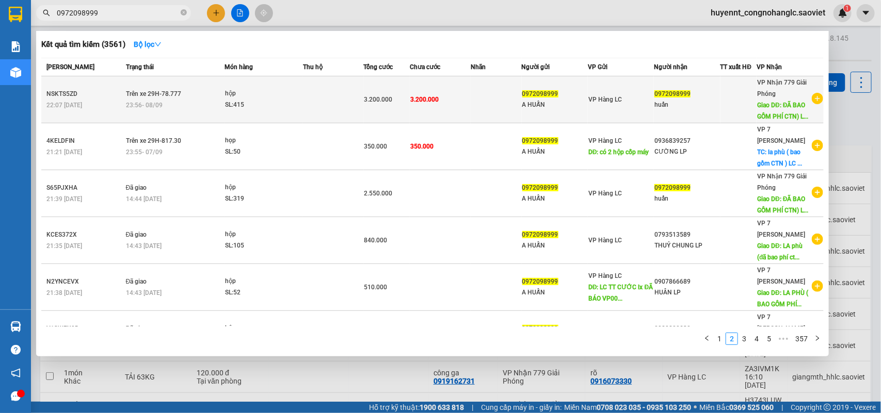
click at [522, 86] on td "0972098999 A HUẤN" at bounding box center [555, 99] width 67 height 47
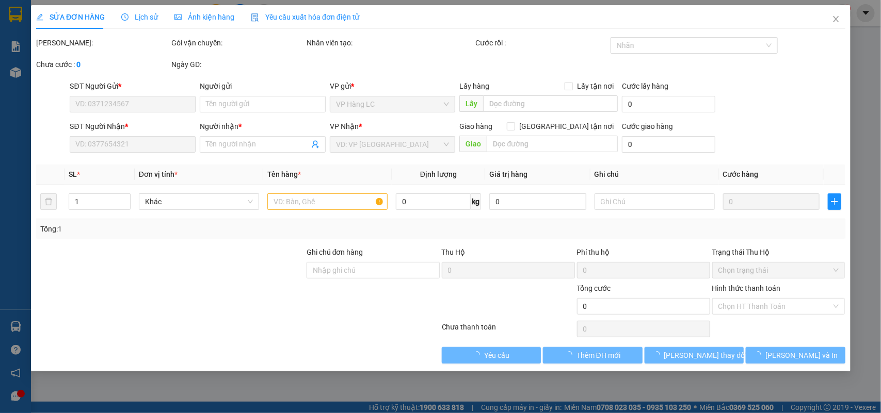
type input "0972098999"
type input "A HUẤN"
type input "0972098999"
type input "huấn"
type input "ĐÃ BAO GỒM PHÍ CTN) LC TT CƯỚC"
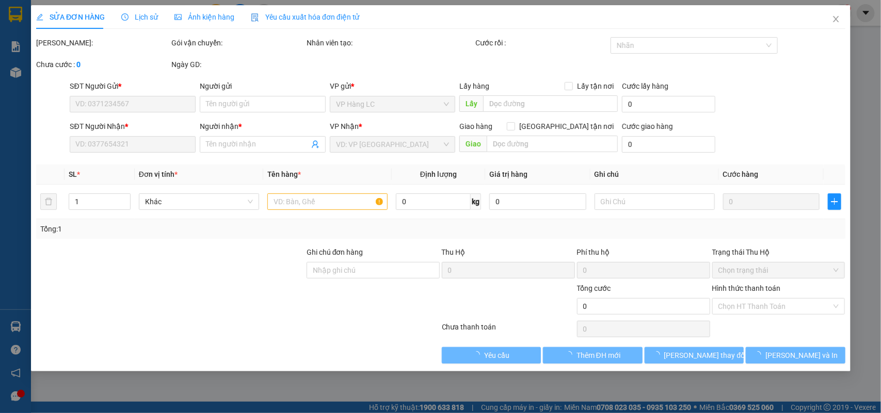
type input "1.000.000"
type input "3.200.000"
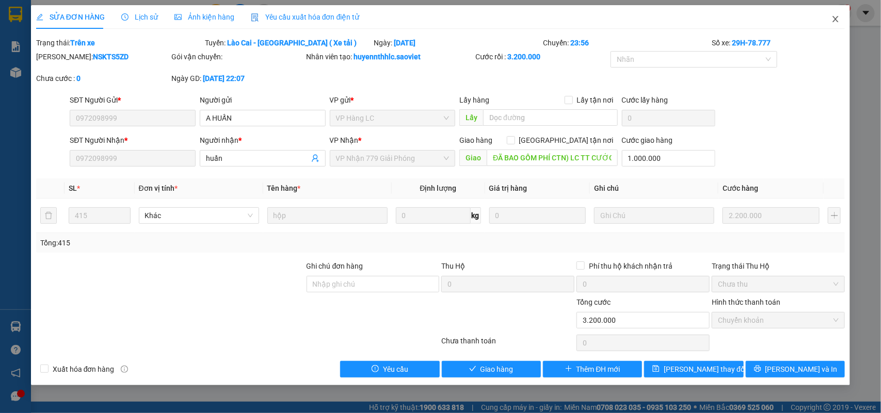
click at [837, 17] on icon "close" at bounding box center [835, 19] width 8 height 8
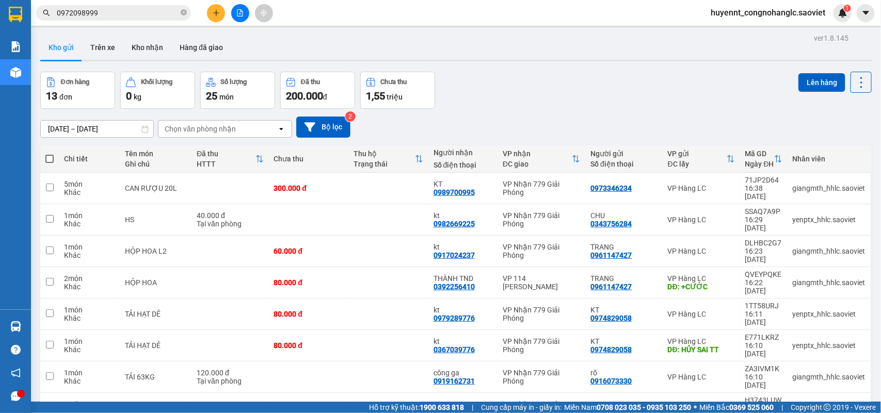
click at [148, 4] on div "Kết quả tìm kiếm ( 3561 ) Bộ lọc Mã ĐH Trạng thái Món hàng Thu hộ Tổng cước Chư…" at bounding box center [100, 13] width 201 height 18
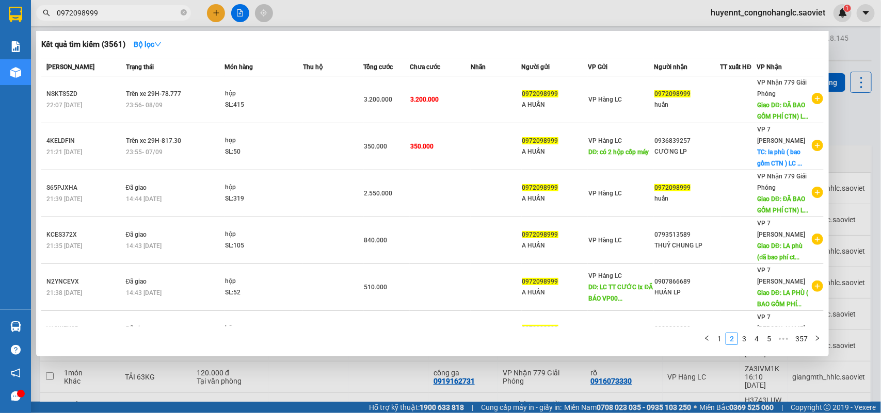
click at [155, 17] on input "0972098999" at bounding box center [118, 12] width 122 height 11
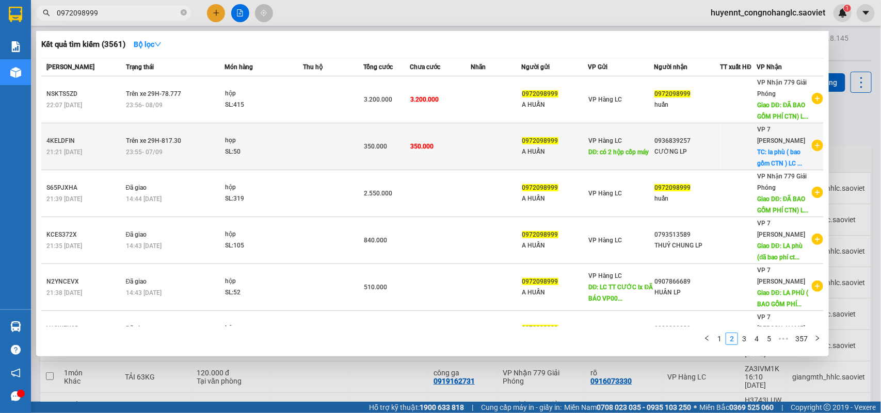
click at [410, 143] on span "350.000" at bounding box center [421, 146] width 23 height 7
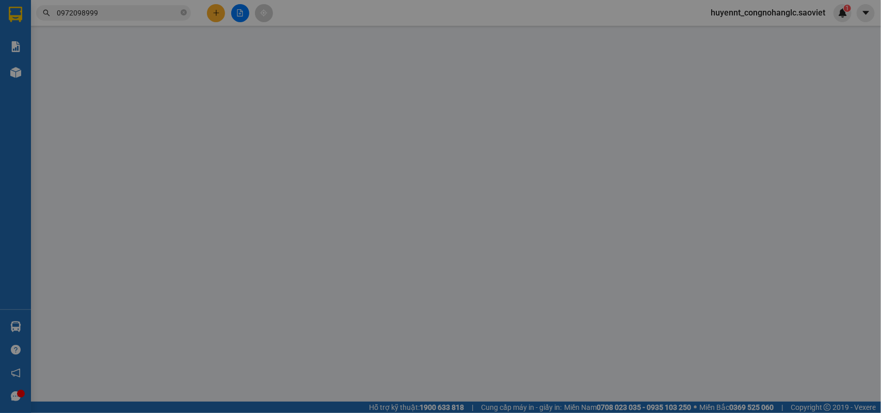
type input "0972098999"
type input "A HUẤN"
type input "có 2 hộp cốp máy"
type input "0936839257"
type input "CƯỜNG LP"
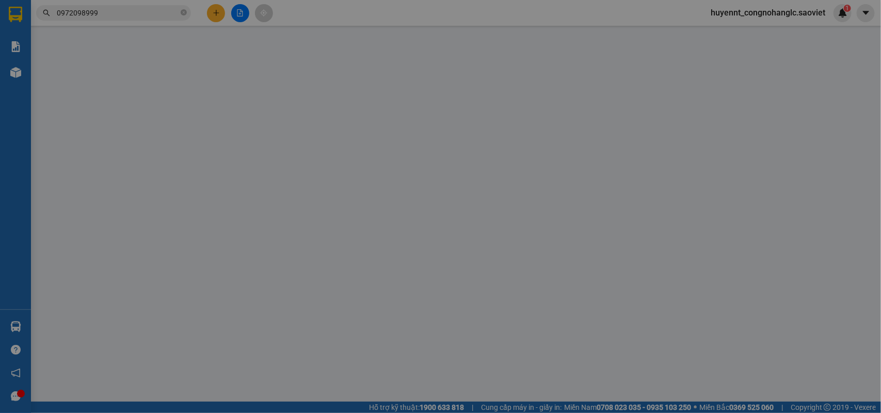
checkbox input "true"
type input "la phù ( bao gồm CTN ) LC TT CƯỚC"
type input "350.000"
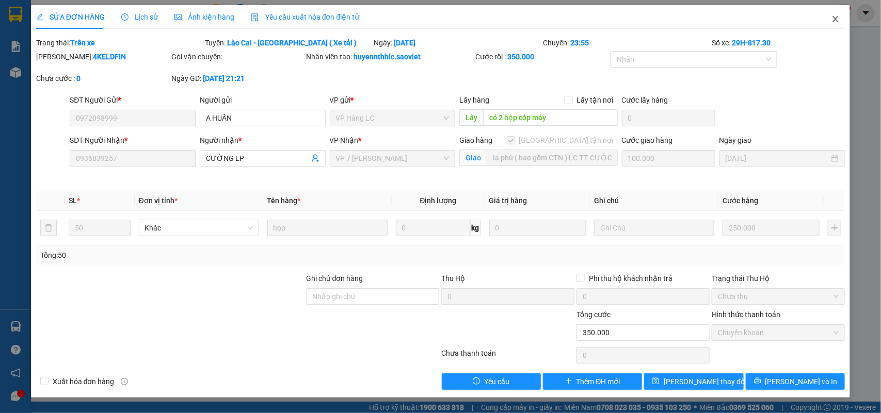
drag, startPoint x: 832, startPoint y: 17, endPoint x: 847, endPoint y: 18, distance: 15.0
click at [834, 17] on icon "close" at bounding box center [835, 19] width 8 height 8
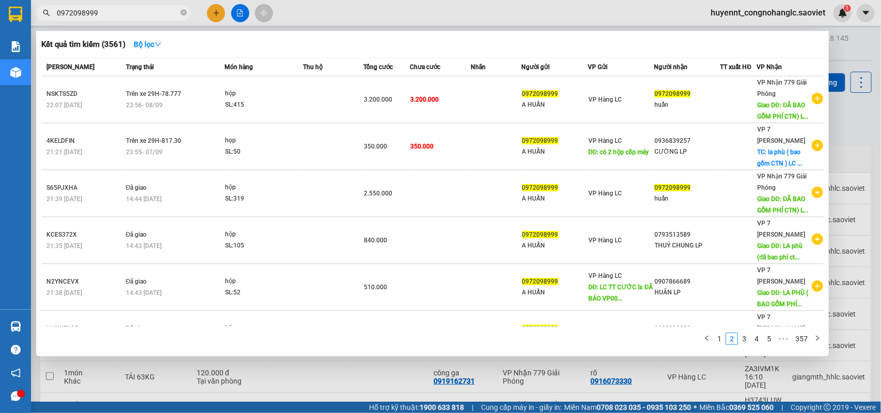
drag, startPoint x: 106, startPoint y: 14, endPoint x: 35, endPoint y: 13, distance: 71.2
click at [35, 13] on div "0972098999" at bounding box center [100, 12] width 201 height 15
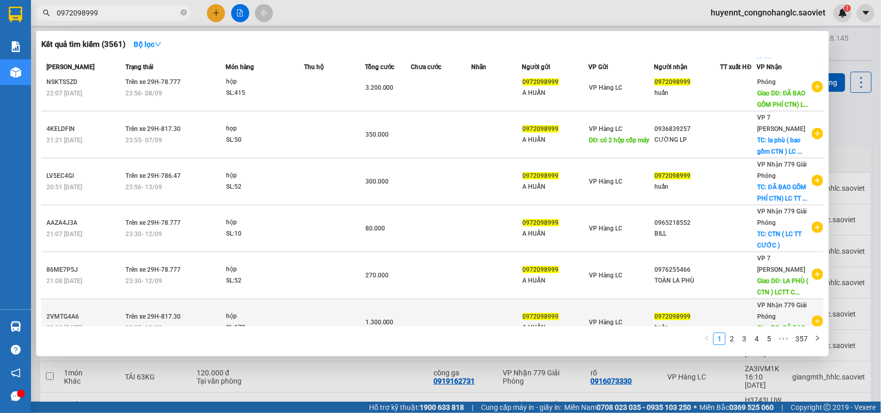
scroll to position [200, 0]
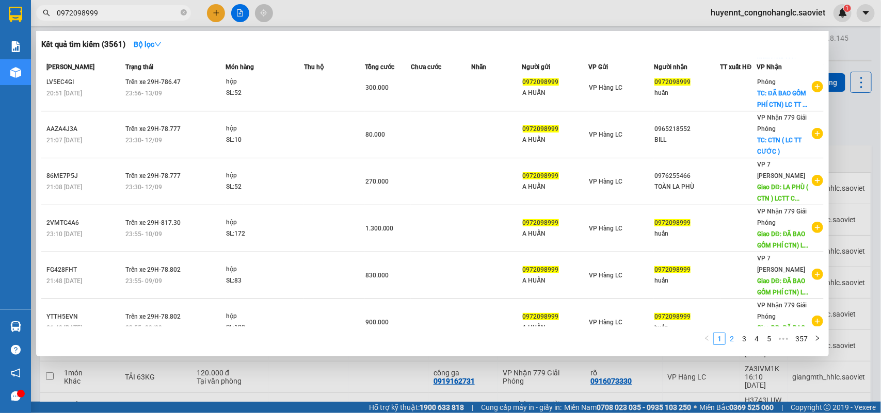
click at [733, 342] on link "2" at bounding box center [731, 338] width 11 height 11
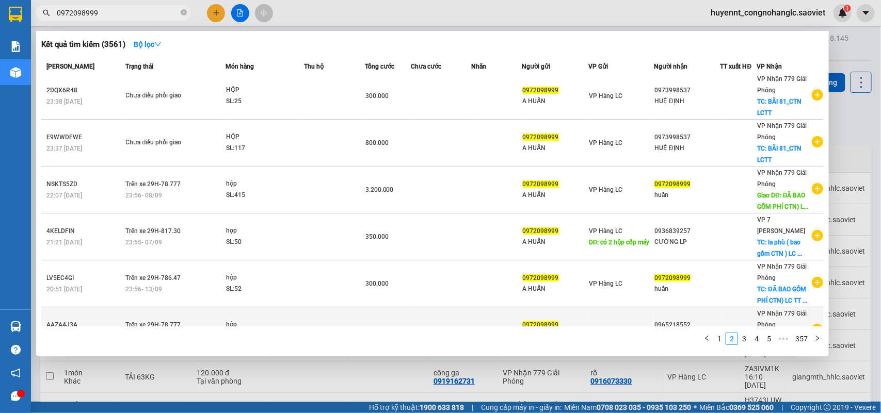
scroll to position [0, 0]
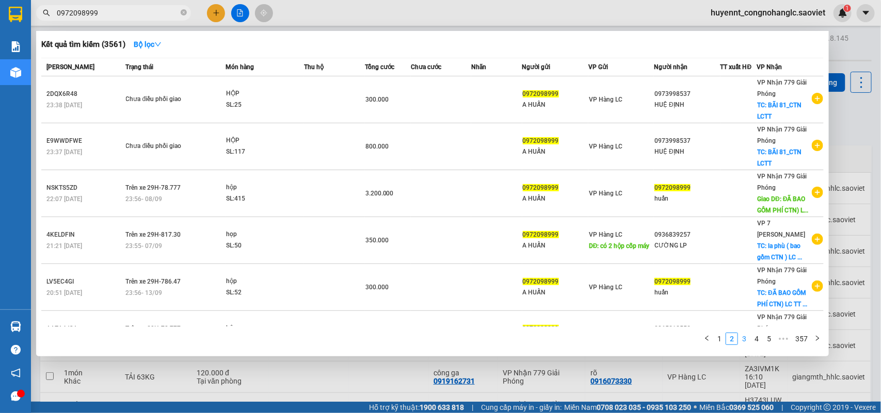
click at [747, 339] on link "3" at bounding box center [744, 338] width 11 height 11
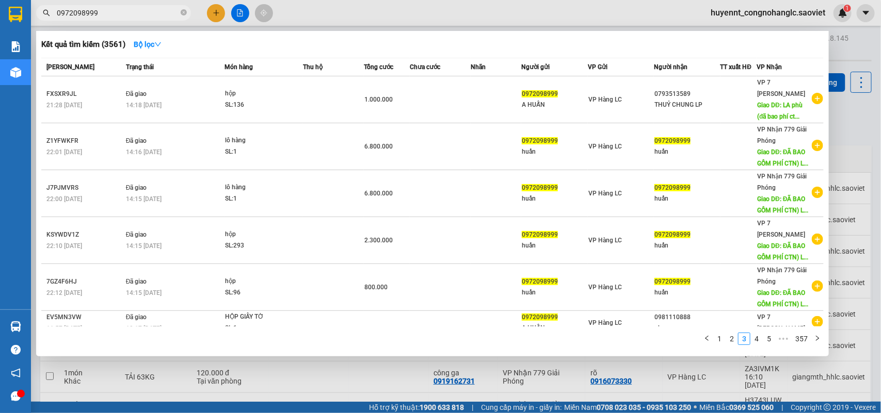
drag, startPoint x: 760, startPoint y: 343, endPoint x: 751, endPoint y: 329, distance: 16.2
click at [760, 341] on link "4" at bounding box center [756, 338] width 11 height 11
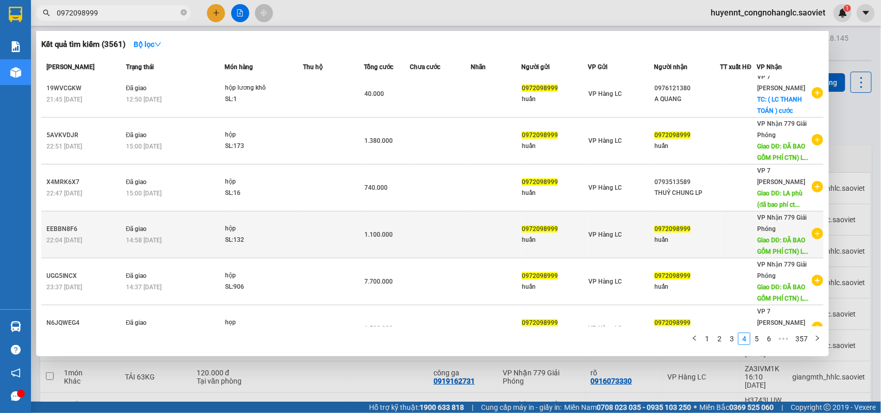
scroll to position [200, 0]
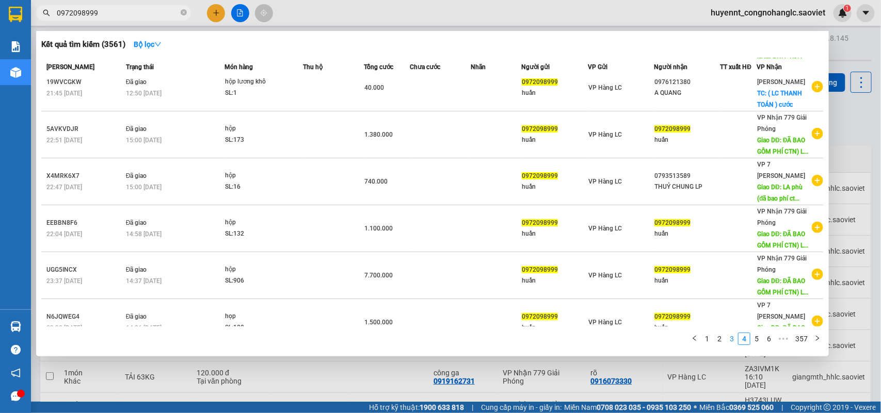
click at [731, 337] on link "3" at bounding box center [731, 338] width 11 height 11
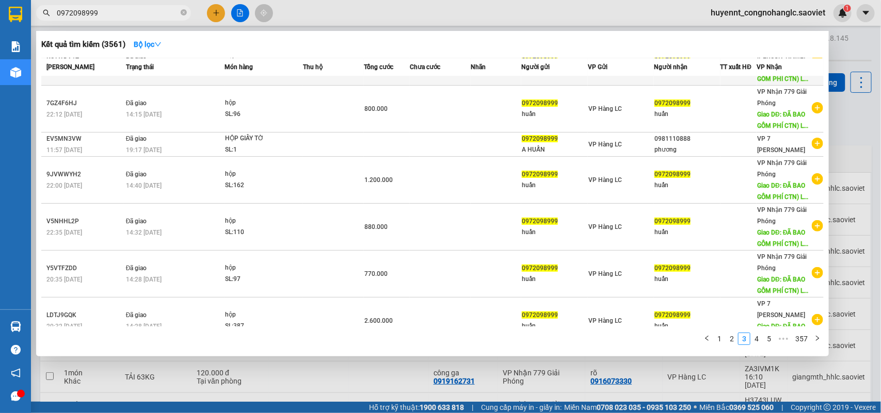
scroll to position [0, 0]
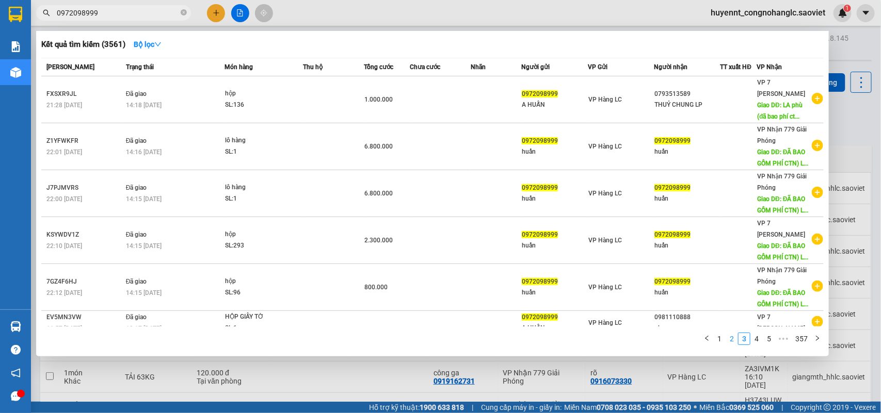
click at [729, 333] on link "2" at bounding box center [731, 338] width 11 height 11
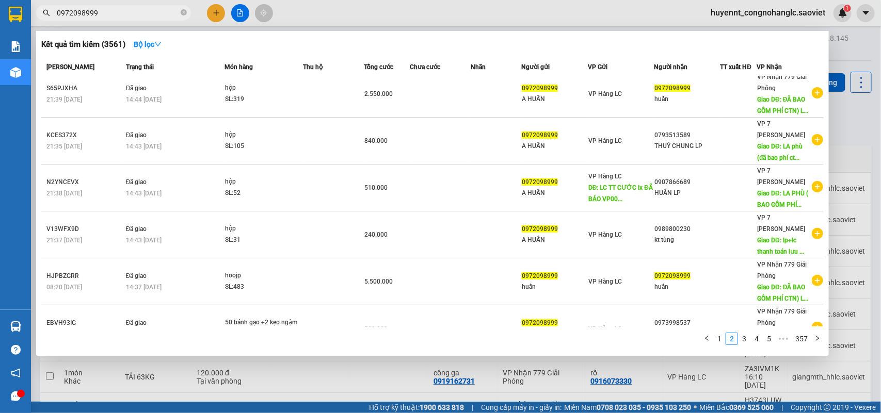
scroll to position [200, 0]
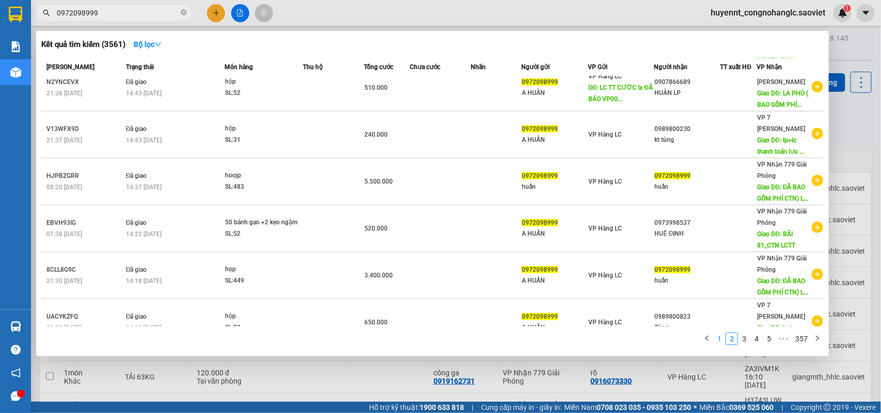
click at [720, 339] on link "1" at bounding box center [719, 338] width 11 height 11
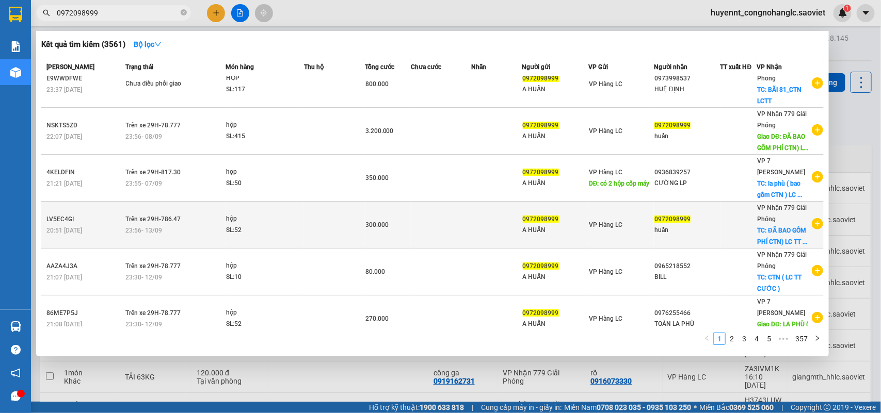
scroll to position [0, 0]
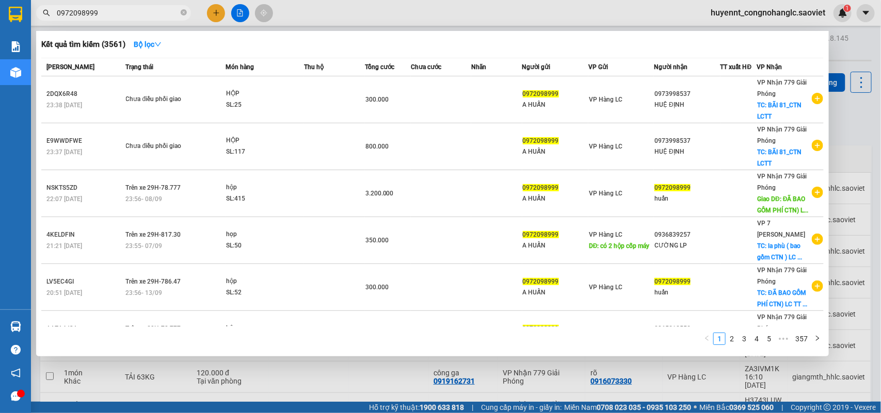
click at [852, 148] on div at bounding box center [440, 206] width 881 height 413
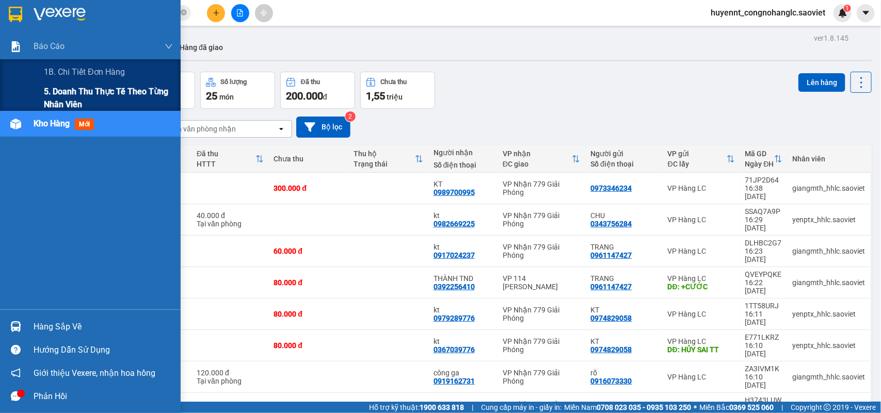
click at [52, 101] on span "5. Doanh thu thực tế theo từng nhân viên" at bounding box center [108, 98] width 129 height 26
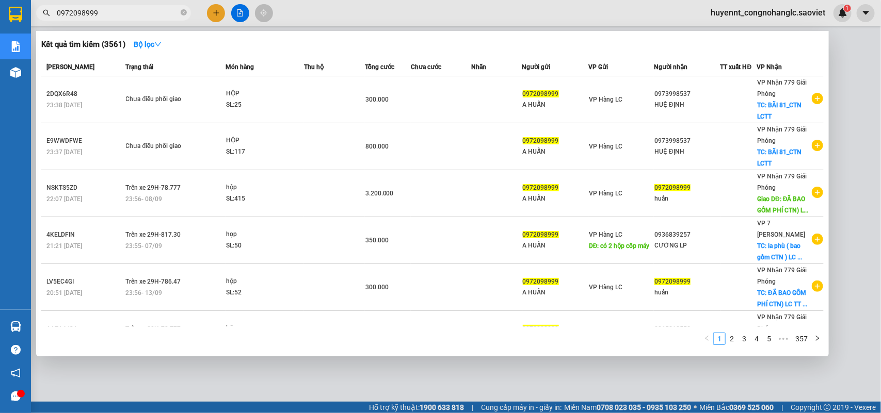
drag, startPoint x: 118, startPoint y: 10, endPoint x: 78, endPoint y: 9, distance: 39.3
click at [62, 15] on input "0972098999" at bounding box center [118, 12] width 122 height 11
type input "0"
type input "0972098999"
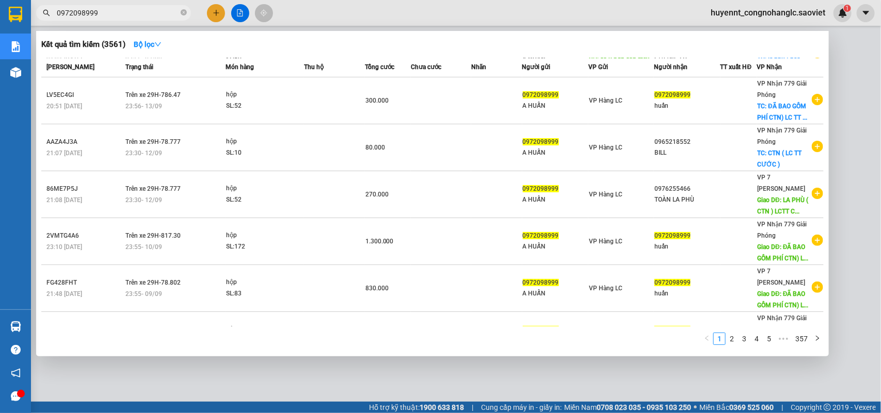
scroll to position [200, 0]
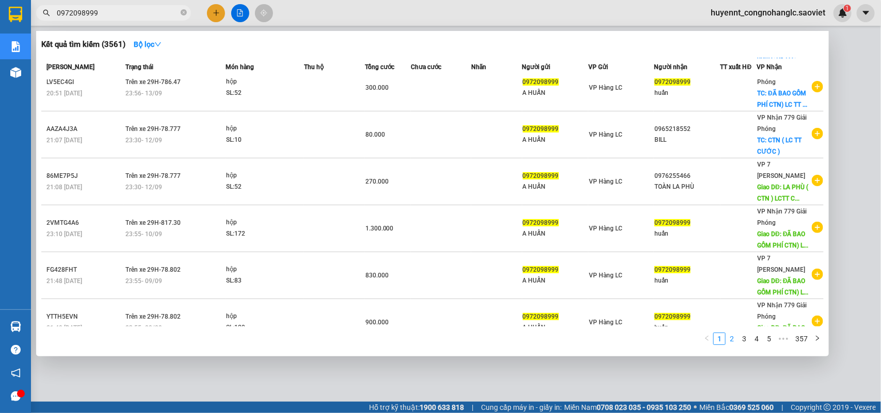
click at [732, 337] on link "2" at bounding box center [731, 338] width 11 height 11
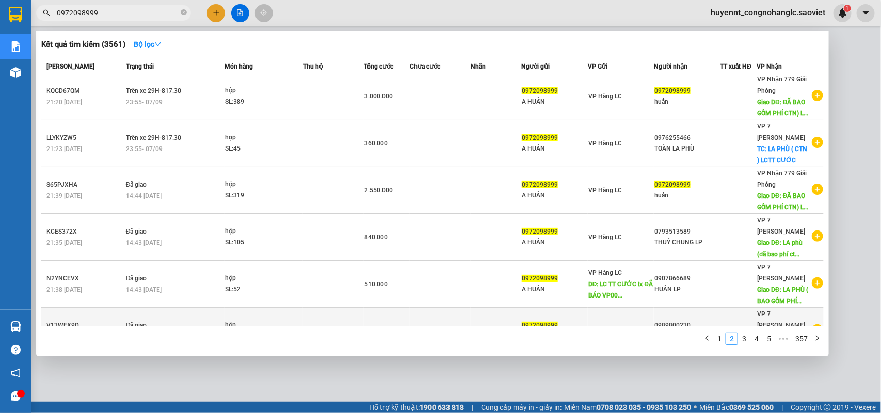
scroll to position [0, 0]
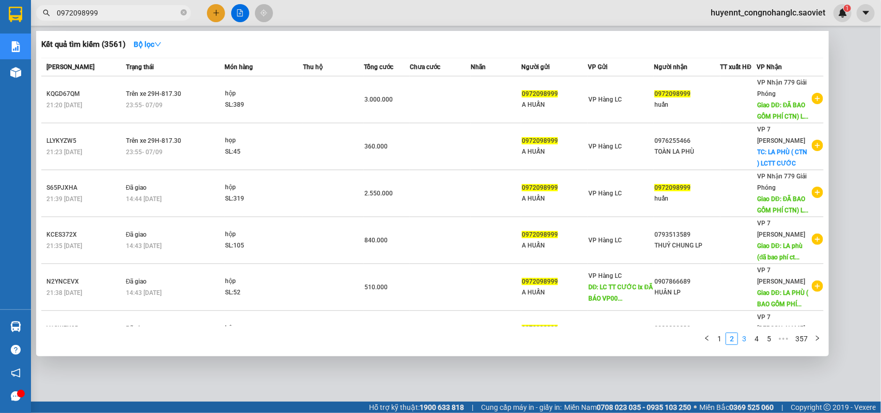
click at [748, 339] on link "3" at bounding box center [744, 338] width 11 height 11
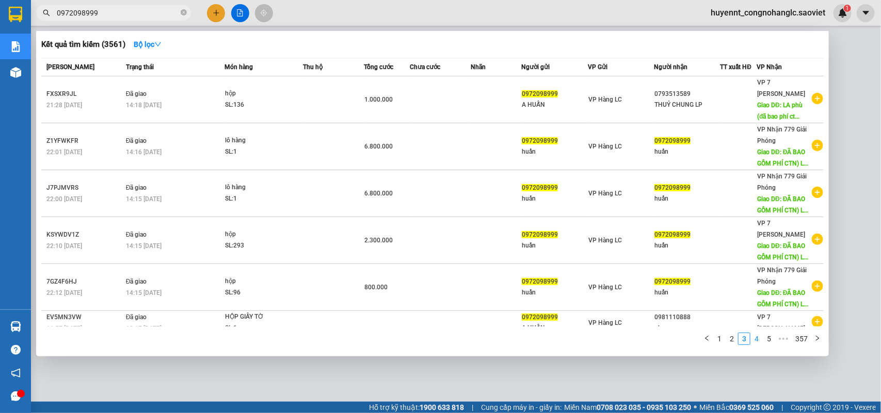
click at [760, 339] on link "4" at bounding box center [756, 338] width 11 height 11
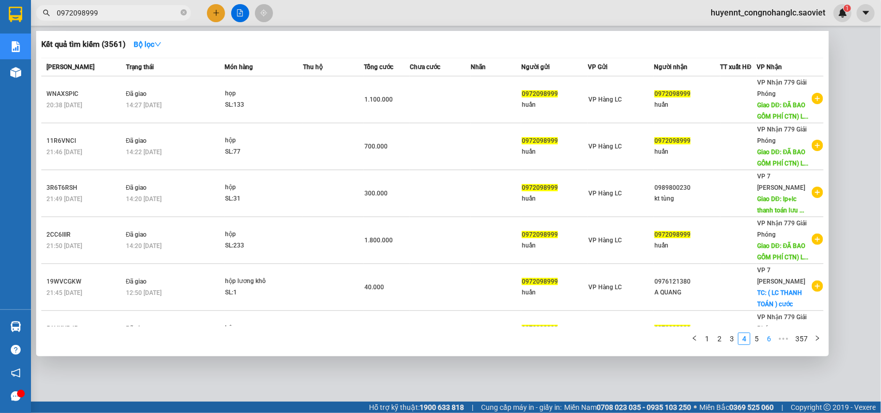
click at [755, 339] on link "5" at bounding box center [756, 338] width 11 height 11
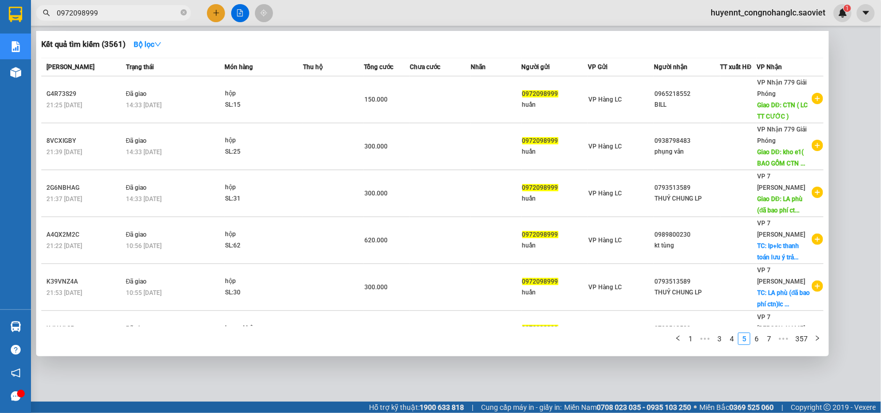
drag, startPoint x: 97, startPoint y: 15, endPoint x: 28, endPoint y: 10, distance: 68.3
click at [29, 10] on section "Kết quả tìm kiếm ( 3561 ) Bộ lọc Mã ĐH Trạng thái Món hàng Thu hộ Tổng cước Chư…" at bounding box center [440, 206] width 881 height 413
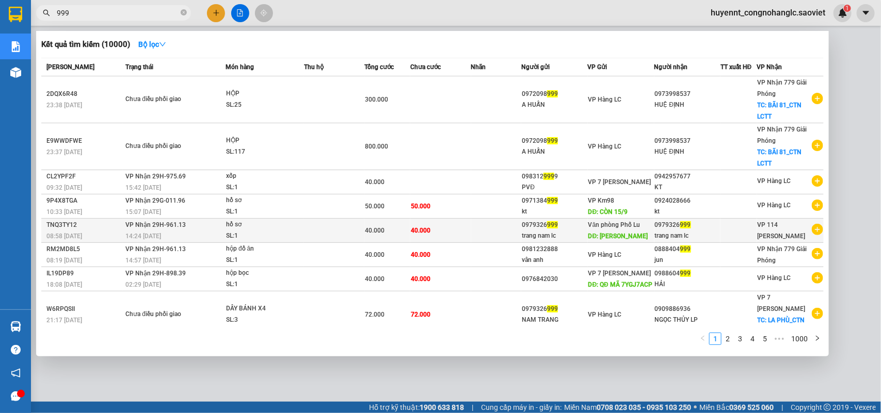
type input "999"
click at [569, 225] on div "0979326 999" at bounding box center [554, 225] width 65 height 11
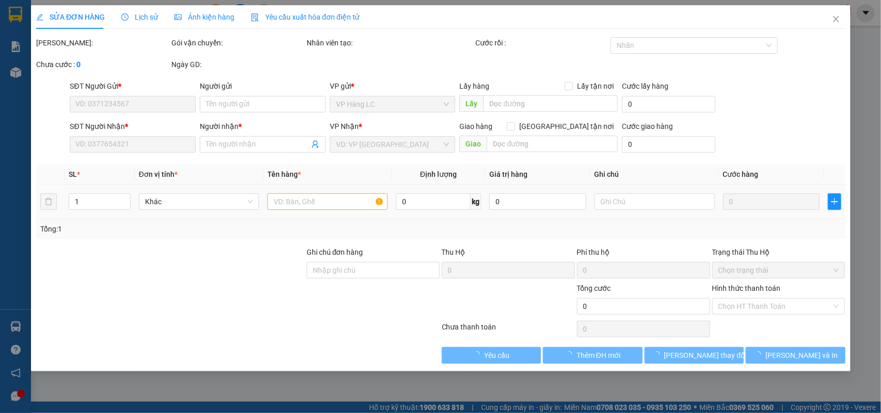
type input "0979326999"
type input "trang nam lc"
type input "Ng"
type input "0979326999"
type input "trang nam lc"
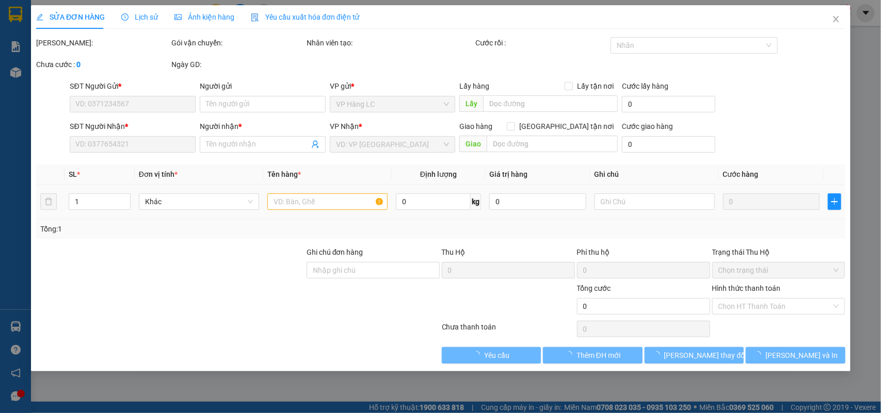
type input "40.000"
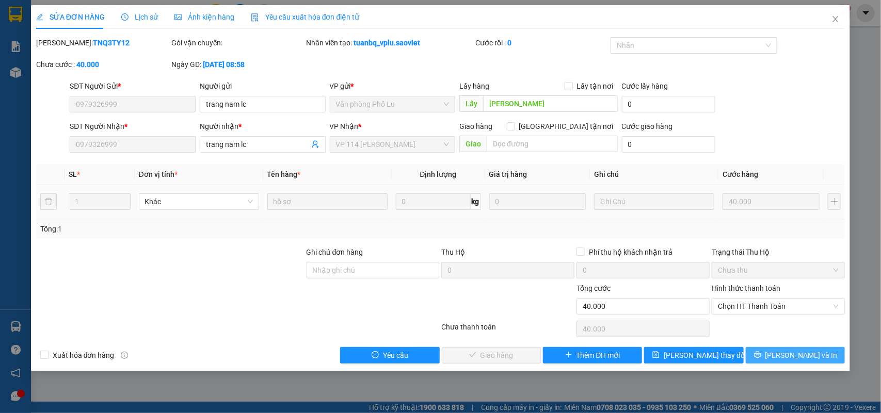
click at [799, 358] on span "Lưu và In" at bounding box center [801, 355] width 72 height 11
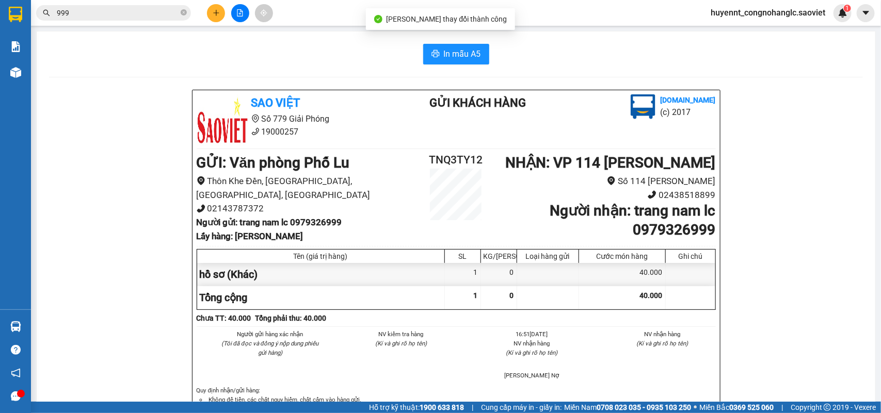
click at [659, 224] on b "Người nhận : trang nam lc 0979326999" at bounding box center [633, 220] width 166 height 36
click at [659, 226] on b "Người nhận : trang nam lc 0979326999" at bounding box center [633, 220] width 166 height 36
click at [672, 236] on b "Người nhận : trang nam lc 0979326999" at bounding box center [633, 220] width 166 height 36
copy b "0979326999"
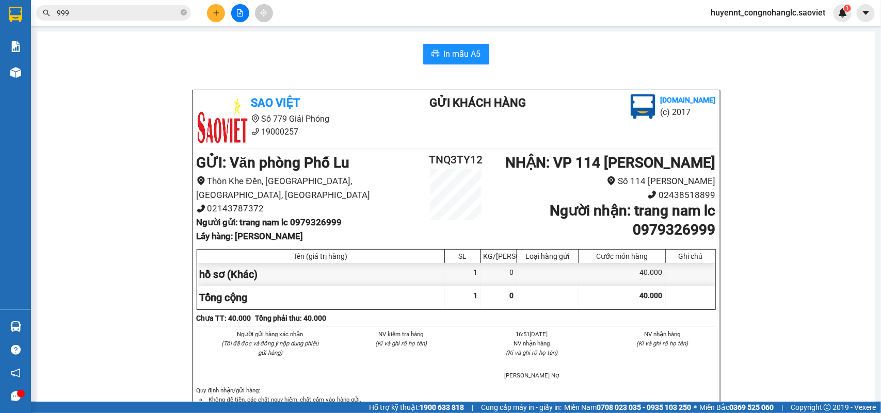
drag, startPoint x: 73, startPoint y: 13, endPoint x: 33, endPoint y: 19, distance: 41.2
click at [33, 19] on div "999" at bounding box center [100, 12] width 201 height 15
paste input "0979326999"
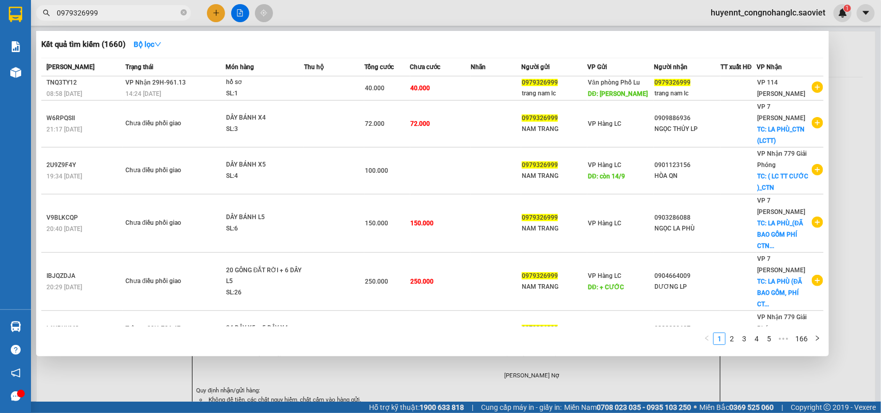
type input "0979326999"
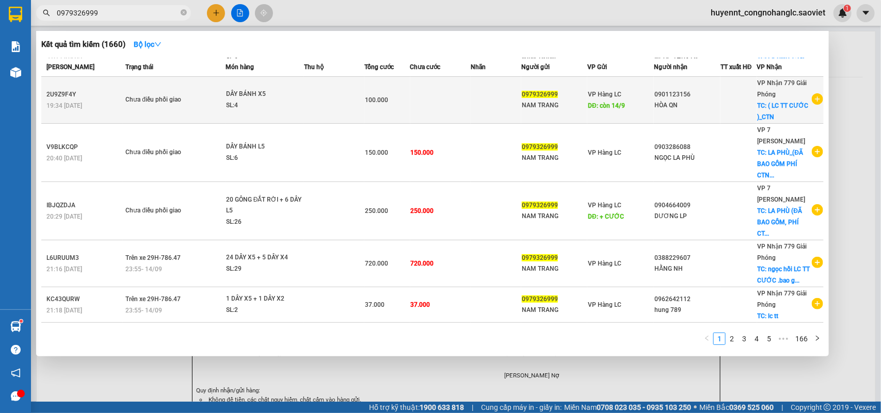
scroll to position [189, 0]
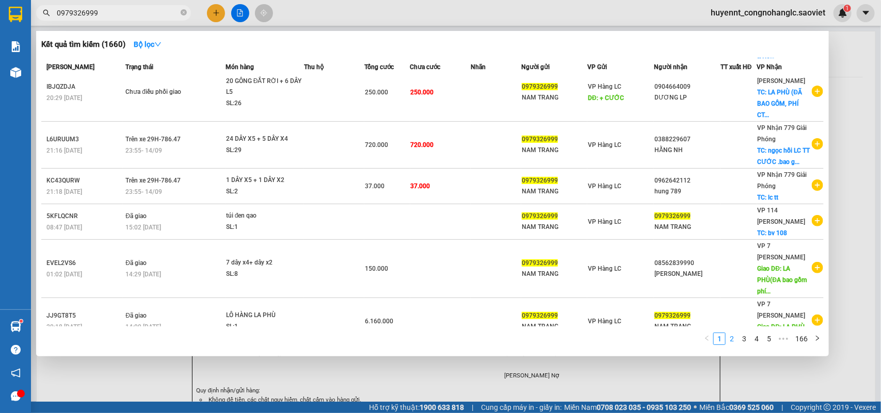
click at [731, 334] on link "2" at bounding box center [731, 338] width 11 height 11
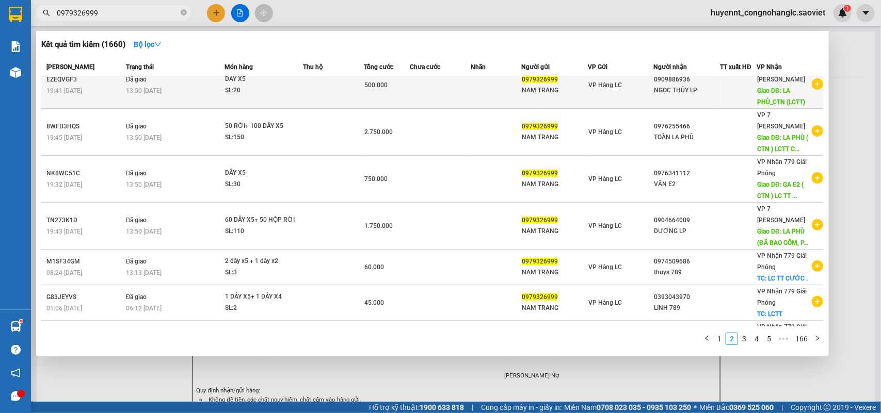
scroll to position [0, 0]
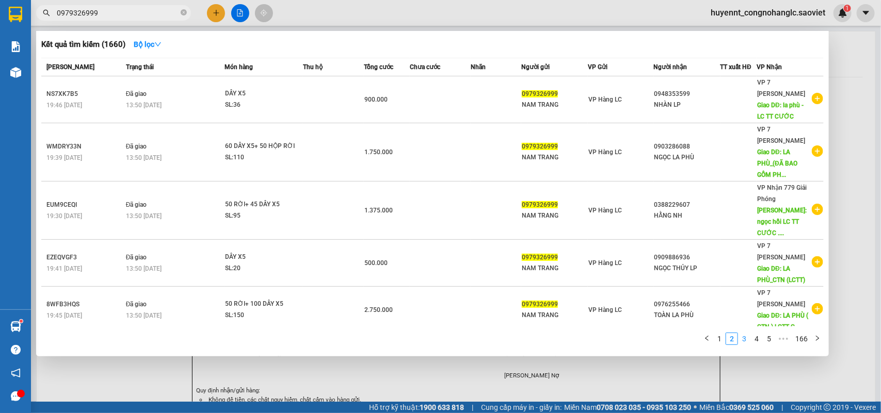
click at [744, 340] on link "3" at bounding box center [744, 338] width 11 height 11
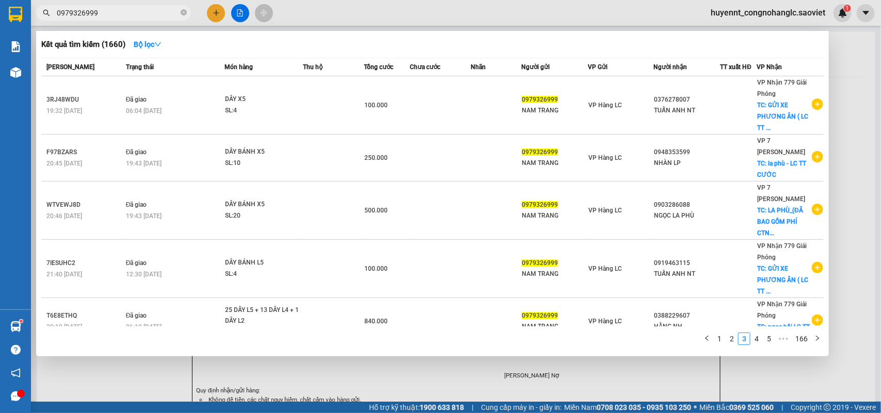
drag, startPoint x: 116, startPoint y: 13, endPoint x: 26, endPoint y: 44, distance: 95.6
click at [21, 44] on section "Kết quả tìm kiếm ( 1660 ) Bộ lọc Mã ĐH Trạng thái Món hàng Thu hộ Tổng cước Chư…" at bounding box center [440, 206] width 881 height 413
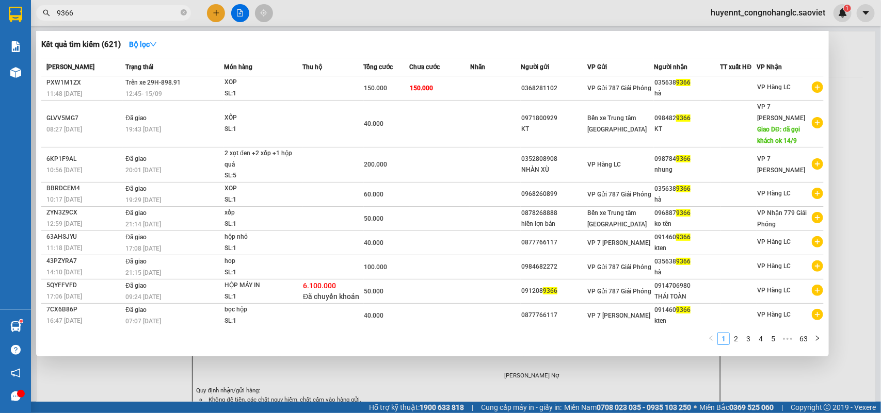
type input "9366"
click at [857, 128] on div at bounding box center [440, 206] width 881 height 413
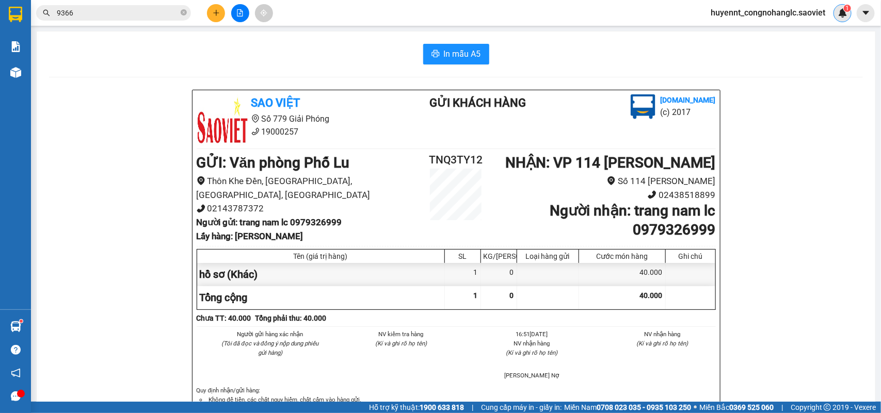
click at [837, 11] on div "1" at bounding box center [842, 13] width 18 height 18
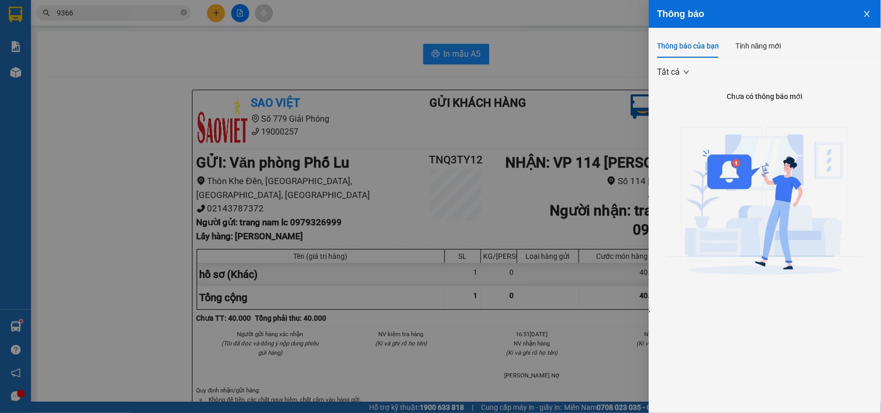
click at [866, 8] on button "Close" at bounding box center [867, 13] width 28 height 26
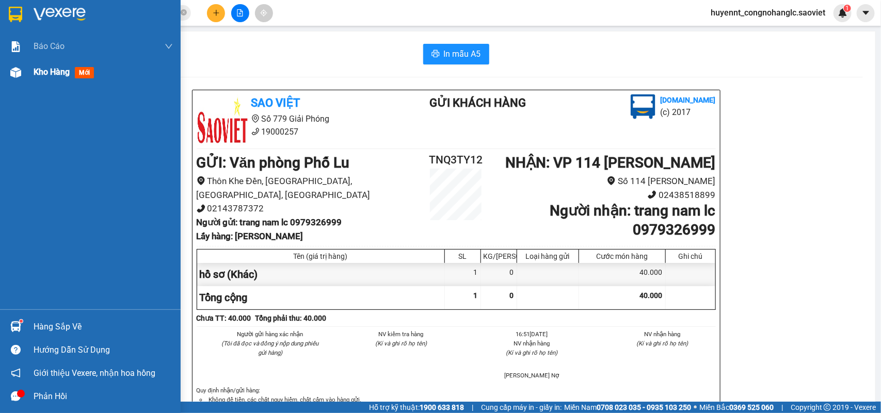
click at [65, 73] on span "Kho hàng" at bounding box center [52, 72] width 36 height 10
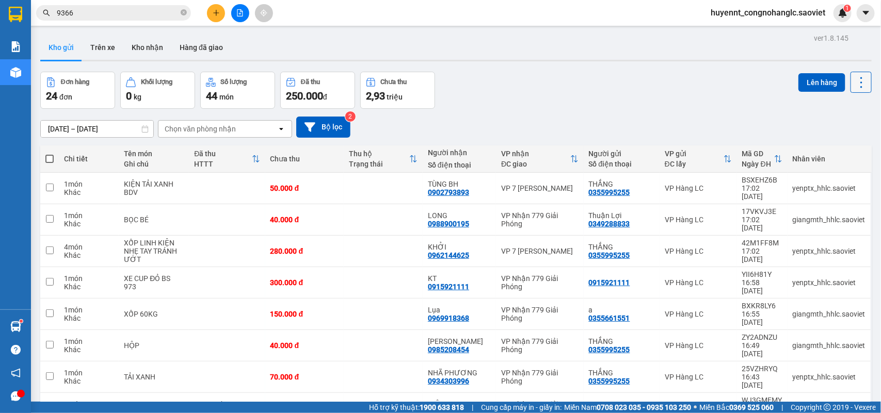
click at [854, 81] on icon at bounding box center [861, 82] width 14 height 14
click at [838, 147] on span "Làm mới" at bounding box center [837, 147] width 28 height 10
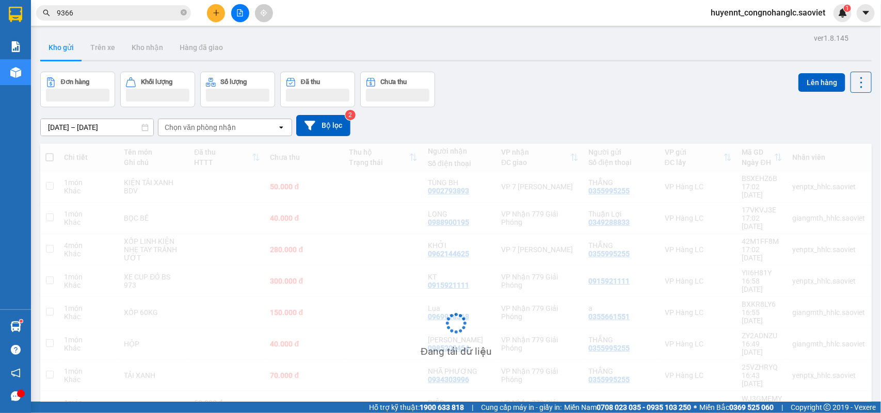
click at [838, 147] on div "Đang tải dữ liệu" at bounding box center [455, 331] width 831 height 375
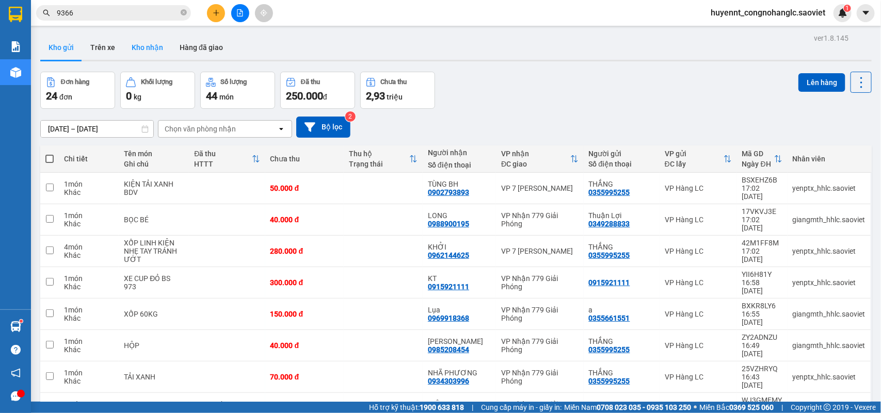
click at [146, 50] on button "Kho nhận" at bounding box center [147, 47] width 48 height 25
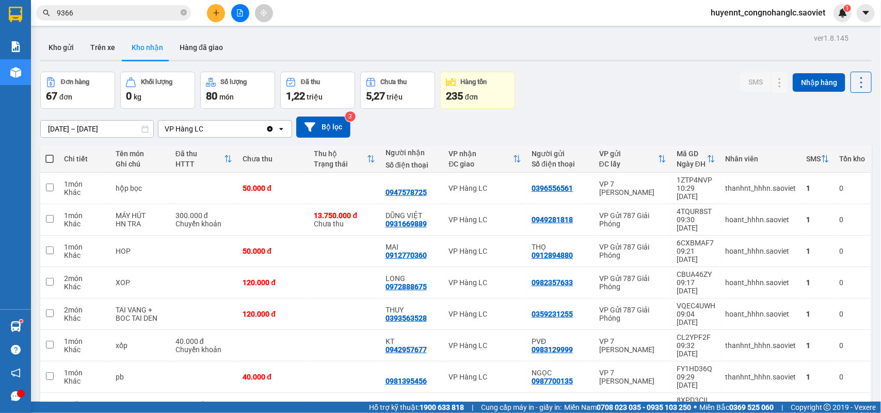
click at [600, 99] on div "Đơn hàng 67 đơn Khối lượng 0 kg Số lượng 80 món Đã thu 1,22 triệu Chưa thu 5,27…" at bounding box center [455, 90] width 831 height 37
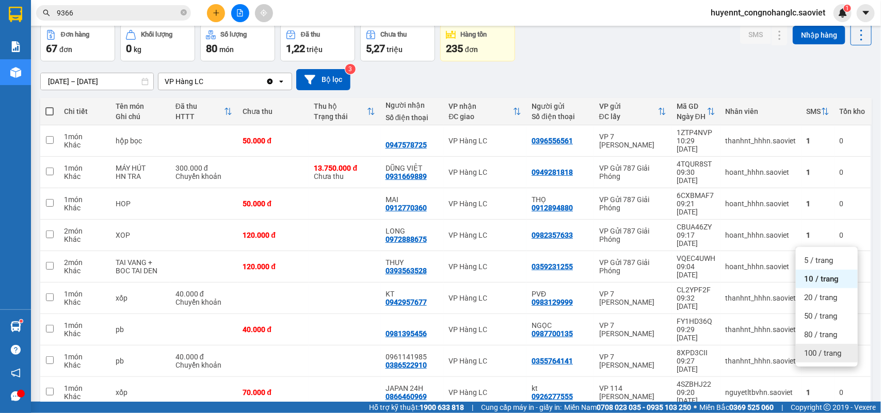
click at [811, 350] on span "100 / trang" at bounding box center [822, 353] width 37 height 10
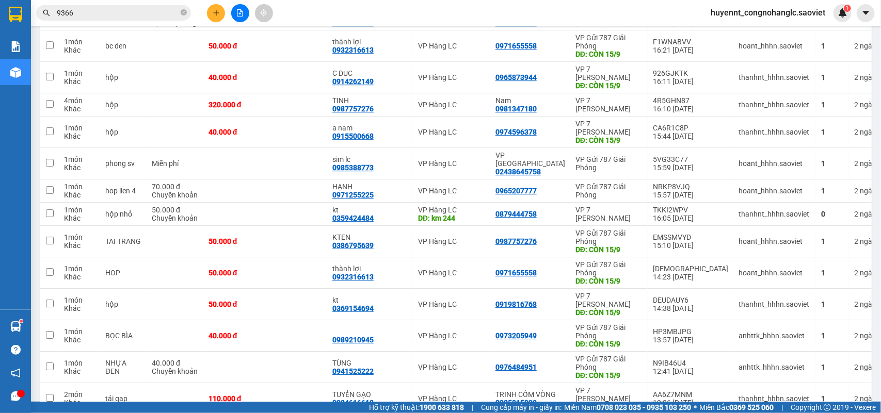
scroll to position [1531, 0]
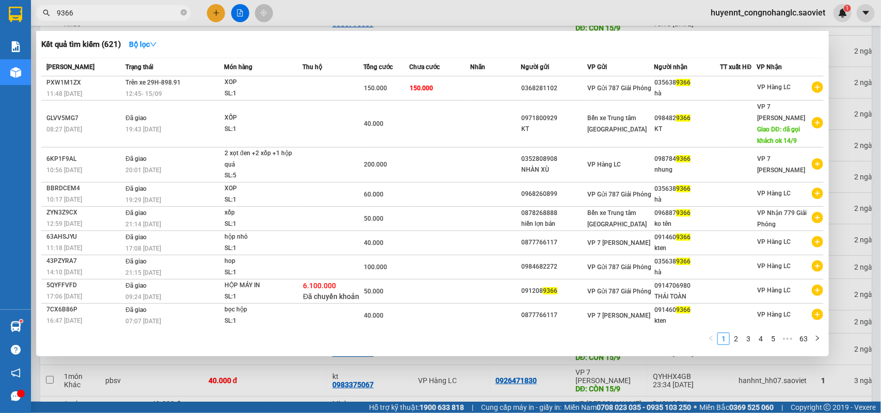
click at [57, 17] on input "9366" at bounding box center [118, 12] width 122 height 11
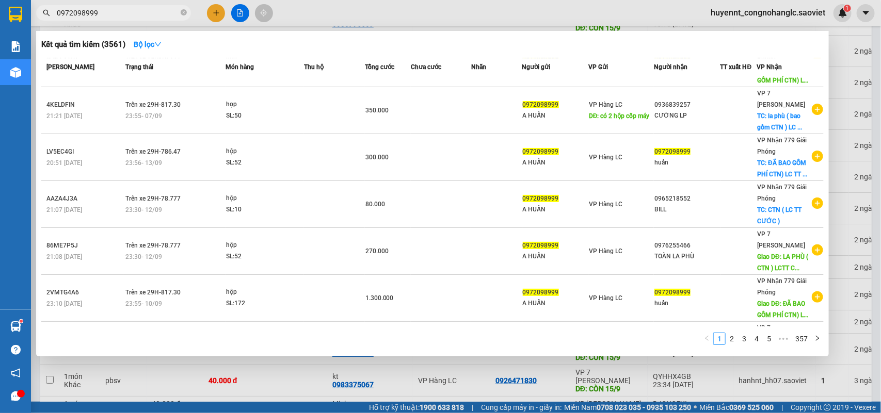
scroll to position [200, 0]
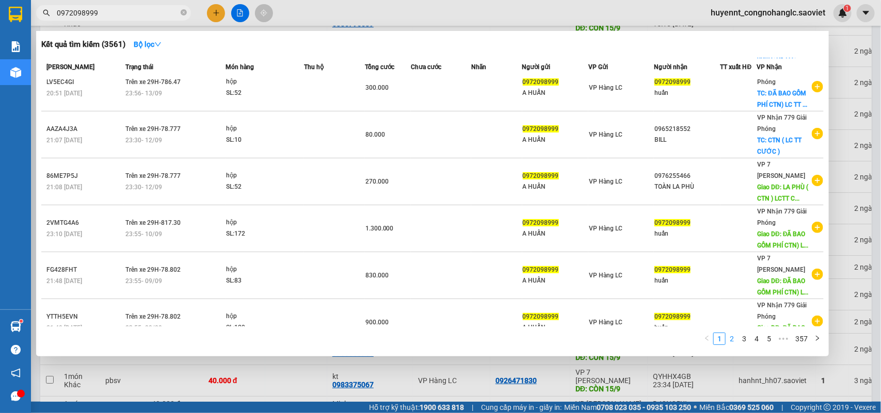
type input "0972098999"
click at [732, 341] on link "2" at bounding box center [731, 338] width 11 height 11
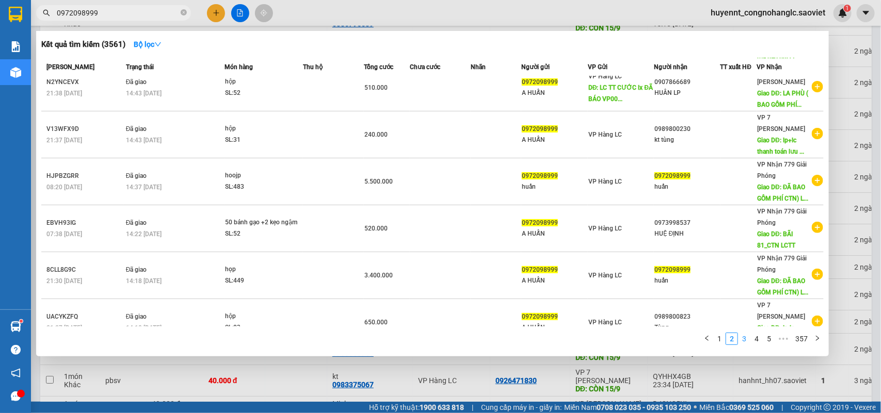
click at [746, 341] on link "3" at bounding box center [744, 338] width 11 height 11
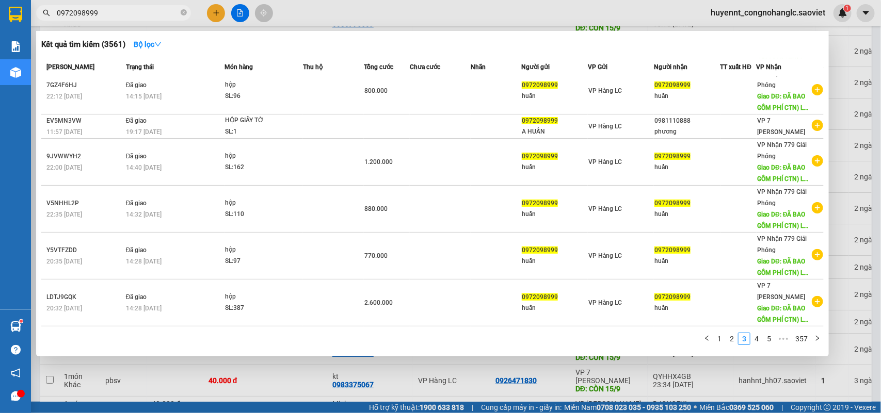
scroll to position [179, 0]
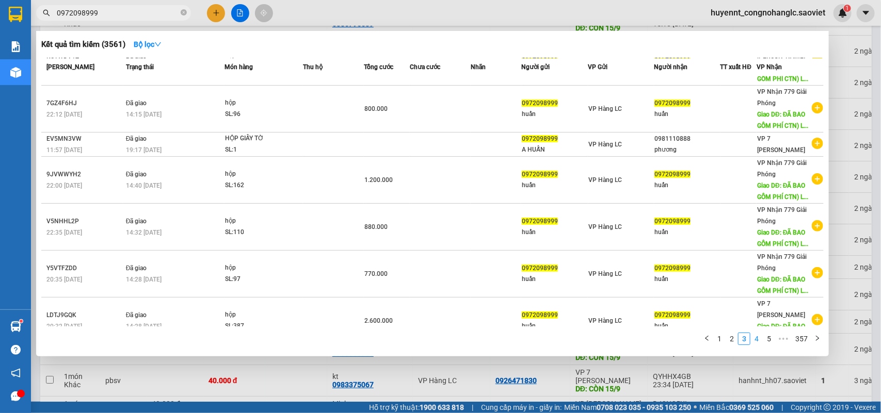
click at [752, 339] on link "4" at bounding box center [756, 338] width 11 height 11
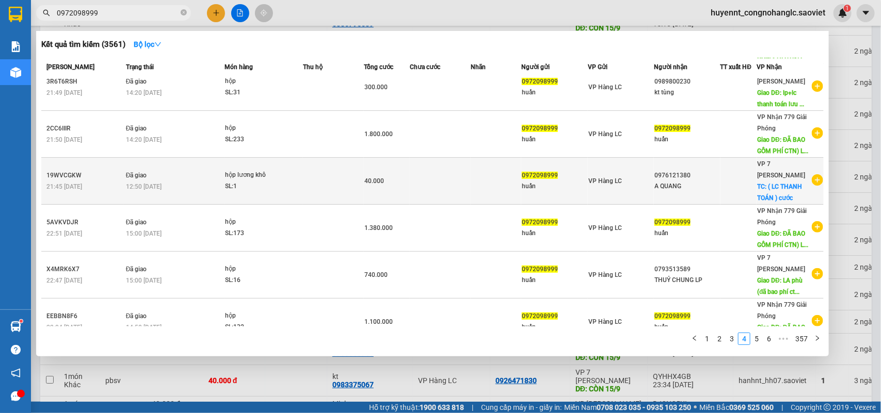
scroll to position [0, 0]
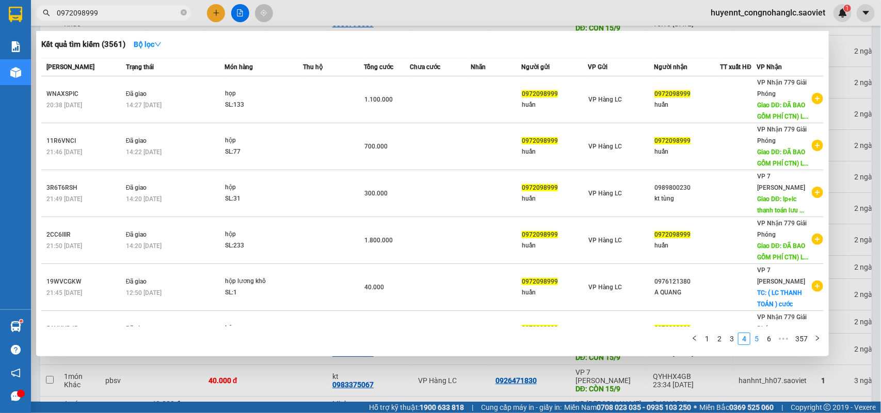
click at [754, 336] on link "5" at bounding box center [756, 338] width 11 height 11
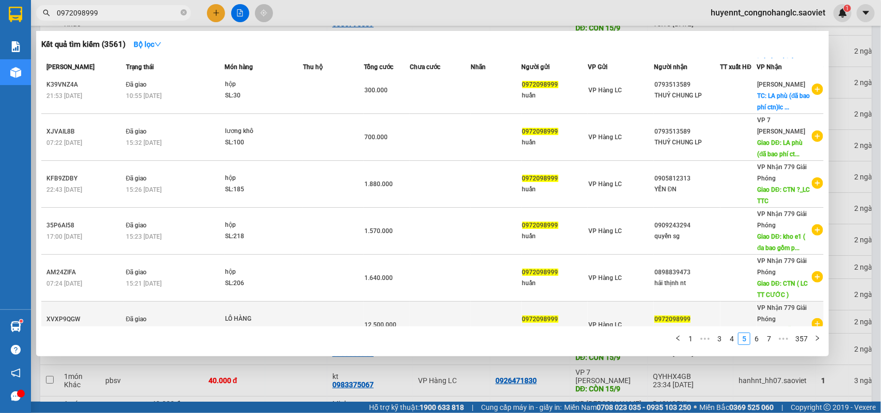
scroll to position [200, 0]
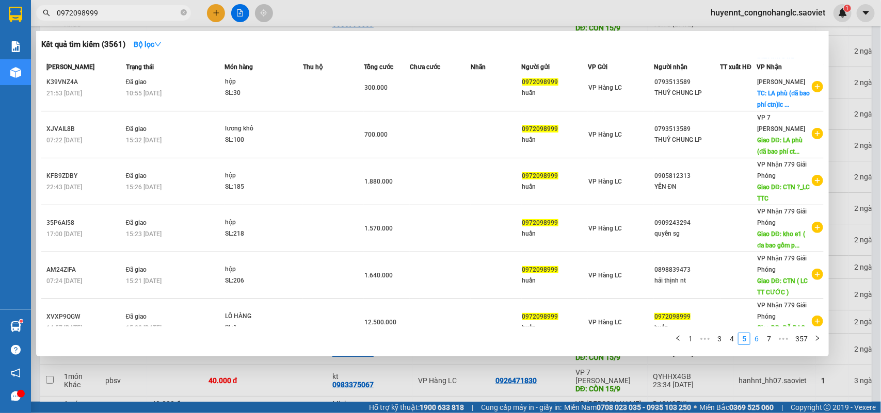
click at [755, 340] on link "6" at bounding box center [756, 338] width 11 height 11
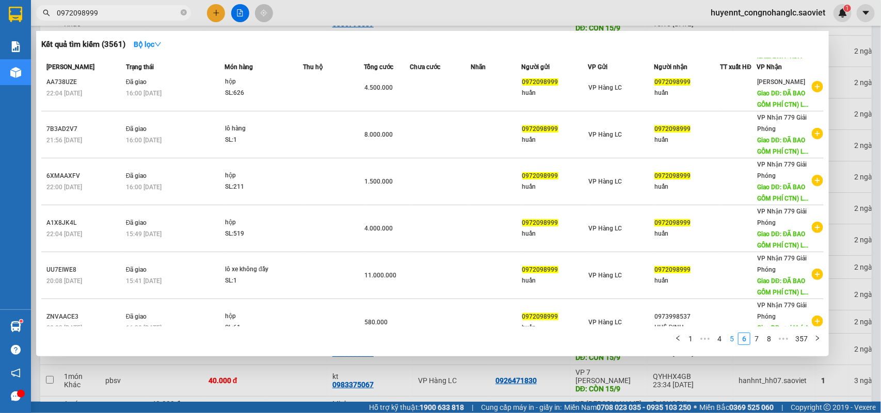
click at [730, 340] on link "5" at bounding box center [731, 338] width 11 height 11
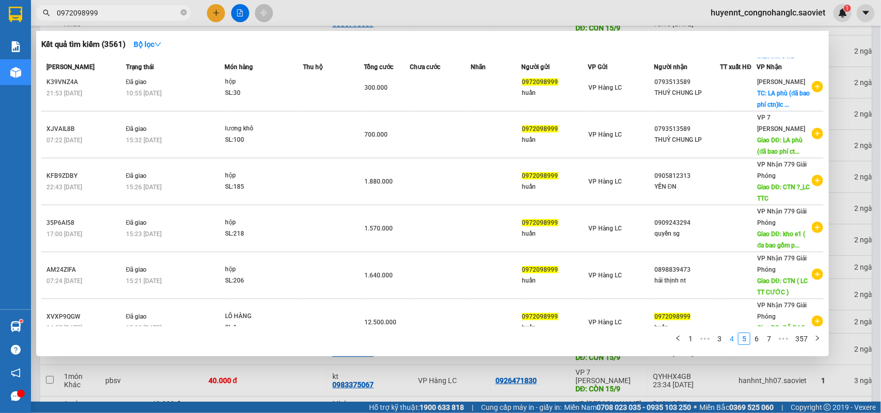
click at [732, 343] on link "4" at bounding box center [731, 338] width 11 height 11
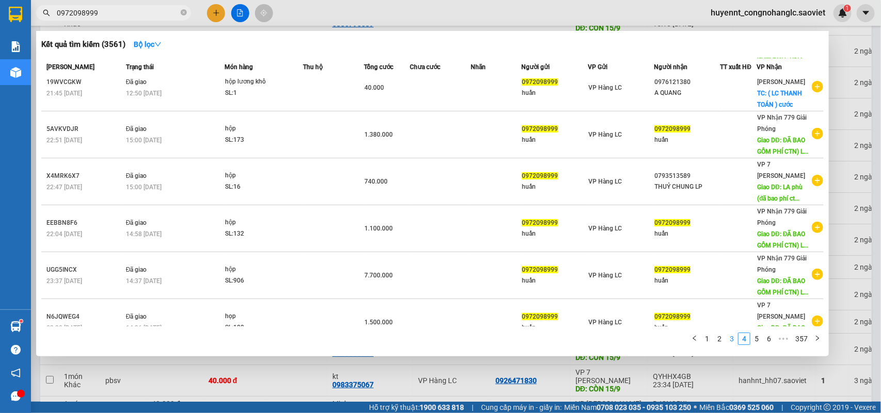
click at [729, 339] on link "3" at bounding box center [731, 338] width 11 height 11
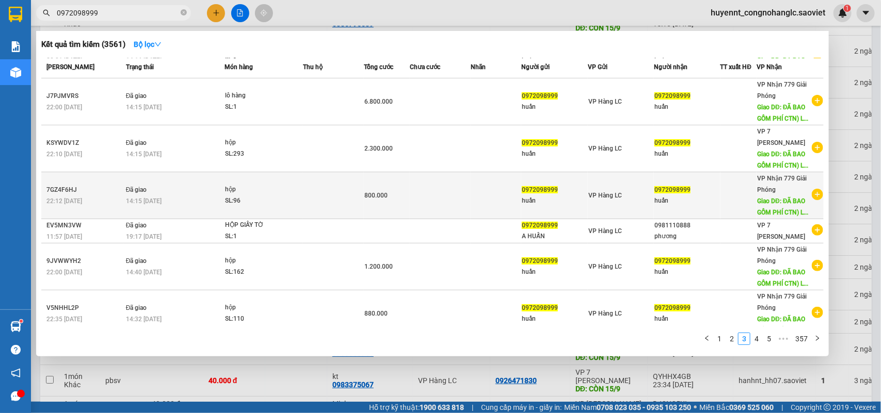
scroll to position [0, 0]
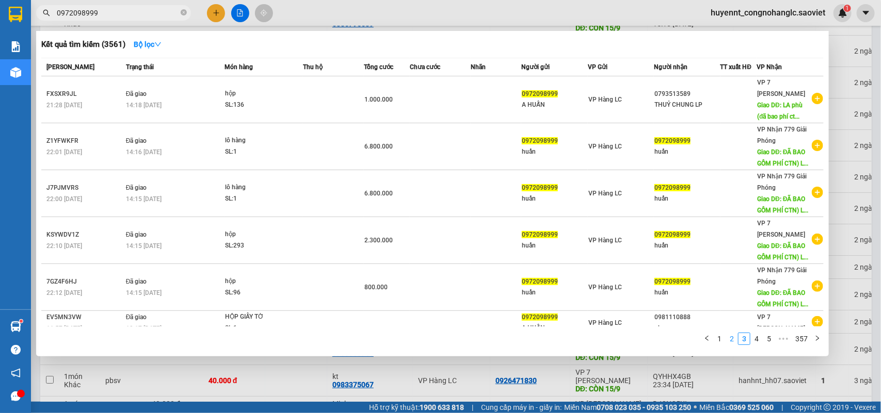
click at [733, 342] on link "2" at bounding box center [731, 338] width 11 height 11
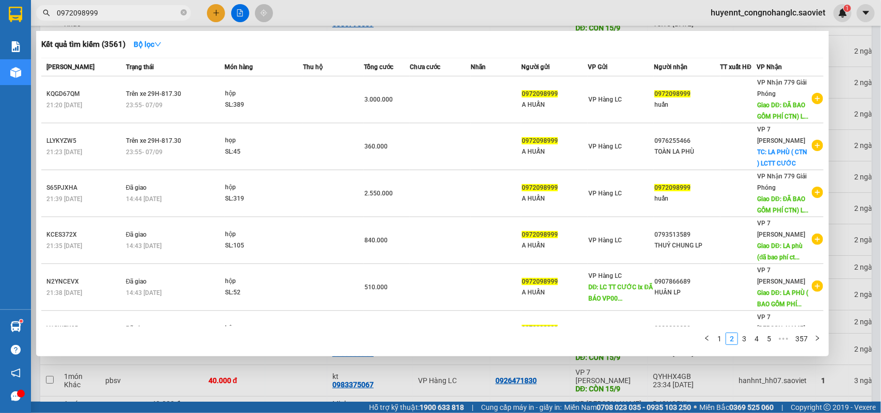
scroll to position [200, 0]
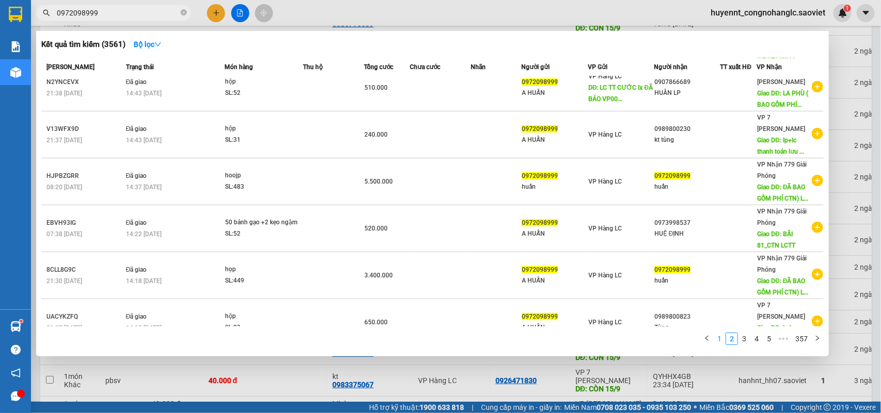
click at [721, 339] on link "1" at bounding box center [719, 338] width 11 height 11
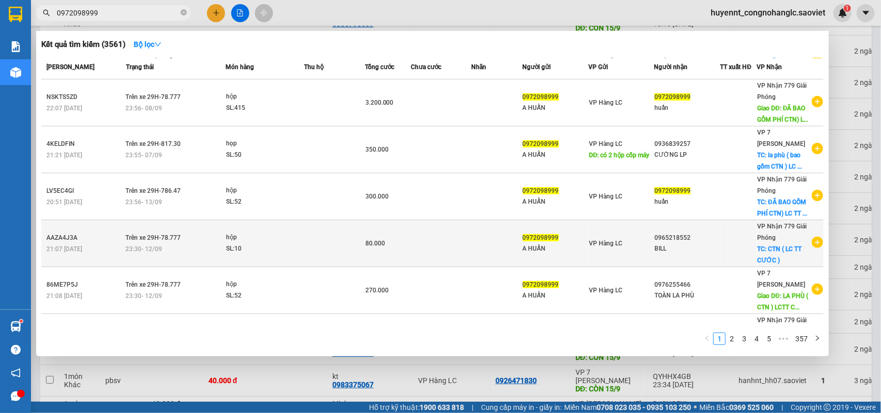
scroll to position [0, 0]
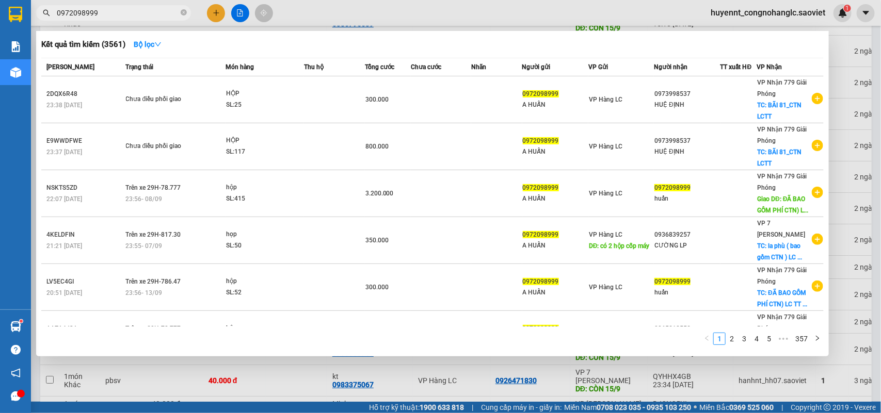
click at [857, 148] on div at bounding box center [440, 206] width 881 height 413
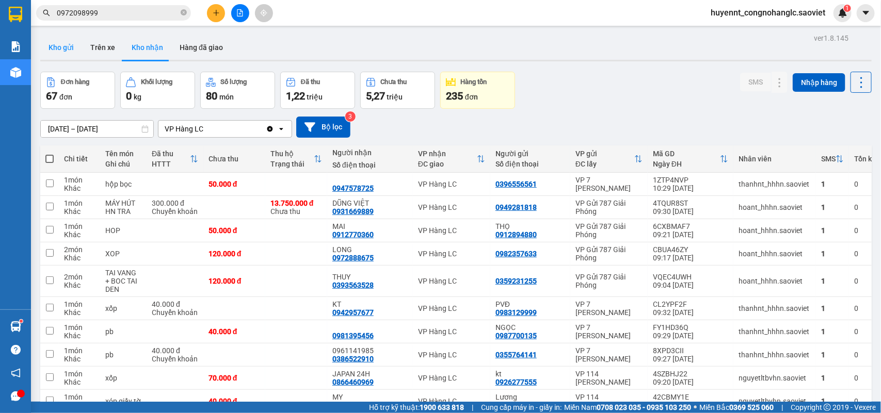
click at [53, 47] on button "Kho gửi" at bounding box center [61, 47] width 42 height 25
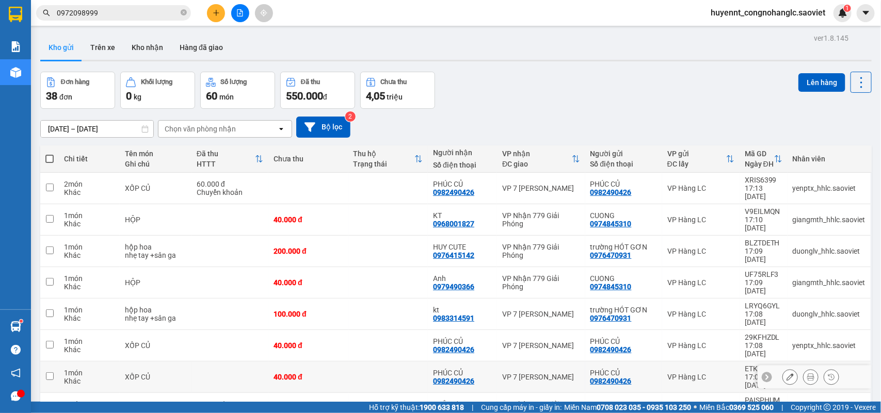
scroll to position [47, 0]
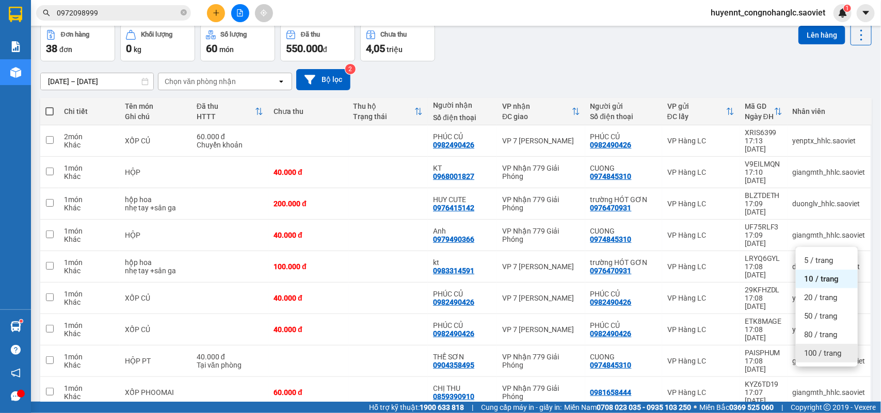
click at [814, 354] on span "100 / trang" at bounding box center [822, 353] width 37 height 10
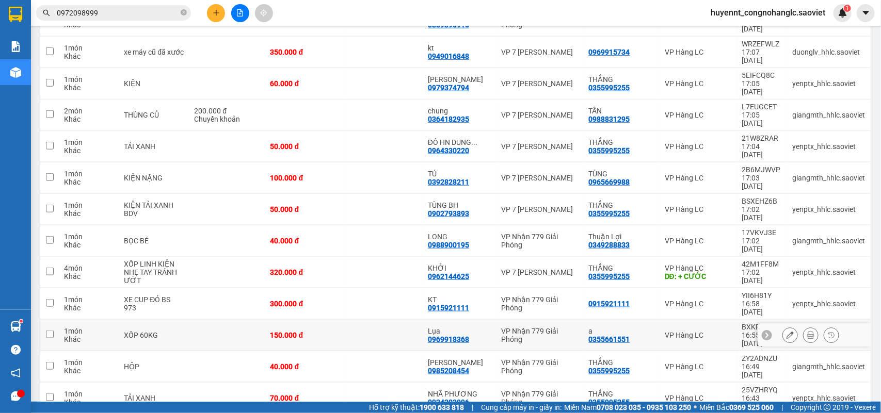
scroll to position [194, 0]
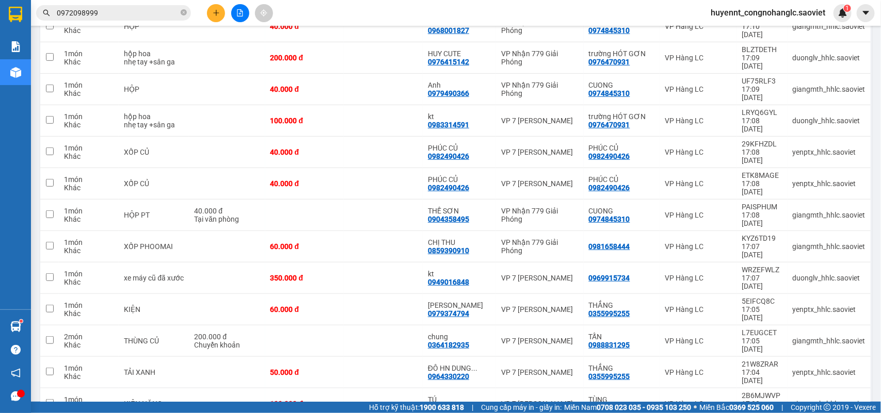
click at [732, 15] on span "huyennt_congnohanglc.saoviet" at bounding box center [767, 12] width 131 height 13
click at [732, 31] on span "Đăng xuất" at bounding box center [773, 31] width 110 height 11
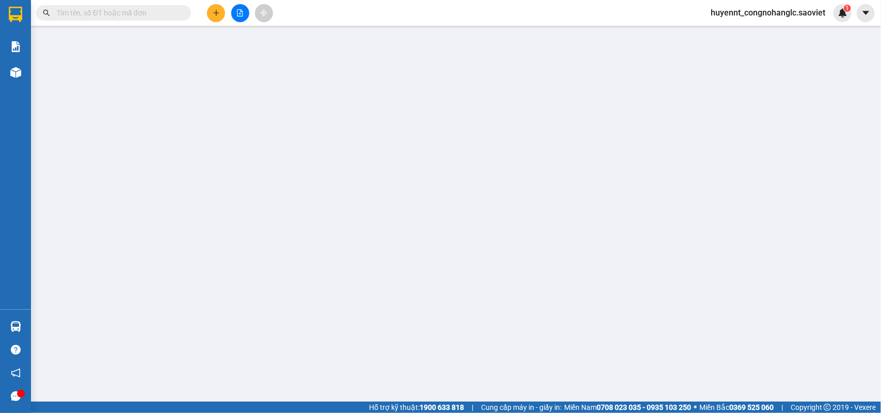
click at [125, 13] on input "text" at bounding box center [118, 12] width 122 height 11
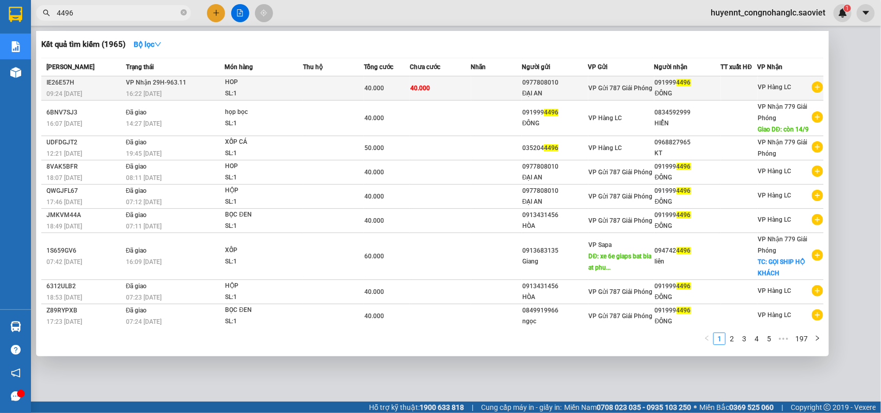
type input "4496"
click at [241, 89] on div "SL: 1" at bounding box center [263, 93] width 77 height 11
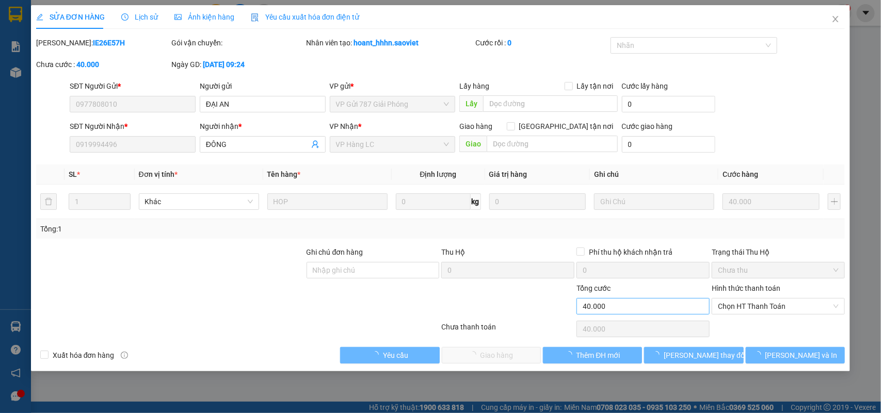
type input "0977808010"
type input "ĐẠI AN"
type input "0919994496"
type input "ĐÔNG"
type input "40.000"
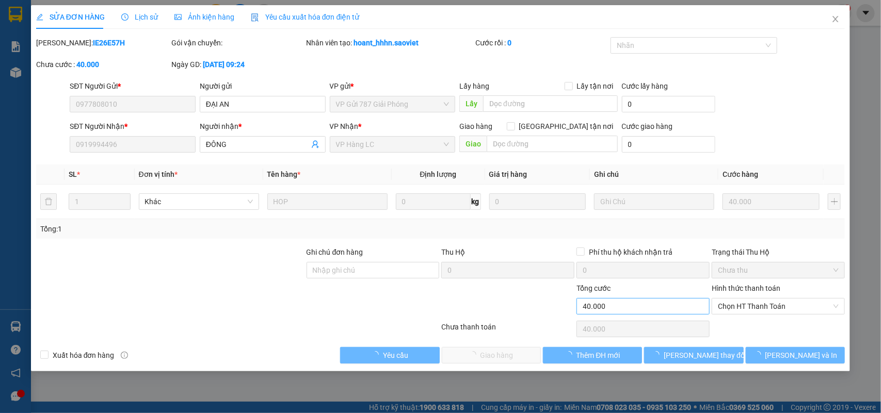
type input "40.000"
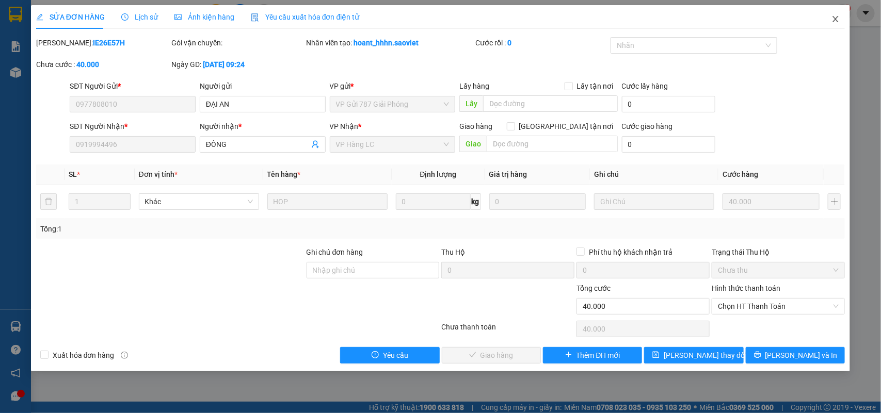
click at [837, 20] on icon "close" at bounding box center [835, 19] width 8 height 8
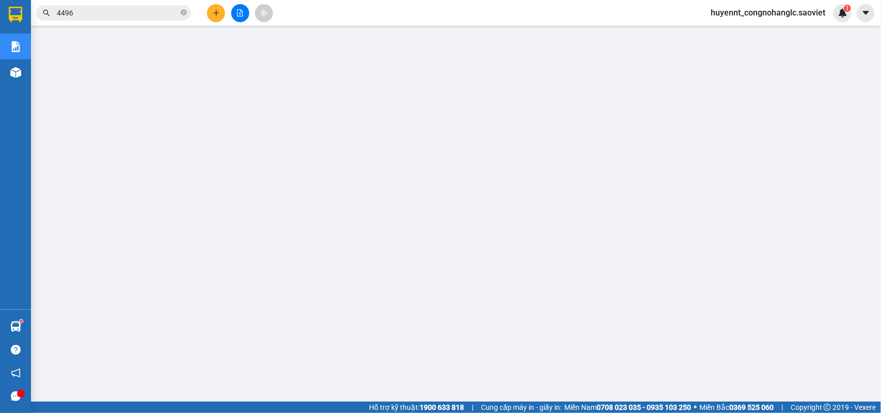
click at [734, 11] on span "huyennt_congnohanglc.saoviet" at bounding box center [767, 12] width 131 height 13
click at [732, 32] on span "Đăng xuất" at bounding box center [773, 31] width 110 height 11
